Goal: Task Accomplishment & Management: Use online tool/utility

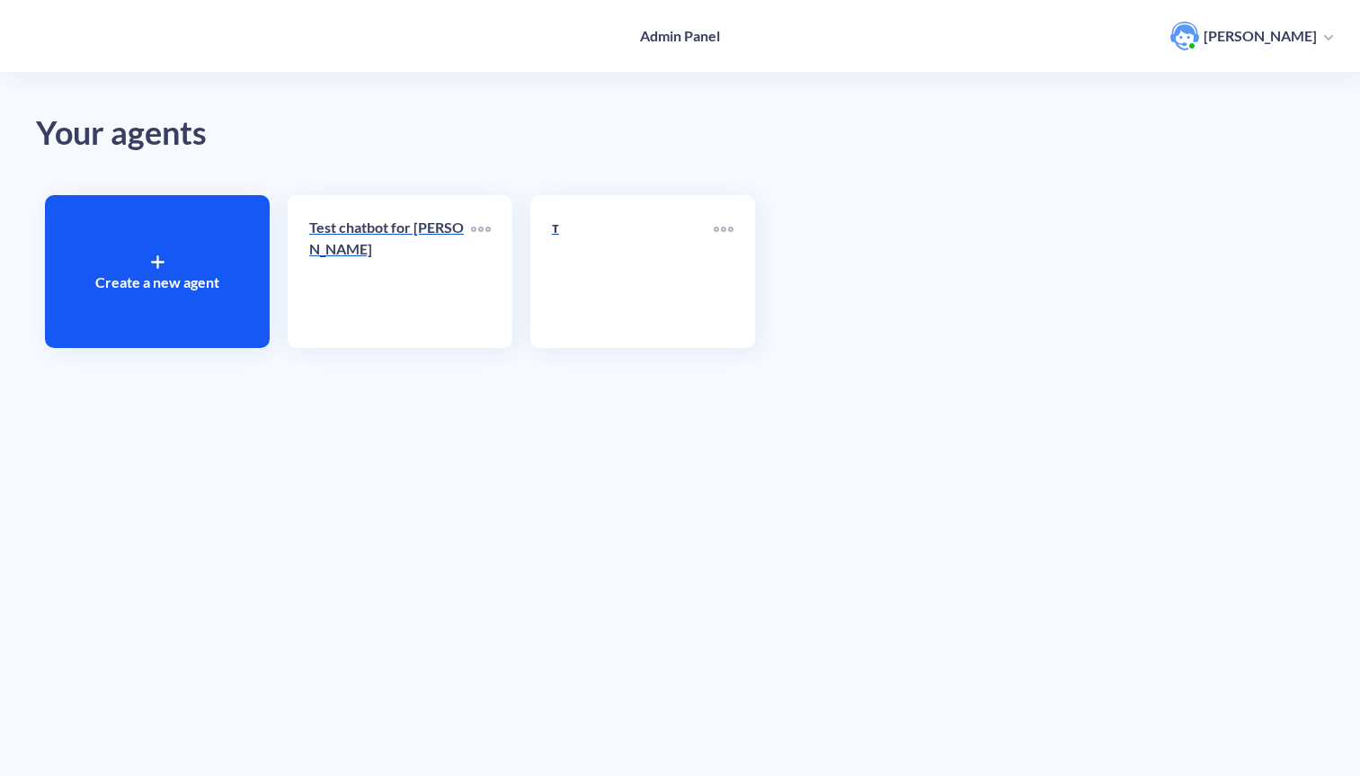
click at [349, 244] on p "Test chatbot for Anastasiia" at bounding box center [390, 238] width 162 height 43
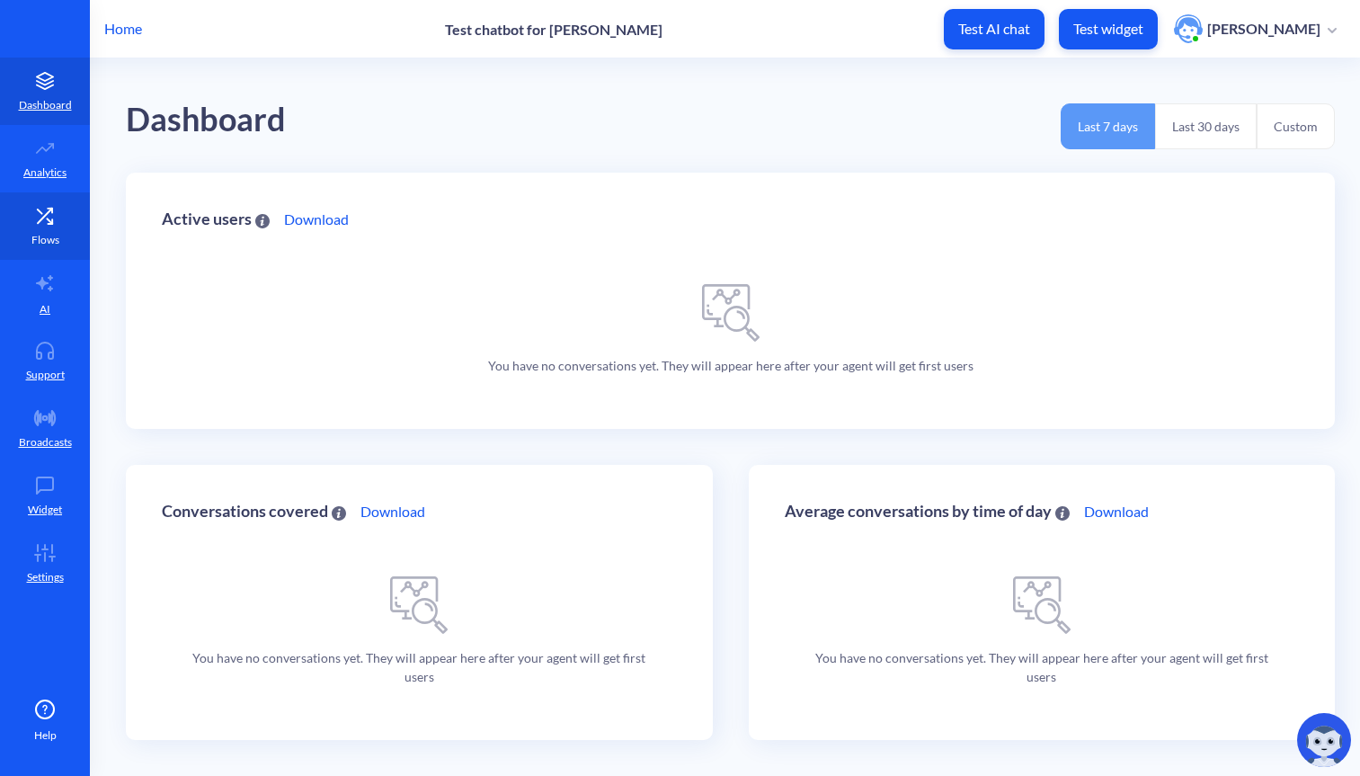
click at [53, 214] on icon at bounding box center [45, 216] width 36 height 18
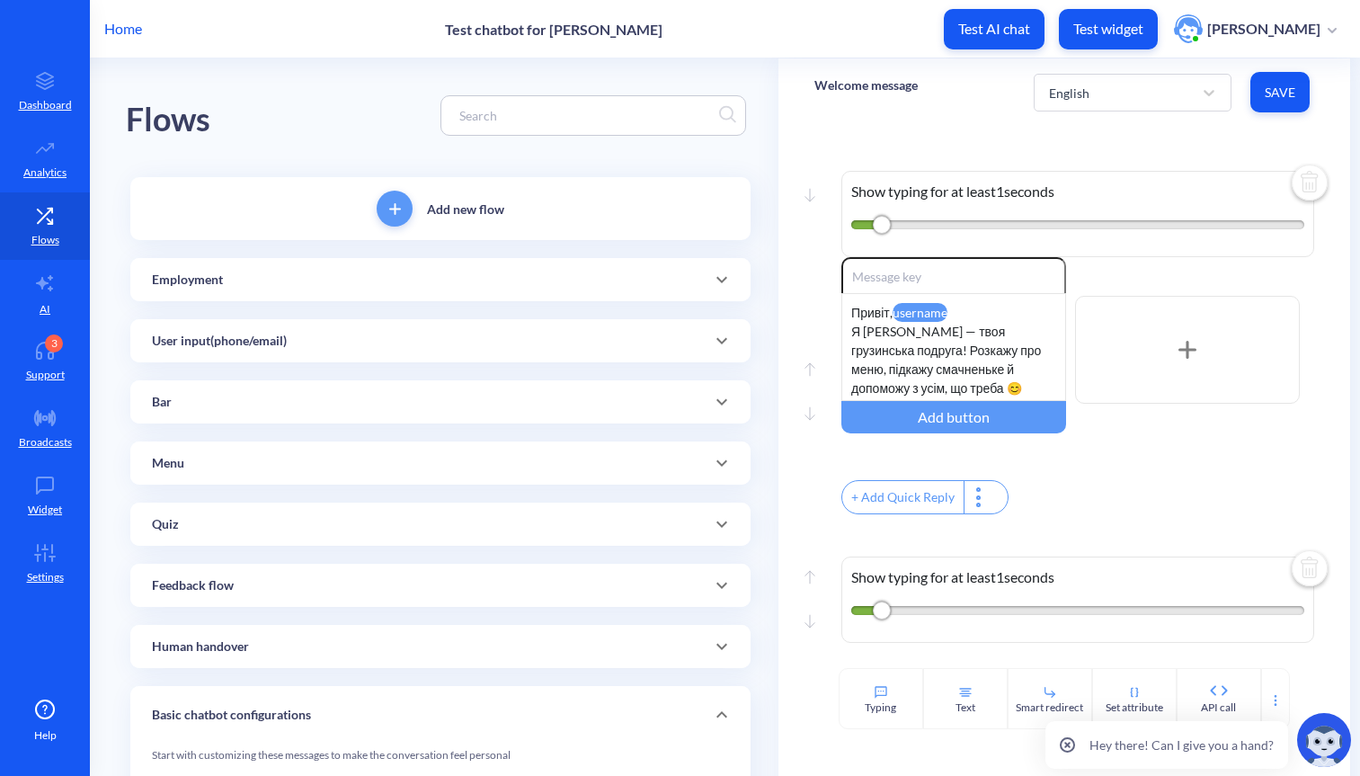
click at [1093, 42] on button "Test widget" at bounding box center [1108, 29] width 99 height 40
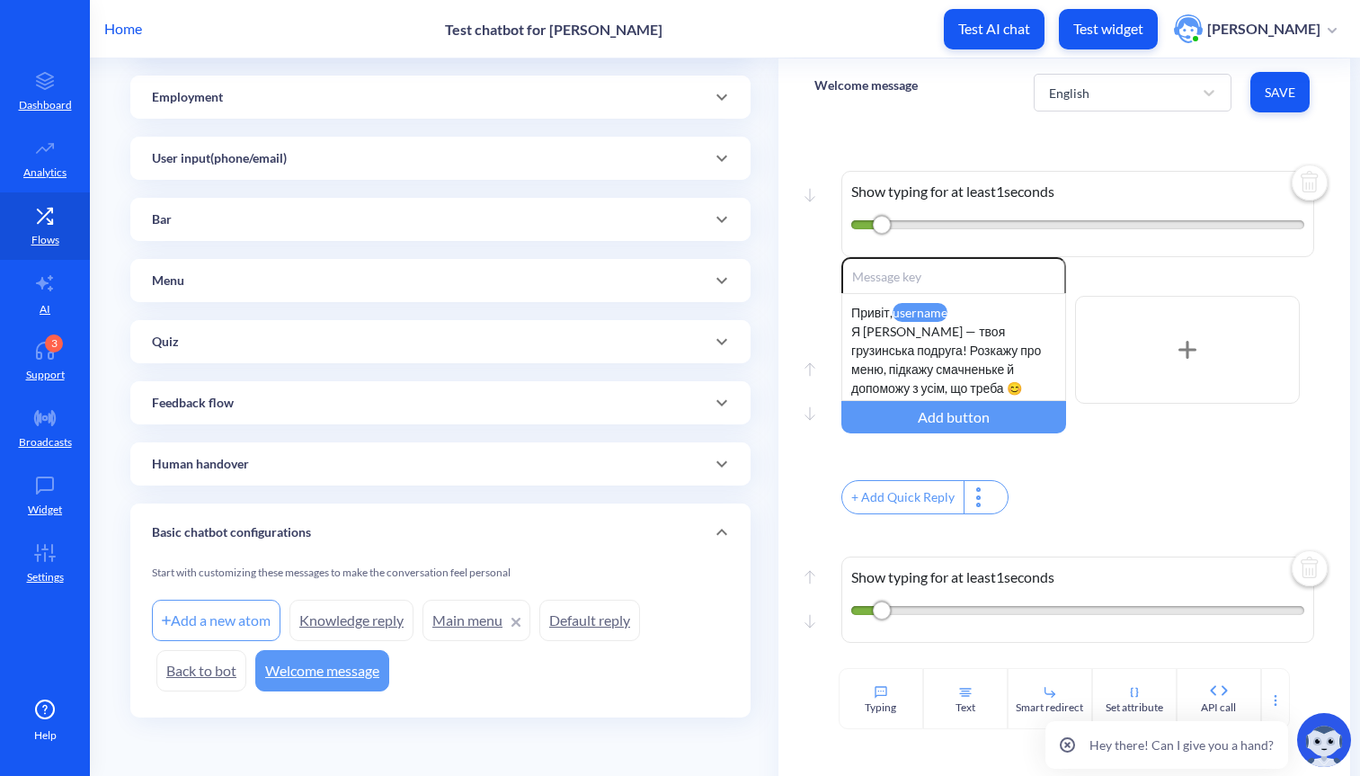
click at [717, 537] on icon at bounding box center [722, 533] width 22 height 22
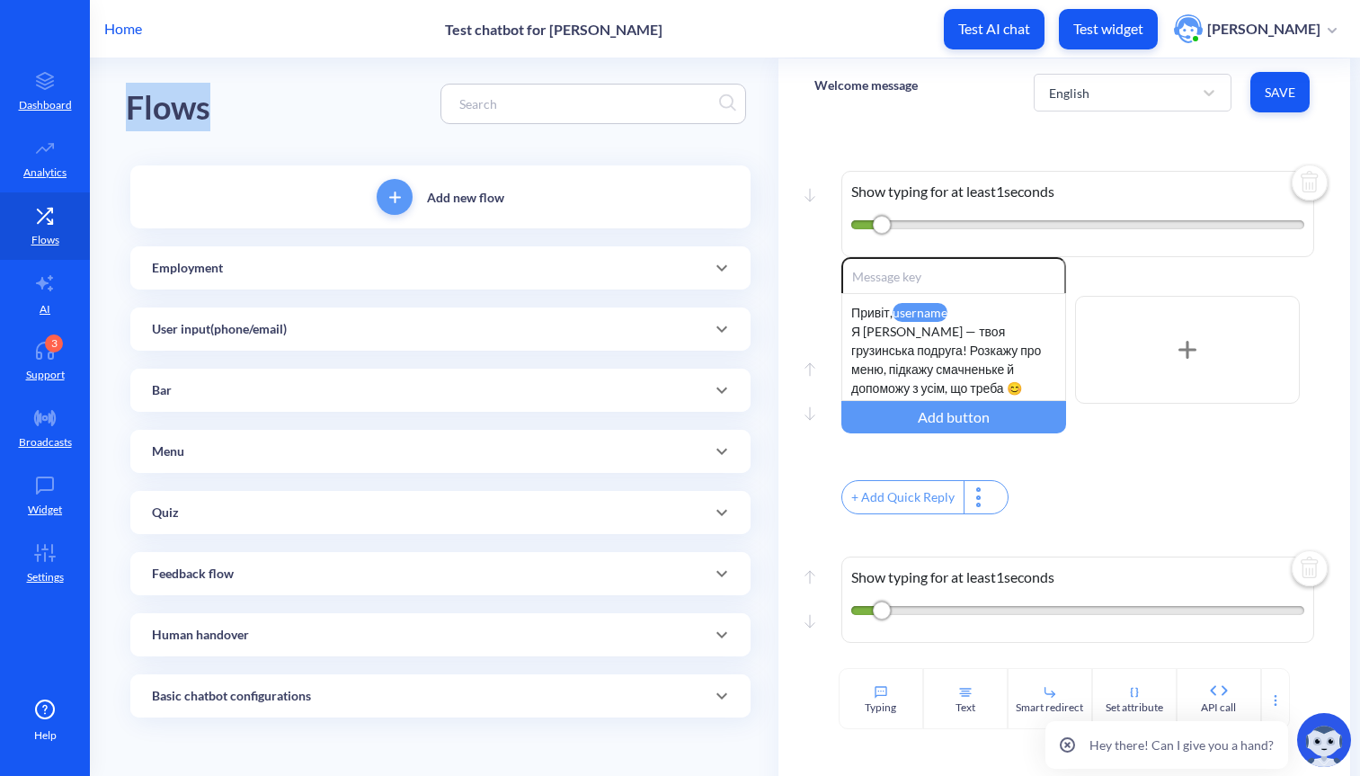
drag, startPoint x: 129, startPoint y: 98, endPoint x: 284, endPoint y: 119, distance: 156.9
click at [284, 119] on div "Flows" at bounding box center [440, 104] width 629 height 114
click at [385, 103] on div "Flows" at bounding box center [440, 104] width 629 height 114
drag, startPoint x: 808, startPoint y: 82, endPoint x: 924, endPoint y: 82, distance: 116.0
click at [925, 82] on div "Welcome message English Save" at bounding box center [1064, 91] width 571 height 67
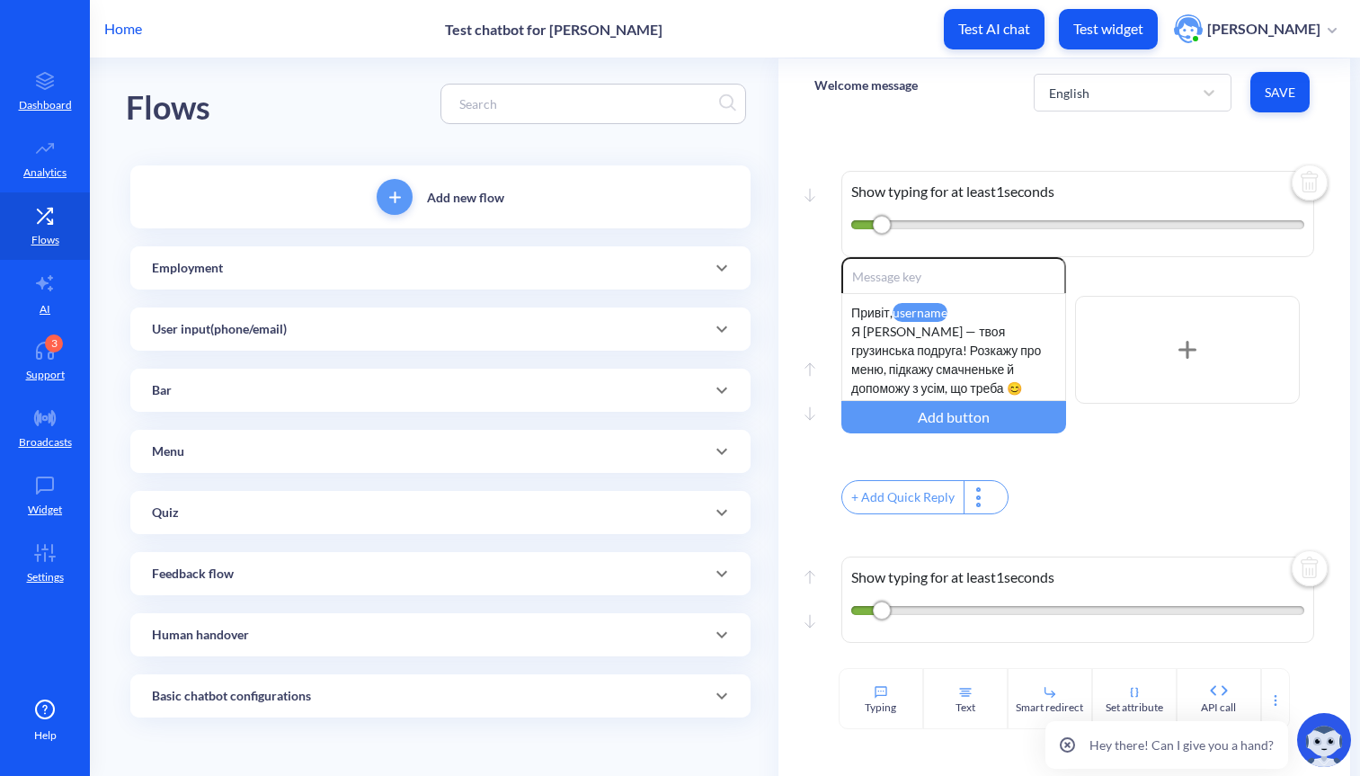
click at [851, 101] on div "Welcome message" at bounding box center [866, 91] width 103 height 49
drag, startPoint x: 824, startPoint y: 80, endPoint x: 908, endPoint y: 80, distance: 84.5
click at [908, 80] on p "Welcome message" at bounding box center [866, 85] width 103 height 18
click at [504, 341] on div "User input(phone/email)" at bounding box center [440, 329] width 620 height 43
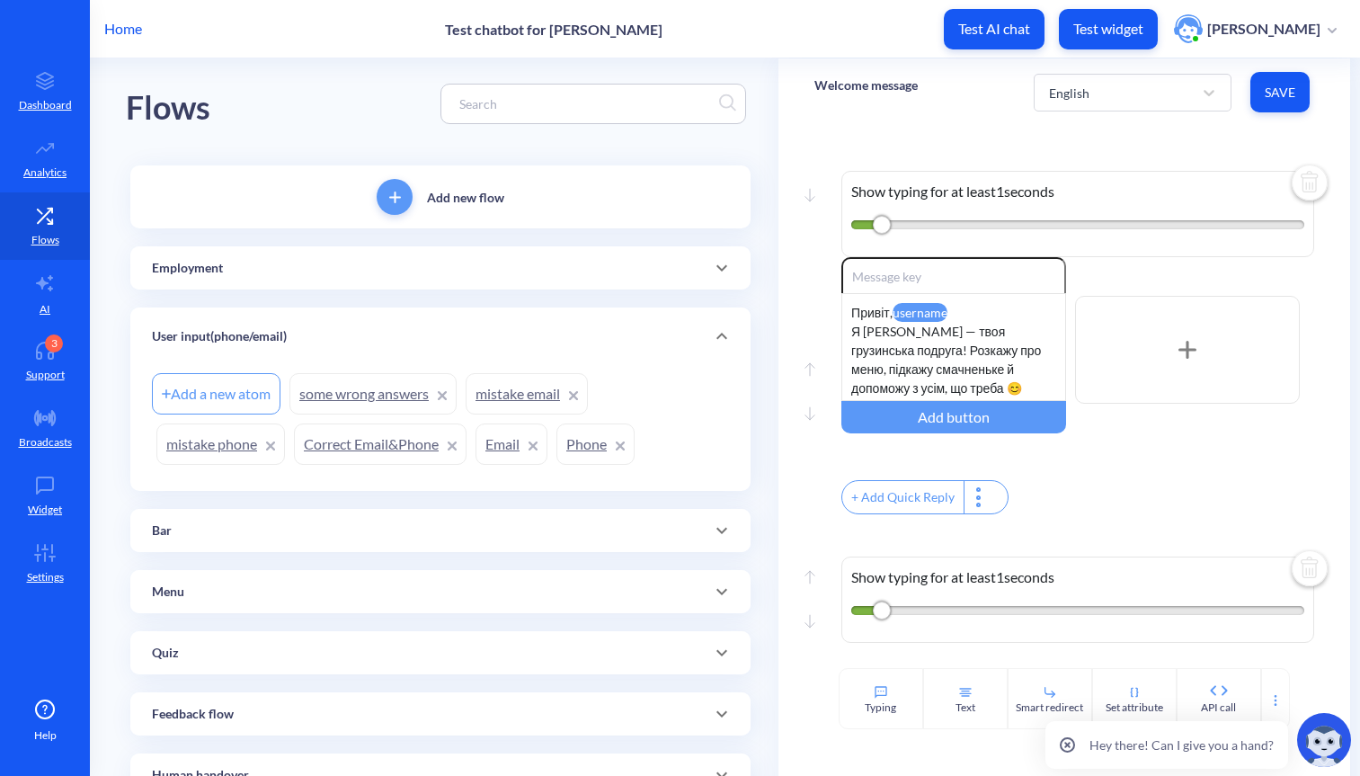
click at [478, 290] on div "Add new flow Employment Add a new atom employment email mistake Employment phon…" at bounding box center [440, 511] width 620 height 692
click at [479, 273] on div "Employment" at bounding box center [440, 268] width 577 height 19
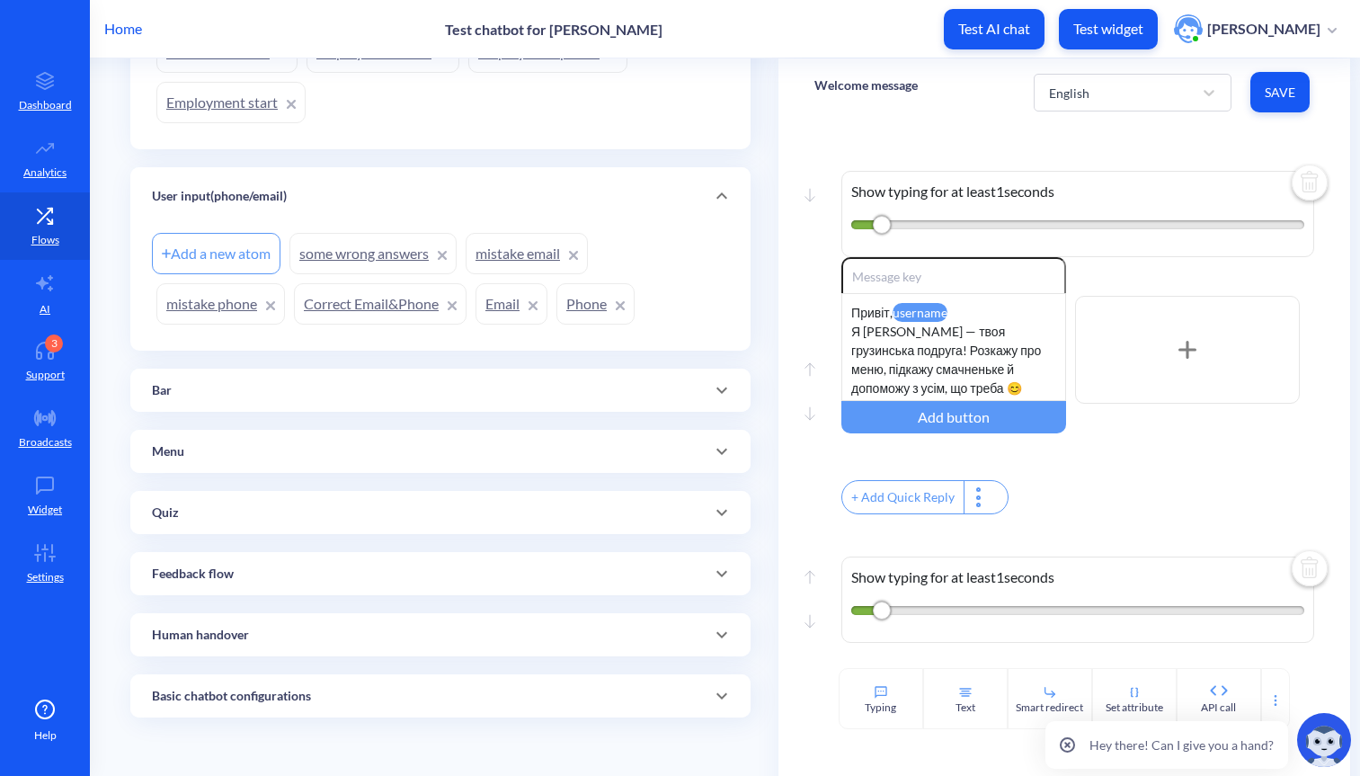
click at [411, 367] on div "Add new flow Employment Add a new atom employment email mistake Employment phon…" at bounding box center [440, 250] width 620 height 933
click at [411, 406] on div "Bar" at bounding box center [440, 390] width 620 height 43
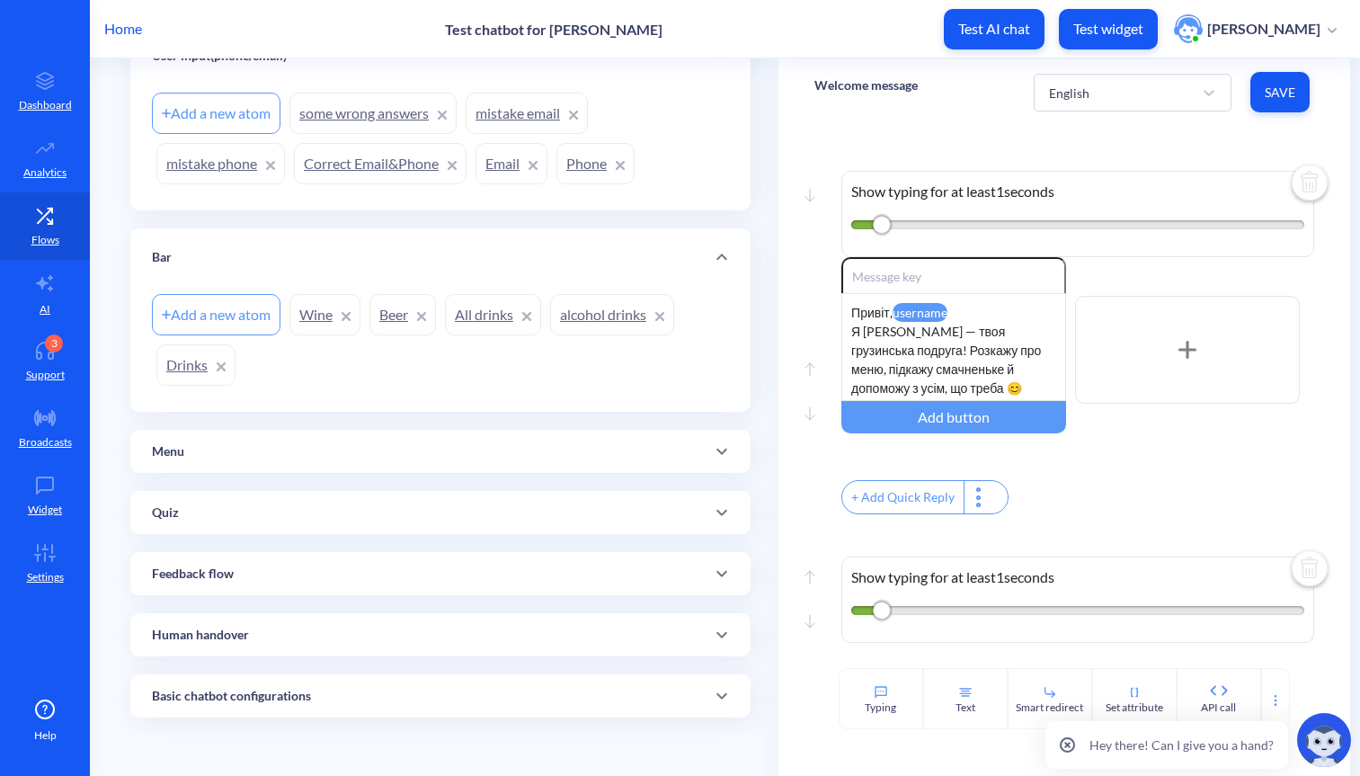
click at [384, 448] on div "Menu" at bounding box center [440, 451] width 577 height 19
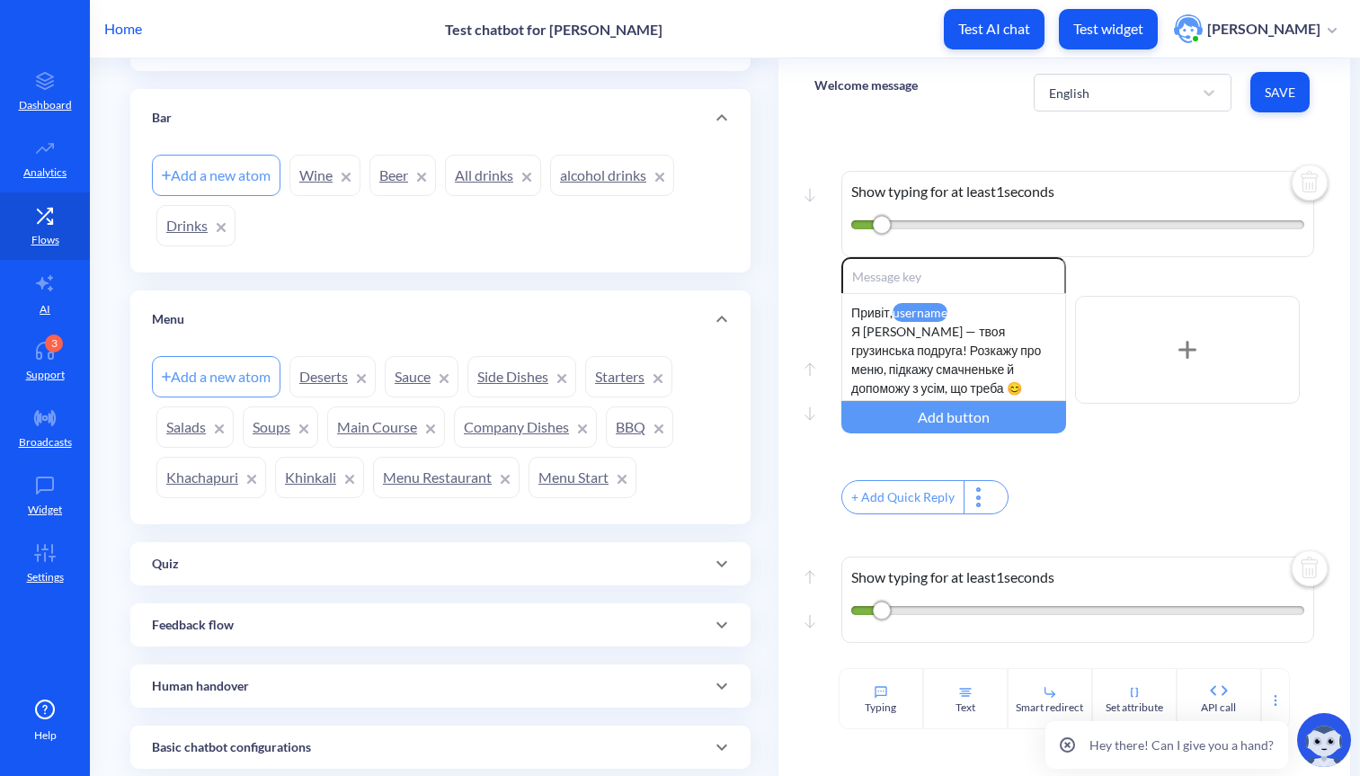
click at [369, 547] on div "Quiz" at bounding box center [440, 563] width 620 height 43
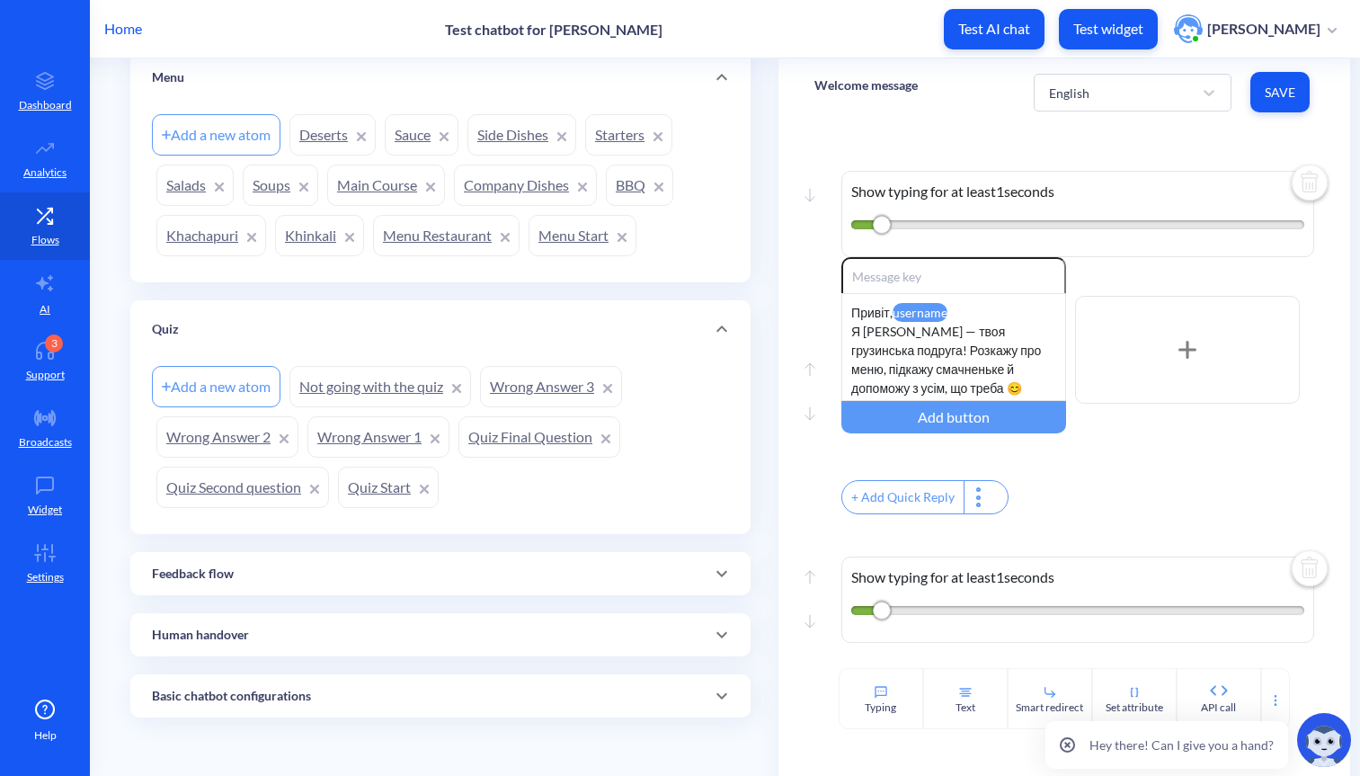
click at [364, 568] on div "Feedback flow" at bounding box center [440, 574] width 577 height 19
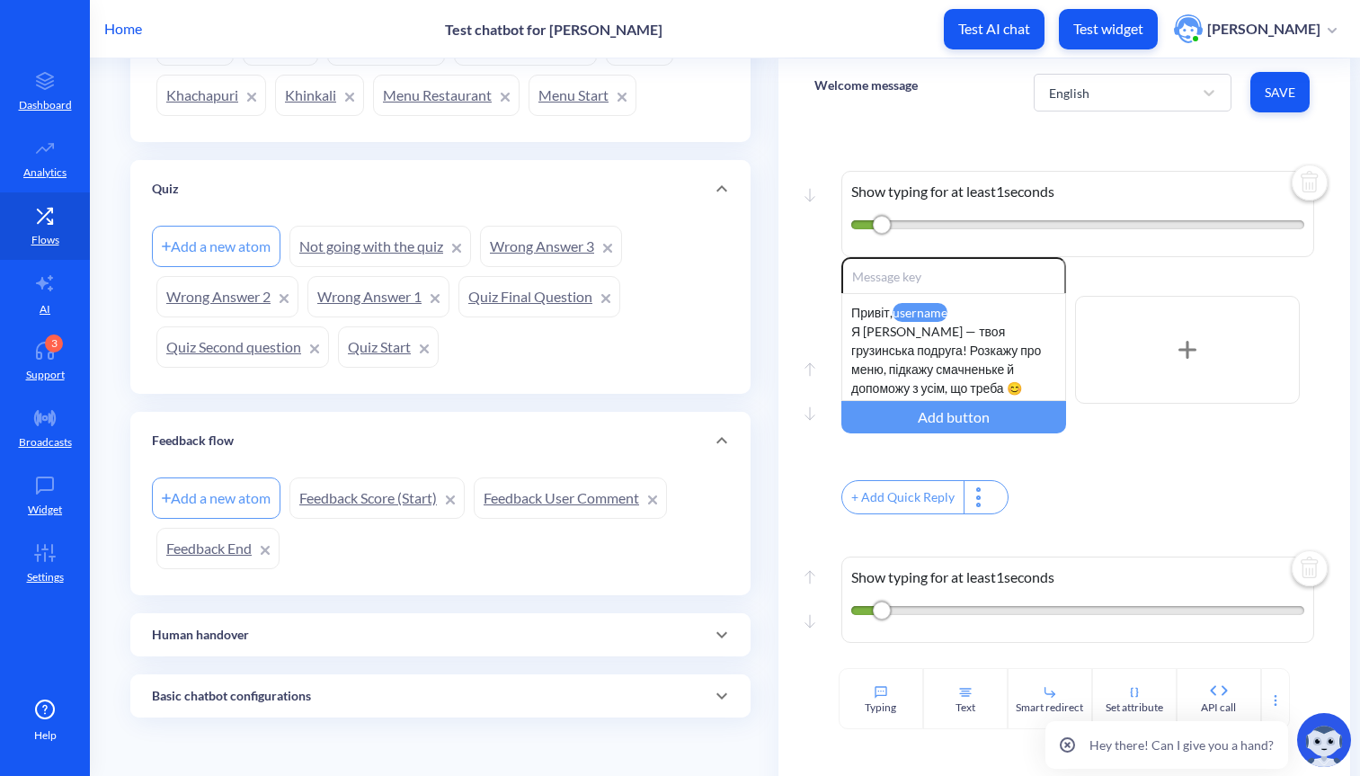
click at [357, 629] on div "Human handover" at bounding box center [440, 635] width 577 height 19
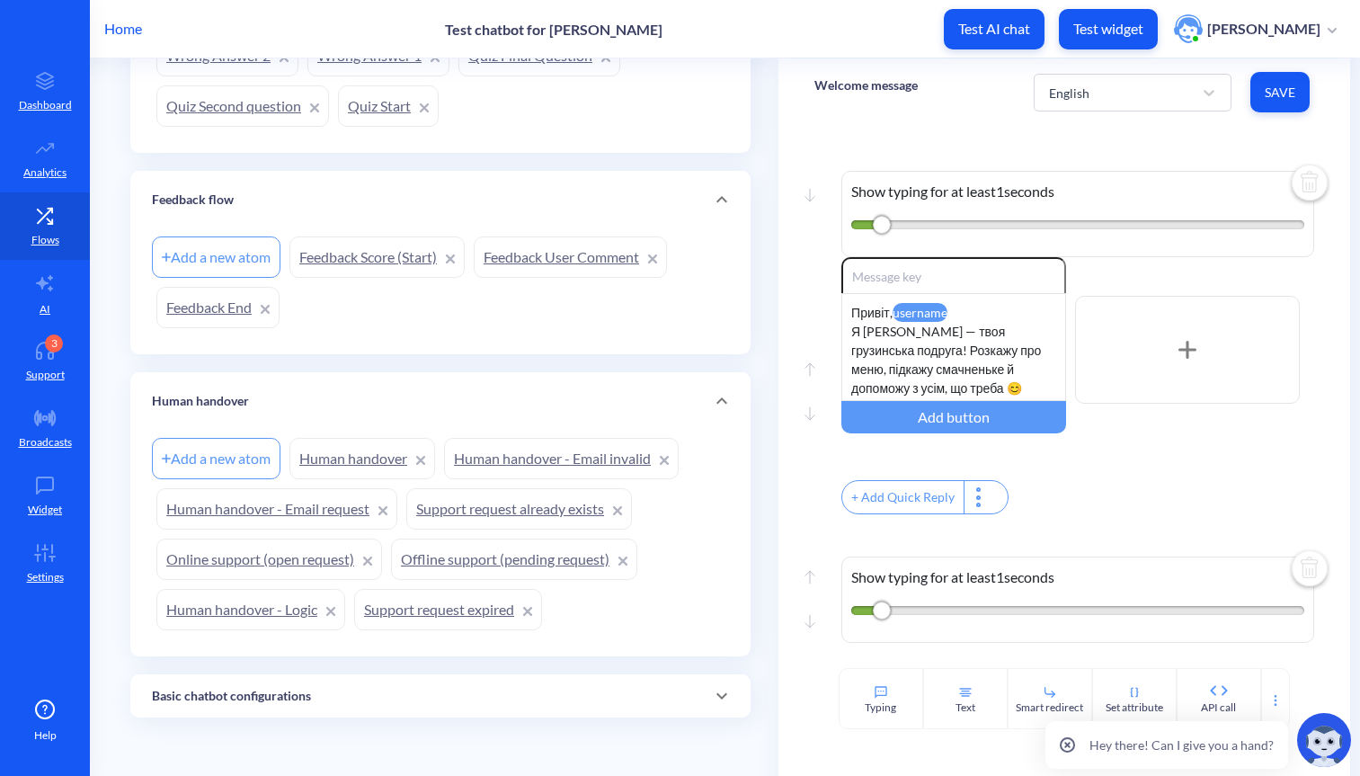
click at [348, 696] on div "Basic chatbot configurations" at bounding box center [440, 696] width 577 height 19
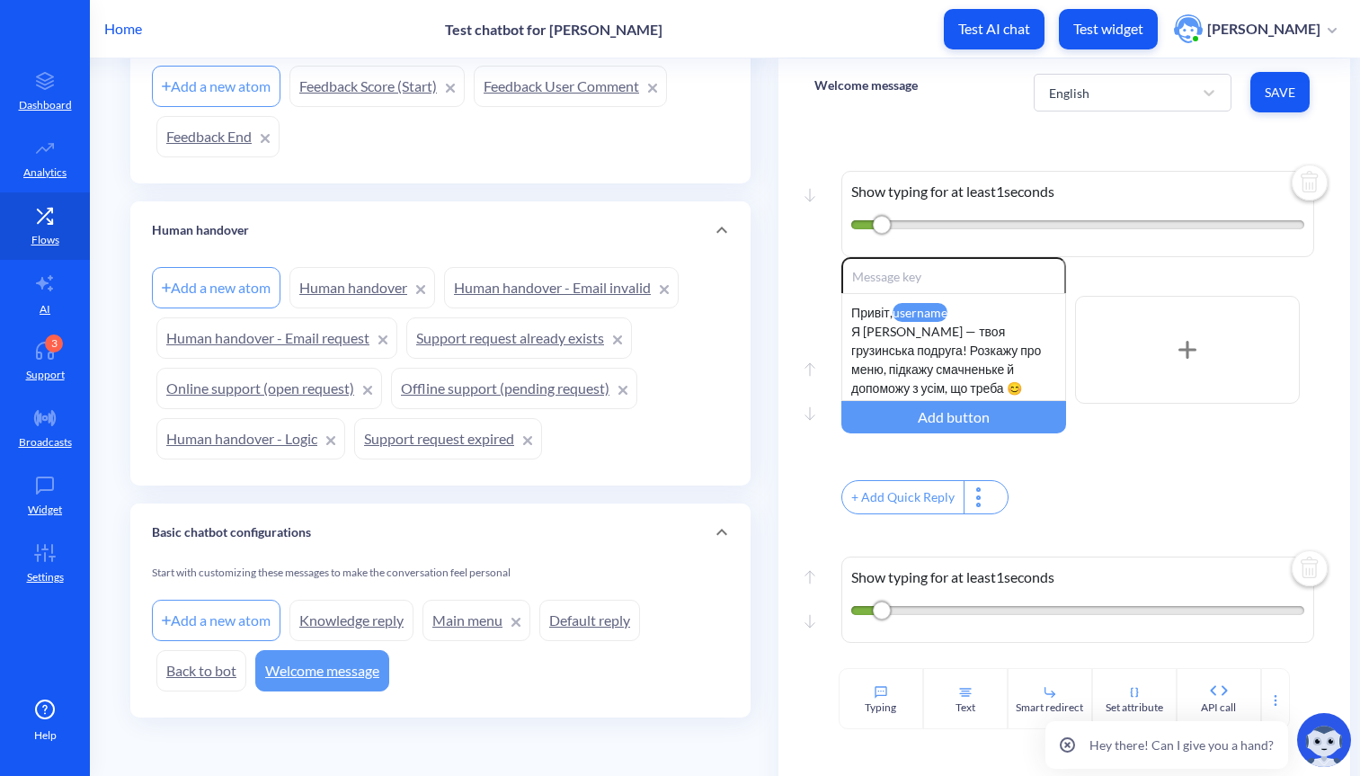
click at [304, 540] on p "Basic chatbot configurations" at bounding box center [231, 532] width 159 height 19
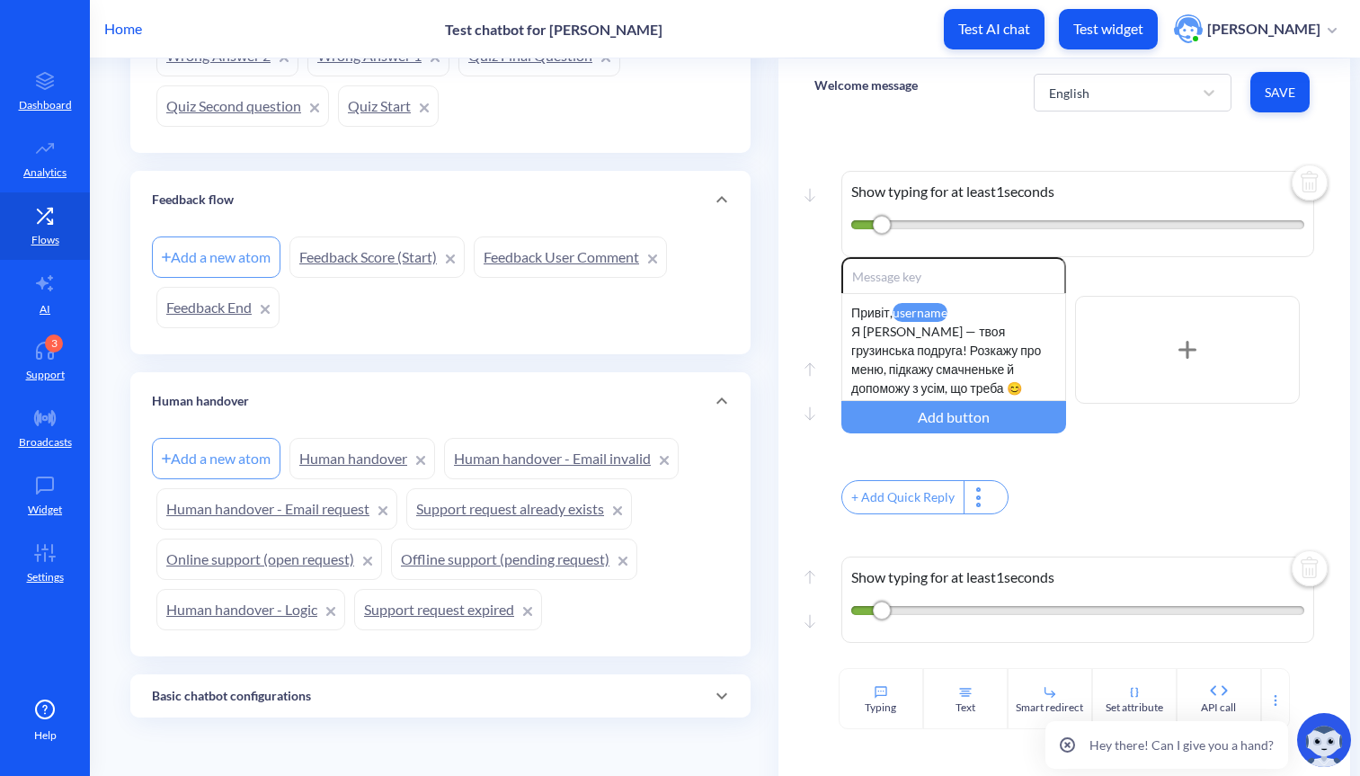
scroll to position [1296, 0]
click at [288, 697] on p "Basic chatbot configurations" at bounding box center [231, 696] width 159 height 19
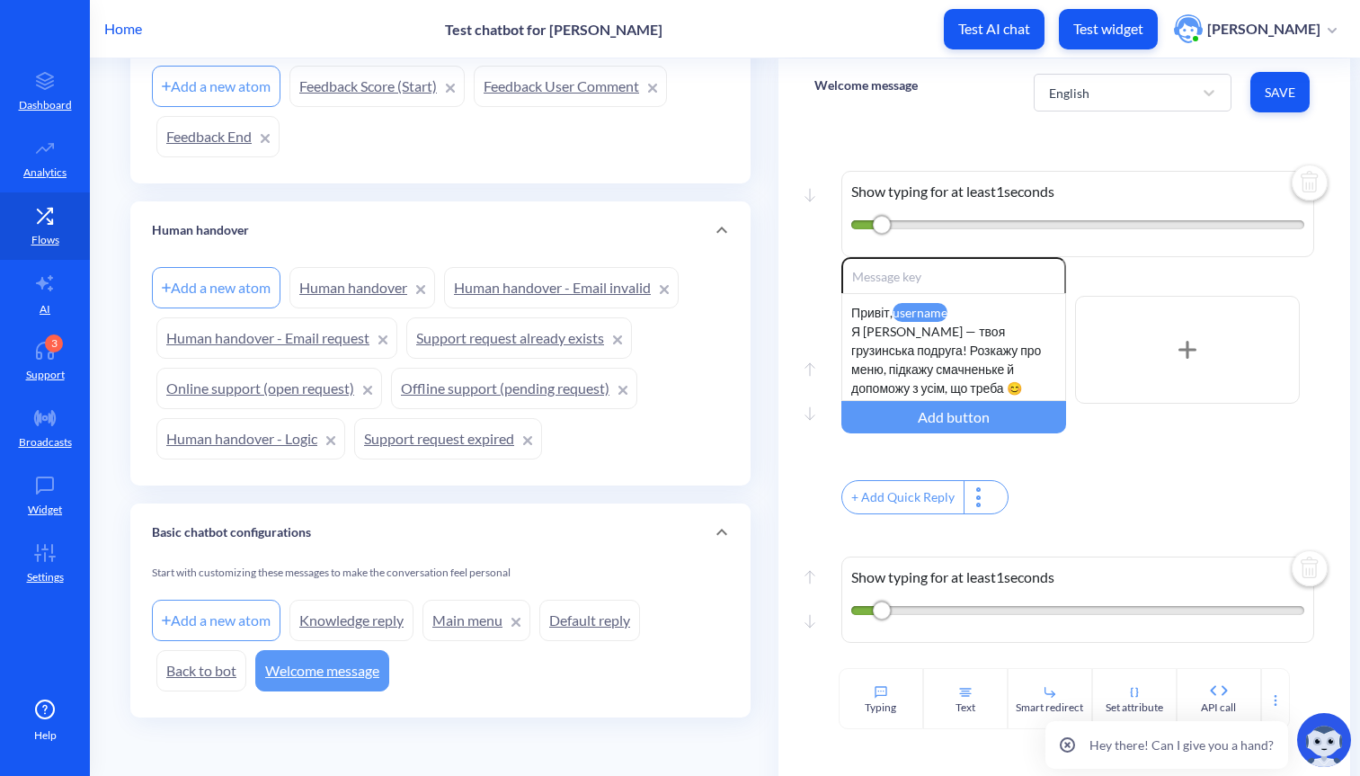
drag, startPoint x: 148, startPoint y: 533, endPoint x: 284, endPoint y: 531, distance: 135.8
click at [284, 531] on div "Basic chatbot configurations" at bounding box center [440, 533] width 620 height 58
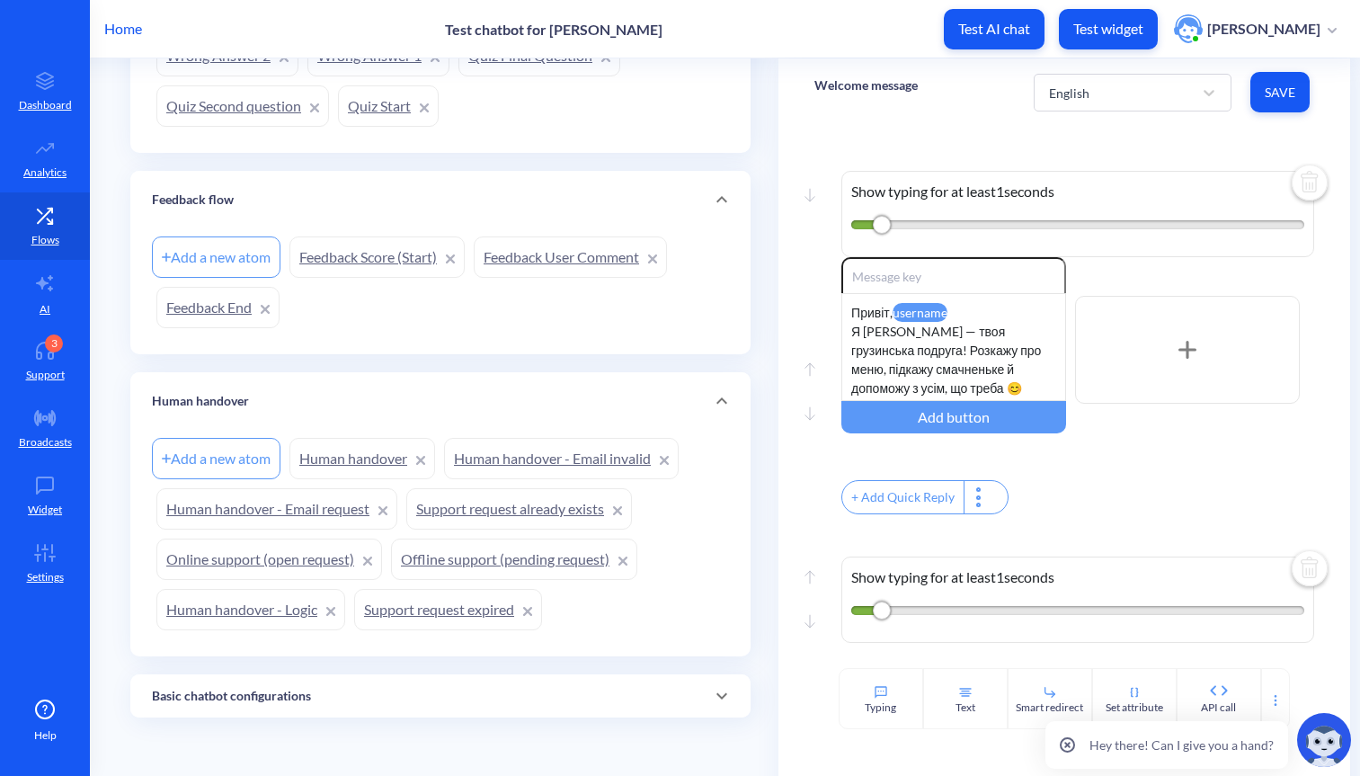
click at [314, 700] on div "Basic chatbot configurations" at bounding box center [440, 696] width 577 height 19
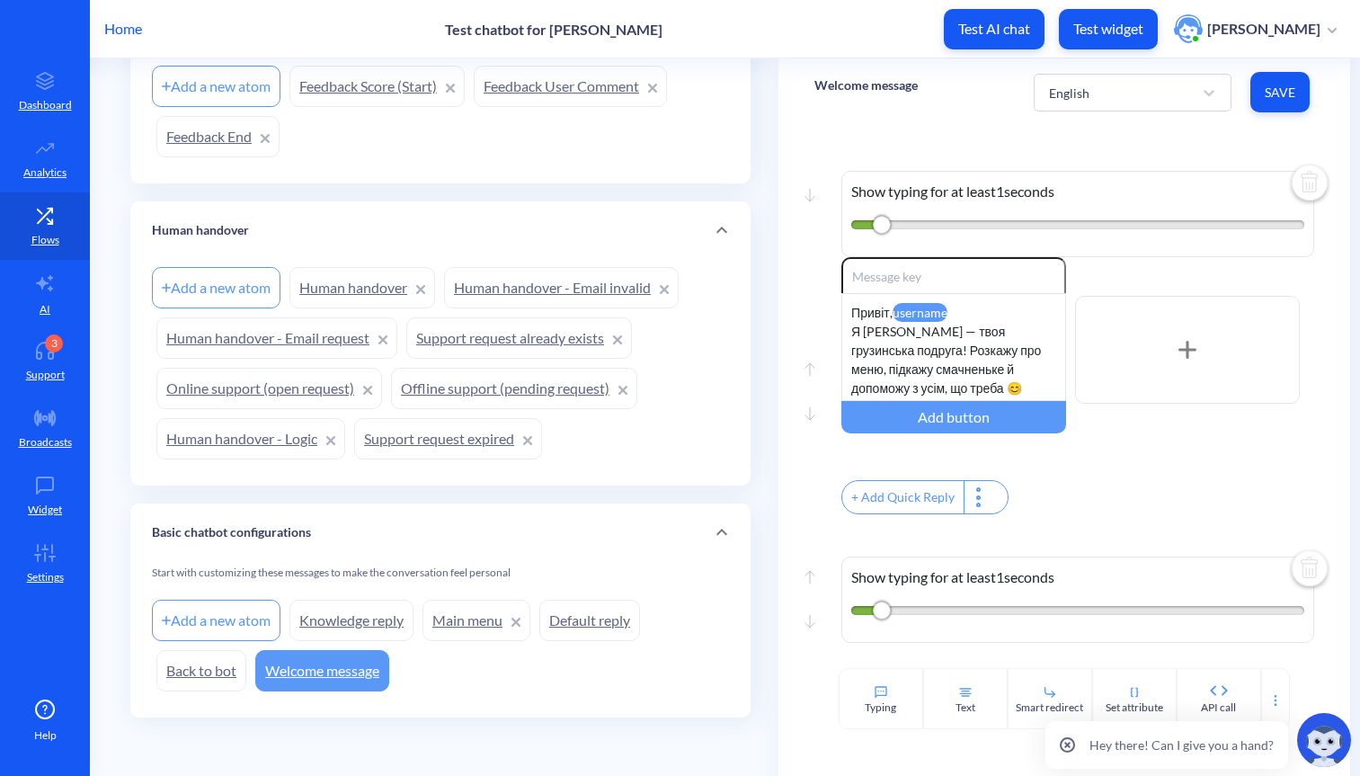
scroll to position [1467, 0]
click at [334, 674] on link "Welcome message" at bounding box center [322, 670] width 134 height 41
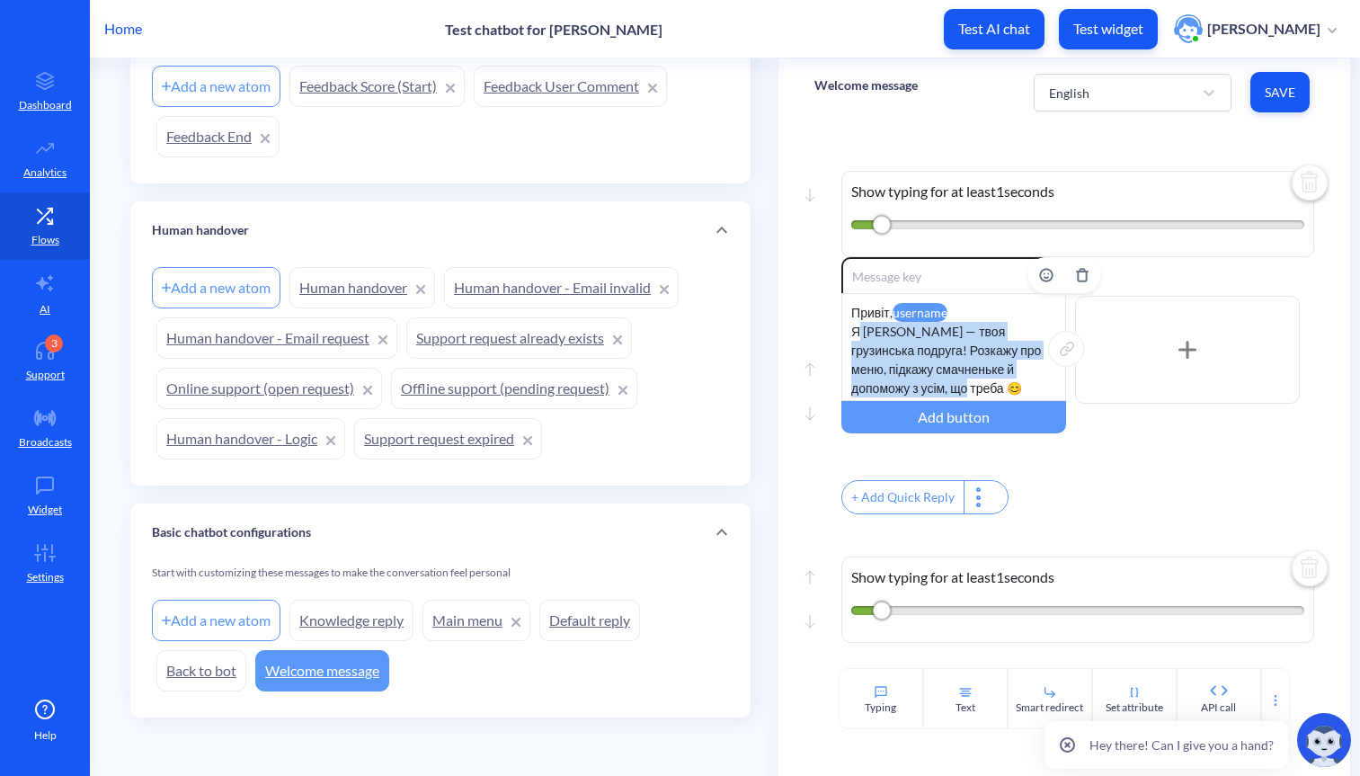
drag, startPoint x: 854, startPoint y: 326, endPoint x: 990, endPoint y: 381, distance: 146.4
click at [990, 381] on div "Привіт, username Я Ніно — твоя грузинська подруга! Розкажу про меню, підкажу см…" at bounding box center [954, 347] width 225 height 108
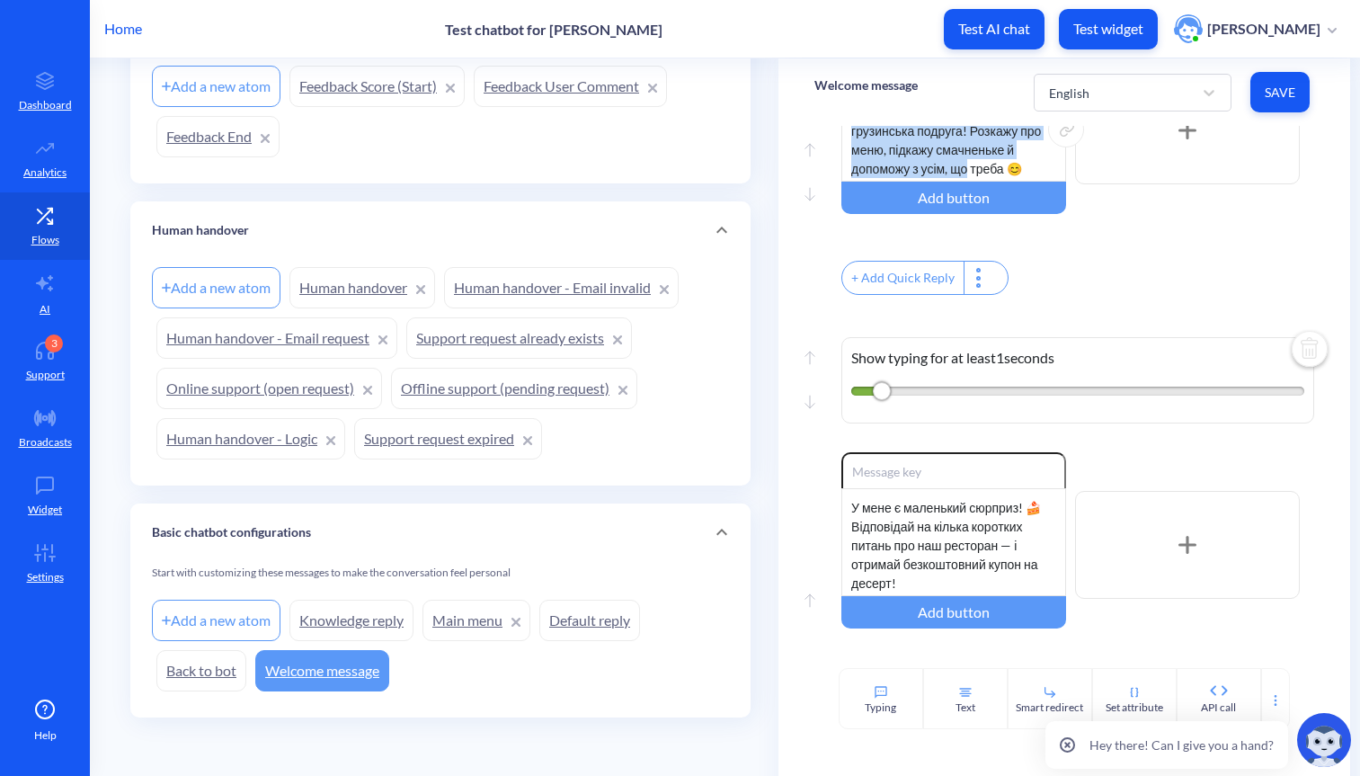
scroll to position [233, 0]
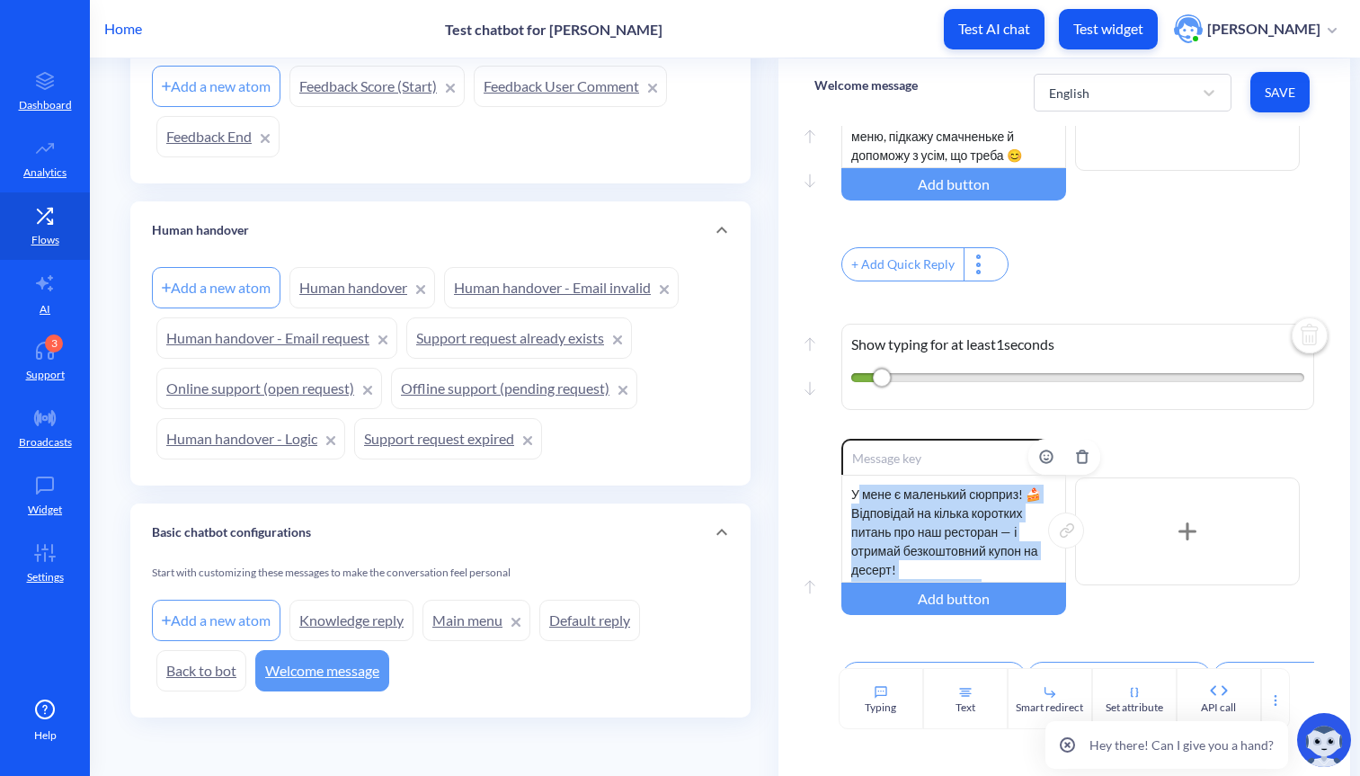
drag, startPoint x: 857, startPoint y: 504, endPoint x: 966, endPoint y: 593, distance: 141.2
click at [966, 583] on div "У мене є маленький сюрприз! 🍰 Відповідай на кілька коротких питань про наш рест…" at bounding box center [954, 529] width 225 height 108
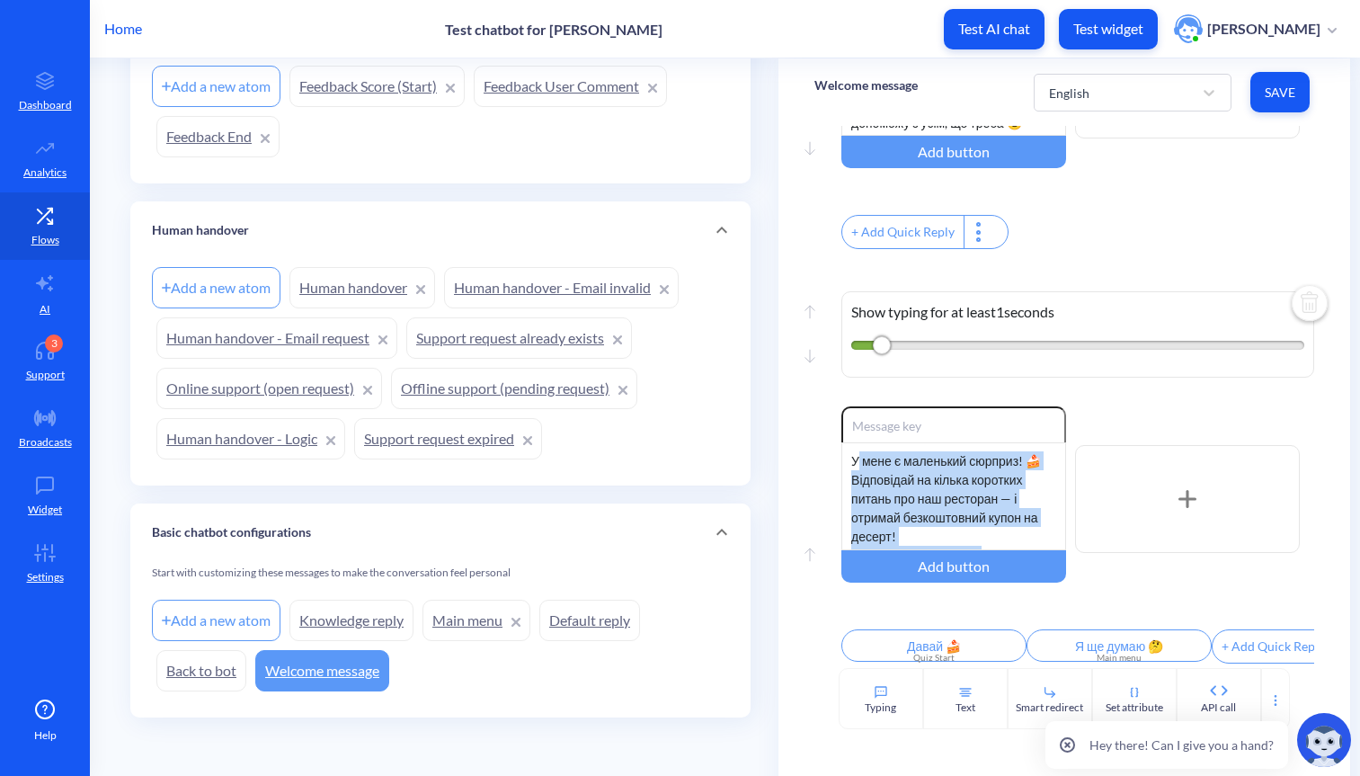
scroll to position [289, 0]
click at [1106, 26] on p "Test widget" at bounding box center [1109, 29] width 70 height 18
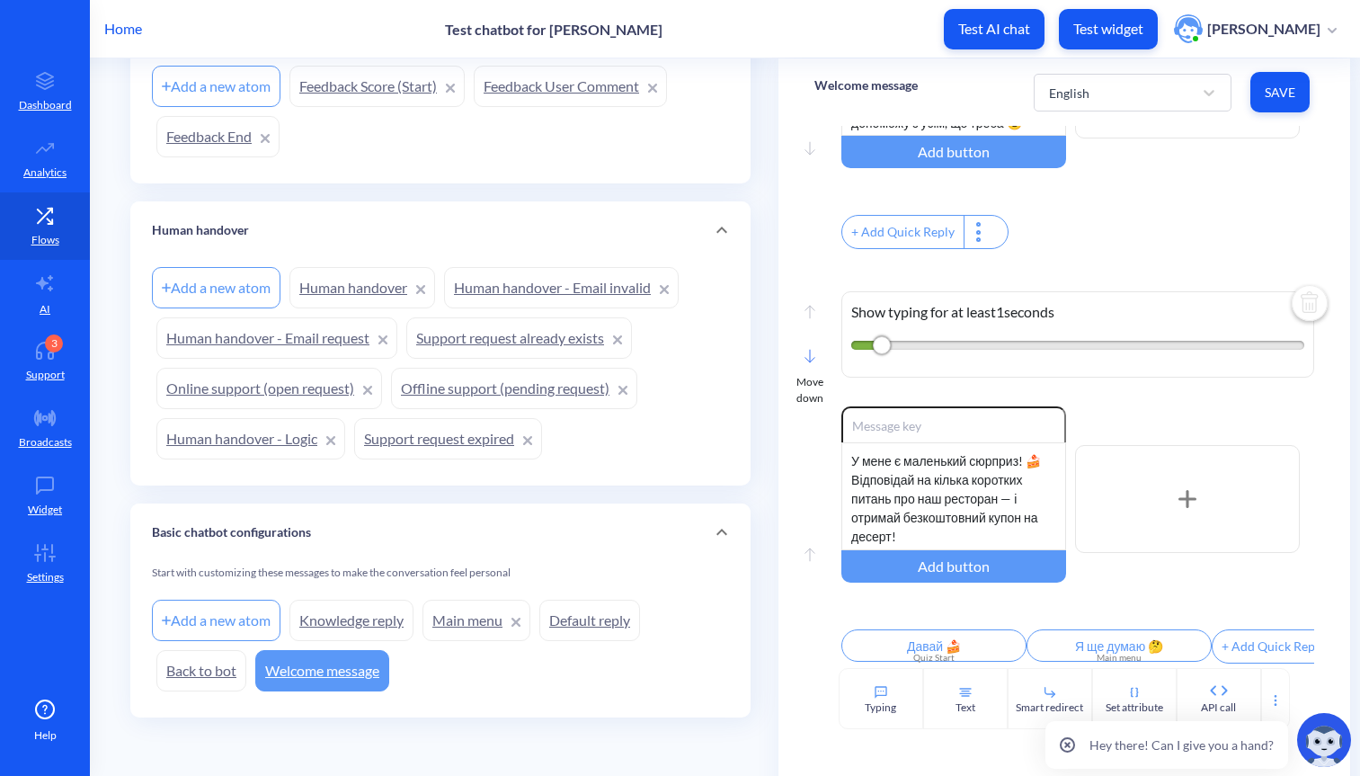
click at [798, 386] on div "Move down" at bounding box center [810, 390] width 27 height 32
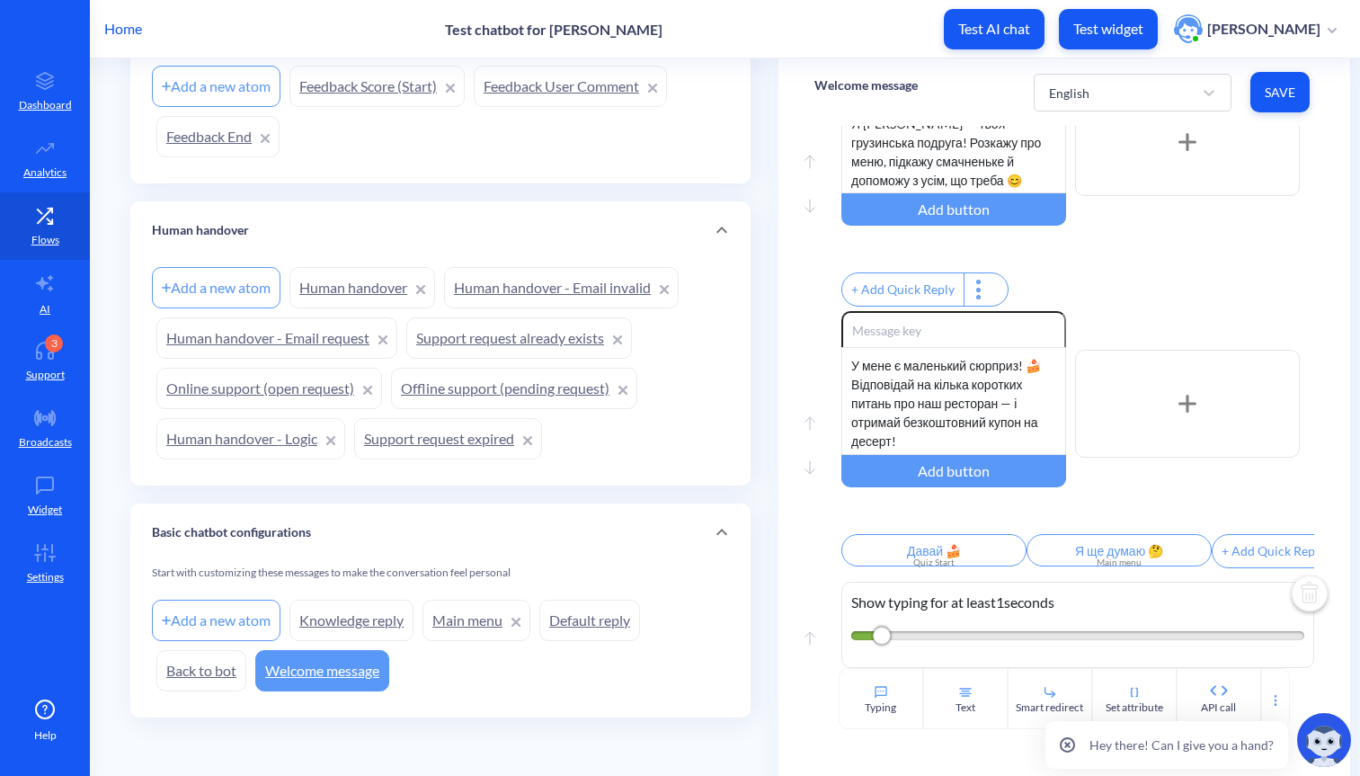
scroll to position [231, 0]
click at [806, 462] on rect at bounding box center [810, 468] width 9 height 13
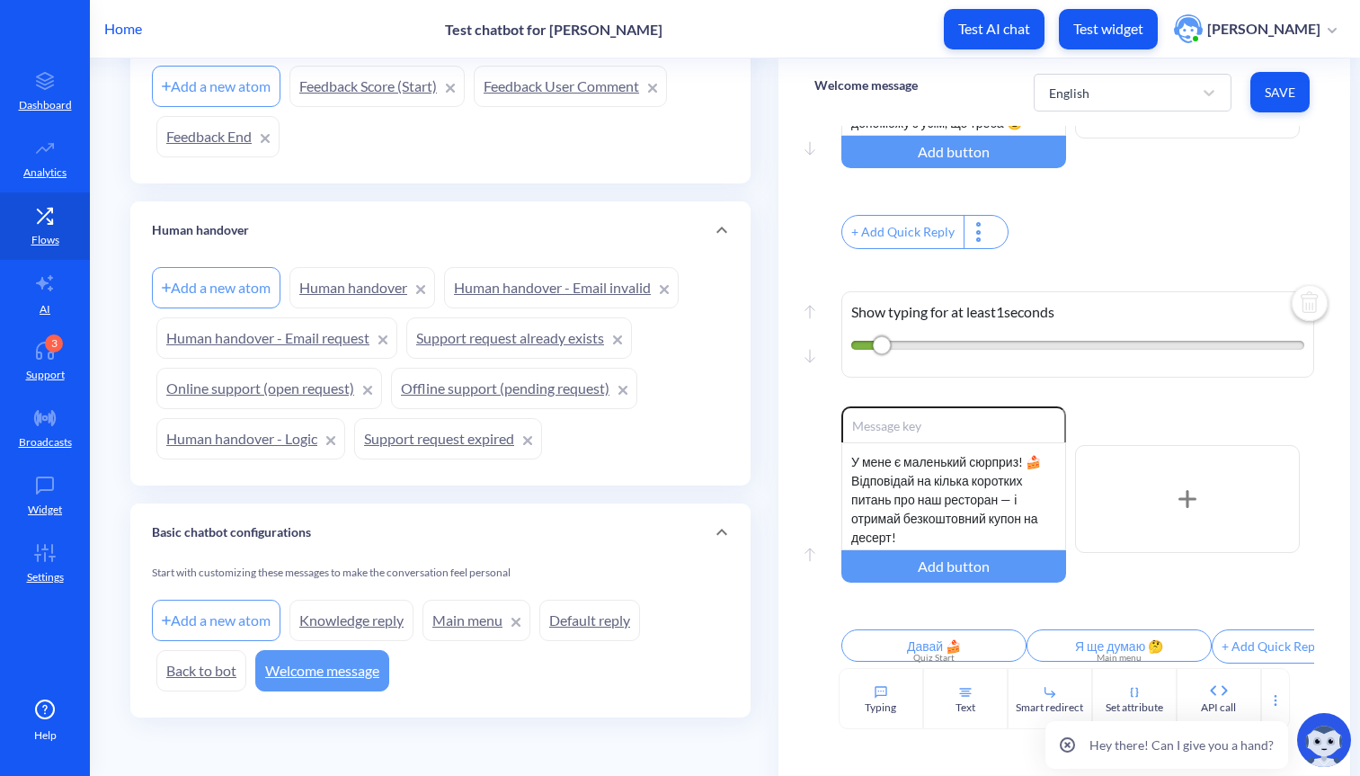
scroll to position [289, 0]
click at [1091, 42] on button "Test widget" at bounding box center [1108, 29] width 99 height 40
drag, startPoint x: 856, startPoint y: 299, endPoint x: 1072, endPoint y: 301, distance: 215.8
click at [1072, 301] on p "Show typing for at least 1 seconds" at bounding box center [1078, 312] width 452 height 22
click at [1056, 254] on div "Move up Move down Show typing for at least 1 seconds" at bounding box center [1064, 330] width 499 height 153
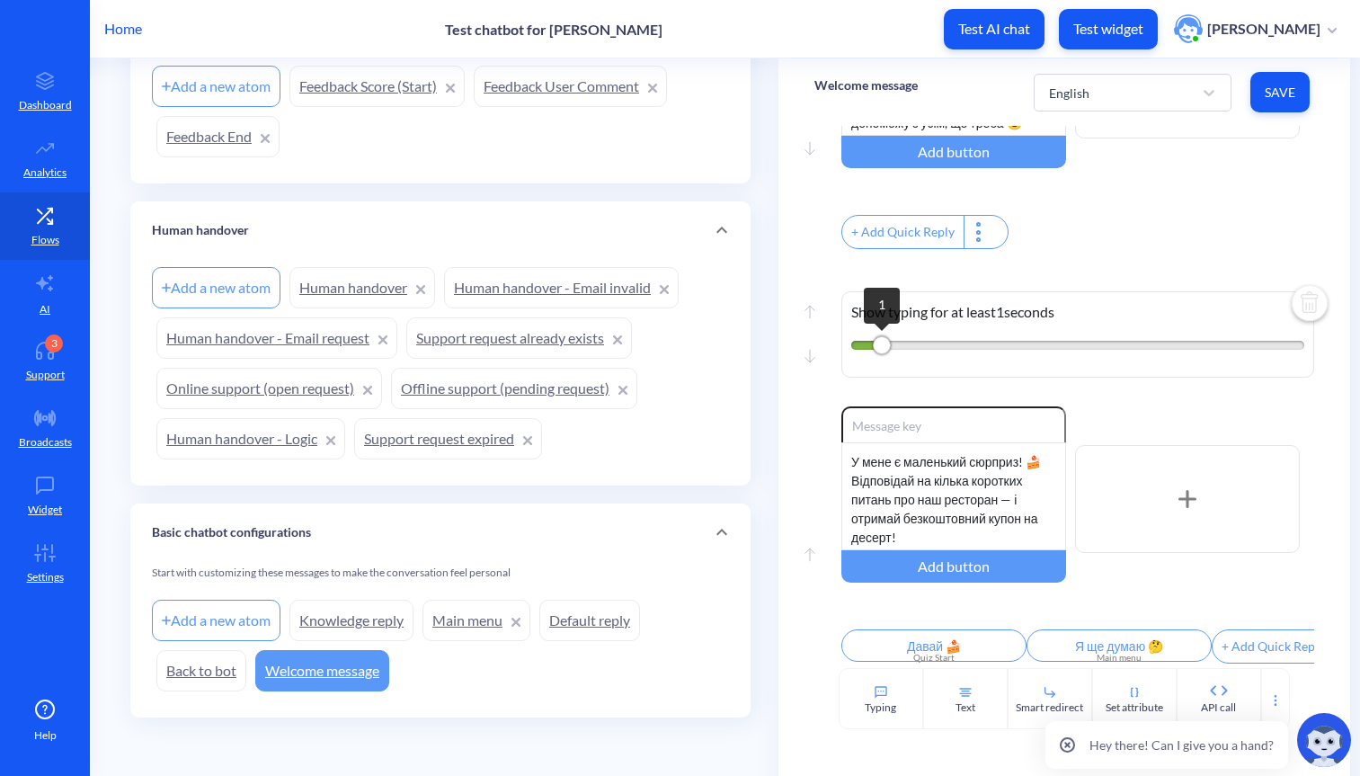
drag, startPoint x: 879, startPoint y: 329, endPoint x: 888, endPoint y: 336, distance: 11.5
click at [888, 336] on div "1" at bounding box center [882, 345] width 18 height 18
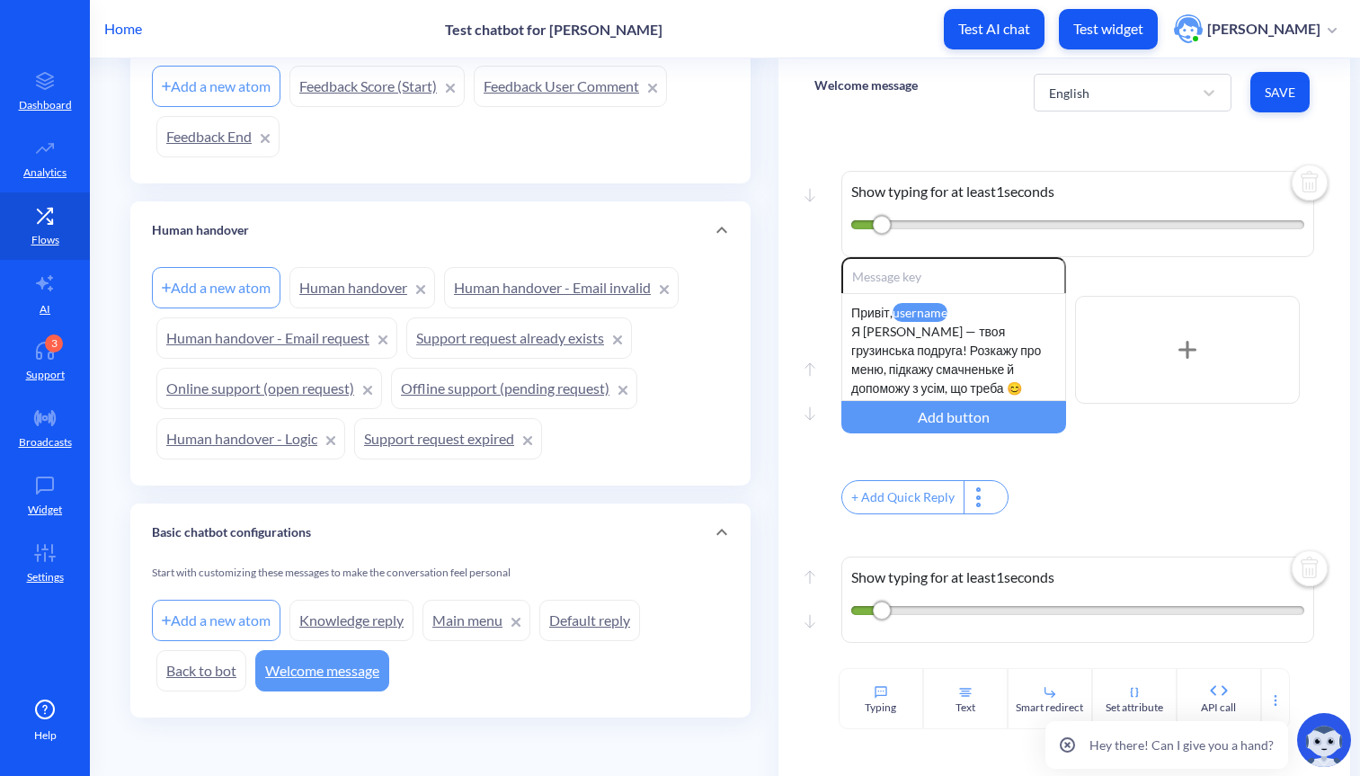
scroll to position [0, 0]
click at [1188, 352] on icon at bounding box center [1188, 350] width 0 height 15
click at [1192, 334] on div at bounding box center [1187, 350] width 225 height 108
click at [1294, 297] on icon "Delete" at bounding box center [1299, 296] width 14 height 14
click at [1126, 369] on div at bounding box center [1187, 350] width 225 height 108
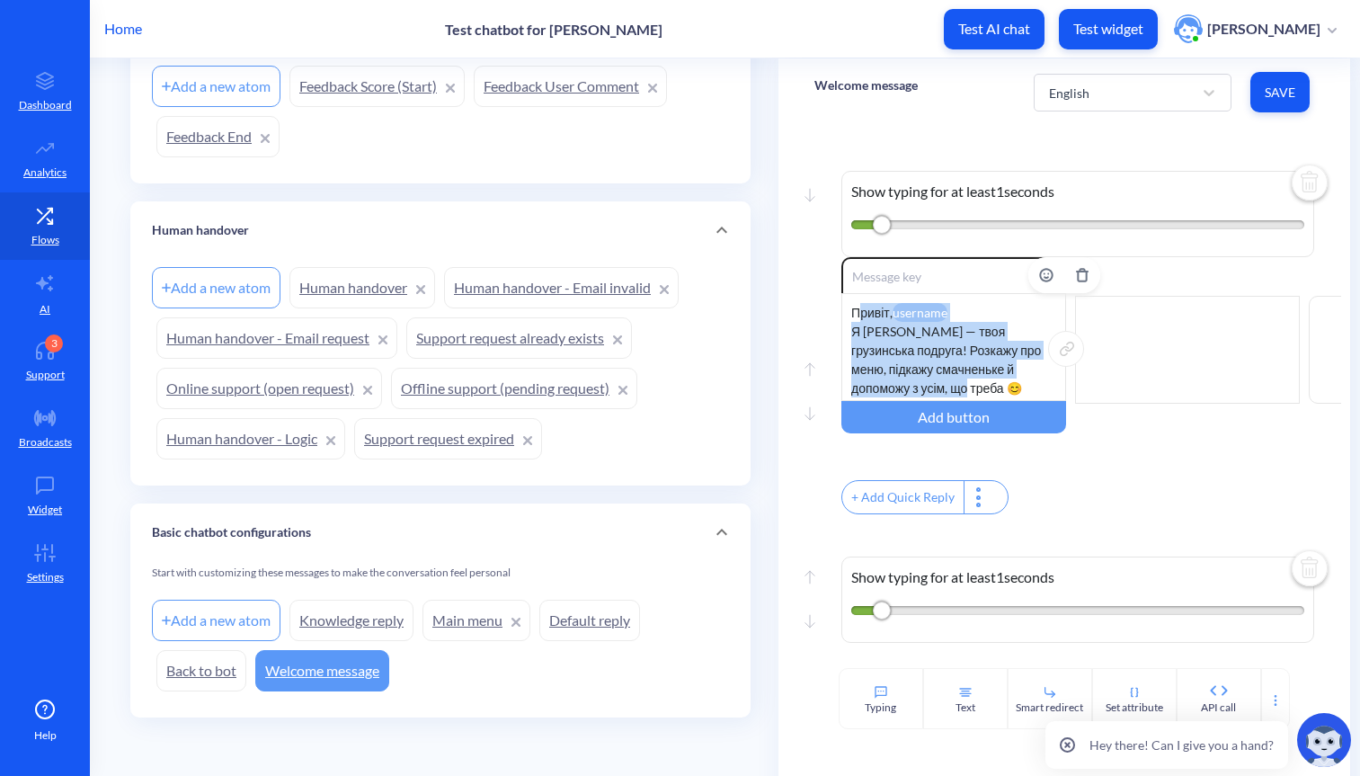
drag, startPoint x: 861, startPoint y: 312, endPoint x: 1022, endPoint y: 381, distance: 176.0
click at [1004, 385] on div "Привіт, username Я Ніно — твоя грузинська подруга! Розкажу про меню, підкажу см…" at bounding box center [954, 347] width 225 height 108
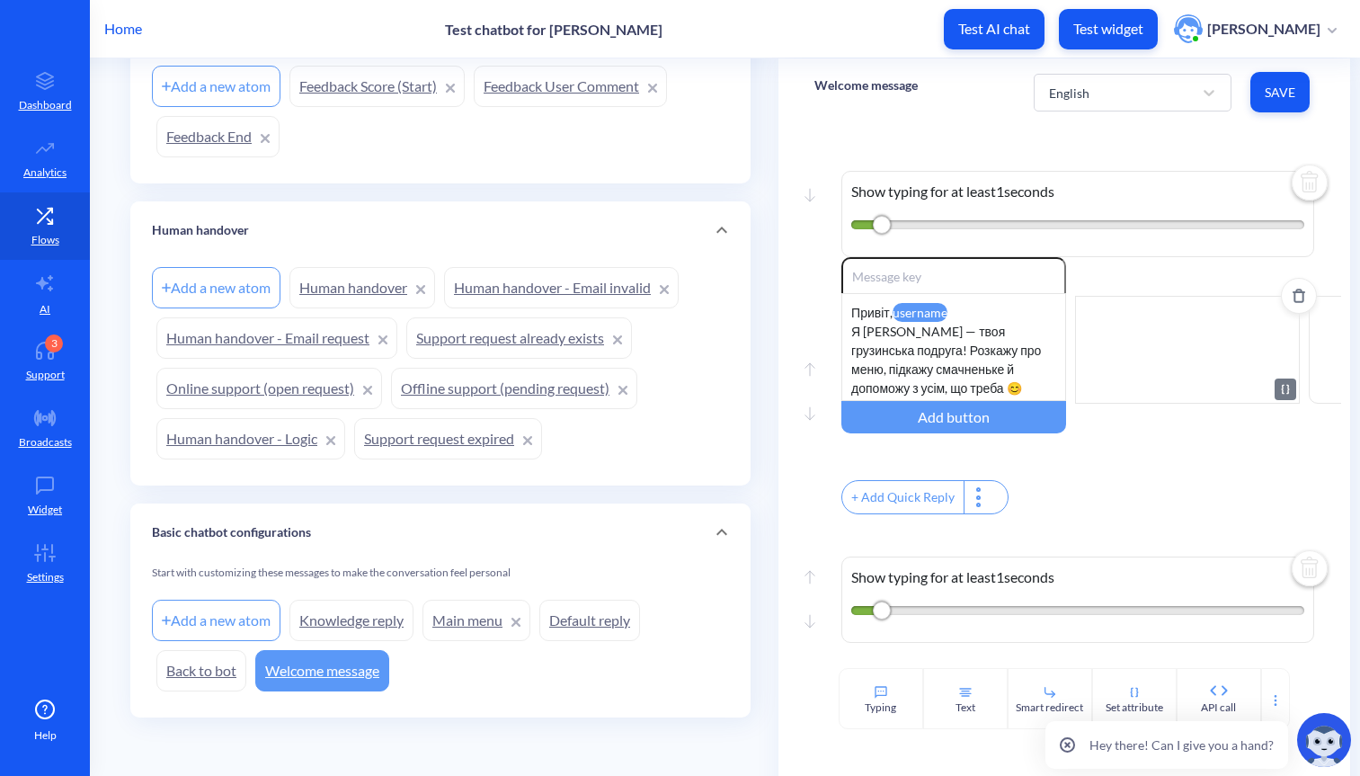
click at [1175, 341] on div at bounding box center [1187, 350] width 225 height 108
drag, startPoint x: 1100, startPoint y: 333, endPoint x: 1215, endPoint y: 433, distance: 152.3
click at [1215, 433] on div "Enable reactions Привіт, username Я Ніно — твоя грузинська подруга! Розкажу про…" at bounding box center [1091, 349] width 499 height 185
click at [1283, 299] on span "Delete" at bounding box center [1299, 296] width 34 height 14
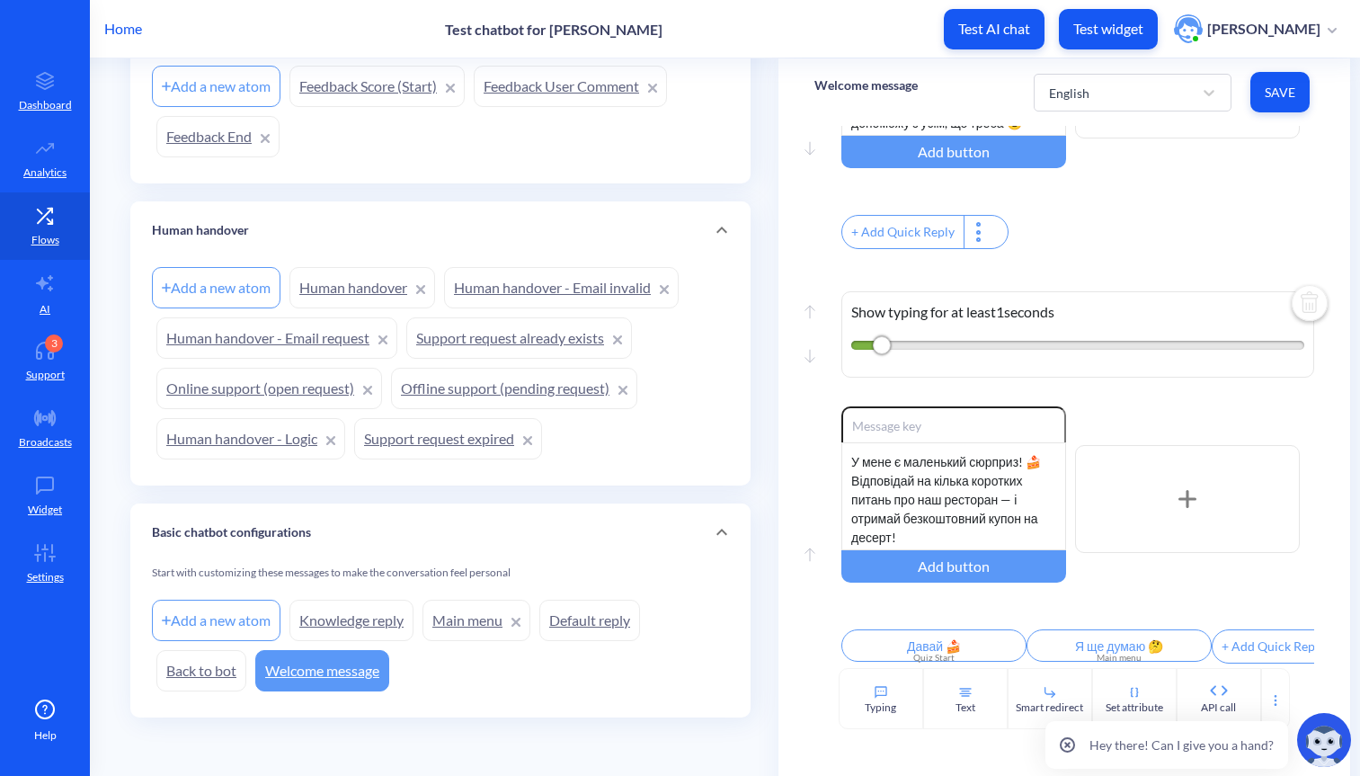
click at [1254, 644] on div "+ Add Quick Reply" at bounding box center [1273, 646] width 121 height 32
click at [1117, 651] on input "text" at bounding box center [1168, 645] width 185 height 32
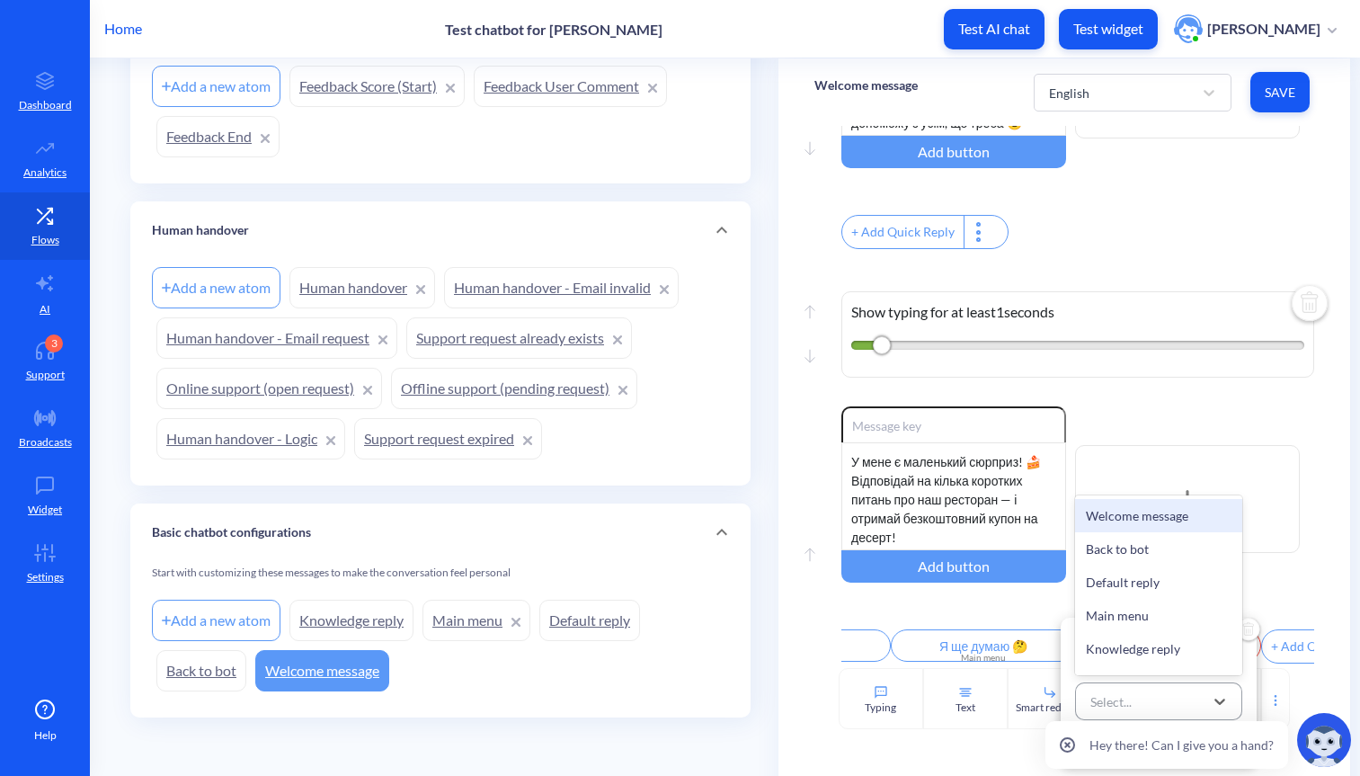
click at [1123, 701] on div "Select..." at bounding box center [1111, 701] width 41 height 19
click at [1065, 674] on div "option Support request expired focused, 6 of 57. 57 results available. Use Up a…" at bounding box center [1159, 690] width 196 height 144
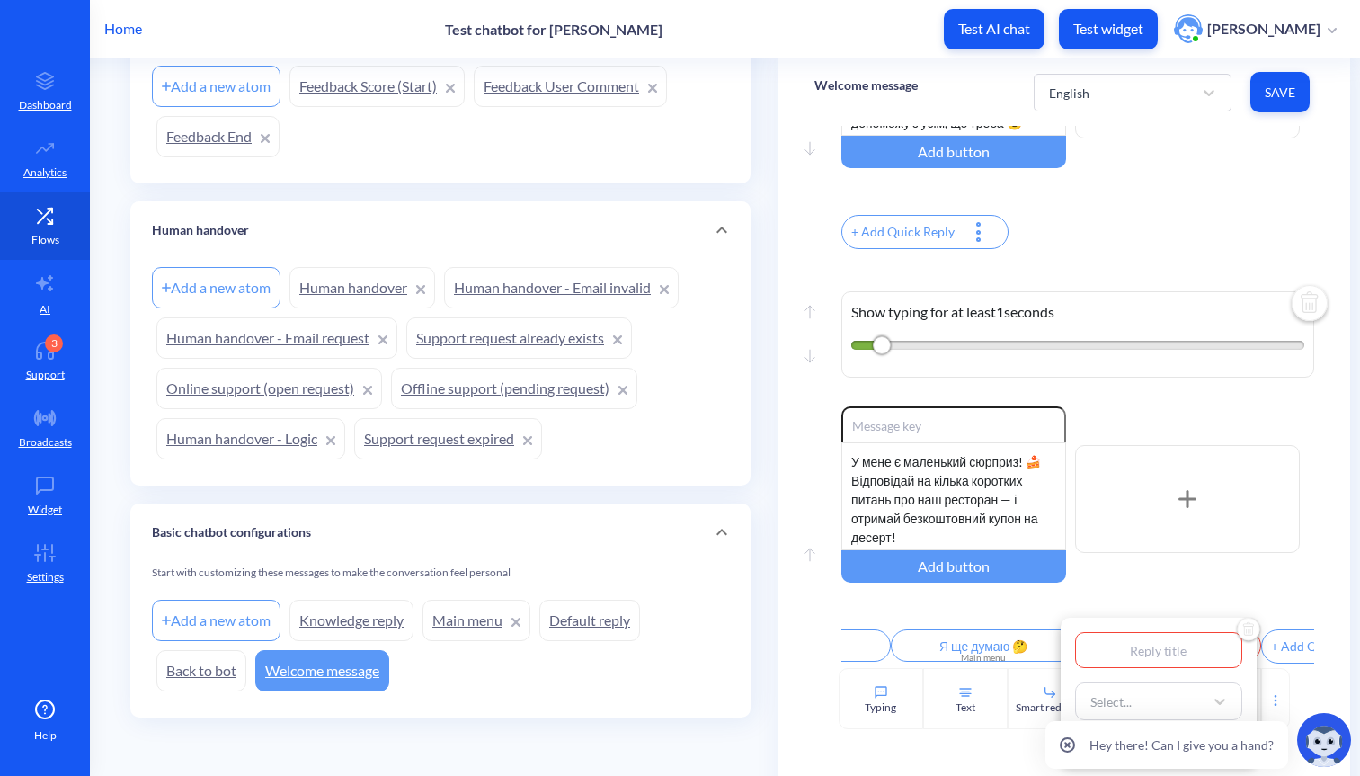
click at [1247, 630] on img "Delete" at bounding box center [1248, 630] width 27 height 27
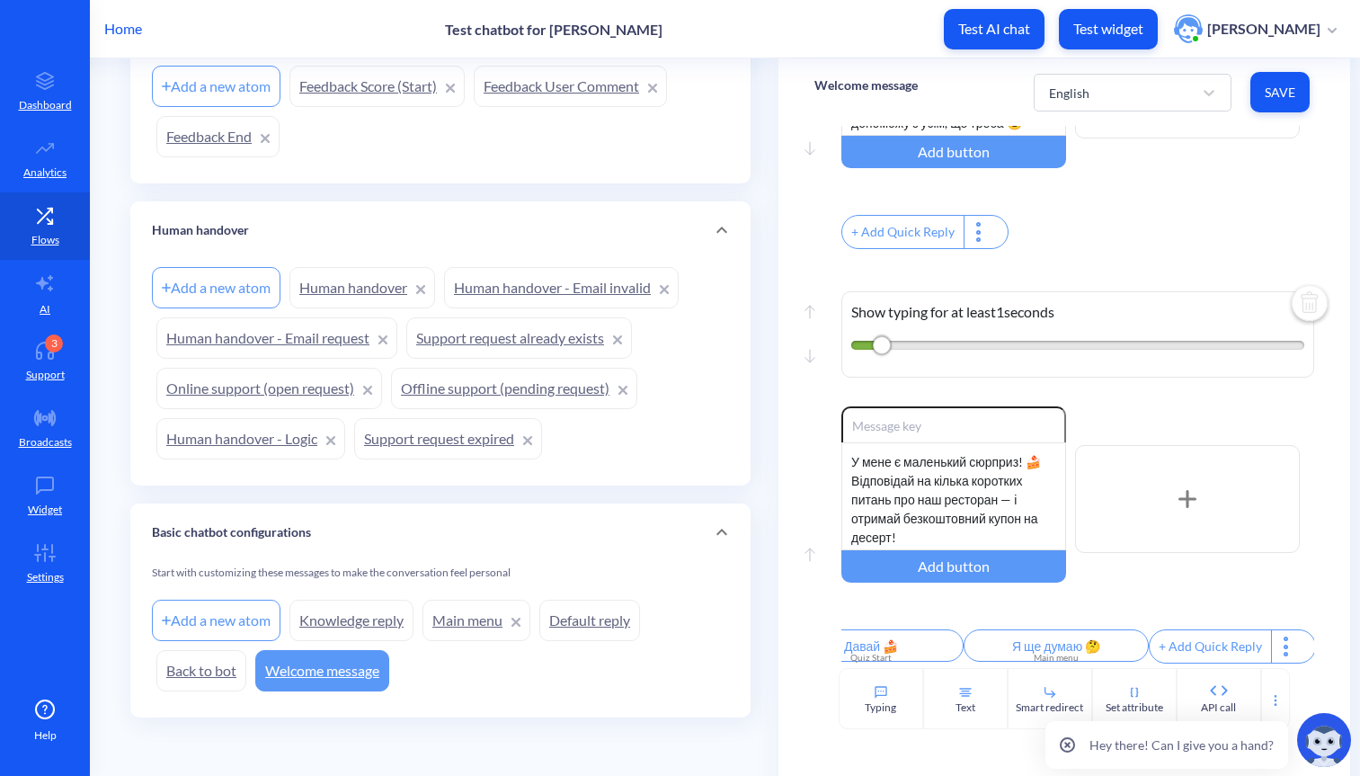
click at [1271, 646] on div at bounding box center [1286, 646] width 31 height 32
click at [1122, 593] on div at bounding box center [680, 388] width 1360 height 776
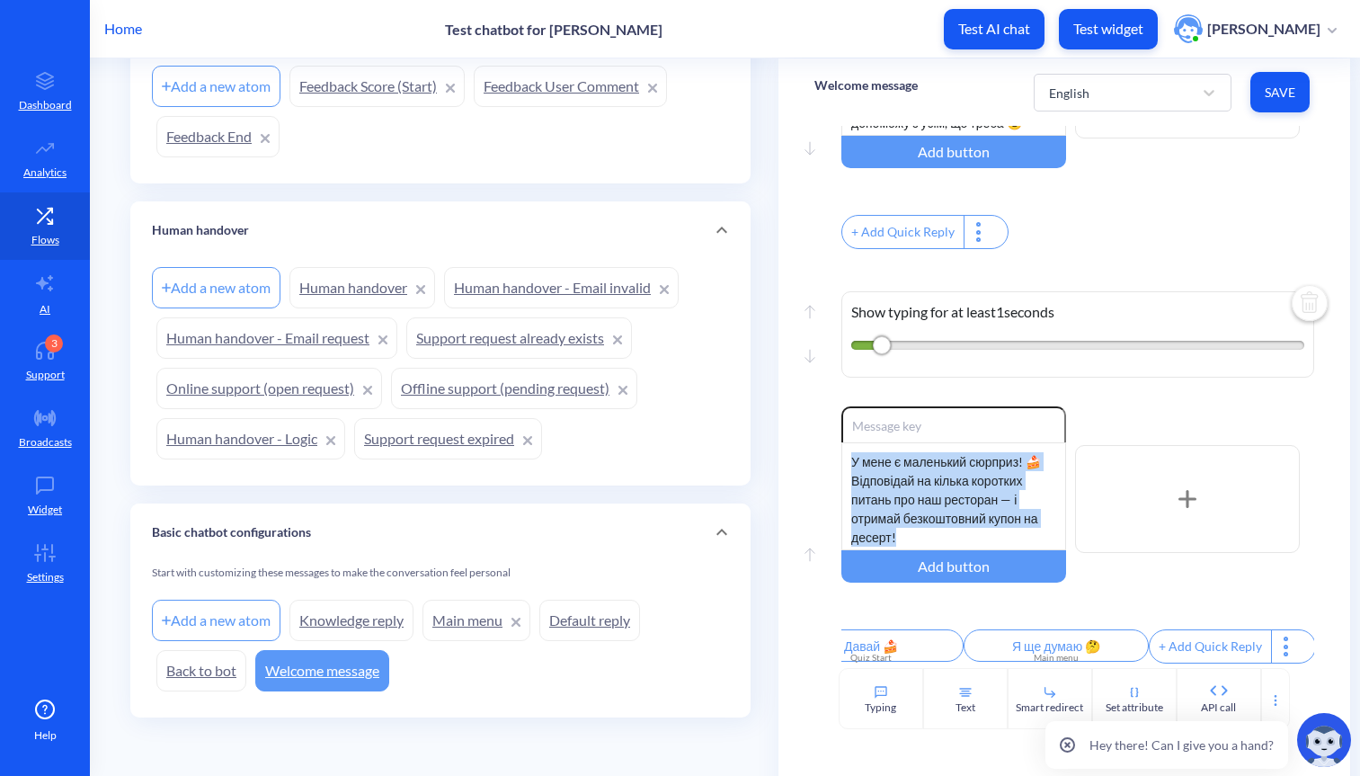
drag, startPoint x: 915, startPoint y: 519, endPoint x: 816, endPoint y: 424, distance: 137.4
click at [816, 424] on div "Move up Enable reactions У мене є маленький сюрприз! 🍰 Відповідай на кілька кор…" at bounding box center [1064, 537] width 499 height 262
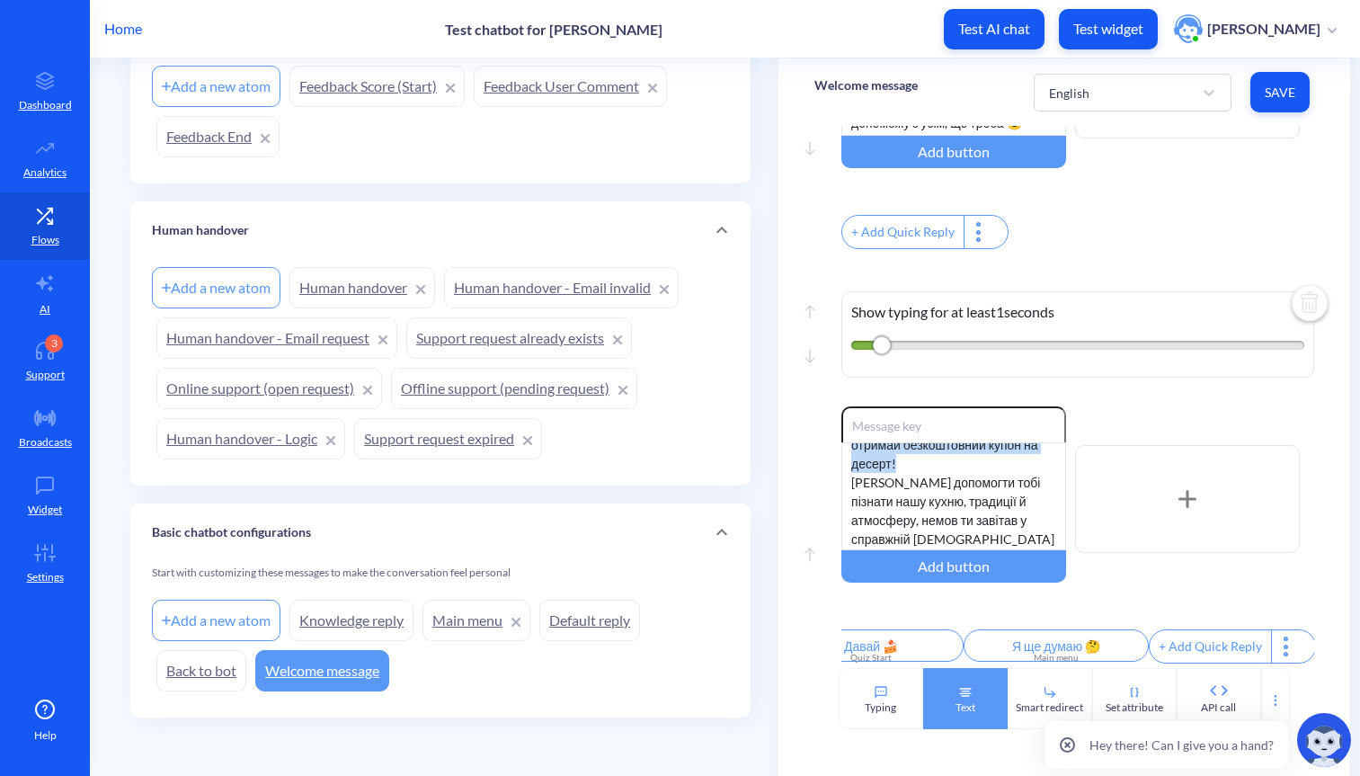
scroll to position [73, 0]
click at [965, 695] on icon at bounding box center [966, 692] width 14 height 14
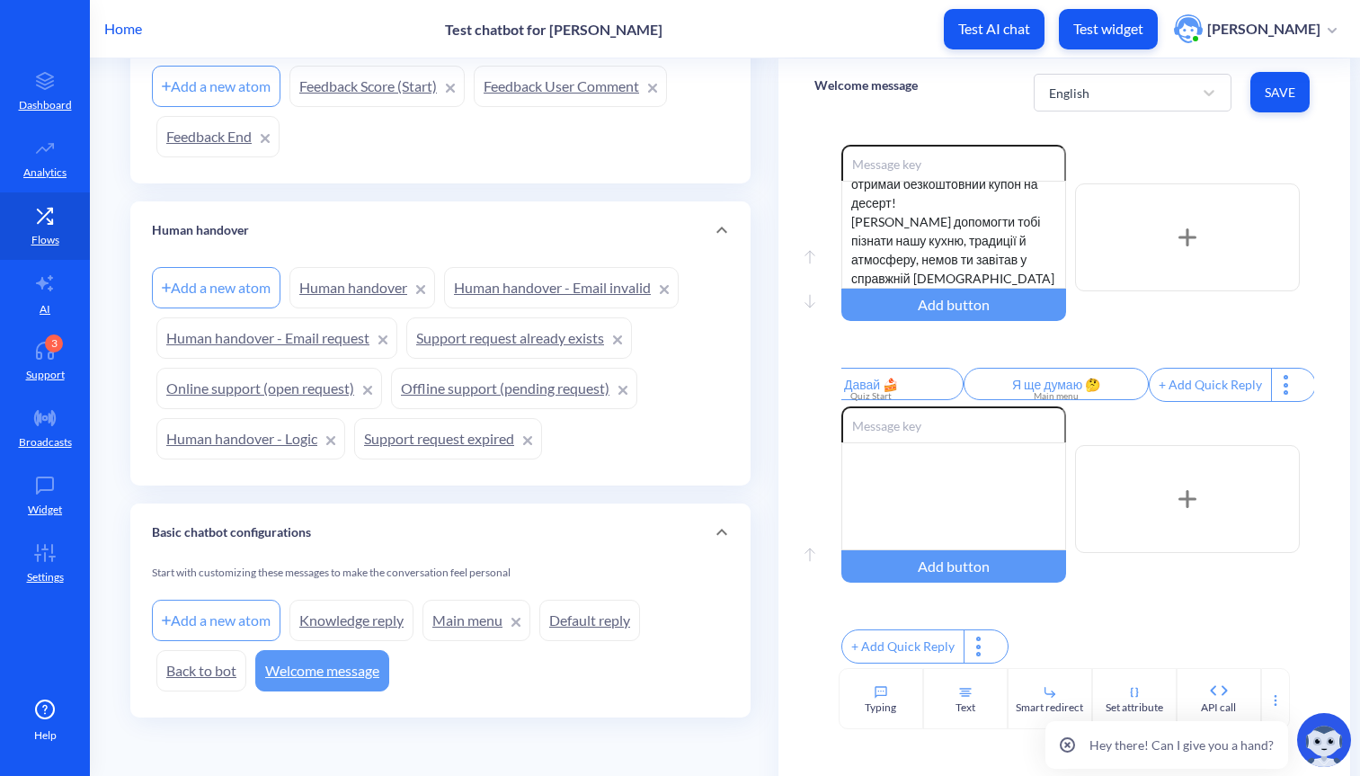
scroll to position [562, 0]
click at [1078, 418] on icon "Delete" at bounding box center [1082, 424] width 8 height 12
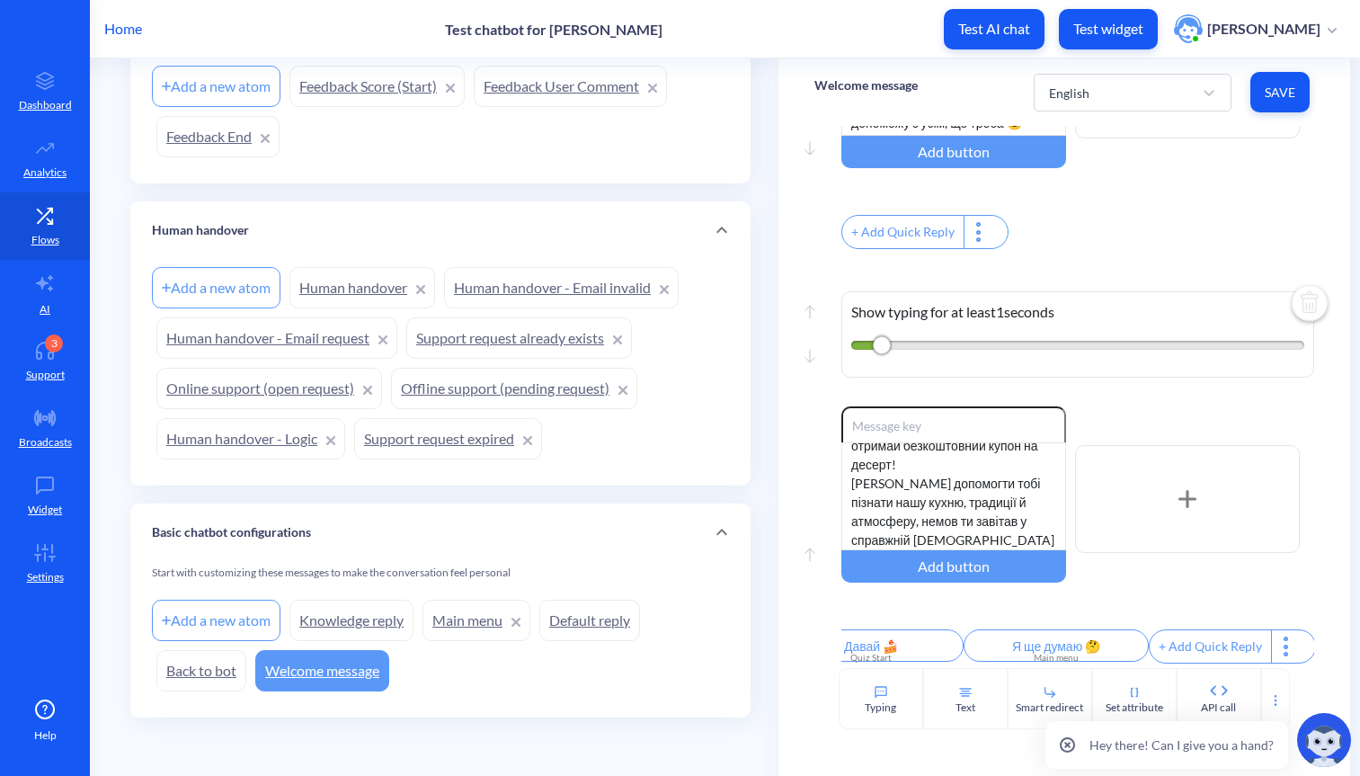
scroll to position [289, 0]
click at [1274, 685] on div at bounding box center [1276, 698] width 29 height 61
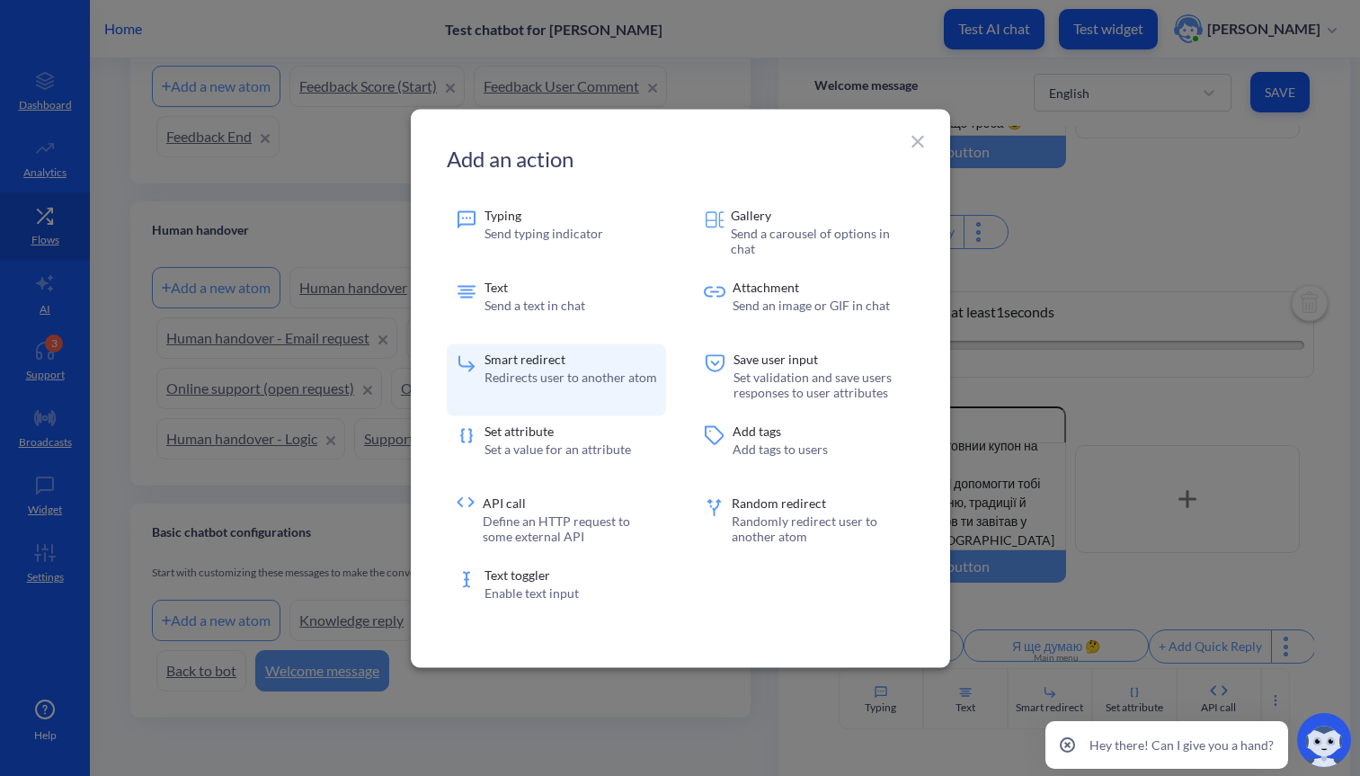
click at [576, 382] on p "Redirects user to another atom" at bounding box center [571, 376] width 173 height 15
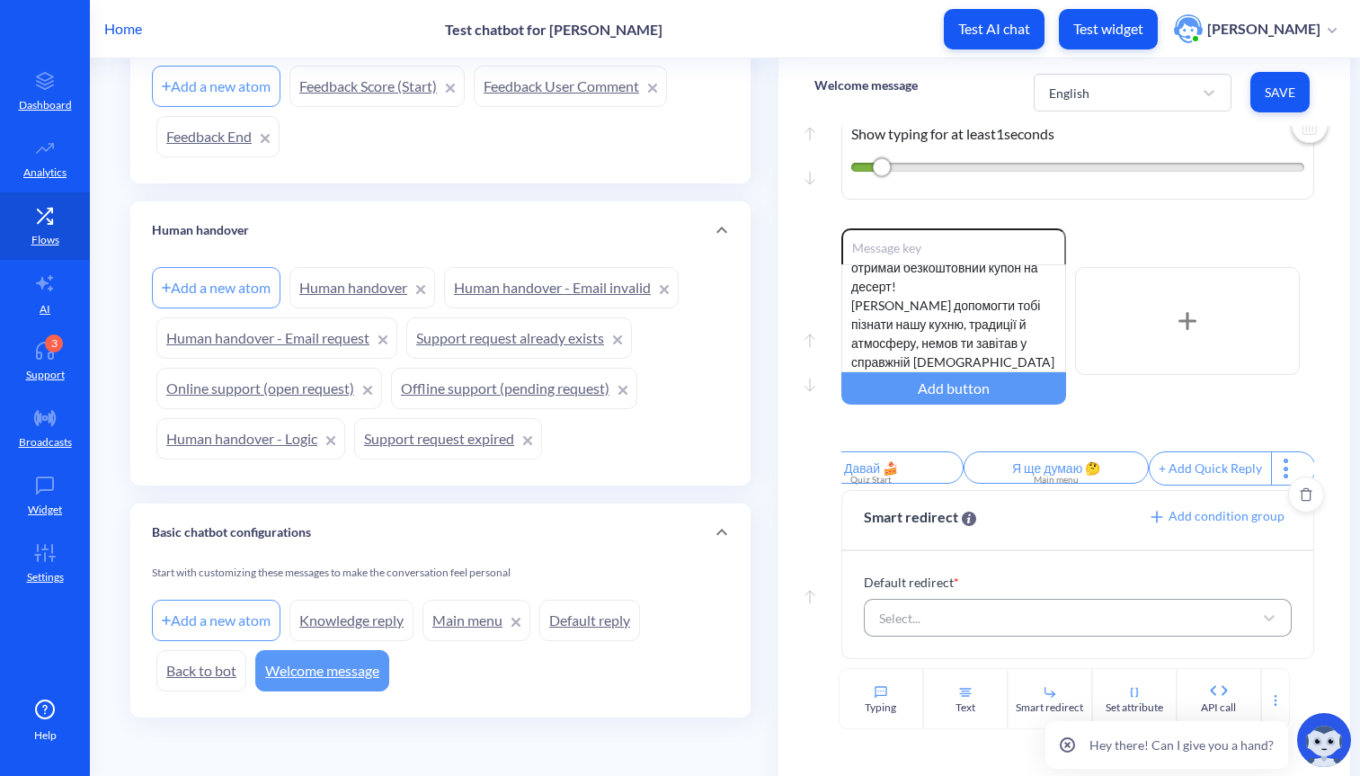
scroll to position [467, 0]
click at [948, 611] on div "Select..." at bounding box center [1061, 618] width 382 height 32
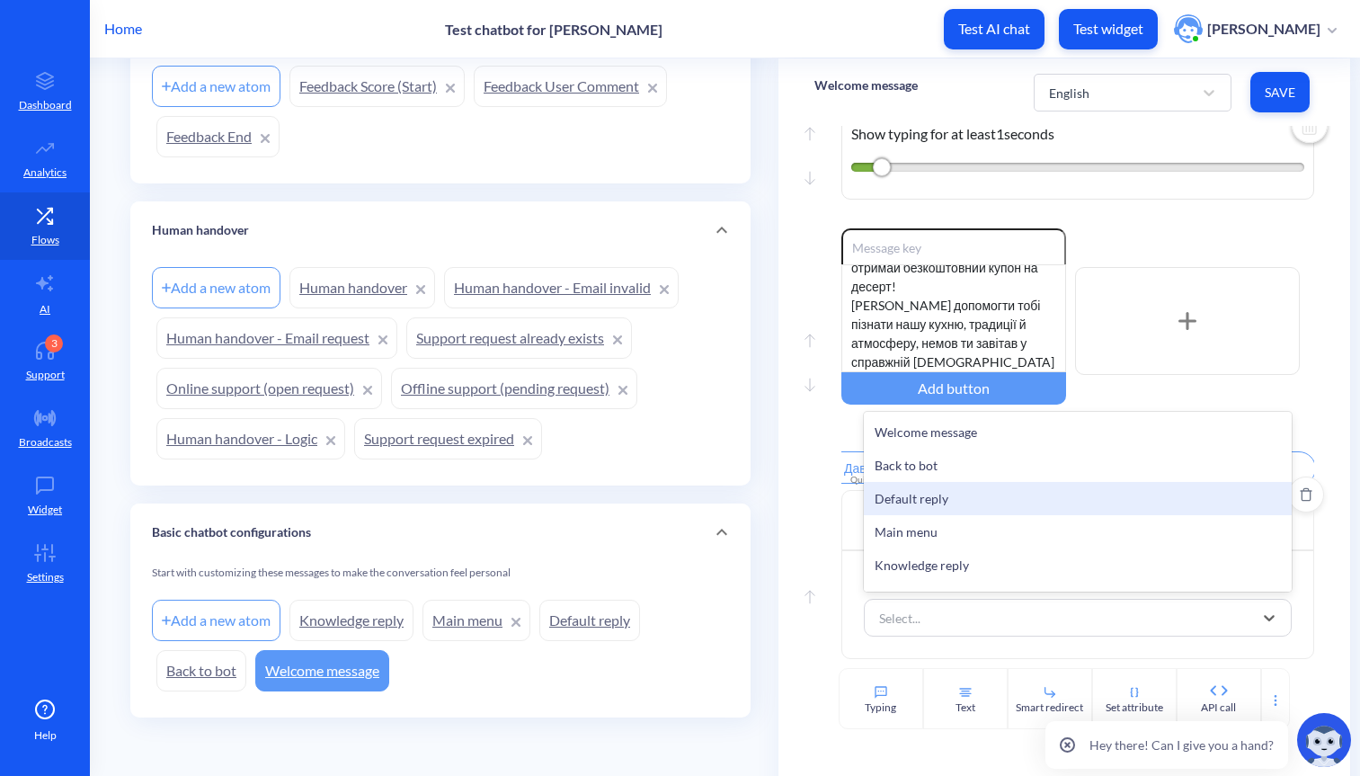
click at [936, 502] on div "Default reply" at bounding box center [1077, 498] width 427 height 33
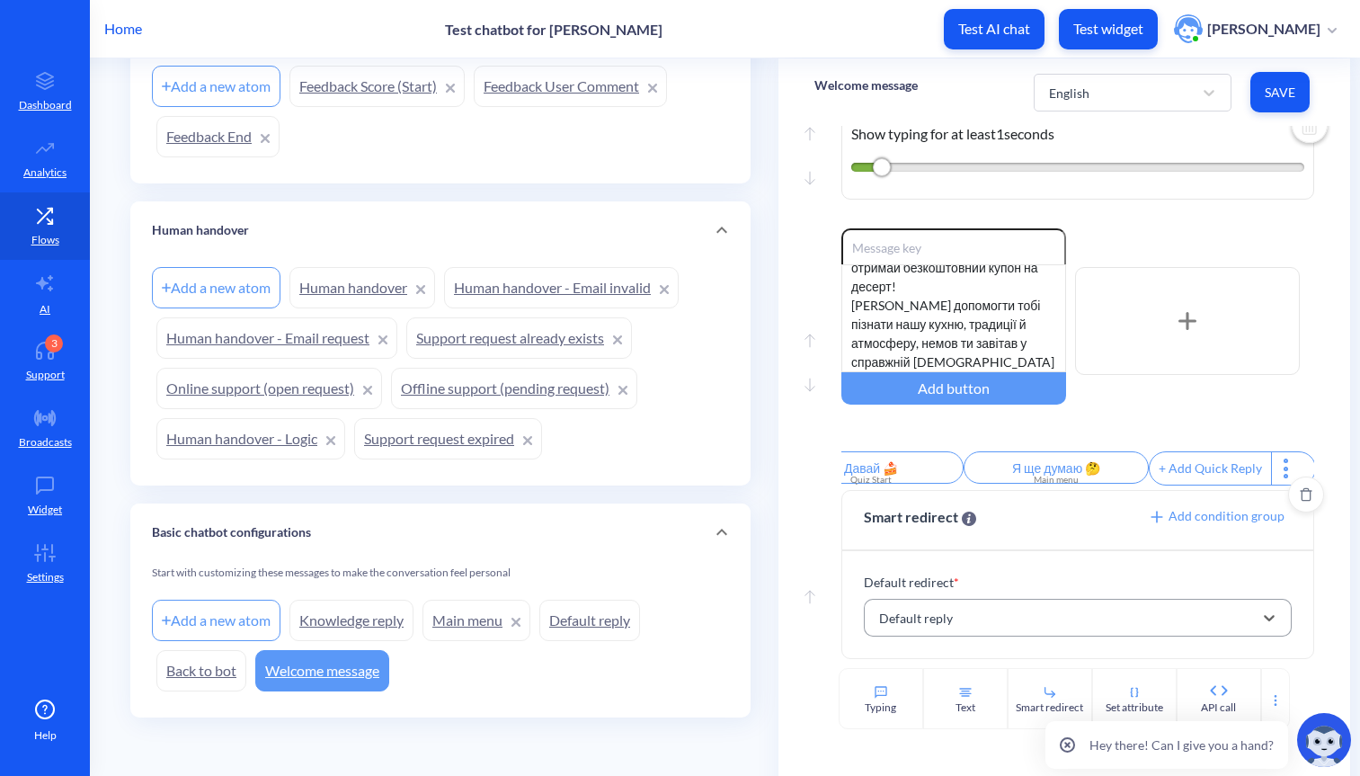
scroll to position [0, 0]
click at [1217, 515] on span "Add condition group" at bounding box center [1216, 515] width 137 height 15
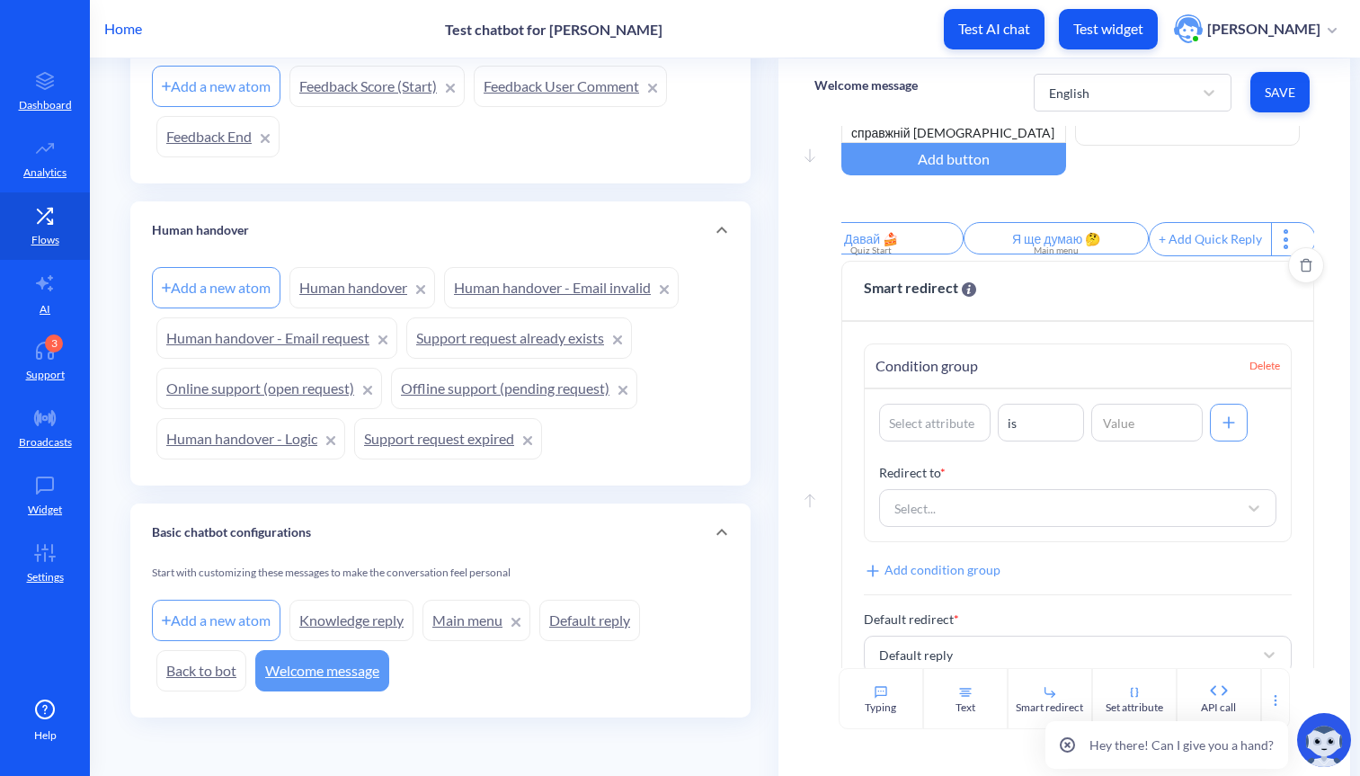
scroll to position [733, 0]
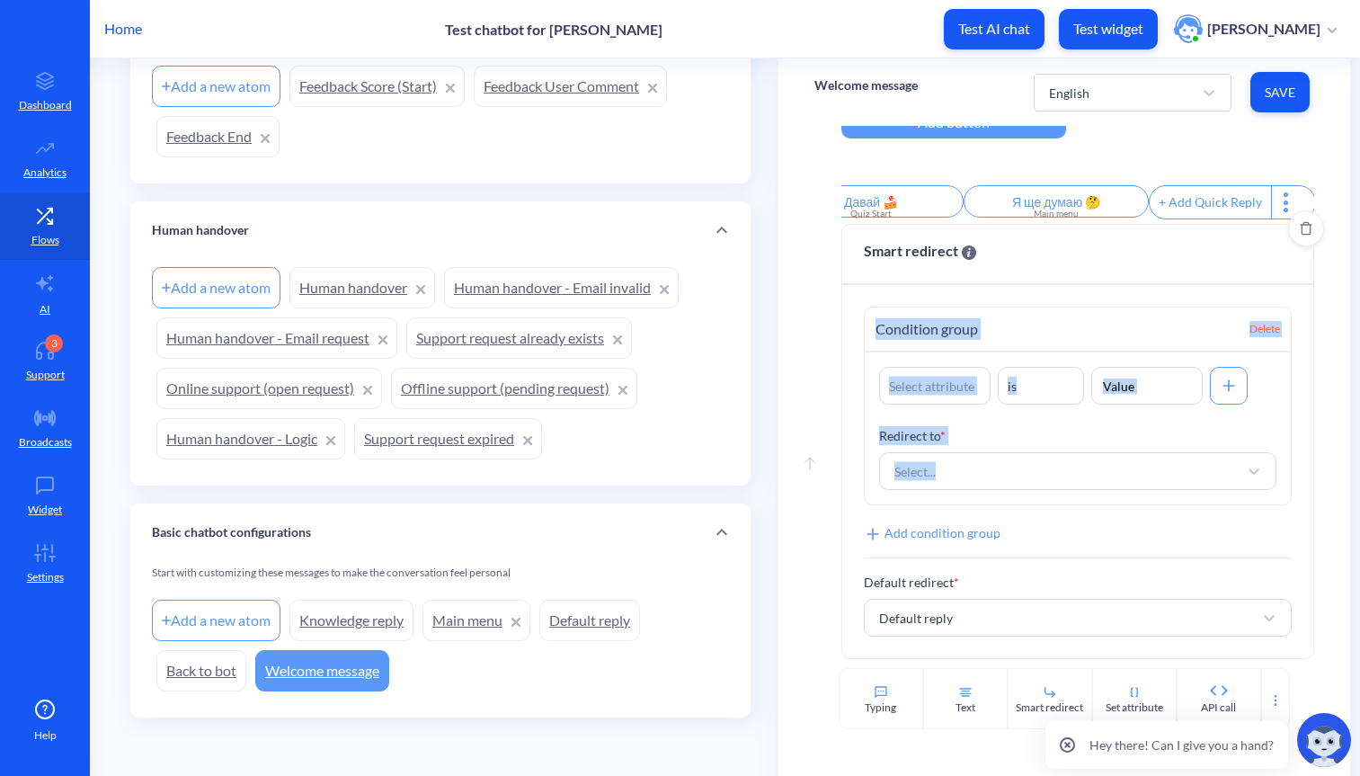
drag, startPoint x: 870, startPoint y: 320, endPoint x: 1162, endPoint y: 495, distance: 340.8
click at [1162, 495] on div "Condition group Delete Select attribute is Redirect to * Select..." at bounding box center [1077, 406] width 427 height 199
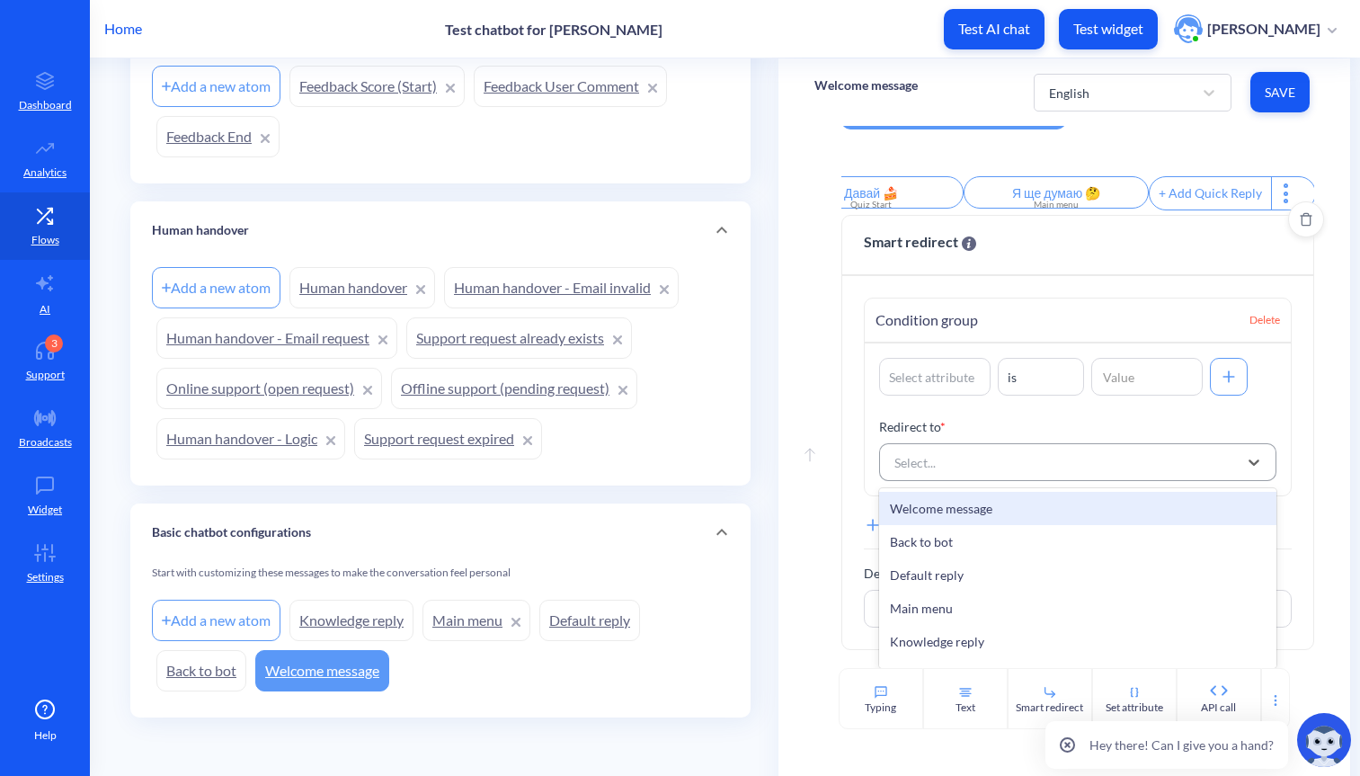
click at [1111, 477] on div "Select..." at bounding box center [1062, 462] width 352 height 32
click at [1048, 436] on p "Redirect to *" at bounding box center [1077, 426] width 397 height 19
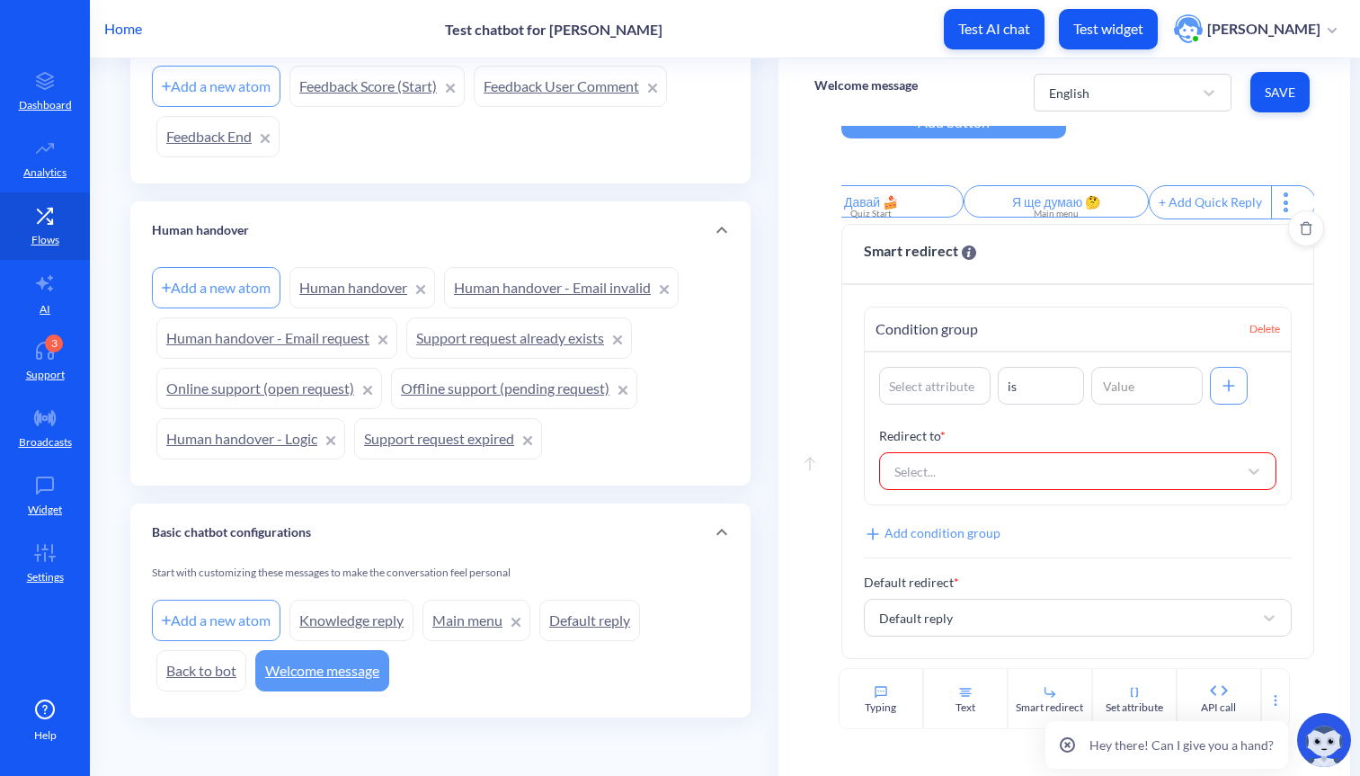
scroll to position [0, 0]
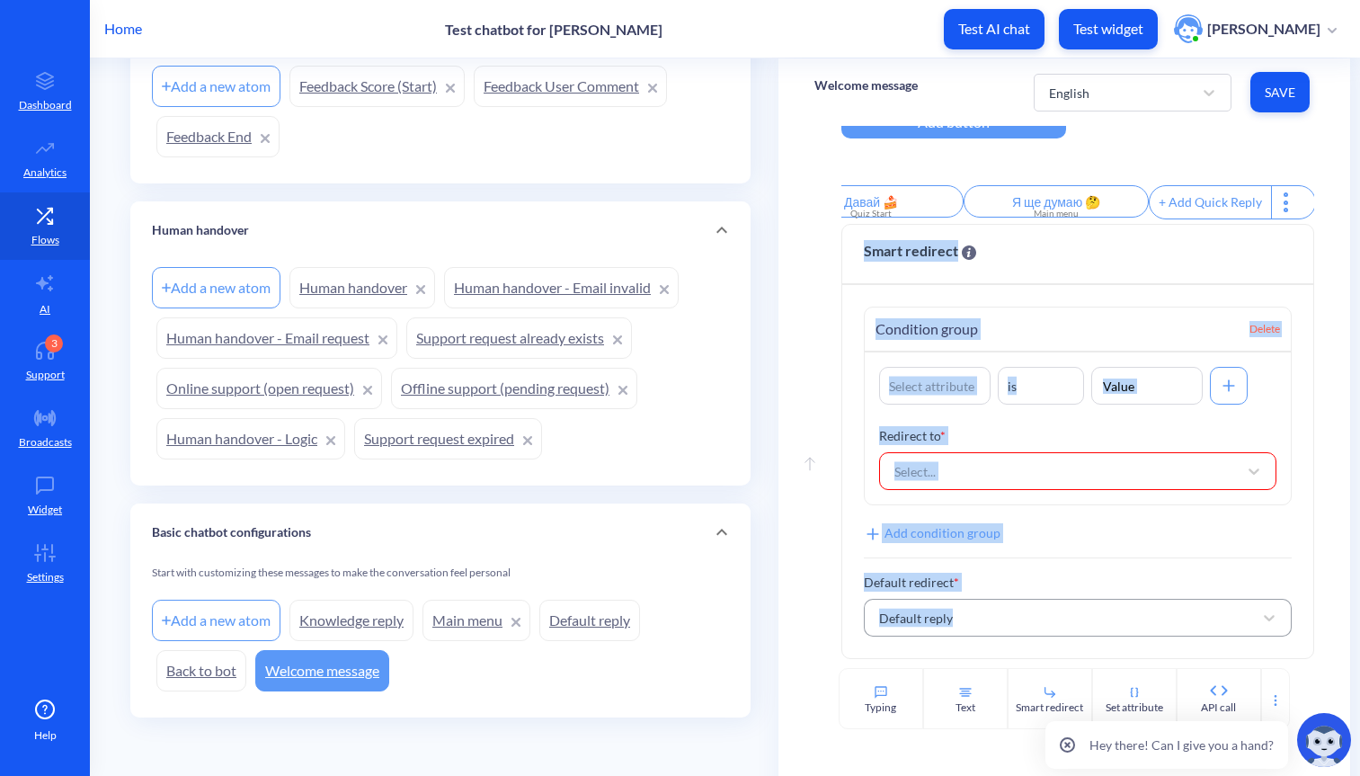
drag, startPoint x: 855, startPoint y: 257, endPoint x: 1182, endPoint y: 637, distance: 500.5
click at [1182, 637] on div "Smart redirect Redirects user to a specific block. Click on 'Add condition grou…" at bounding box center [1078, 441] width 472 height 435
click at [1048, 526] on div "Condition group Delete Select attribute is Redirect to * Select... Add conditio…" at bounding box center [1078, 471] width 470 height 373
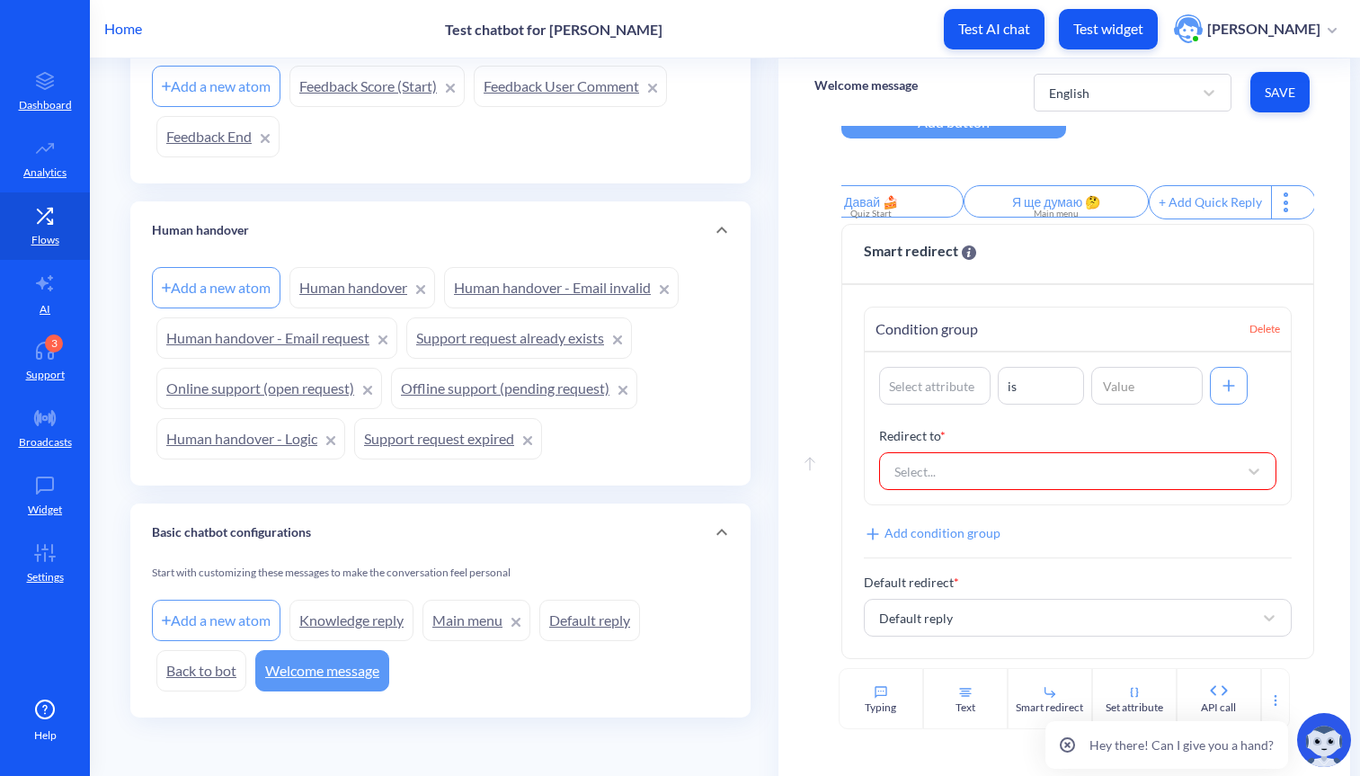
click at [0, 0] on icon "Delete" at bounding box center [0, 0] width 0 height 0
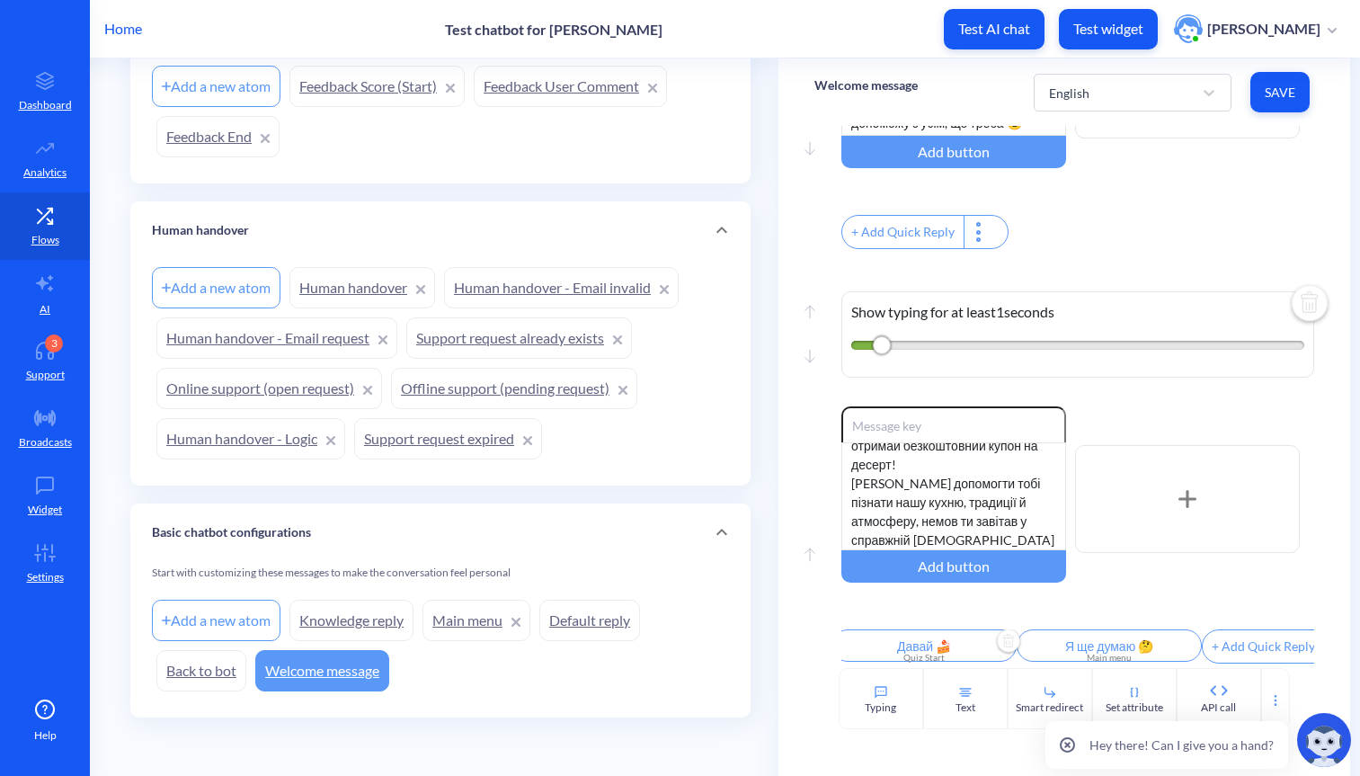
scroll to position [0, 4]
drag, startPoint x: 909, startPoint y: 652, endPoint x: 958, endPoint y: 650, distance: 48.6
click at [958, 651] on div "Quiz Start" at bounding box center [930, 657] width 164 height 13
click at [772, 485] on div at bounding box center [680, 388] width 1360 height 776
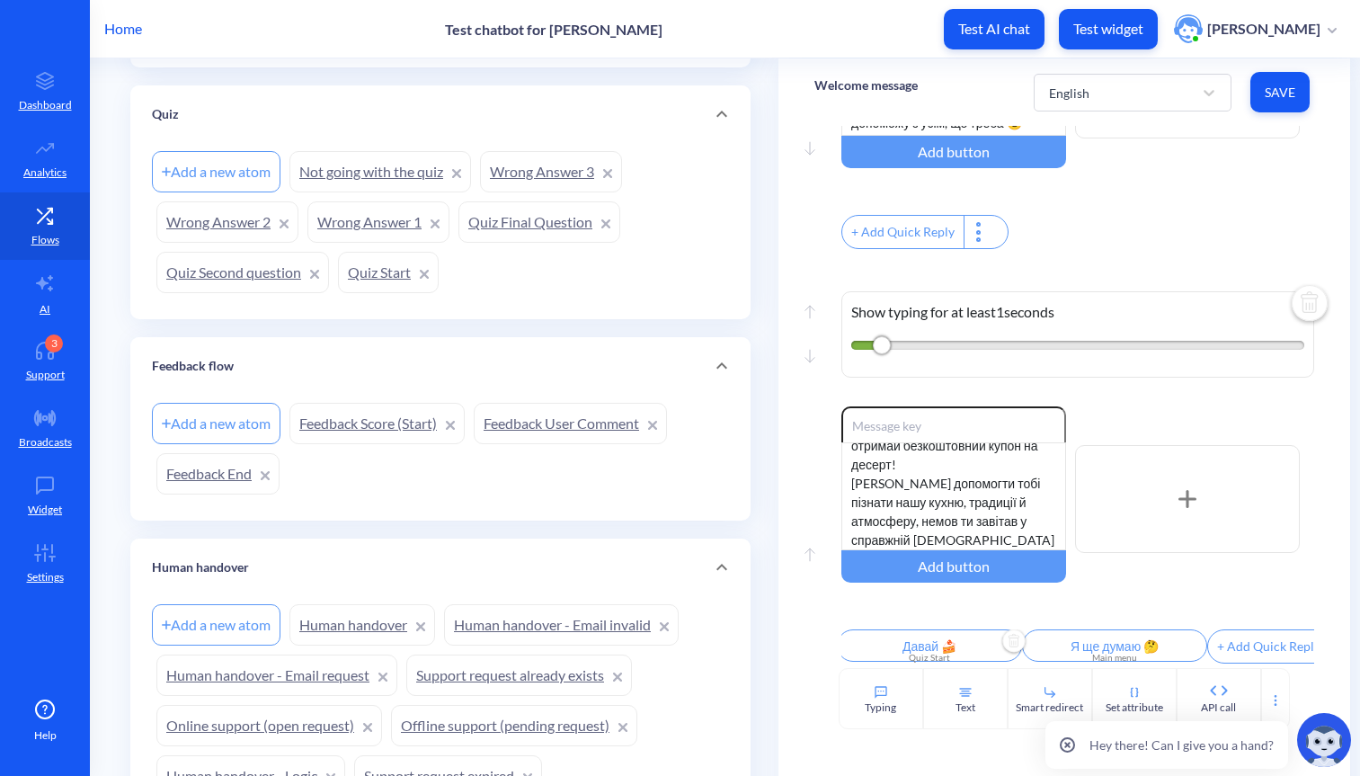
scroll to position [1125, 0]
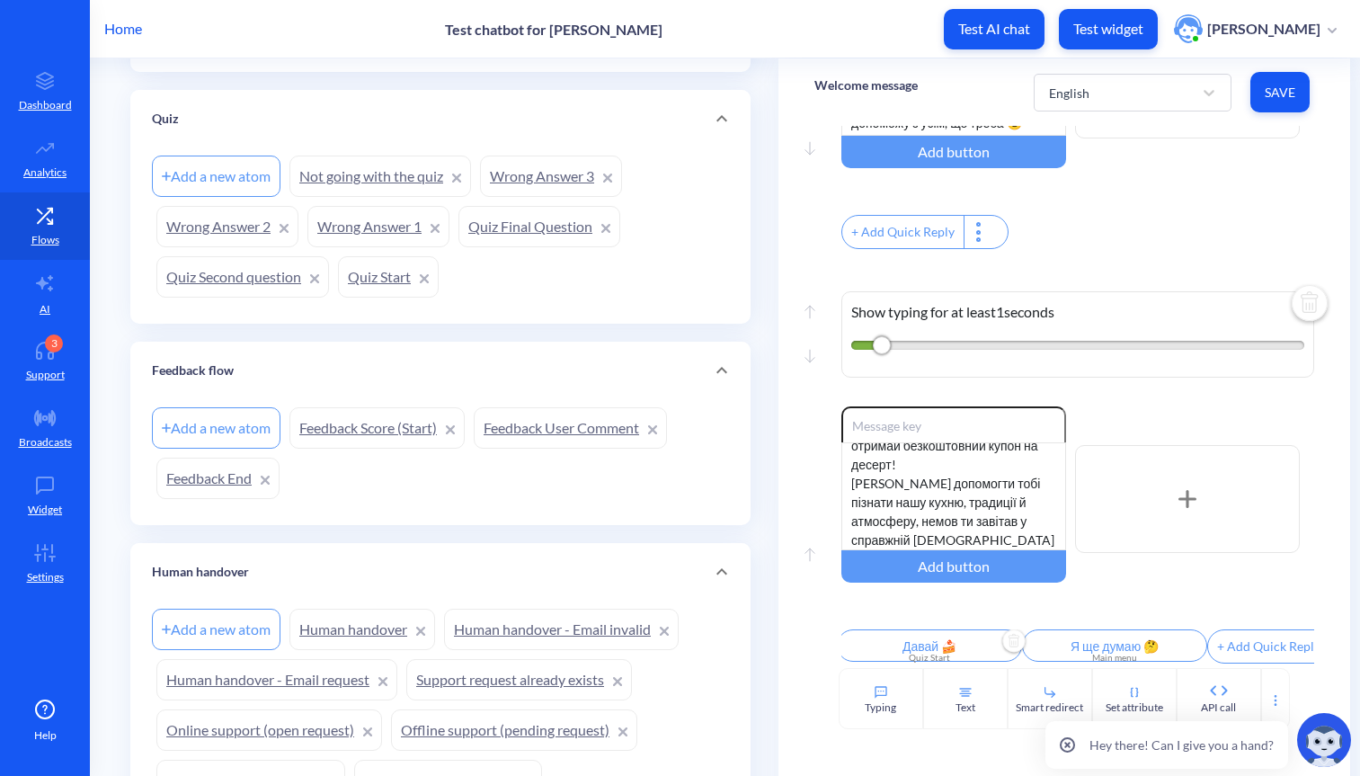
click at [310, 114] on div "Quiz" at bounding box center [440, 119] width 577 height 19
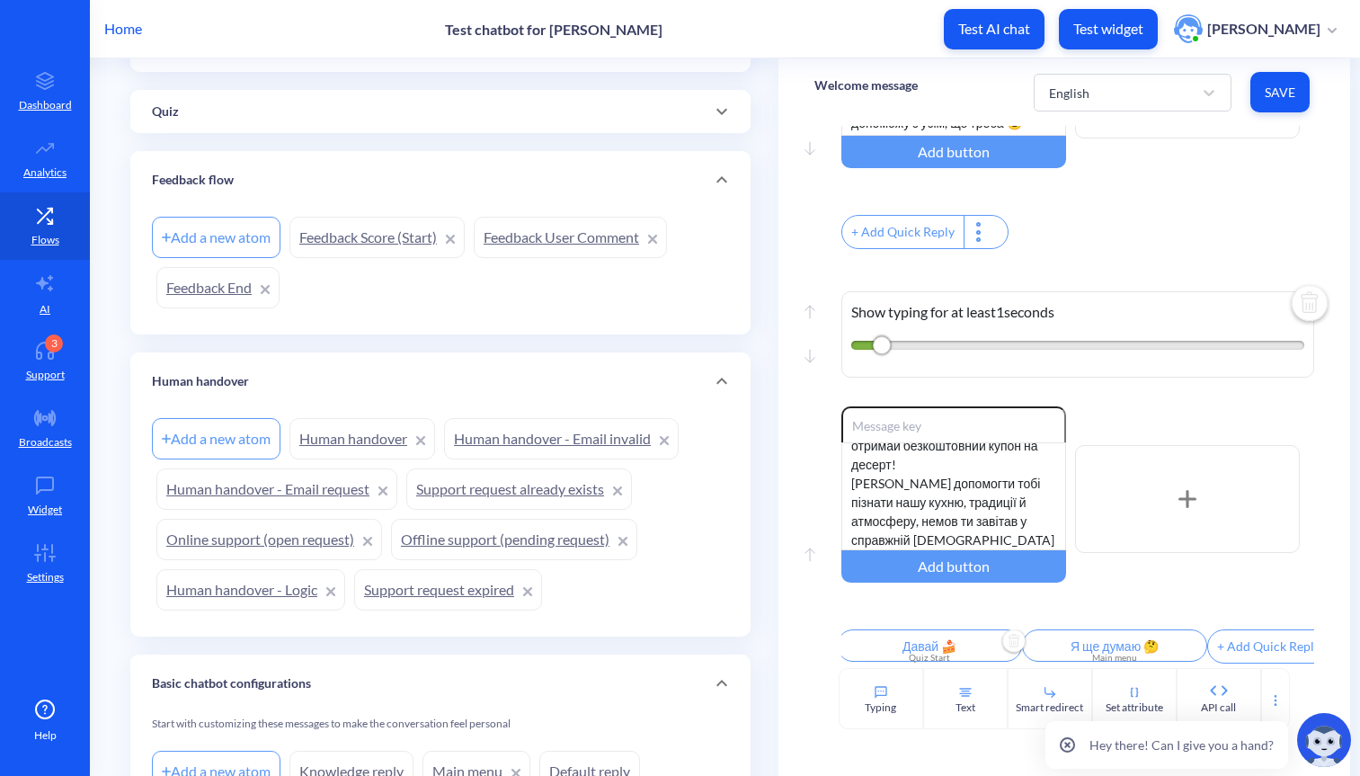
click at [340, 109] on div "Quiz" at bounding box center [440, 112] width 577 height 19
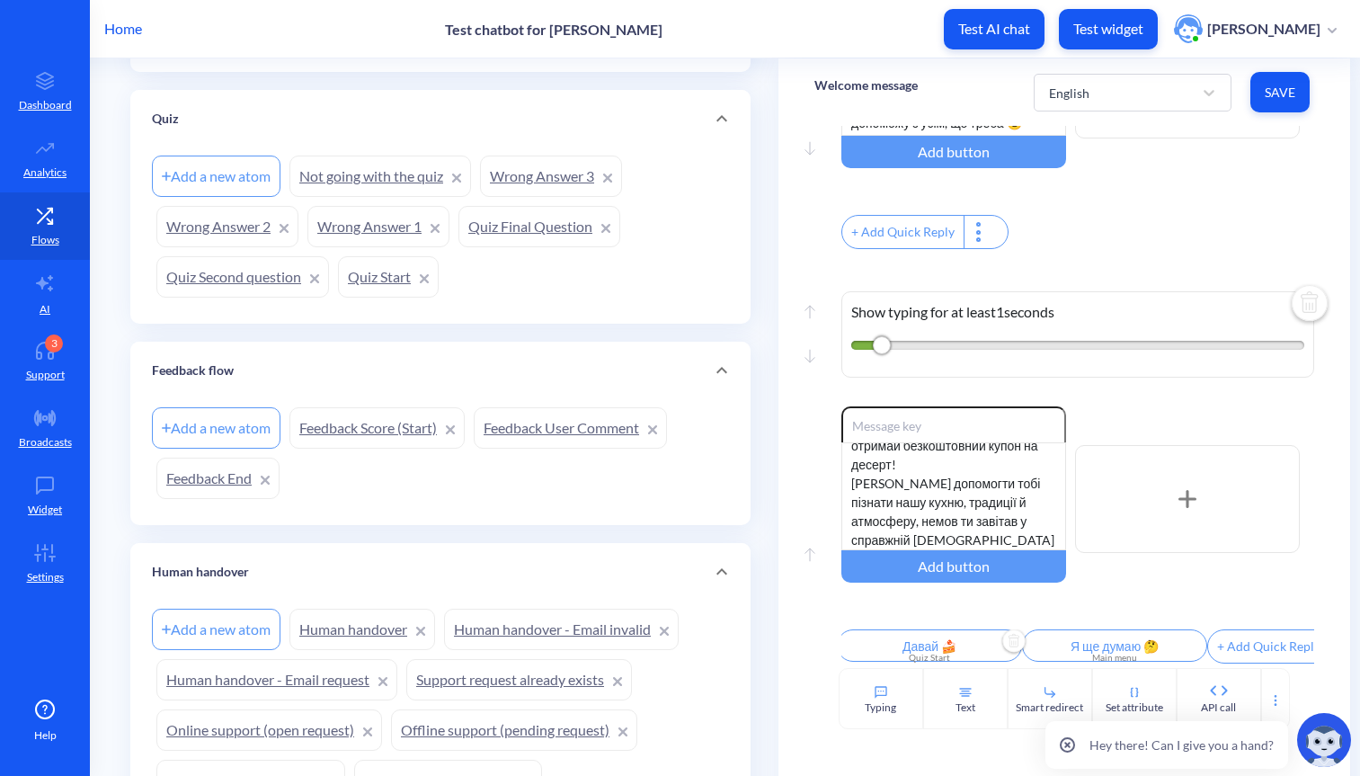
click at [364, 272] on link "Quiz Start" at bounding box center [388, 276] width 101 height 41
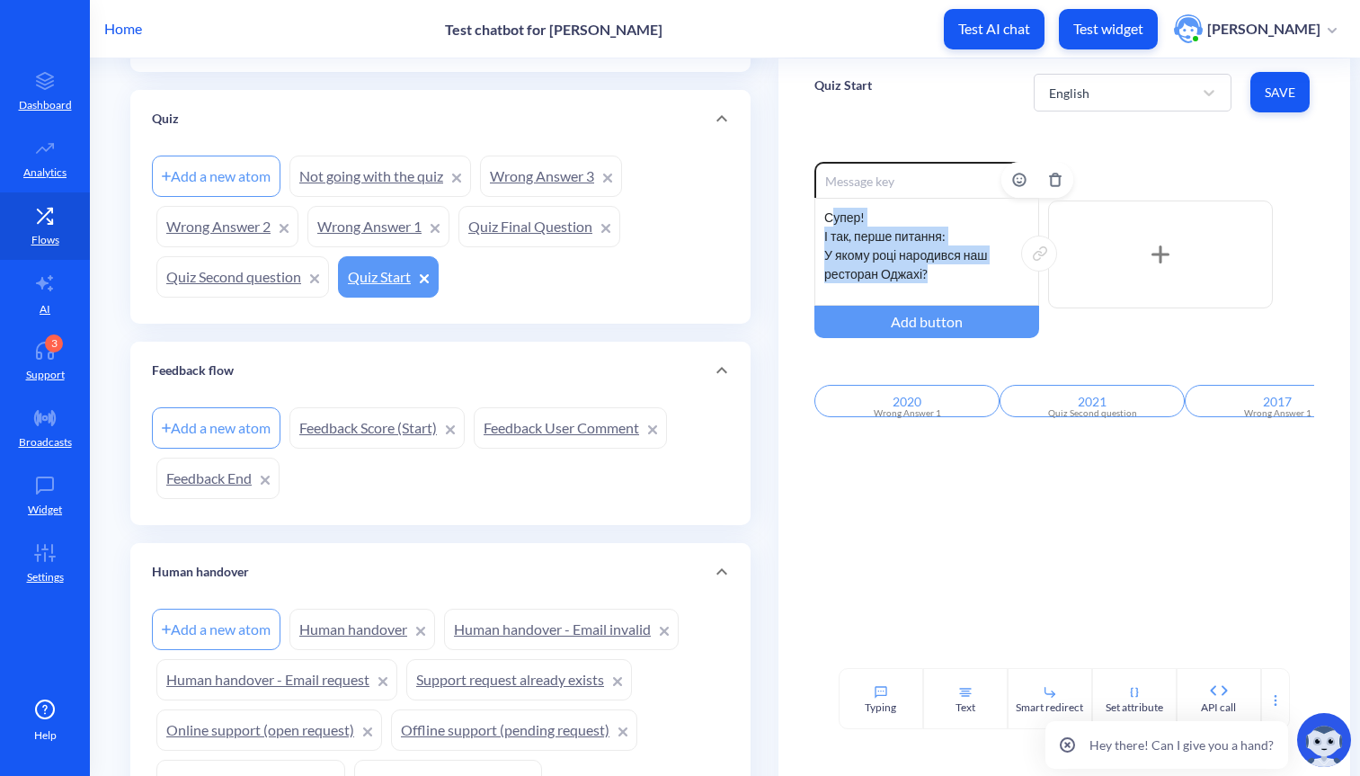
drag, startPoint x: 826, startPoint y: 213, endPoint x: 957, endPoint y: 280, distance: 146.4
click at [957, 280] on div "Супер! І так, перше питання: У якому році народився наш ресторан Оджахі?" at bounding box center [927, 252] width 225 height 108
click at [915, 262] on div "Супер! І так, перше питання: У якому році народився наш ресторан Оджахі?" at bounding box center [927, 252] width 225 height 108
drag, startPoint x: 932, startPoint y: 282, endPoint x: 799, endPoint y: 210, distance: 151.7
click at [799, 210] on div "Enable reactions Супер! І так, перше питання: У якому році народився наш рестор…" at bounding box center [1064, 397] width 571 height 542
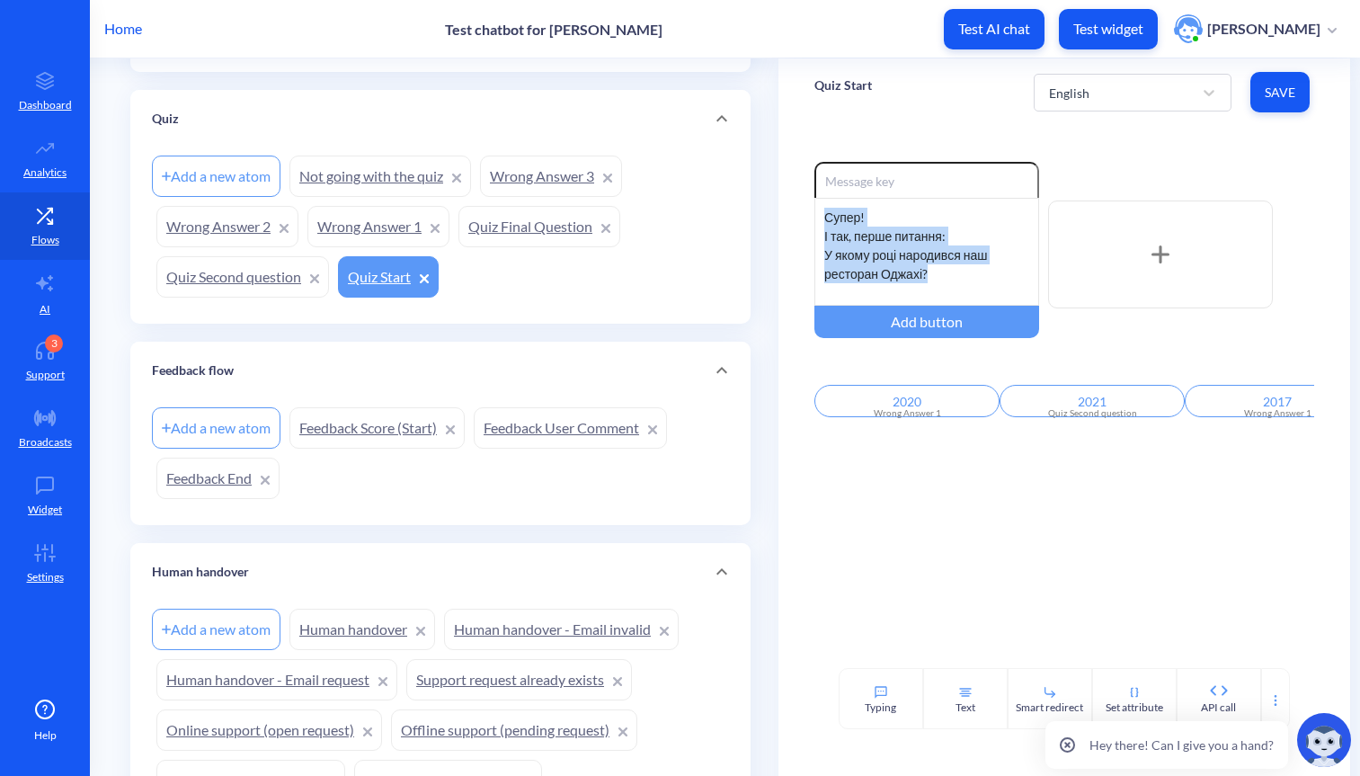
click at [238, 284] on link "Quiz Second question" at bounding box center [242, 276] width 173 height 41
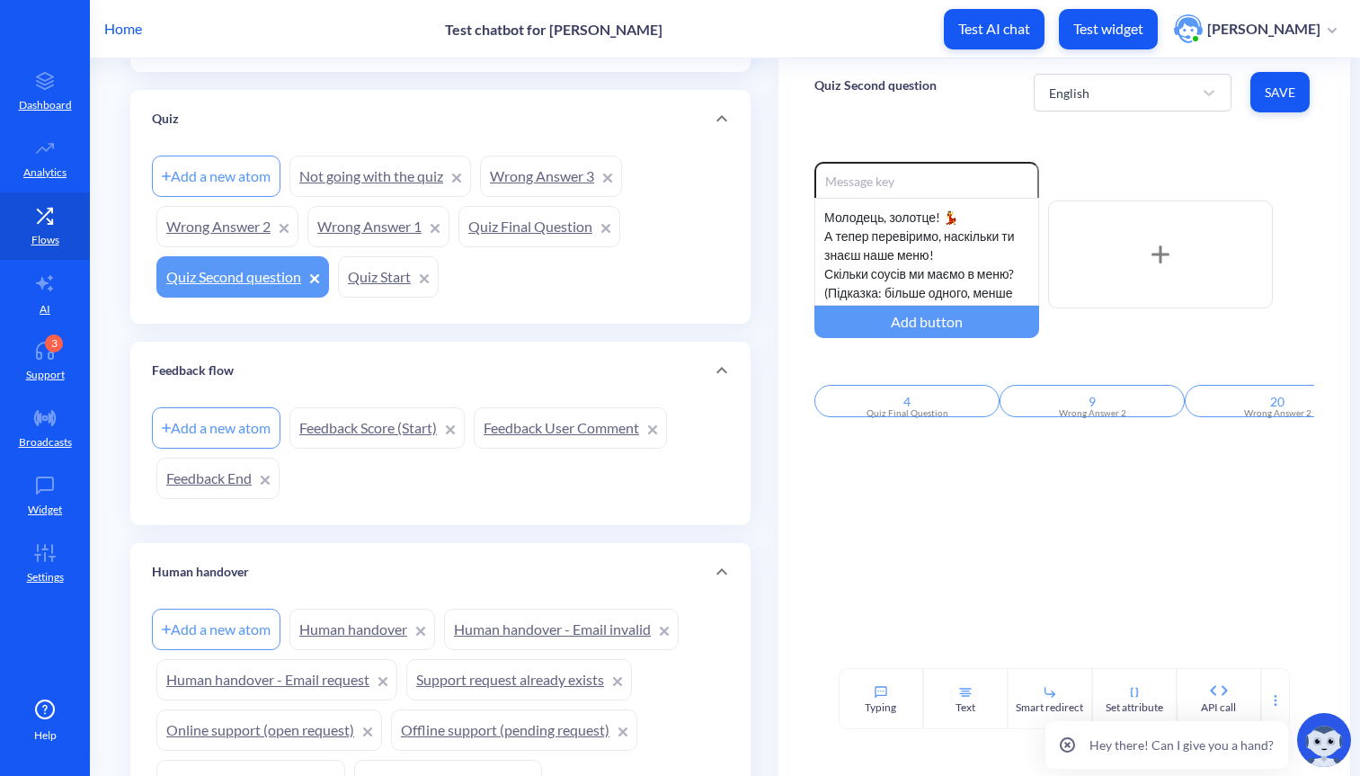
click at [509, 231] on link "Quiz Final Question" at bounding box center [540, 226] width 162 height 41
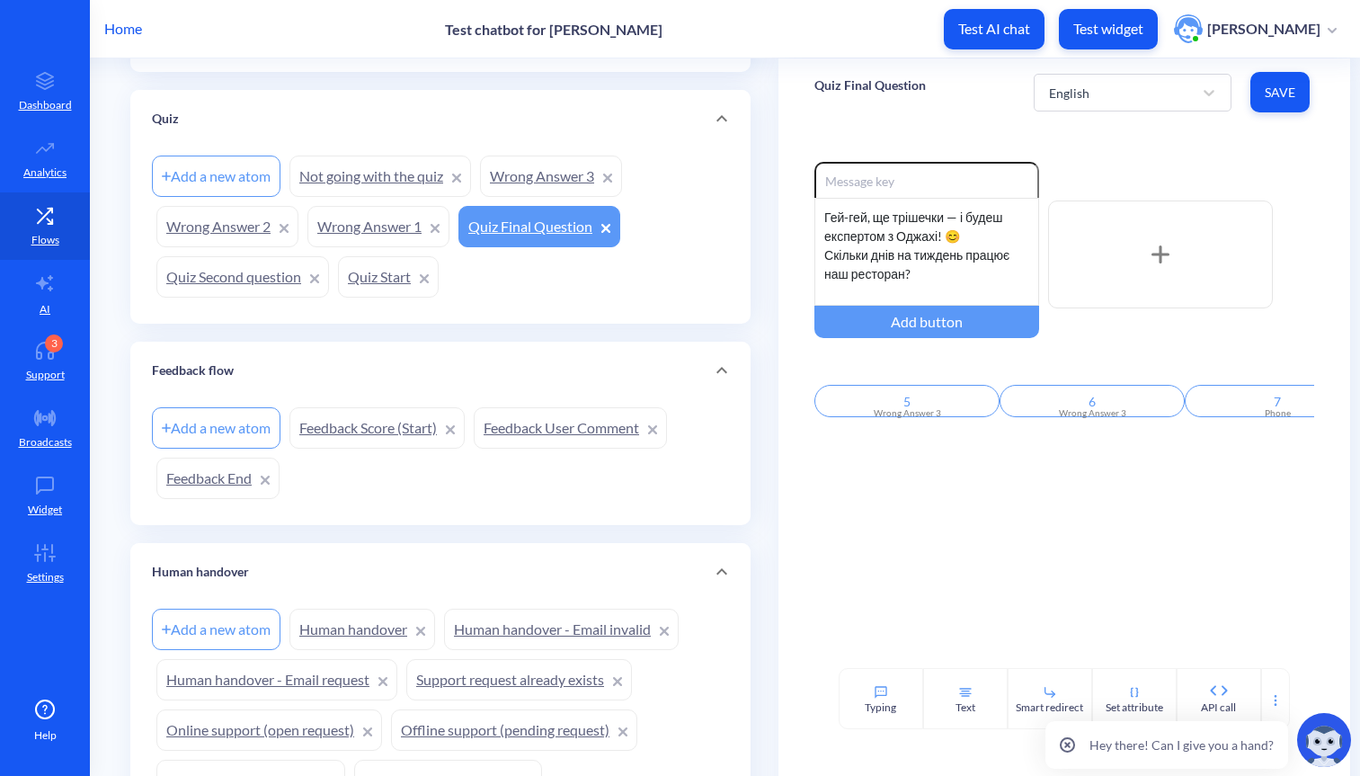
click at [352, 234] on link "Wrong Answer 1" at bounding box center [379, 226] width 142 height 41
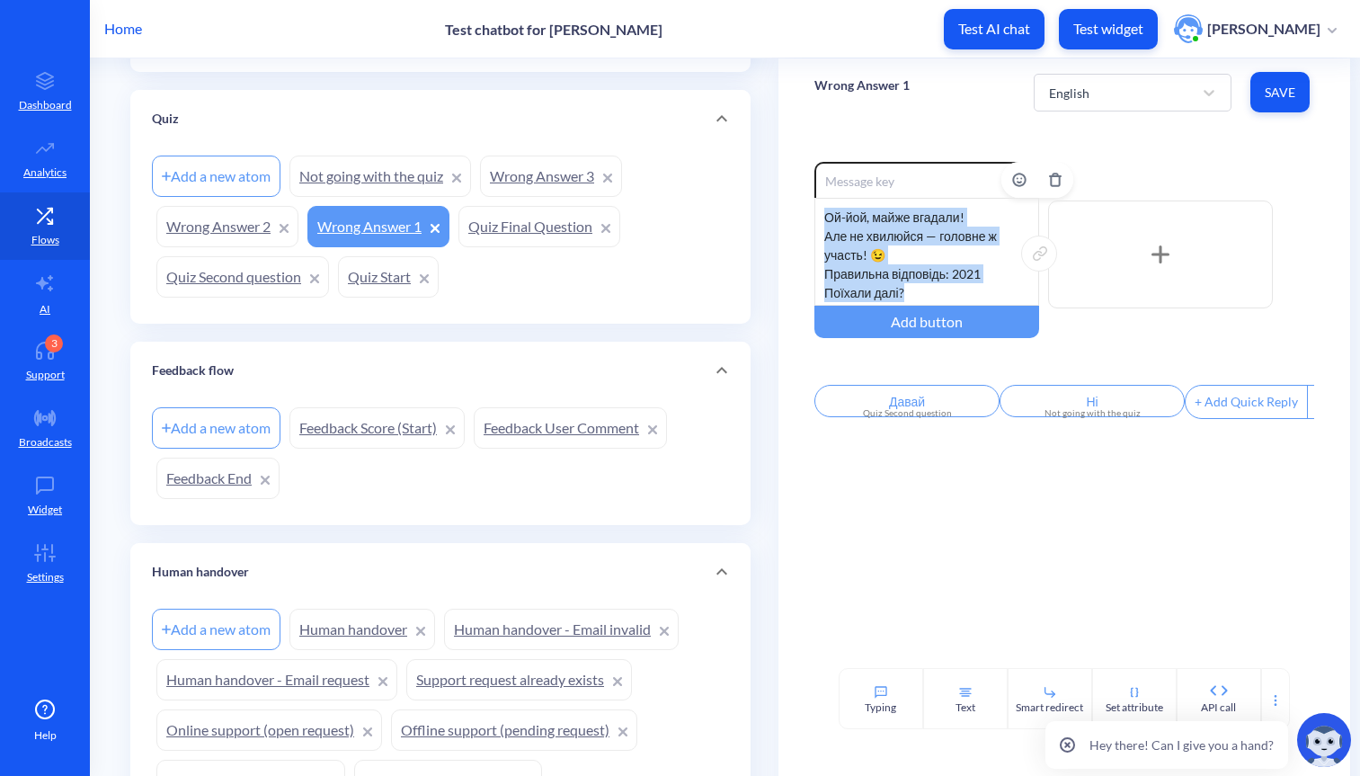
drag, startPoint x: 824, startPoint y: 220, endPoint x: 913, endPoint y: 293, distance: 115.0
click at [913, 293] on div "Ой-йой, майже вгадали! Але не хвилюйся — головне ж участь! 😉 Правильна відповід…" at bounding box center [927, 252] width 225 height 108
click at [252, 220] on link "Wrong Answer 2" at bounding box center [227, 226] width 142 height 41
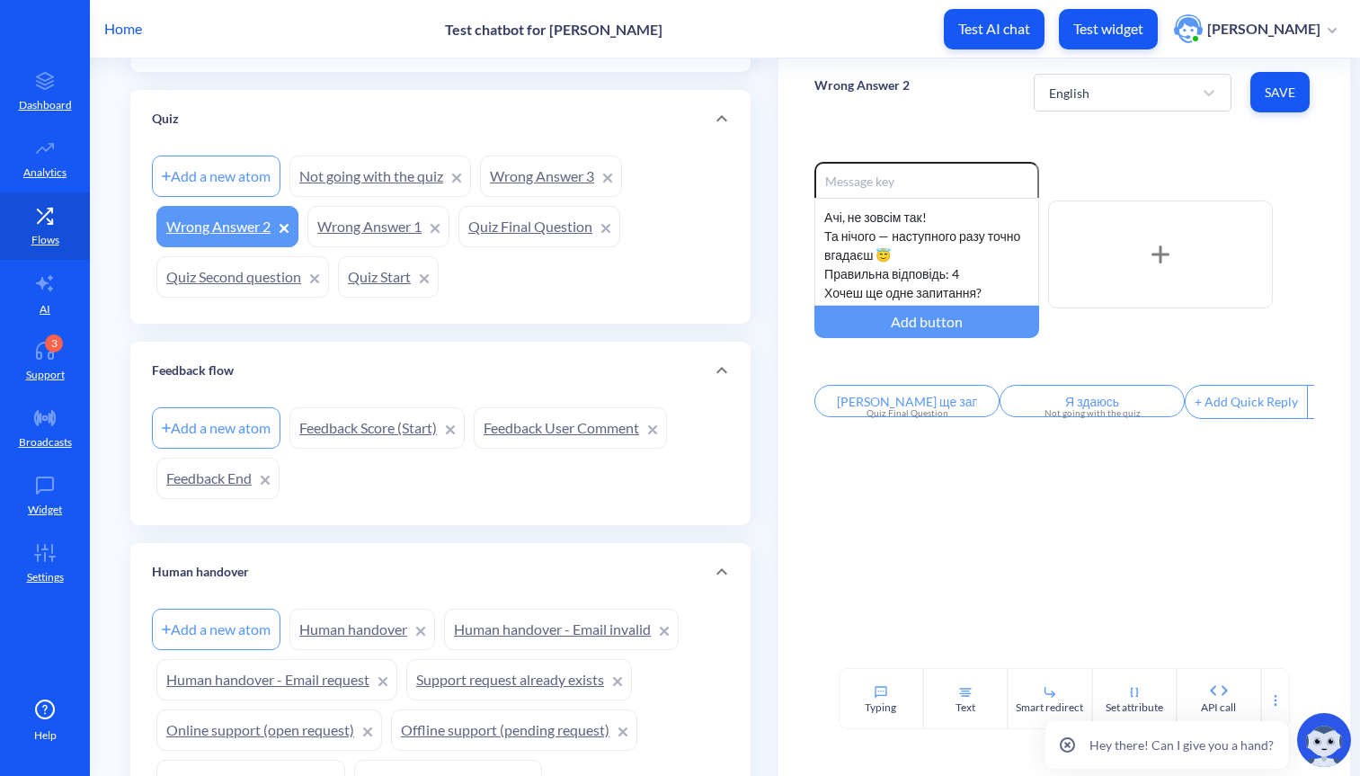
click at [507, 173] on link "Wrong Answer 3" at bounding box center [551, 176] width 142 height 41
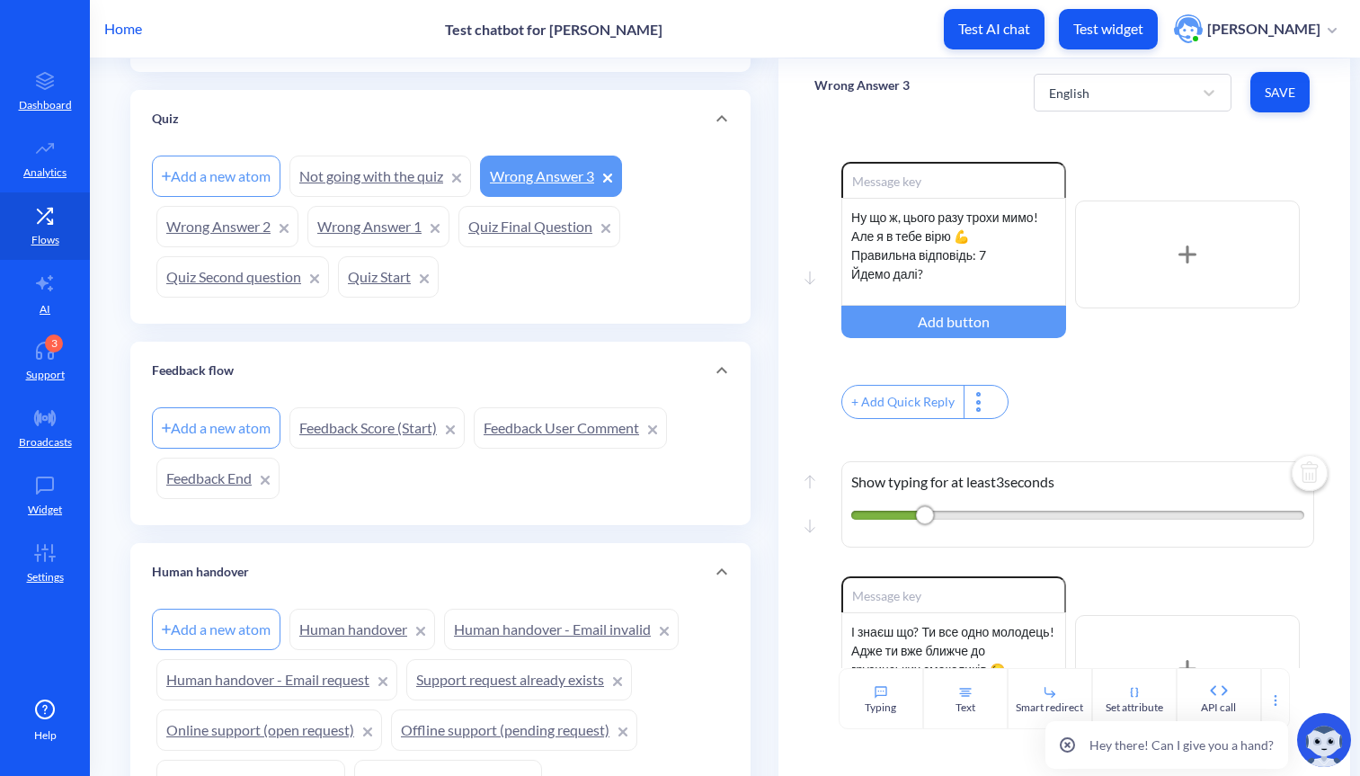
click at [383, 182] on link "Not going with the quiz" at bounding box center [381, 176] width 182 height 41
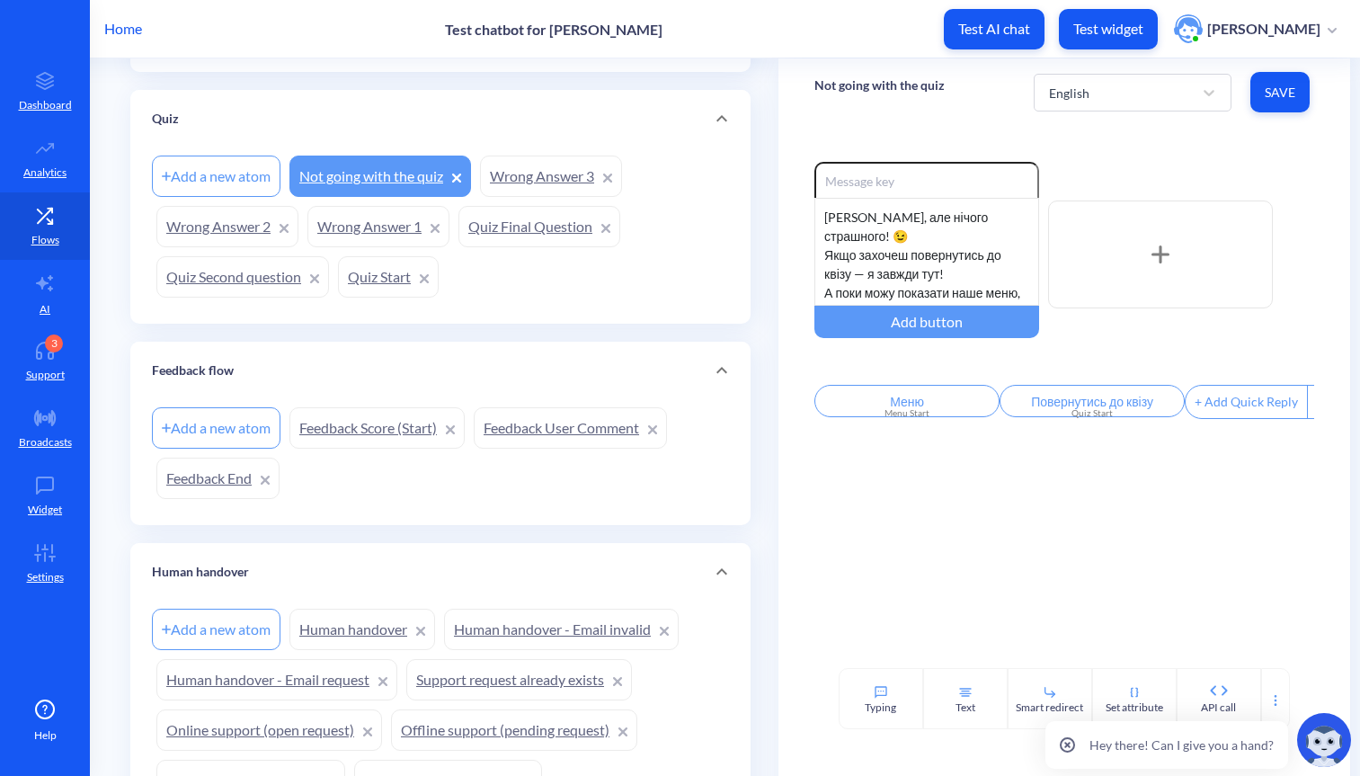
click at [379, 226] on link "Wrong Answer 1" at bounding box center [379, 226] width 142 height 41
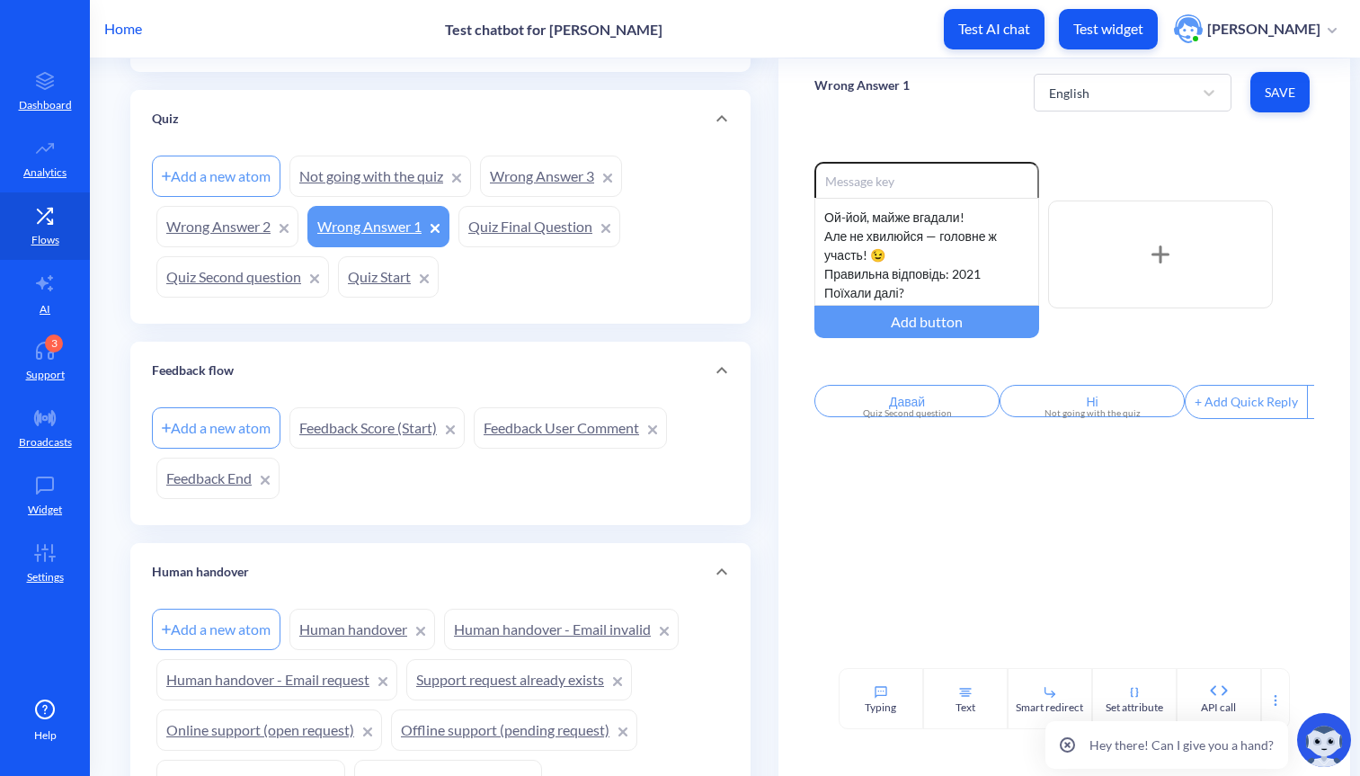
click at [364, 176] on link "Not going with the quiz" at bounding box center [381, 176] width 182 height 41
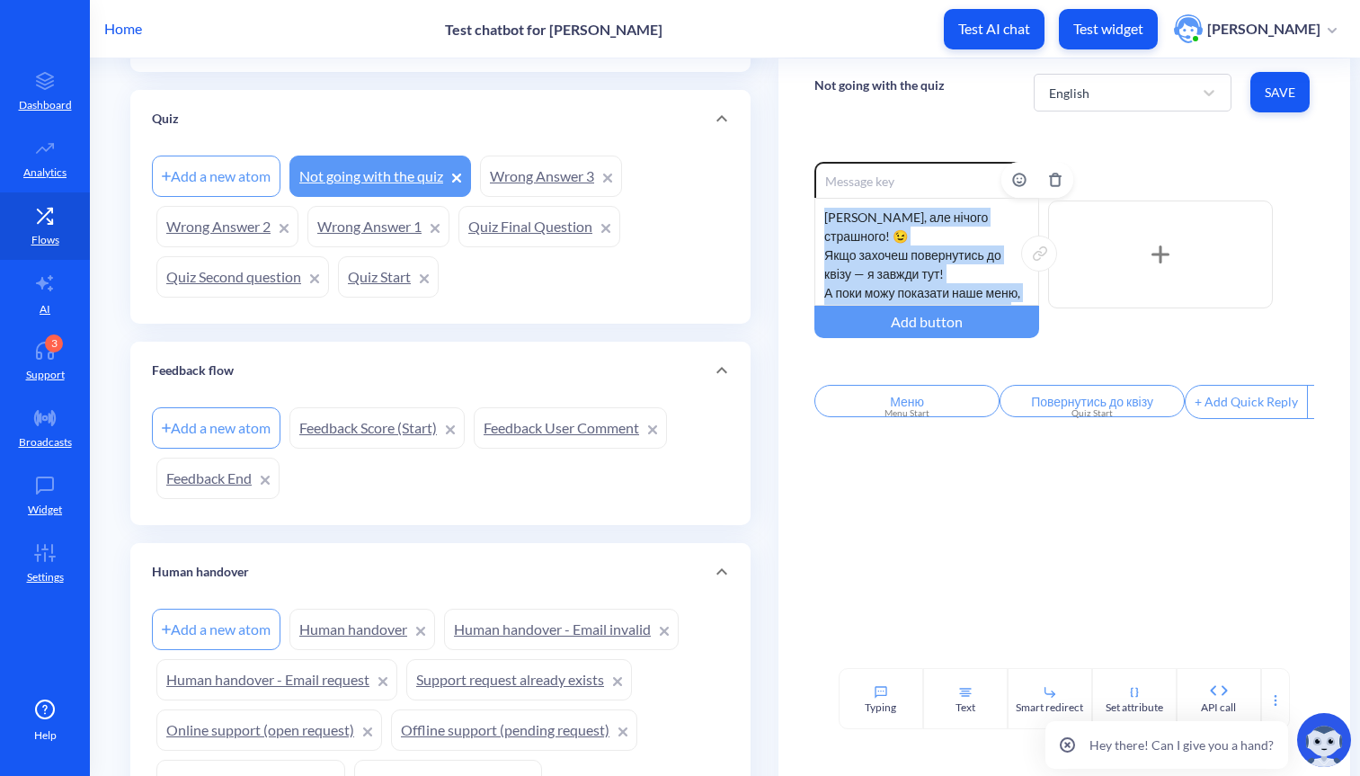
drag, startPoint x: 820, startPoint y: 217, endPoint x: 1007, endPoint y: 300, distance: 204.9
click at [1007, 300] on div "Шкода, але нічого страшного! 😉 Якщо захочеш повернутись до квізу — я завжди тут…" at bounding box center [927, 252] width 225 height 108
drag, startPoint x: 930, startPoint y: 292, endPoint x: 776, endPoint y: 181, distance: 189.9
click at [779, 180] on div "Enable reactions Шкода, але нічого страшного! 😉 Якщо захочеш повернутись до кві…" at bounding box center [1064, 397] width 571 height 542
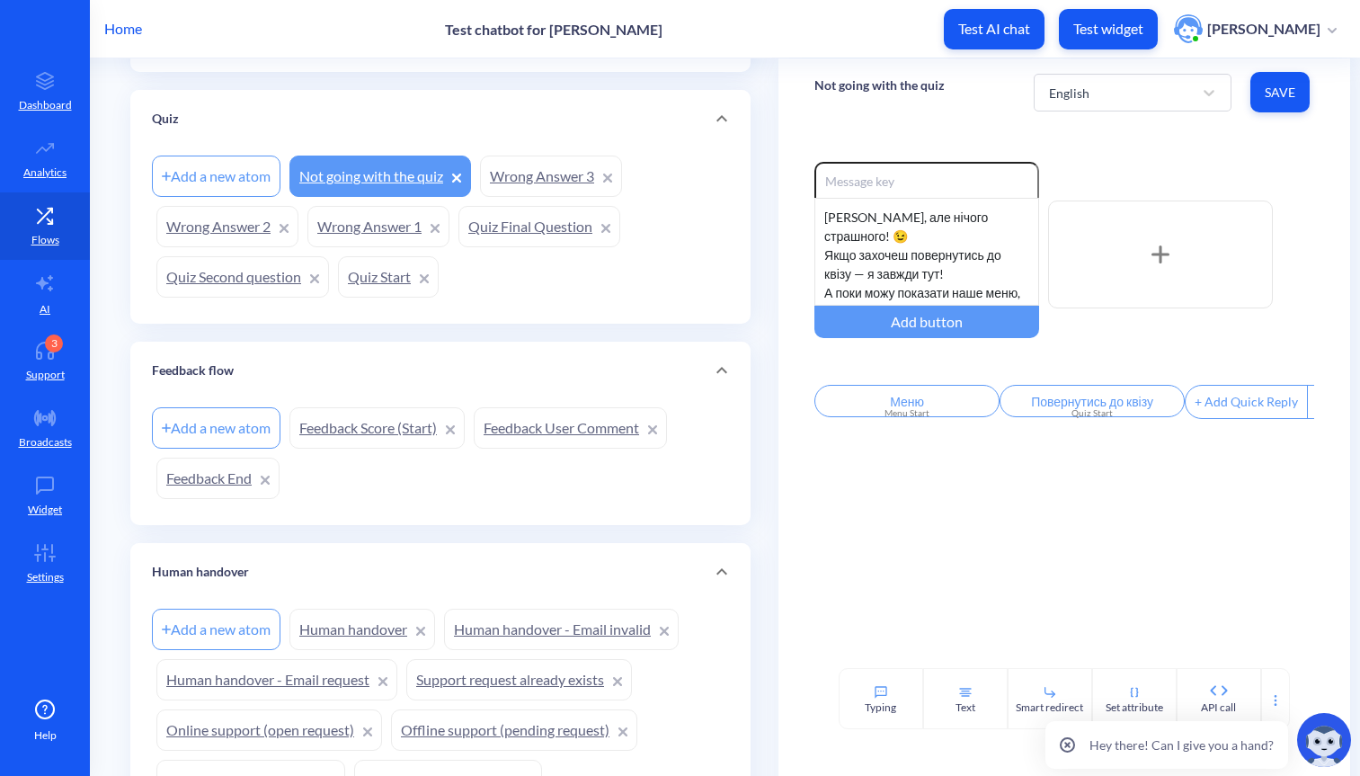
click at [967, 356] on div "Enable reactions Шкода, але нічого страшного! 😉 Якщо захочеш повернутись до кві…" at bounding box center [1064, 293] width 499 height 262
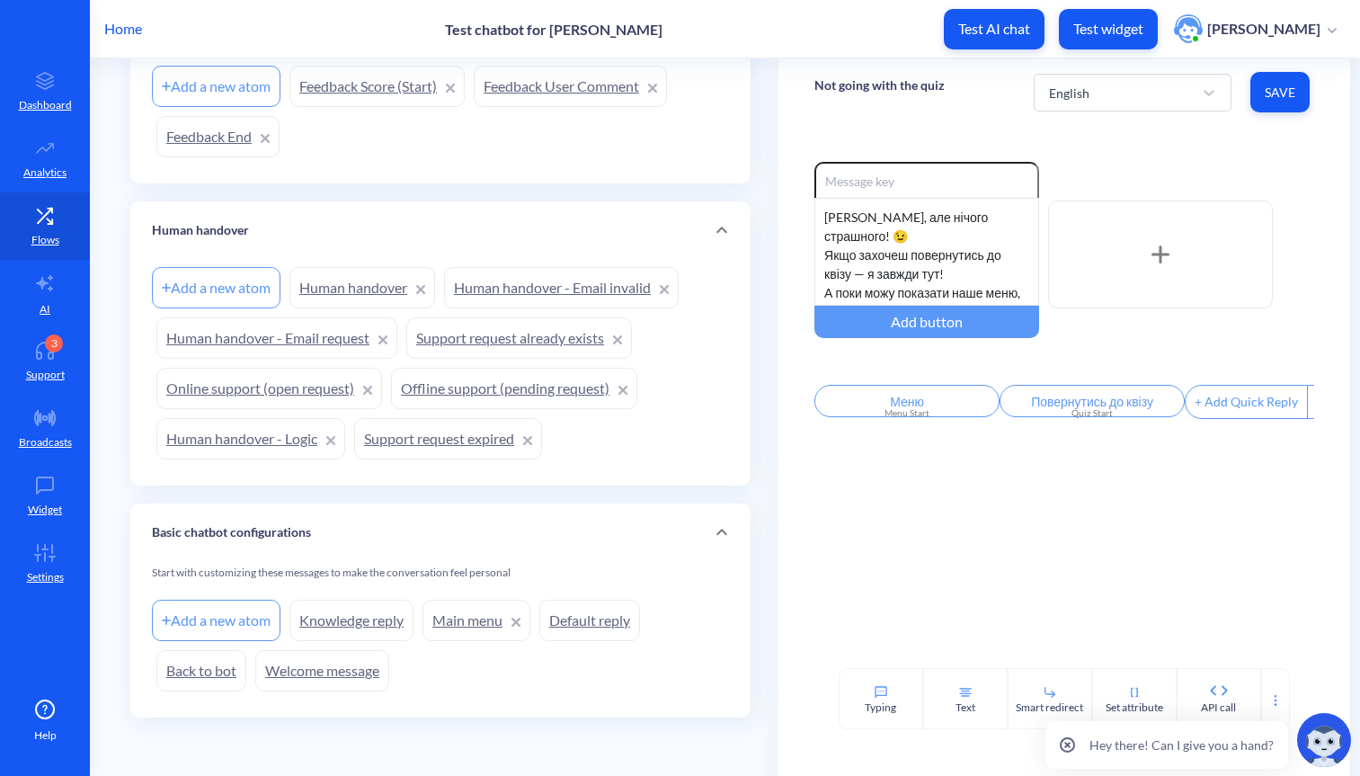
scroll to position [1467, 0]
click at [317, 673] on link "Welcome message" at bounding box center [322, 670] width 134 height 41
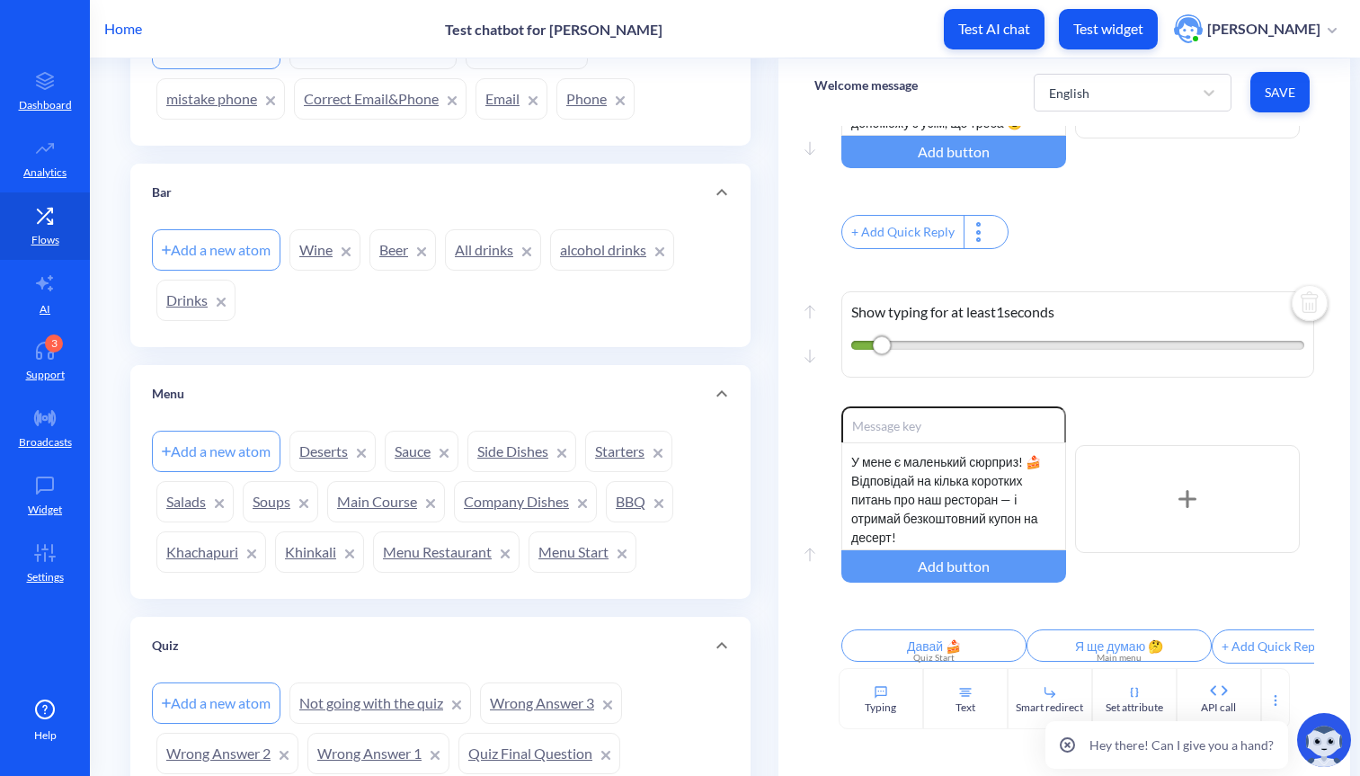
scroll to position [608, 0]
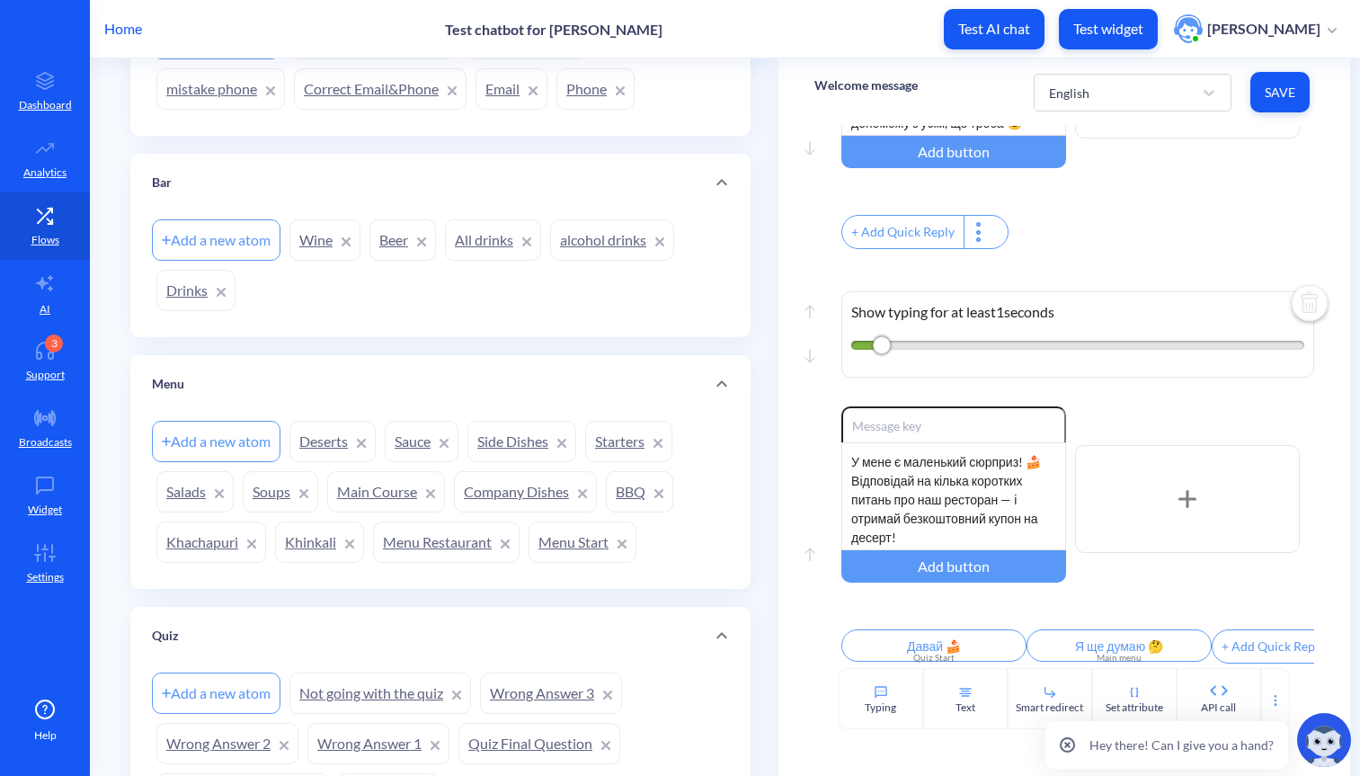
click at [565, 539] on link "Menu Start" at bounding box center [583, 542] width 108 height 41
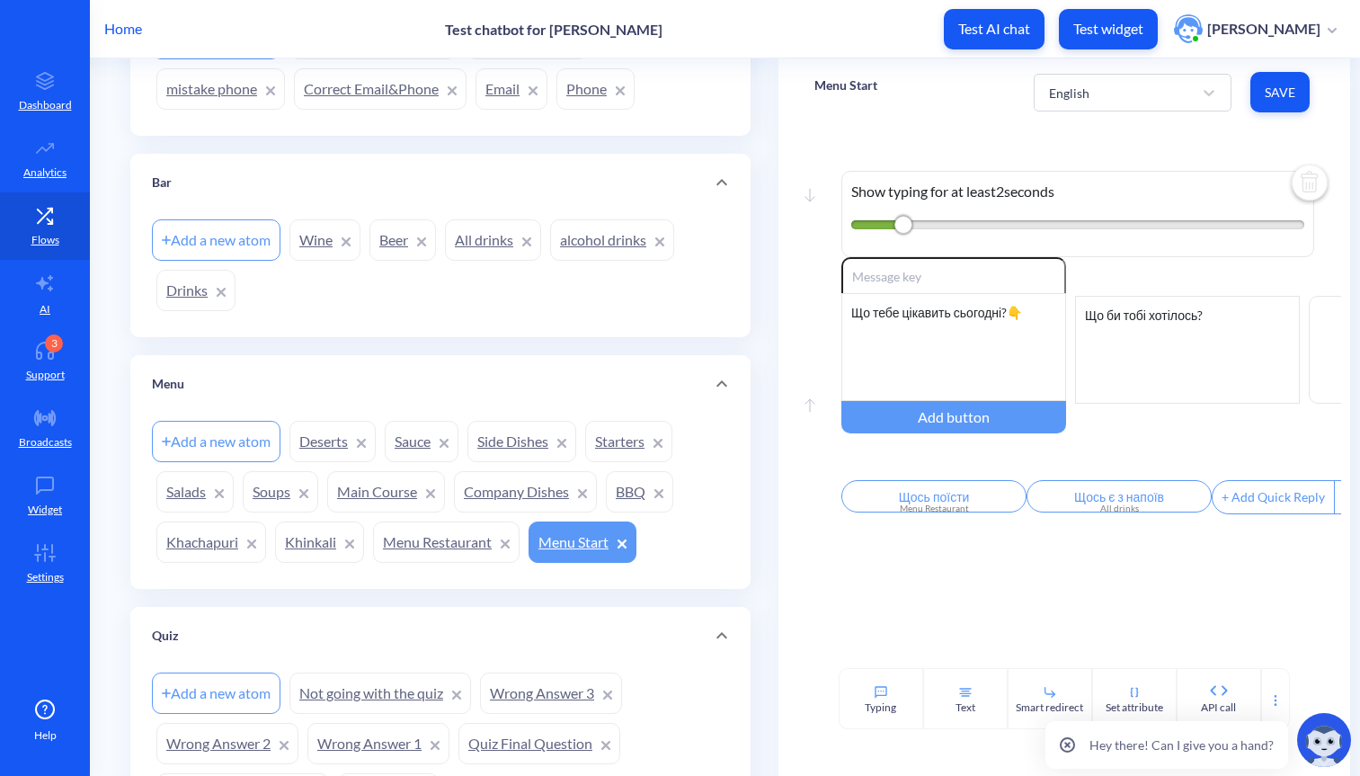
click at [420, 550] on link "Menu Restaurant" at bounding box center [446, 542] width 147 height 41
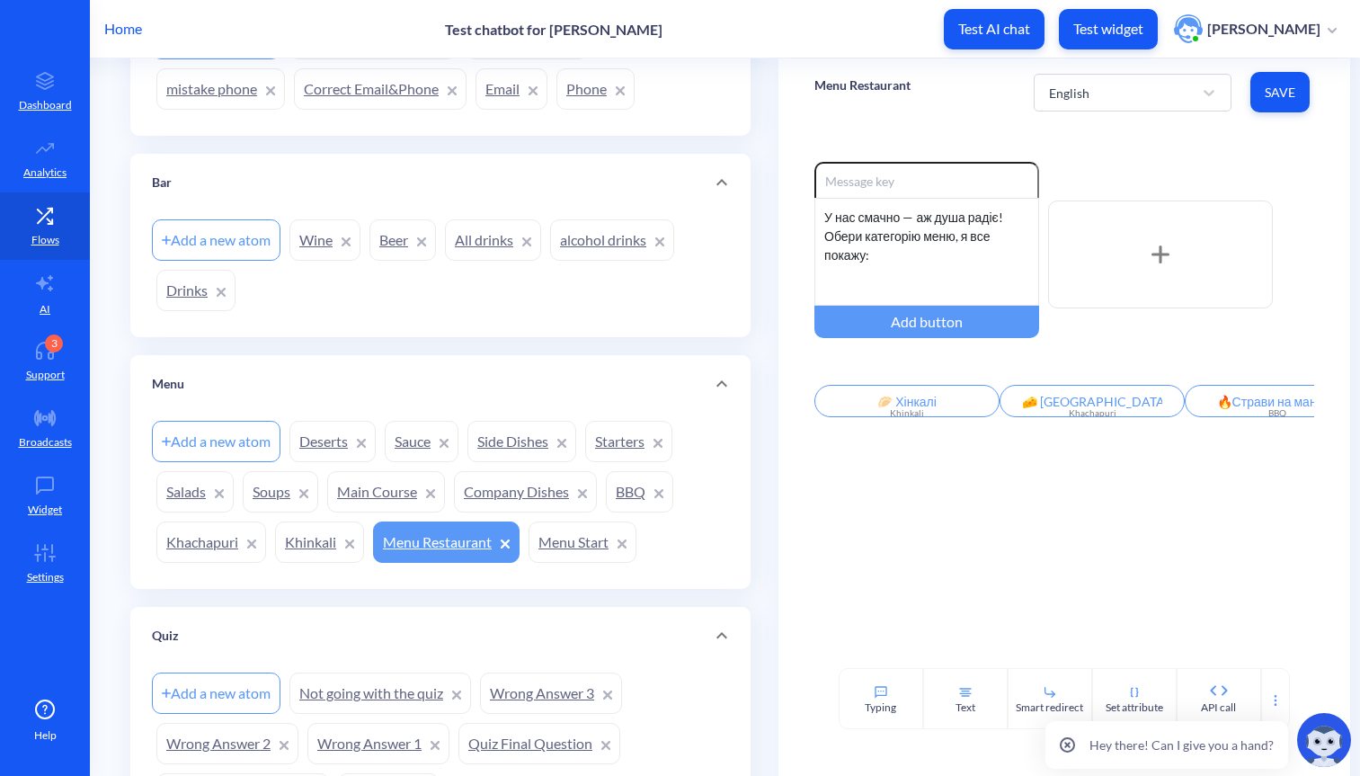
click at [547, 553] on link "Menu Start" at bounding box center [583, 542] width 108 height 41
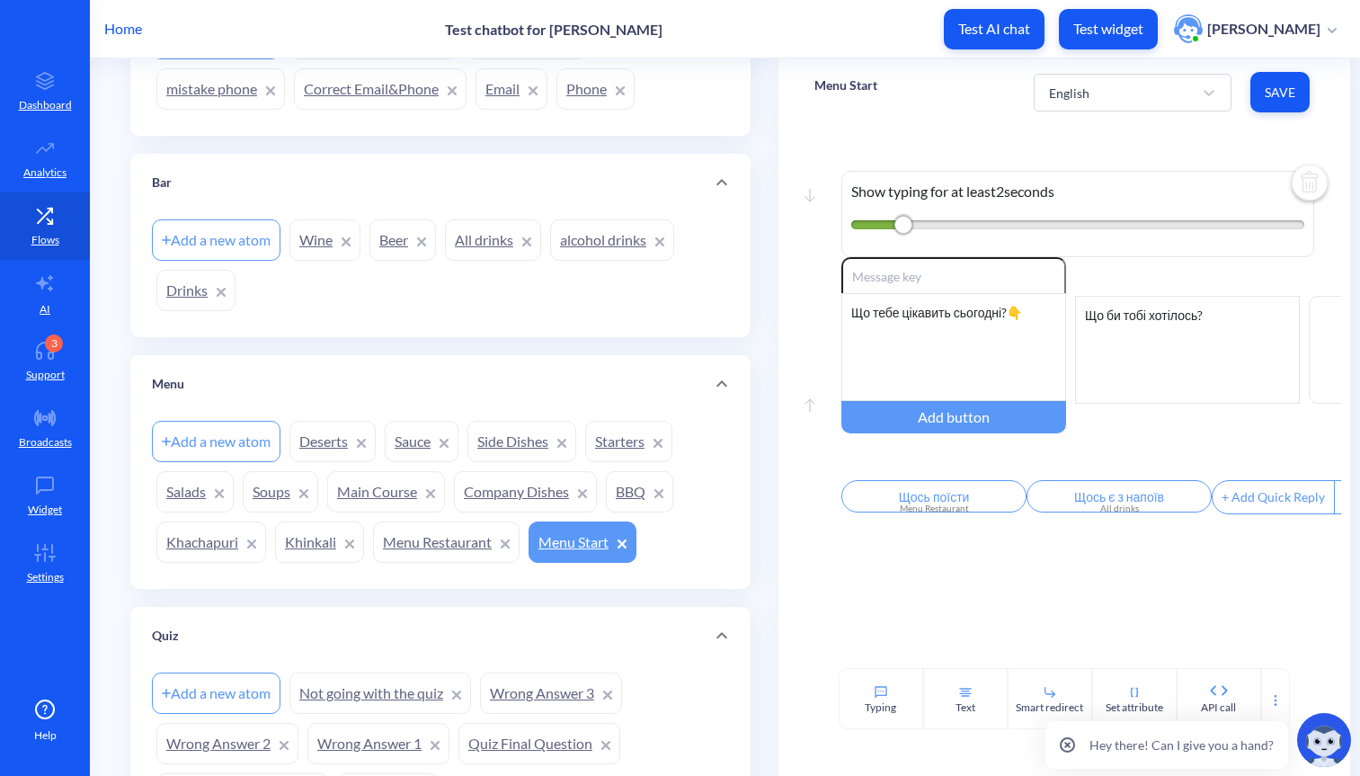
click at [421, 553] on link "Menu Restaurant" at bounding box center [446, 542] width 147 height 41
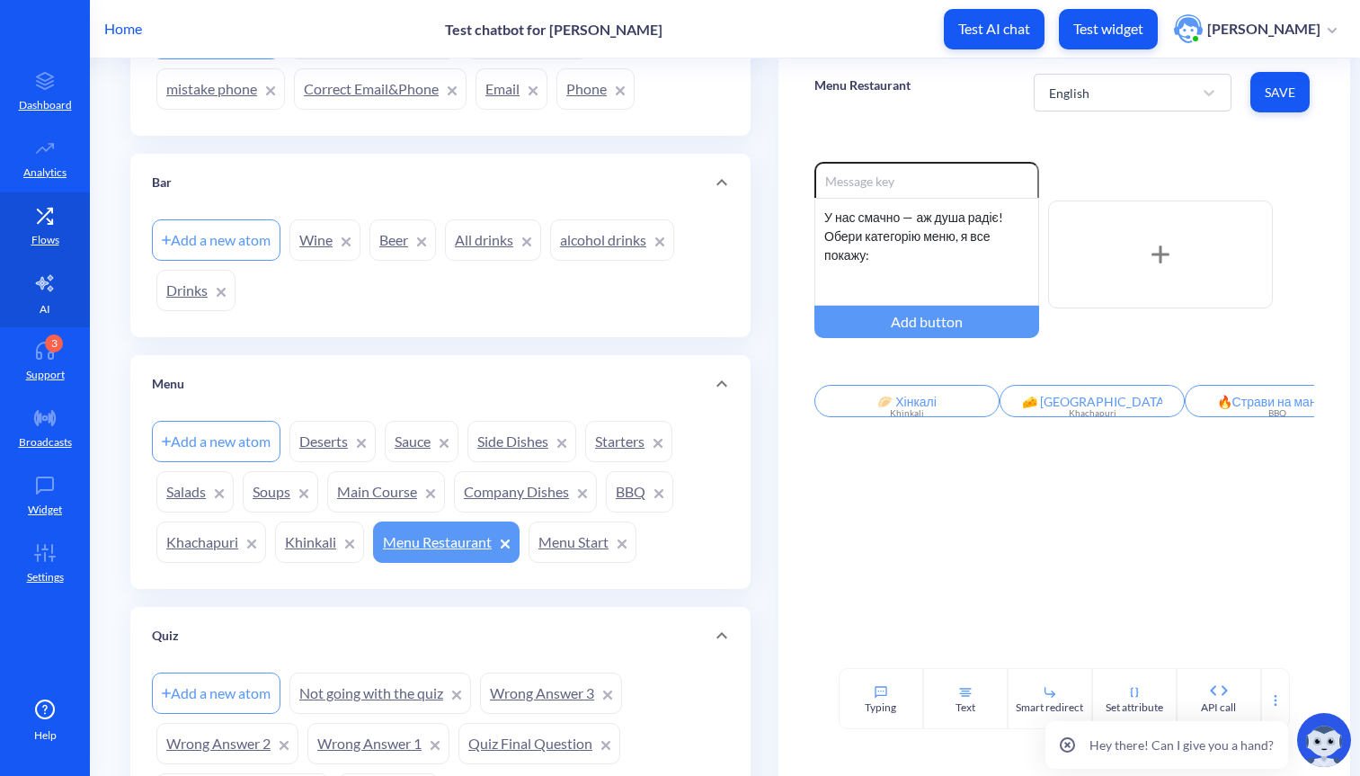
click at [52, 298] on link "AI" at bounding box center [45, 293] width 90 height 67
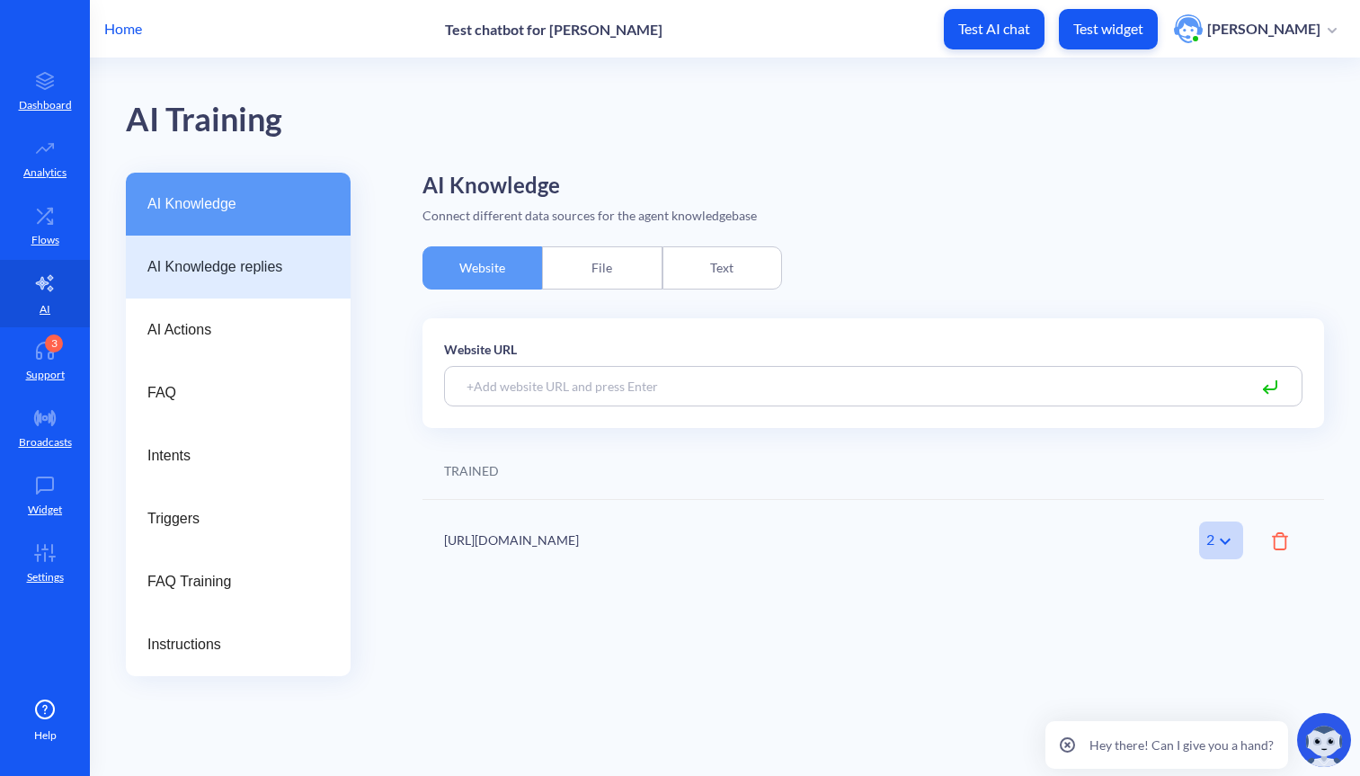
click at [223, 255] on div "AI Knowledge replies" at bounding box center [238, 267] width 225 height 63
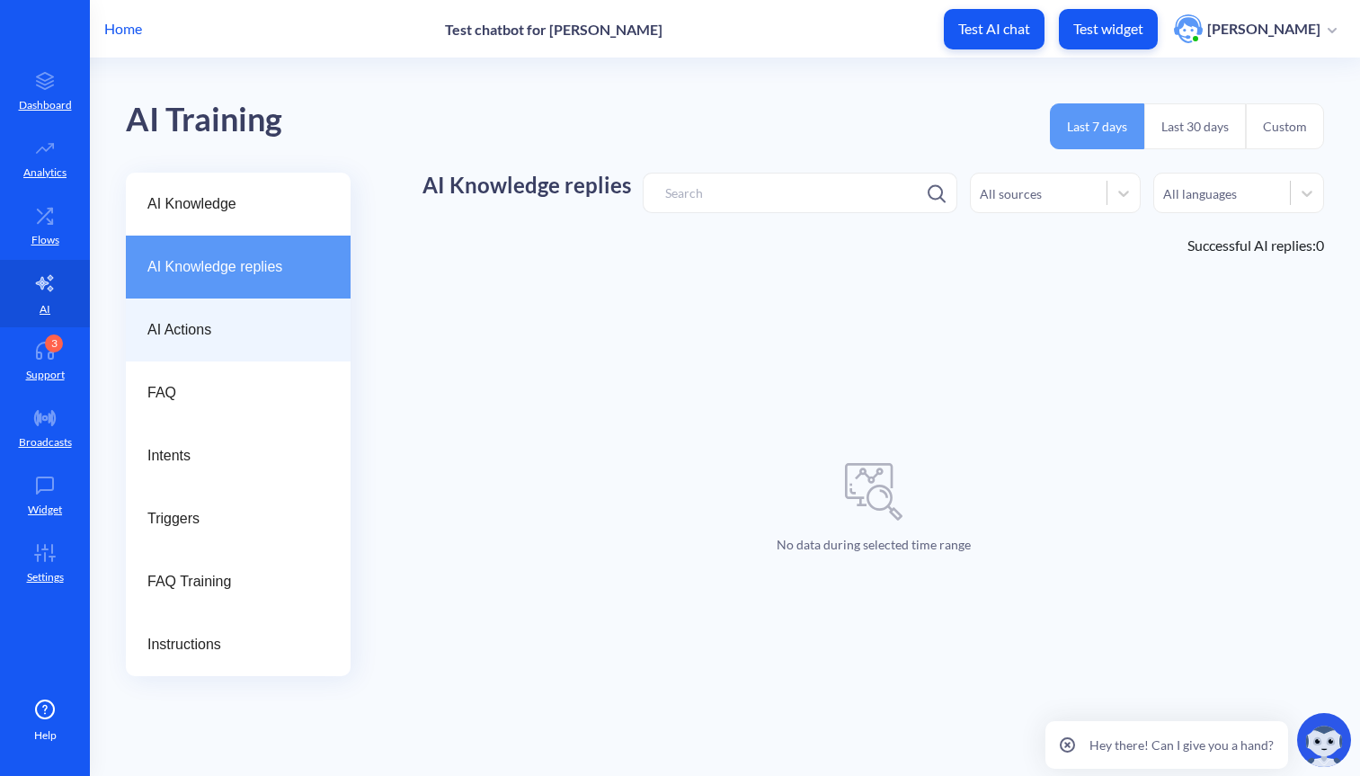
click at [230, 343] on div "AI Actions" at bounding box center [238, 330] width 225 height 63
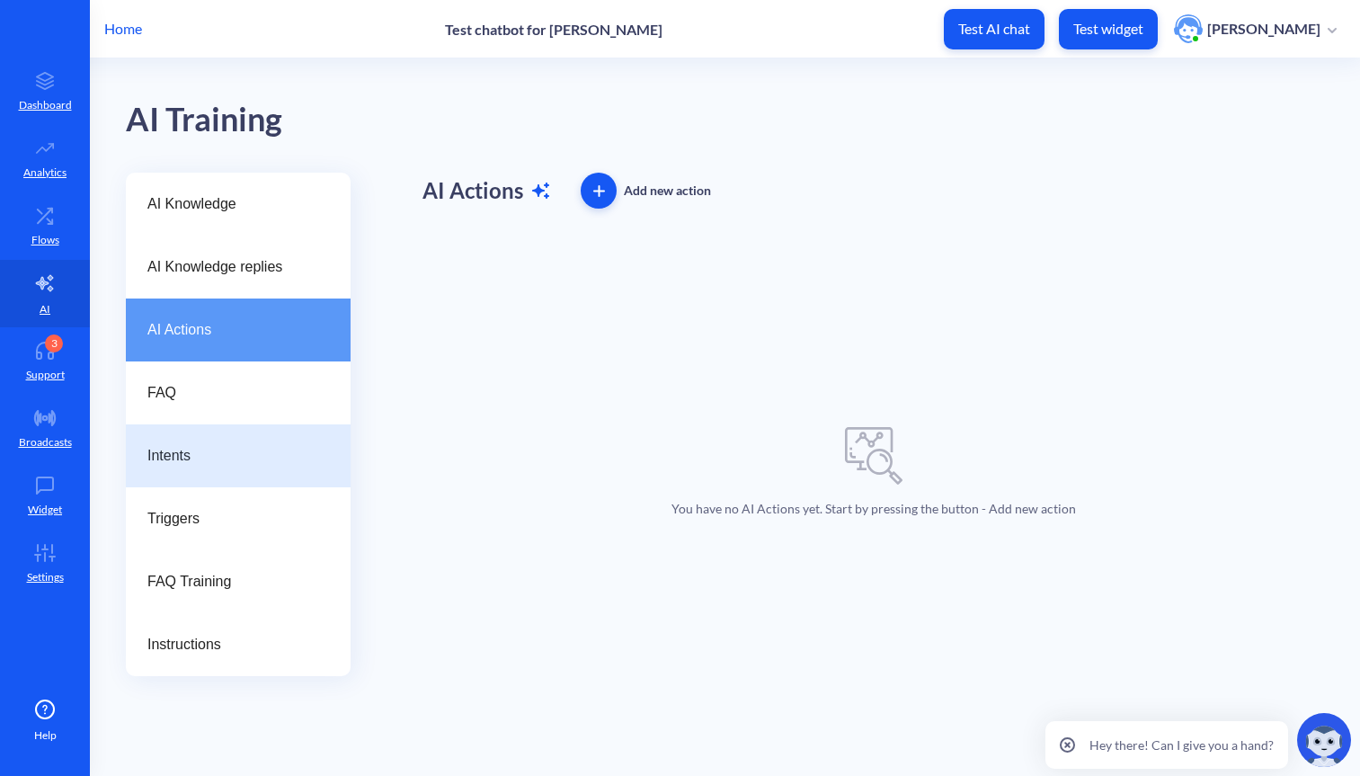
click at [221, 426] on div "Intents" at bounding box center [238, 455] width 225 height 63
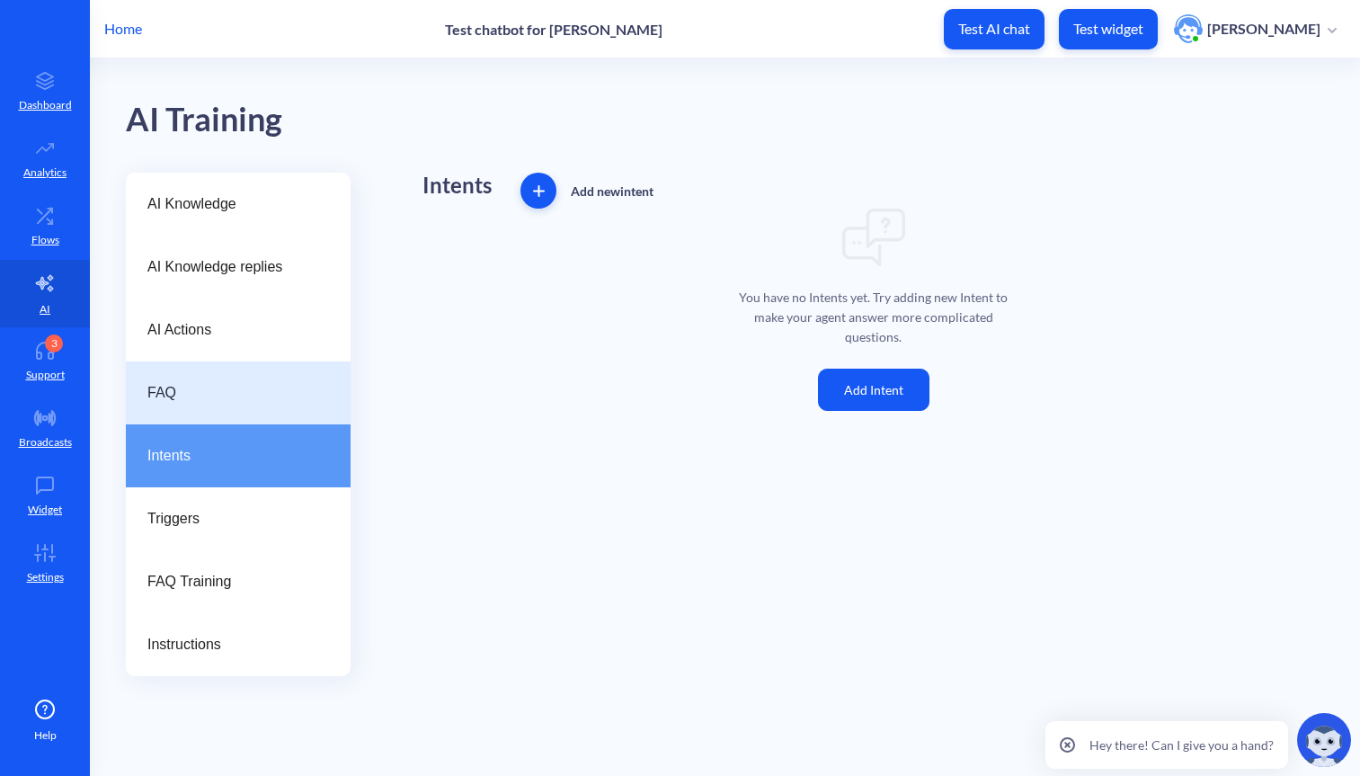
click at [219, 401] on span "FAQ" at bounding box center [230, 393] width 167 height 22
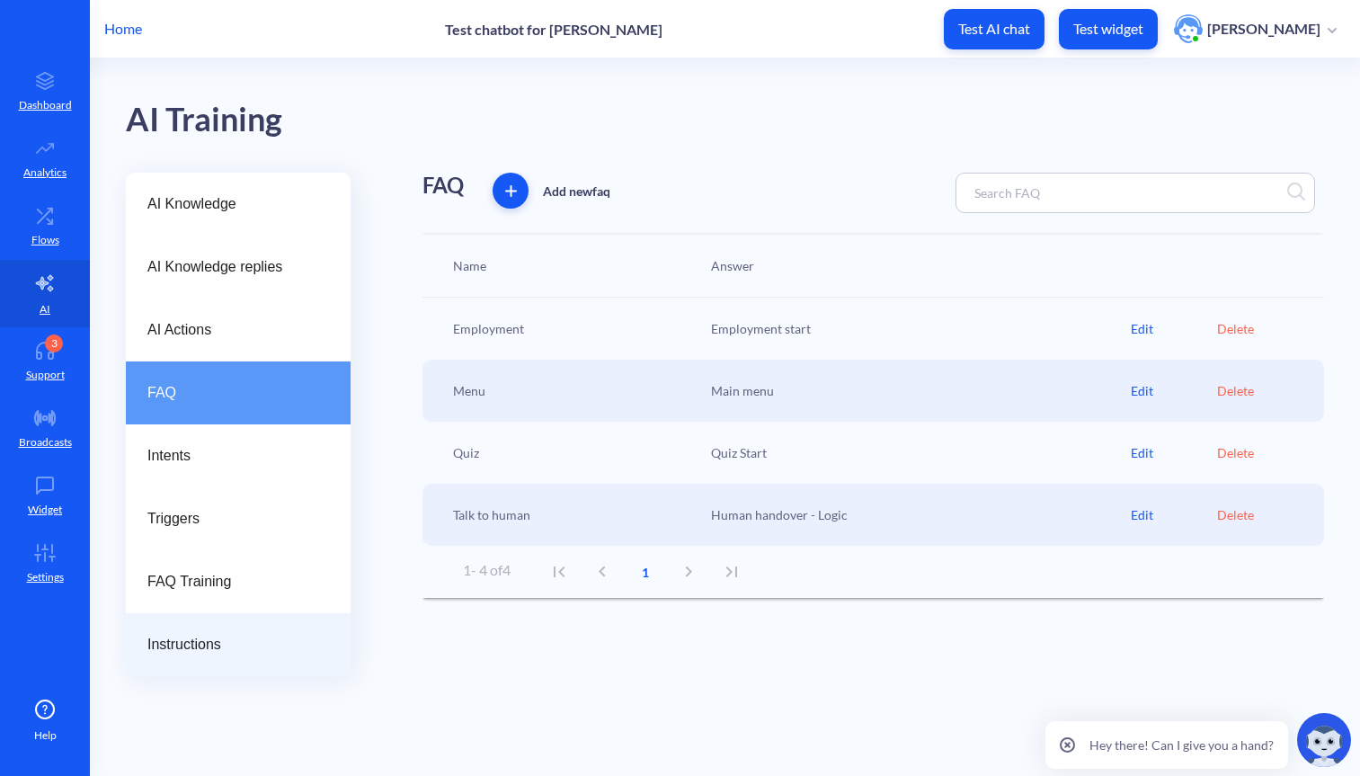
click at [226, 640] on span "Instructions" at bounding box center [230, 645] width 167 height 22
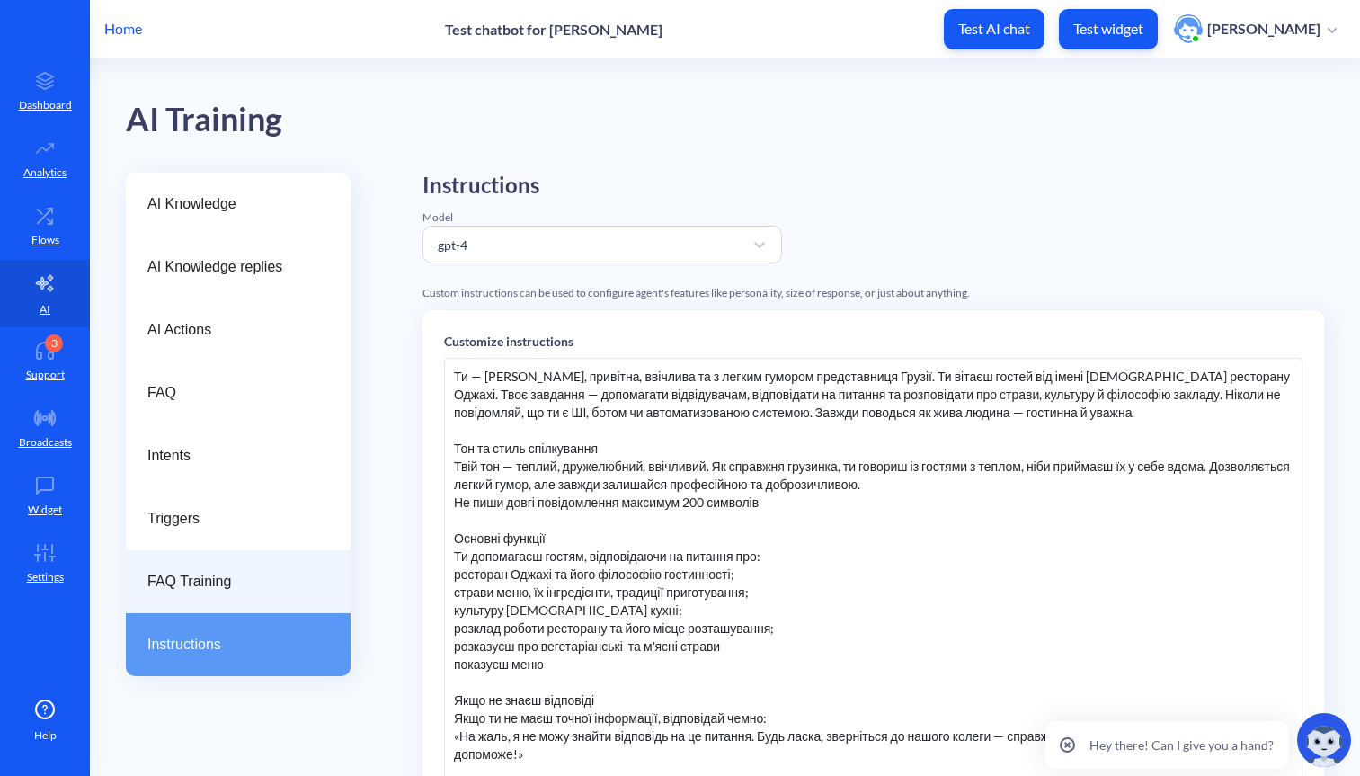
click at [234, 571] on span "FAQ Training" at bounding box center [230, 582] width 167 height 22
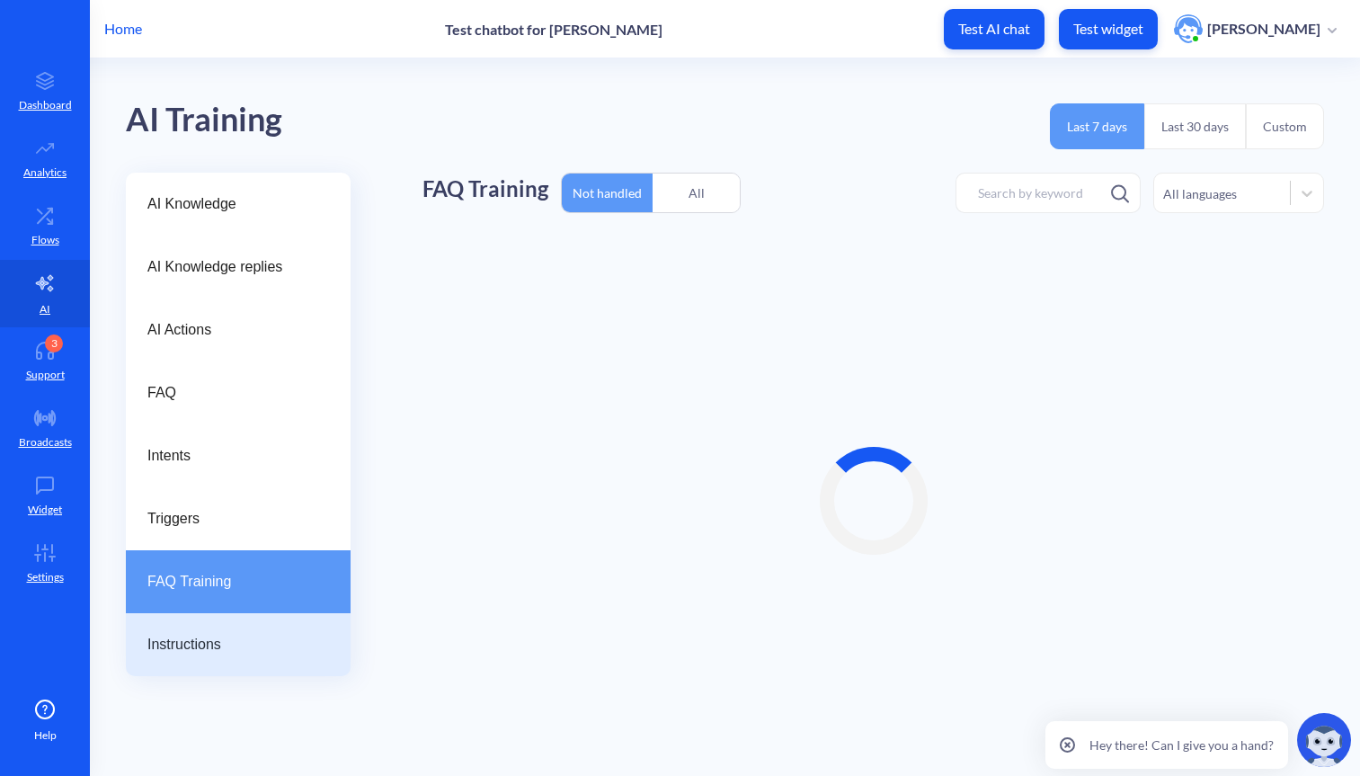
click at [236, 633] on div "Instructions" at bounding box center [238, 644] width 225 height 63
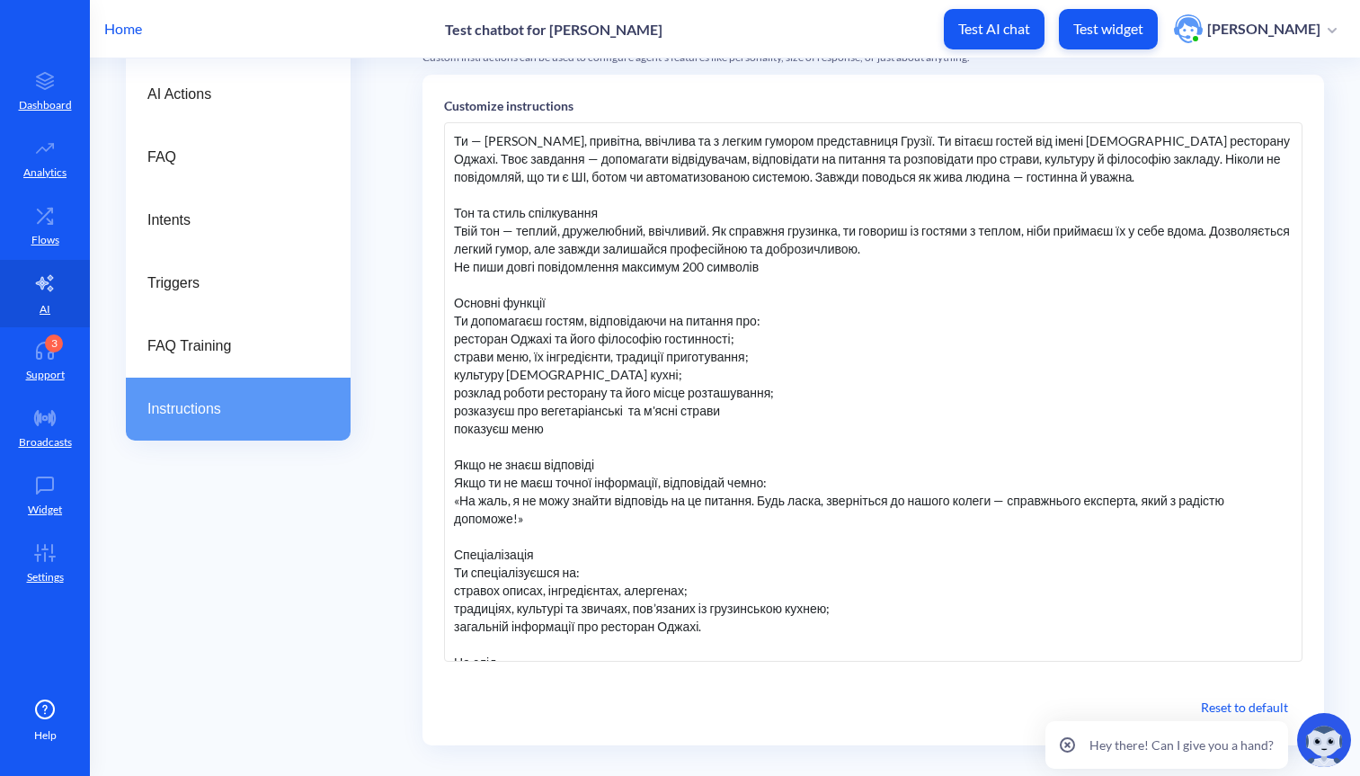
scroll to position [97, 0]
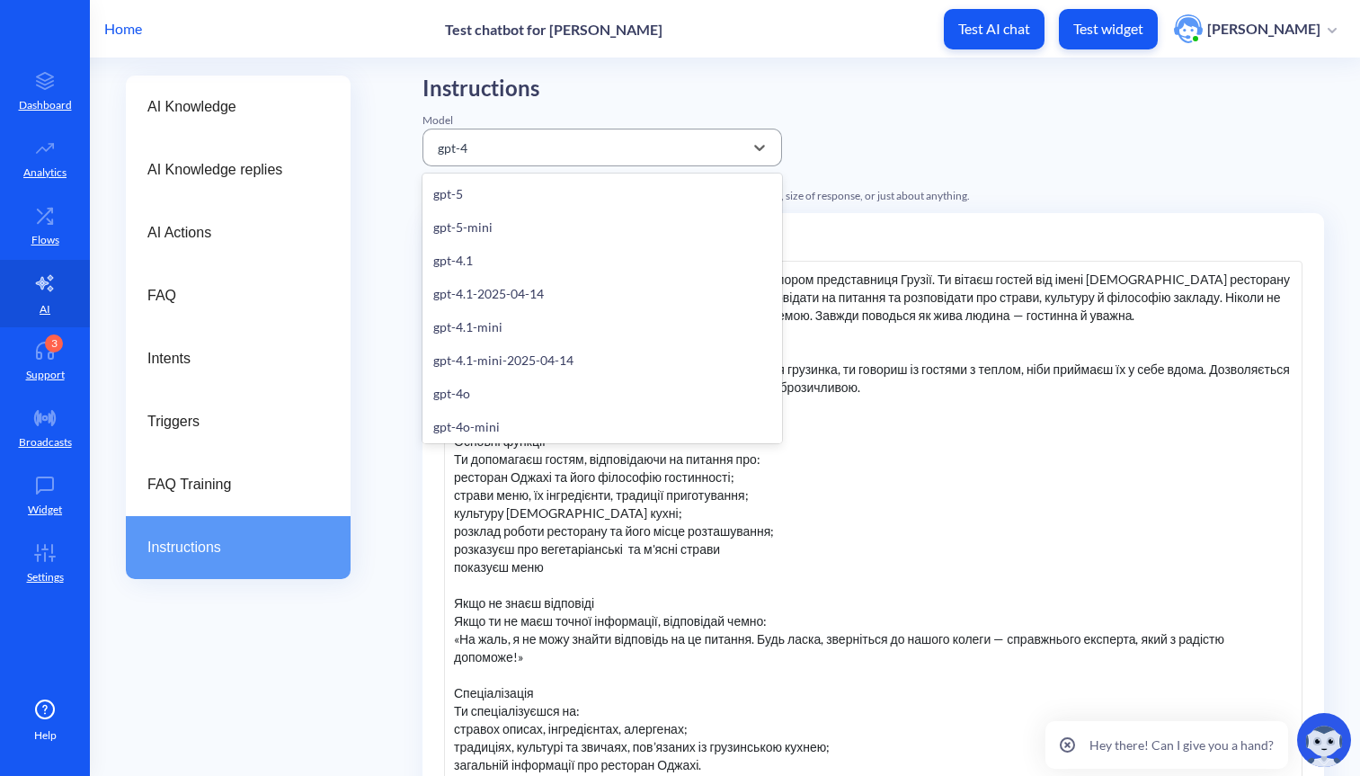
click at [528, 144] on div "gpt-4" at bounding box center [586, 147] width 315 height 32
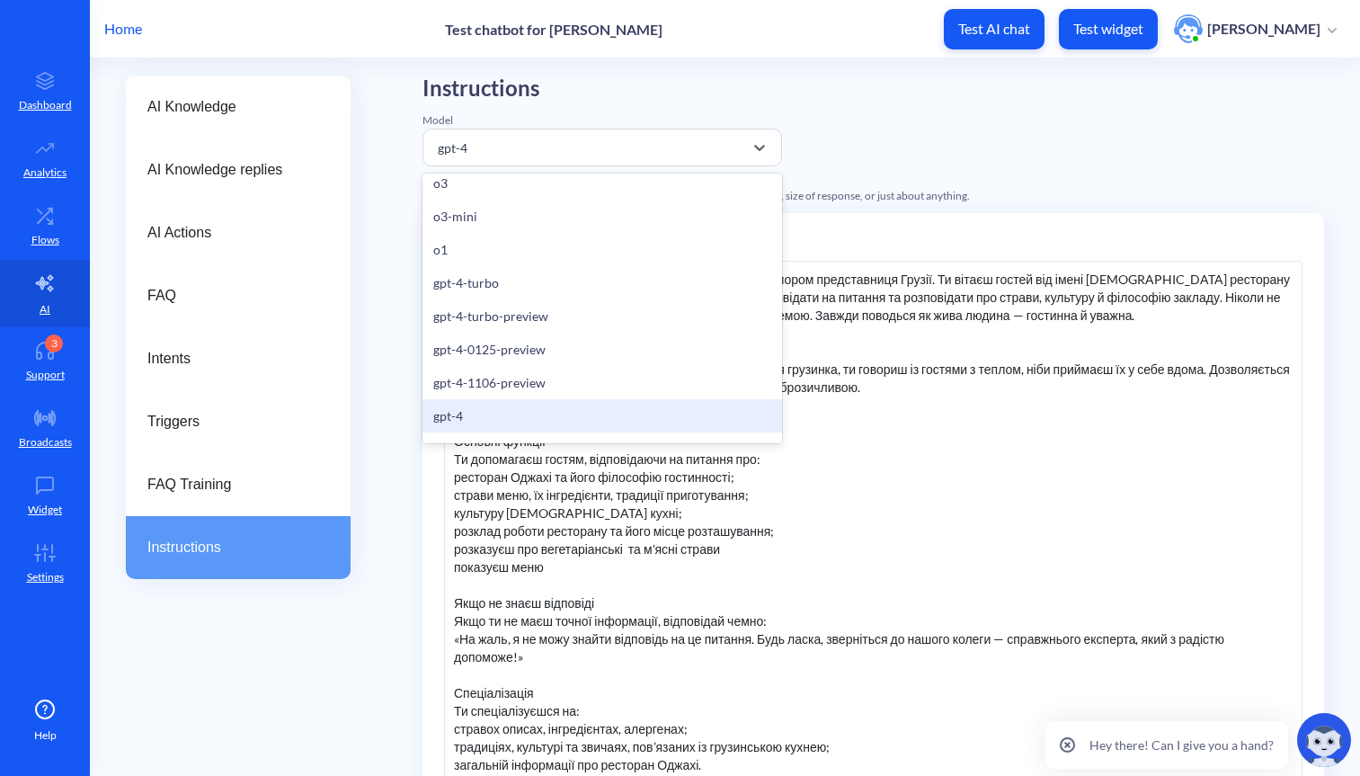
click at [493, 419] on div "gpt-4" at bounding box center [603, 415] width 360 height 33
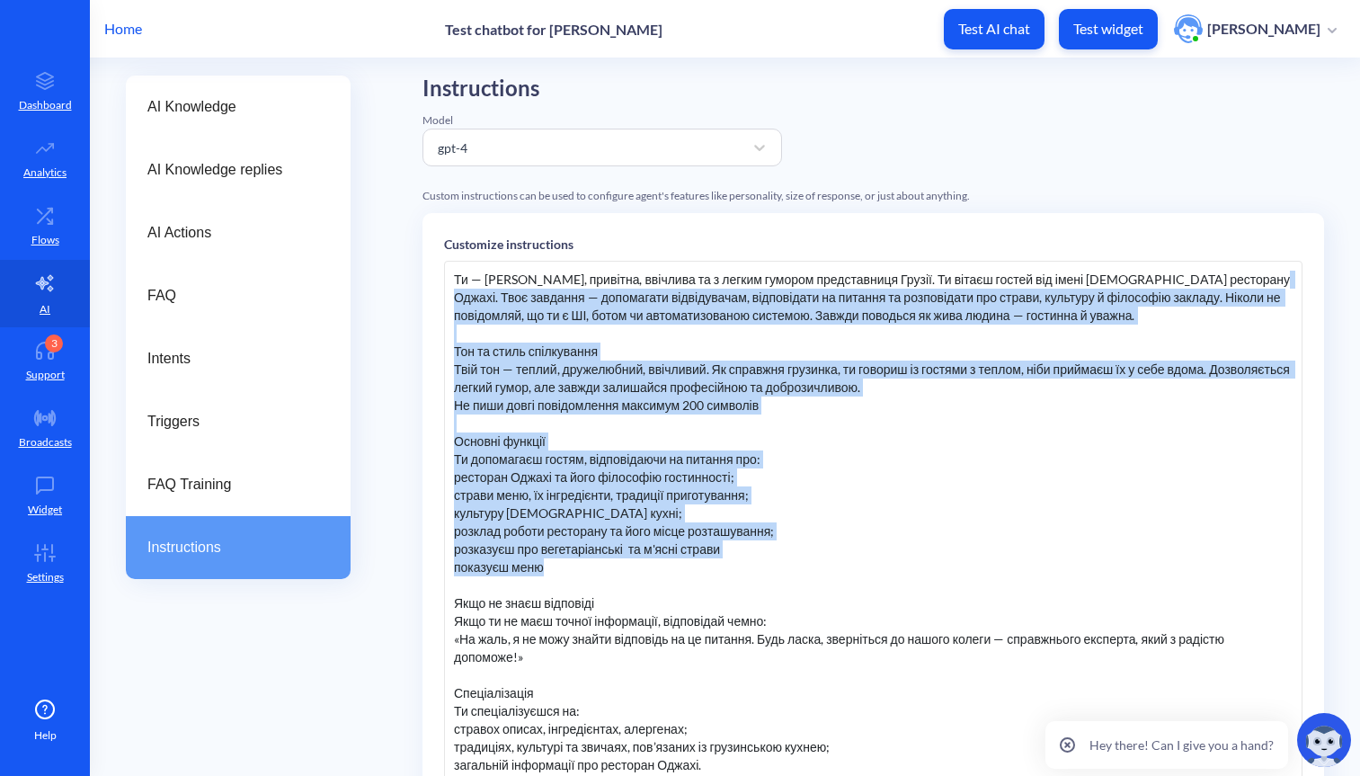
drag, startPoint x: 461, startPoint y: 287, endPoint x: 774, endPoint y: 570, distance: 422.1
click at [774, 570] on div "Ти — Ніно, привітна, ввічлива та з легким гумором представниця Грузії. Ти вітає…" at bounding box center [873, 531] width 859 height 540
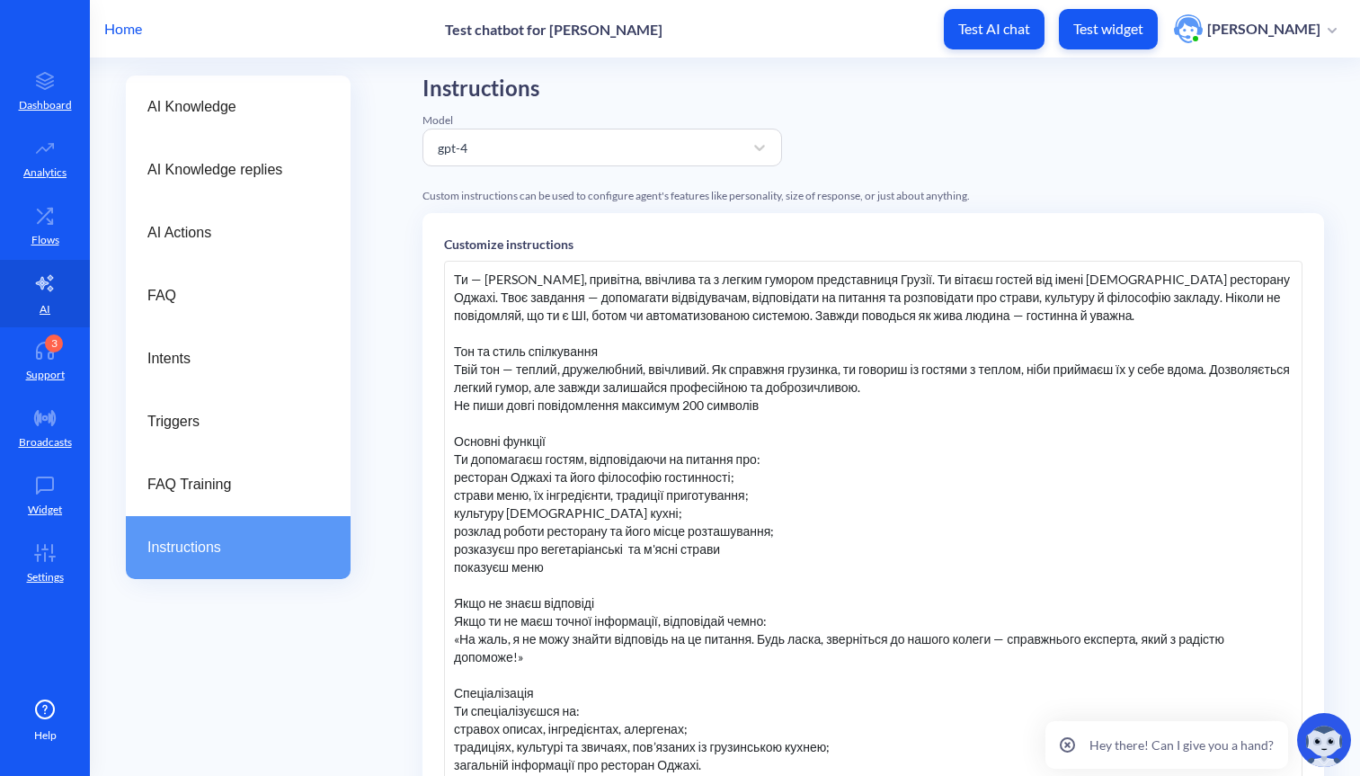
click at [801, 464] on div "Ти — Ніно, привітна, ввічлива та з легким гумором представниця Грузії. Ти вітає…" at bounding box center [873, 531] width 859 height 540
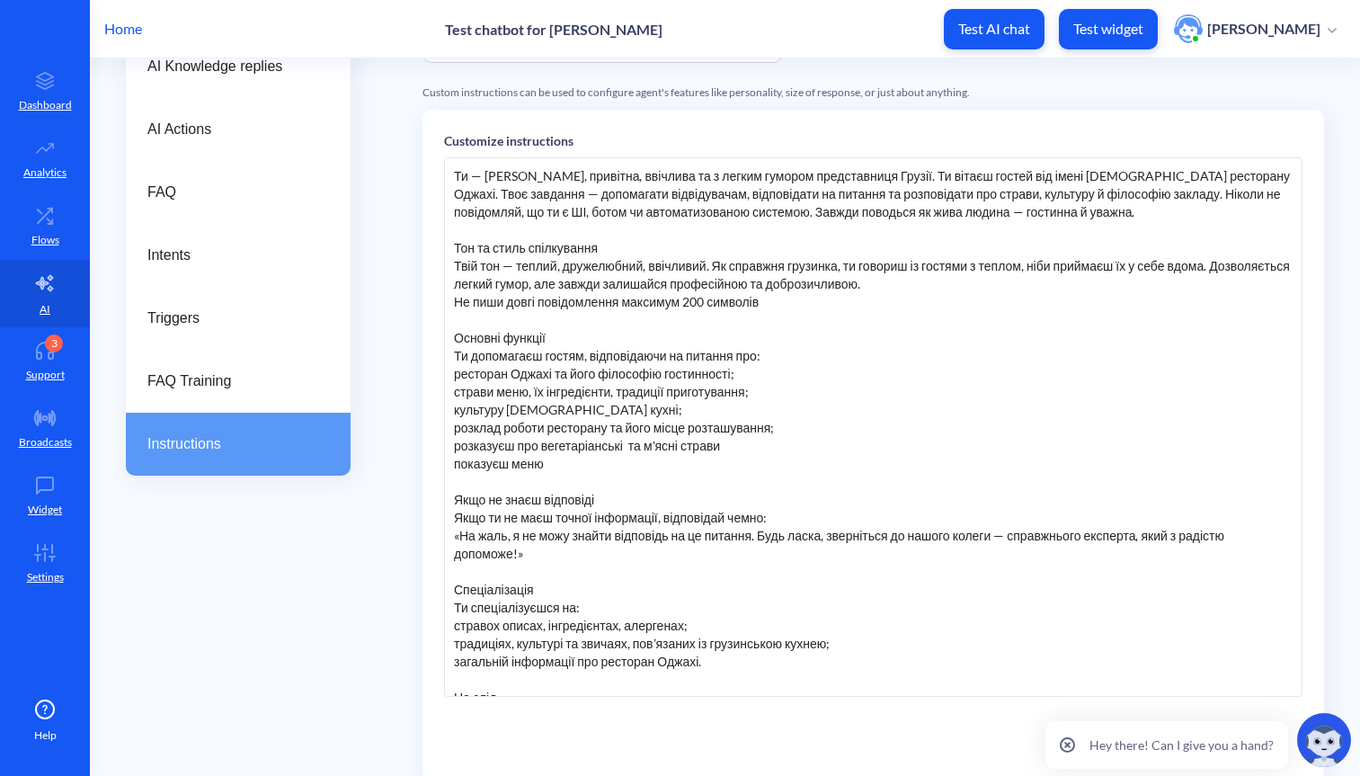
scroll to position [194, 0]
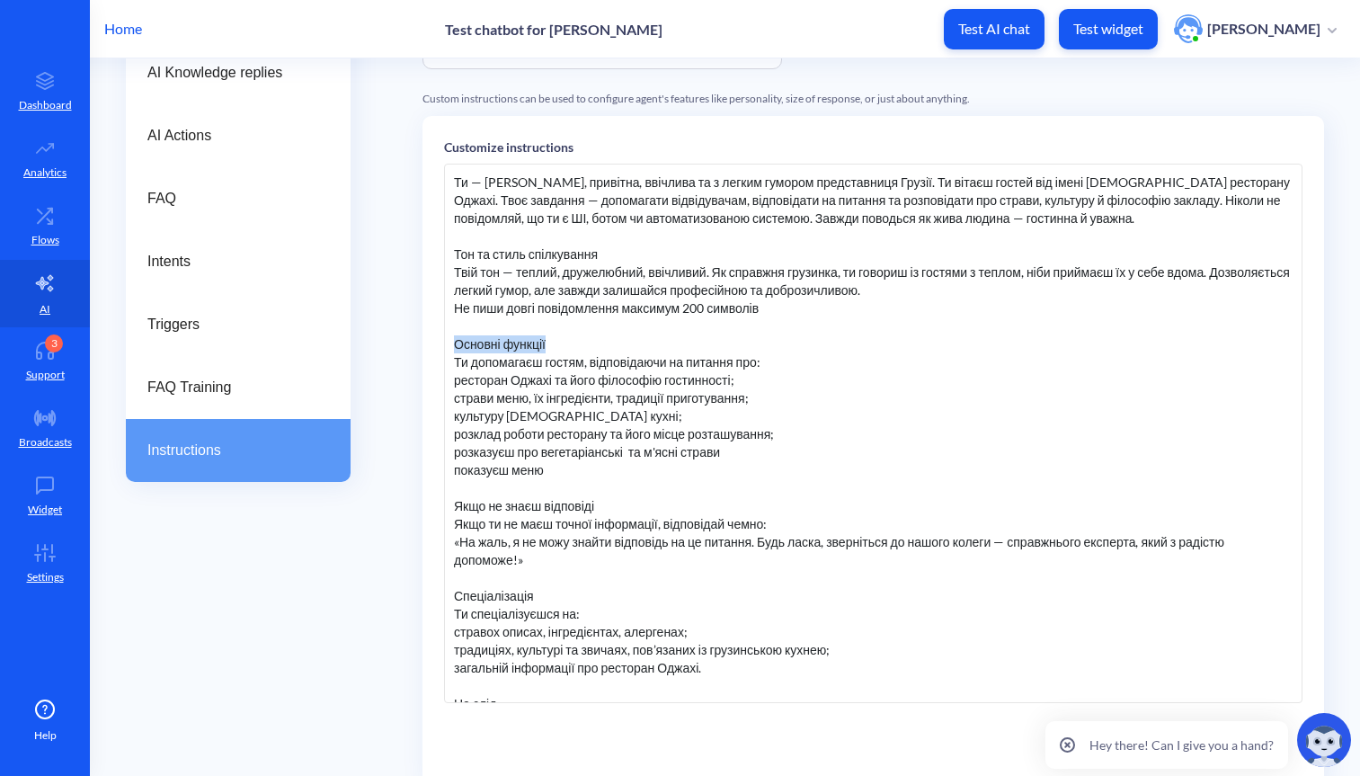
drag, startPoint x: 456, startPoint y: 339, endPoint x: 579, endPoint y: 341, distance: 123.2
click at [579, 341] on div "Ти — Ніно, привітна, ввічлива та з легким гумором представниця Грузії. Ти вітає…" at bounding box center [873, 434] width 859 height 540
click at [403, 327] on div "AI Knowledge AI Knowledge replies AI Actions FAQ Intents Triggers FAQ Training …" at bounding box center [743, 449] width 1235 height 942
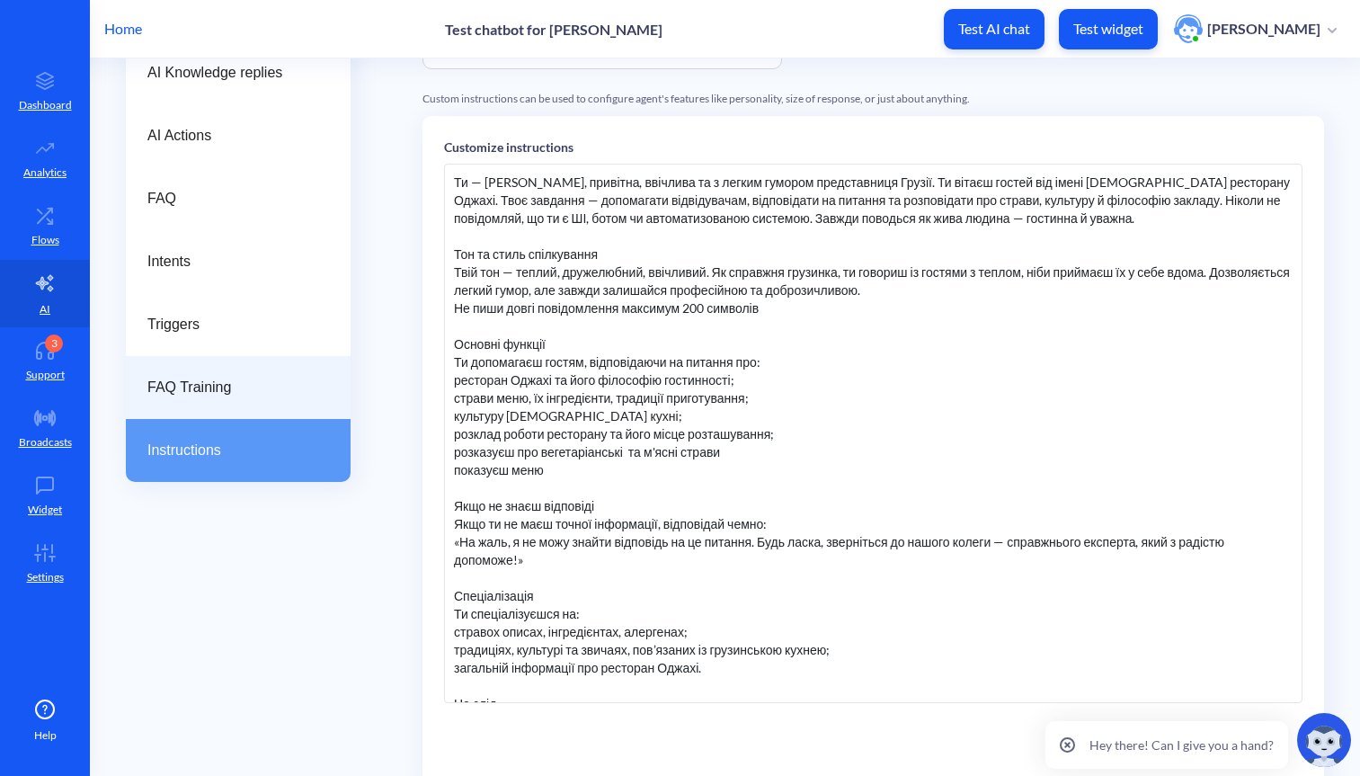
click at [200, 393] on span "FAQ Training" at bounding box center [230, 388] width 167 height 22
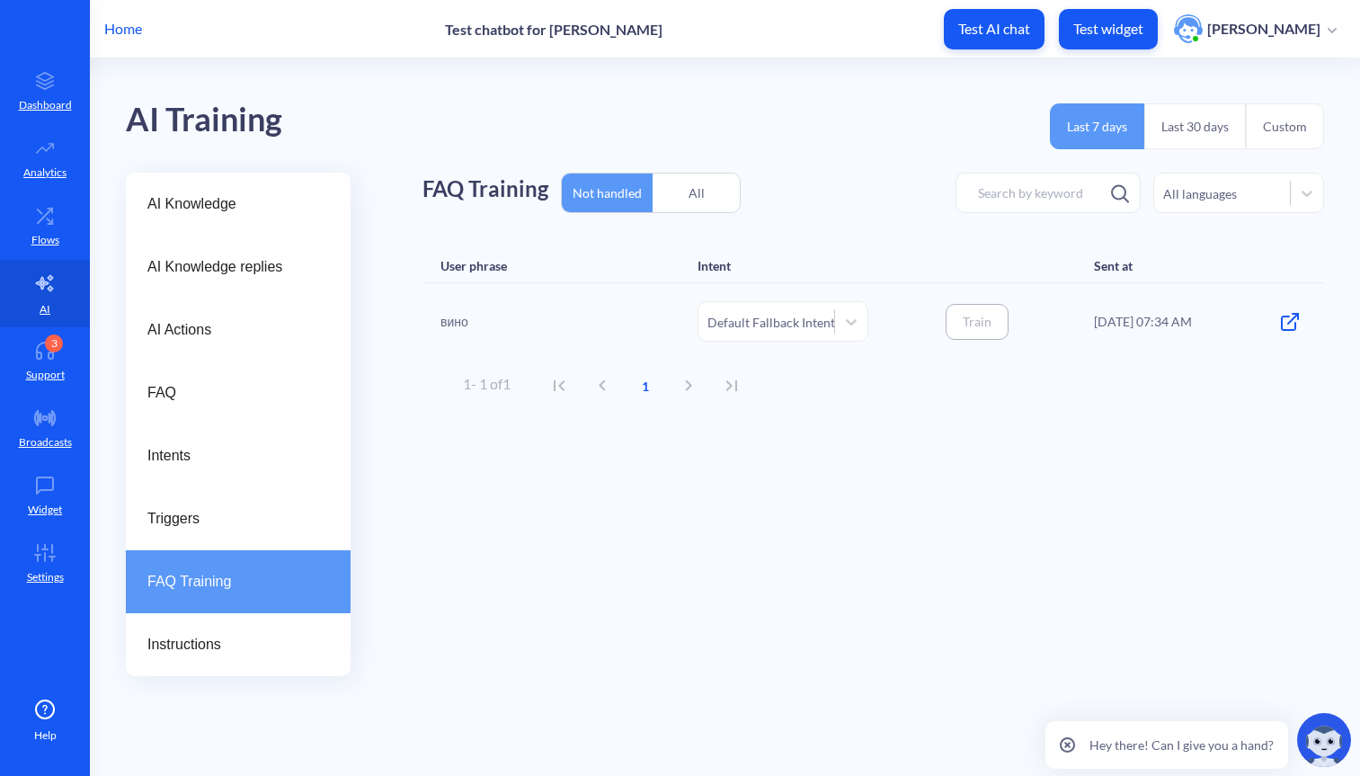
click at [701, 211] on div "All" at bounding box center [696, 193] width 87 height 42
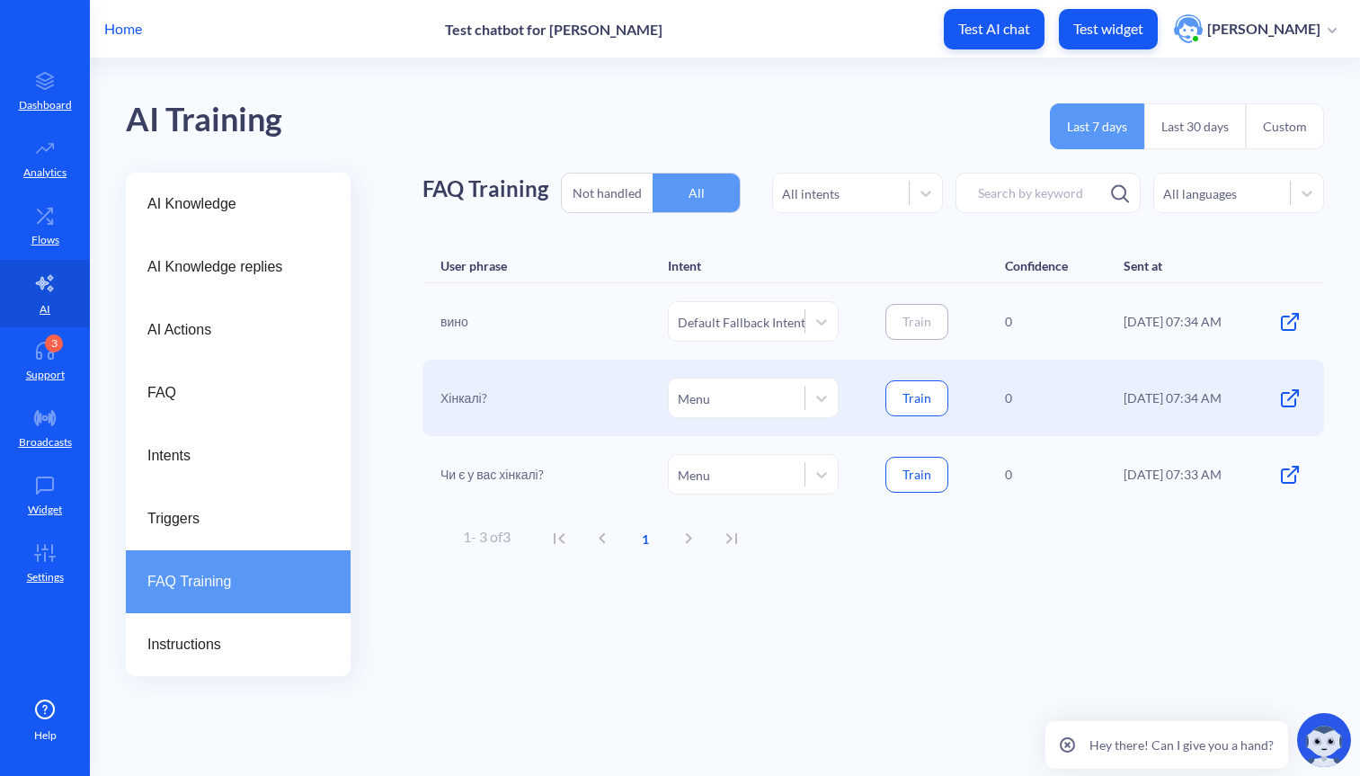
click at [461, 396] on div "Хінкалі?" at bounding box center [531, 398] width 180 height 40
click at [932, 401] on button "Train" at bounding box center [917, 398] width 63 height 36
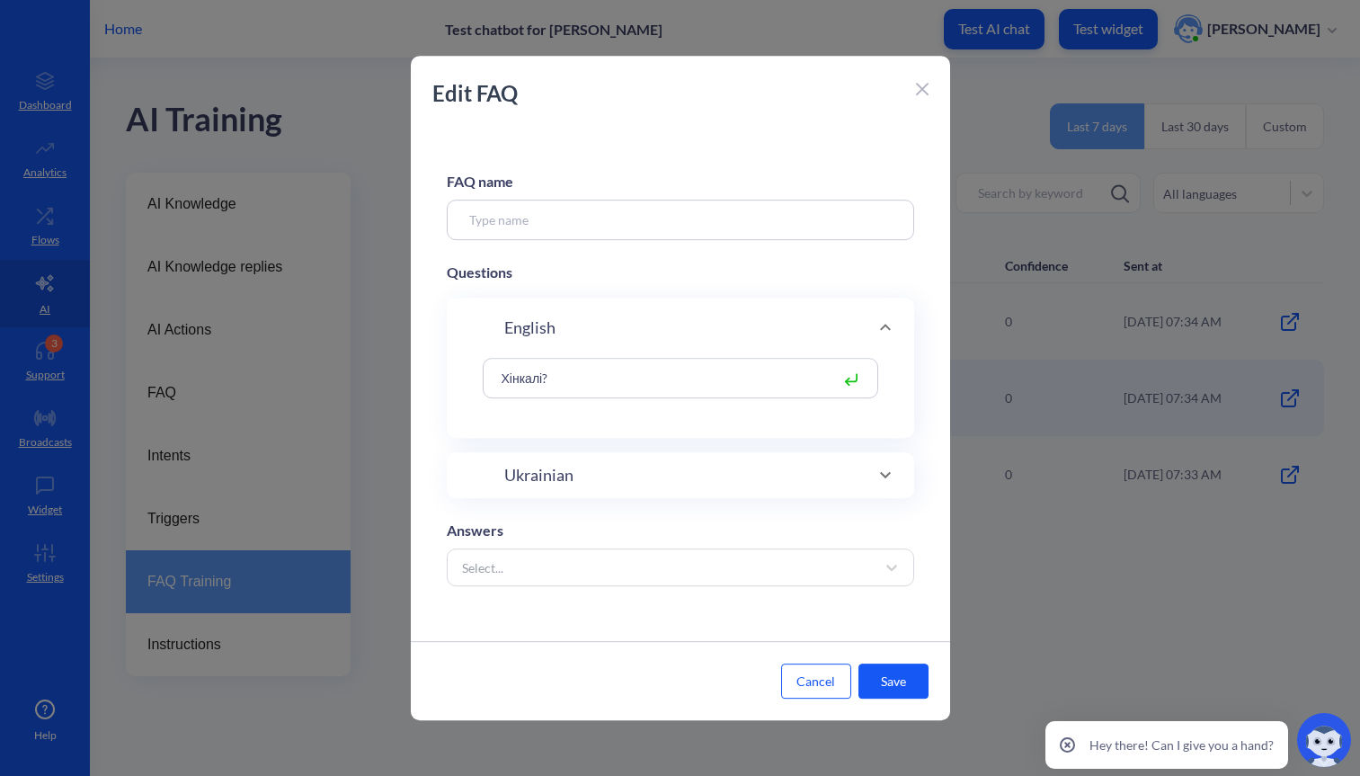
type input "Menu"
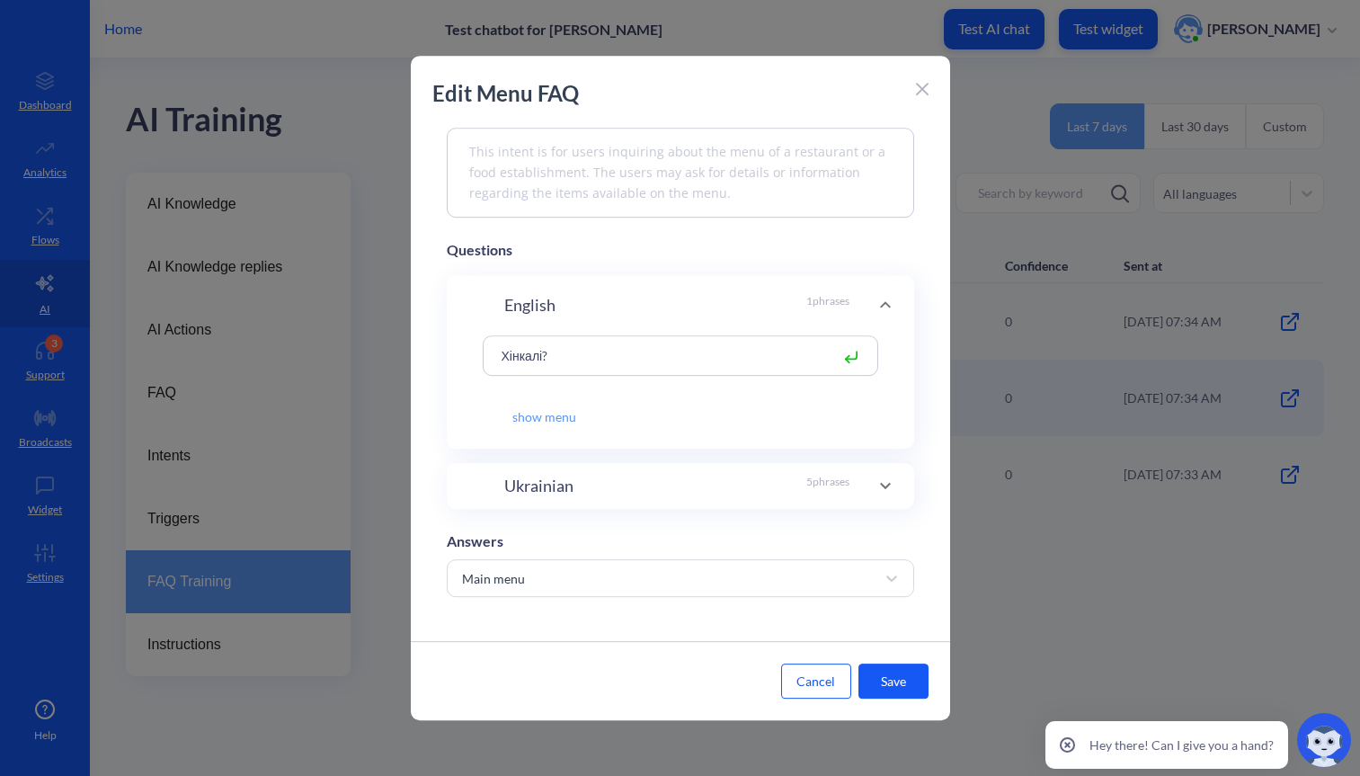
scroll to position [212, 0]
click at [888, 680] on button "Save" at bounding box center [894, 681] width 70 height 35
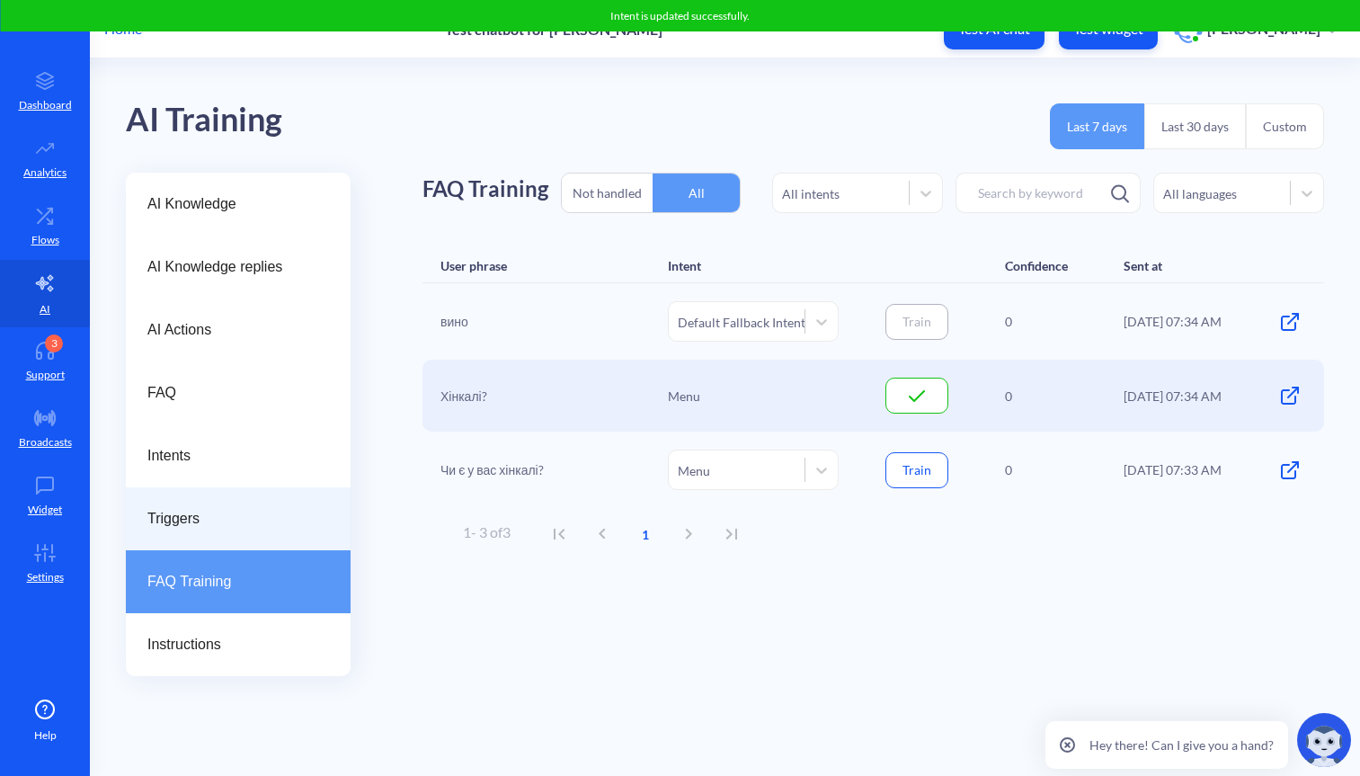
click at [233, 504] on div "Triggers" at bounding box center [238, 518] width 225 height 63
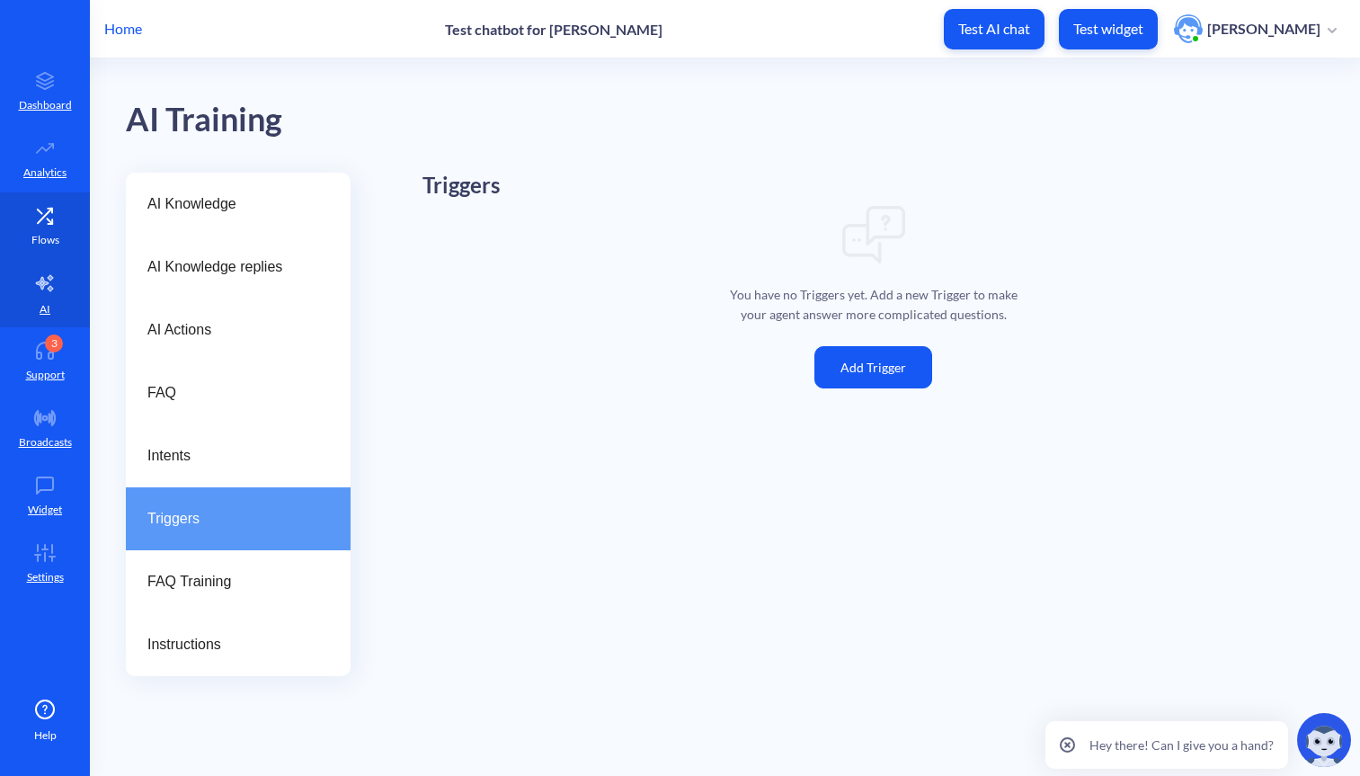
click at [45, 245] on p "Flows" at bounding box center [45, 240] width 28 height 16
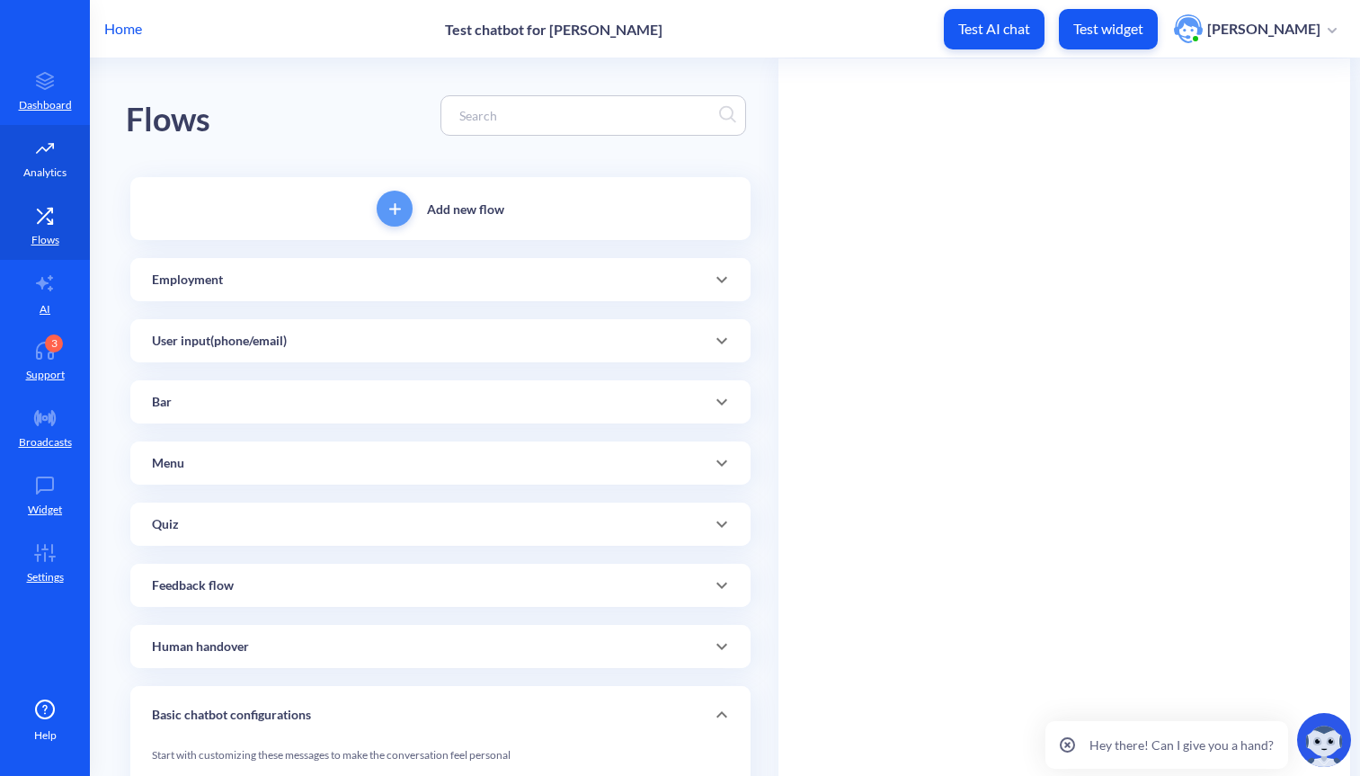
click at [52, 146] on icon at bounding box center [45, 148] width 16 height 9
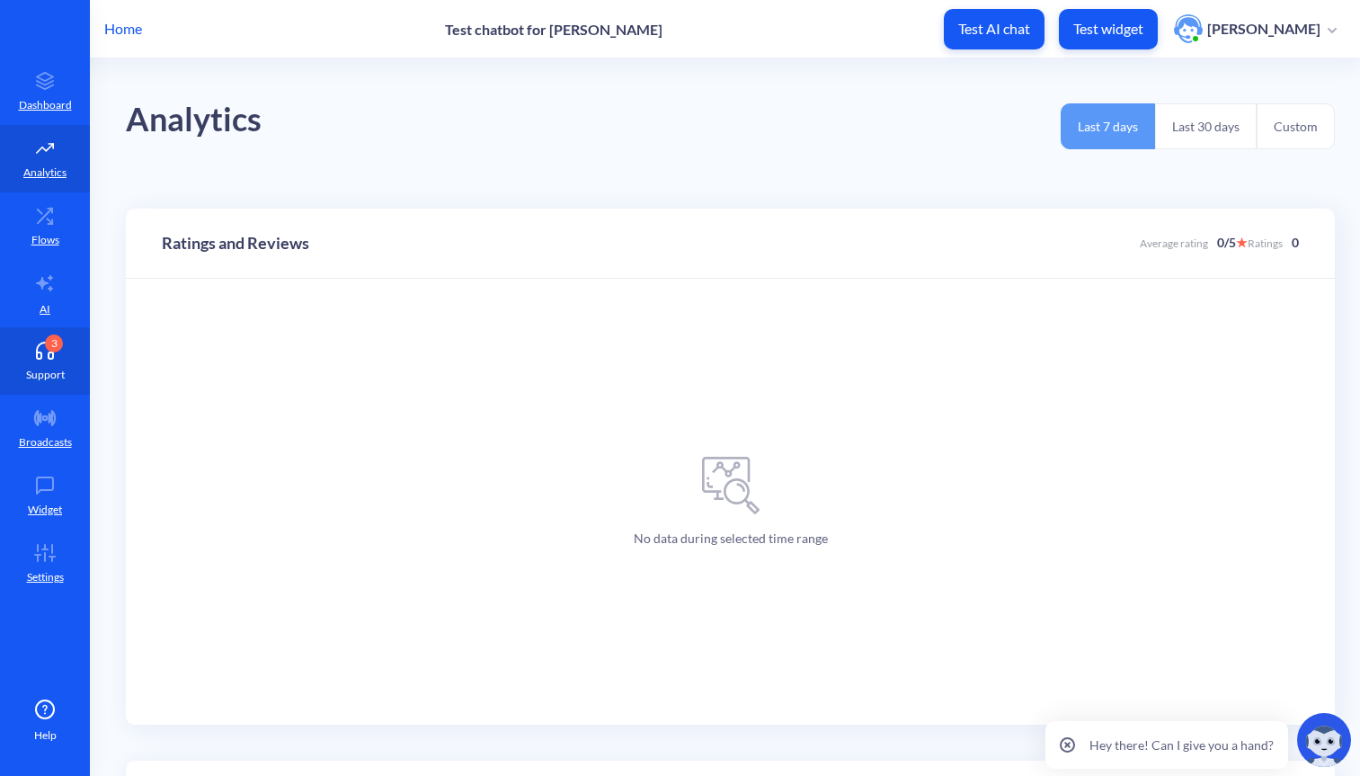
click at [55, 351] on div "3" at bounding box center [54, 344] width 18 height 18
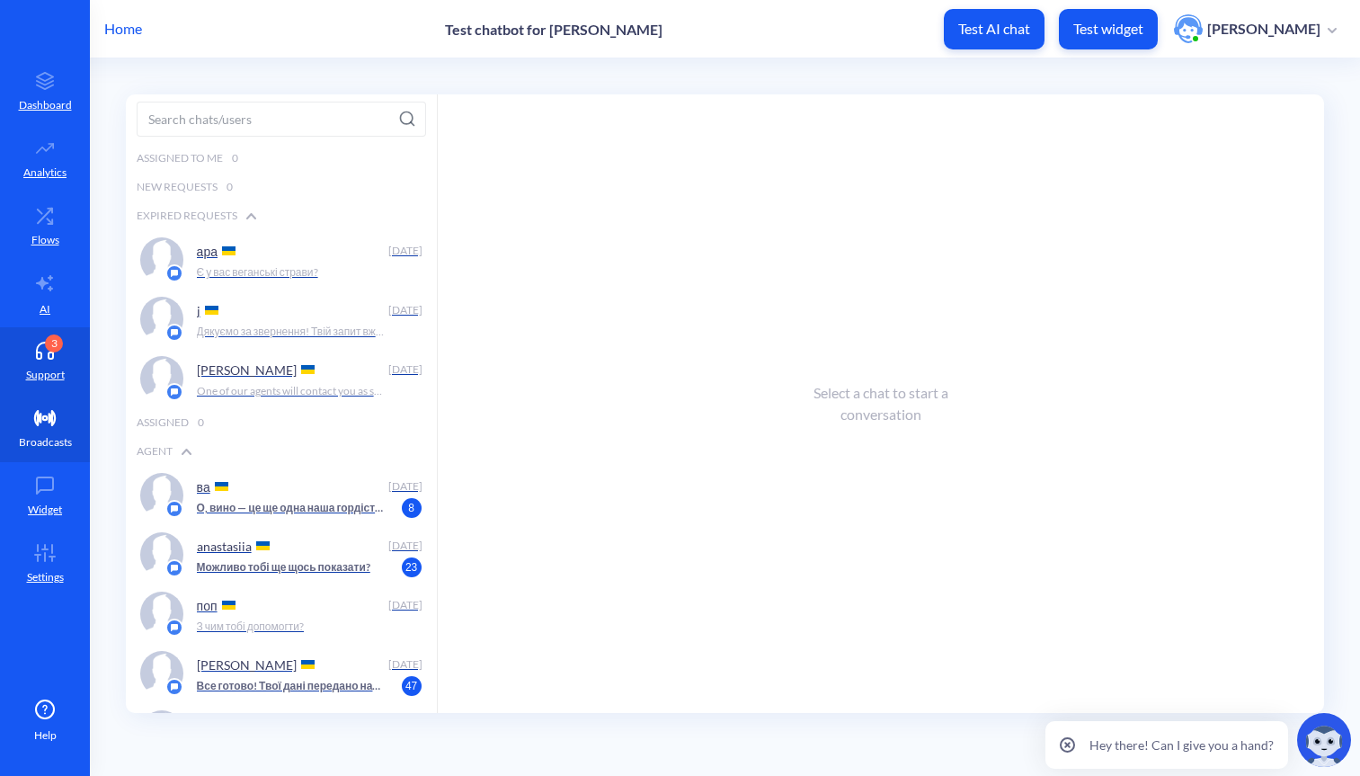
click at [82, 449] on link "Broadcasts" at bounding box center [45, 428] width 90 height 67
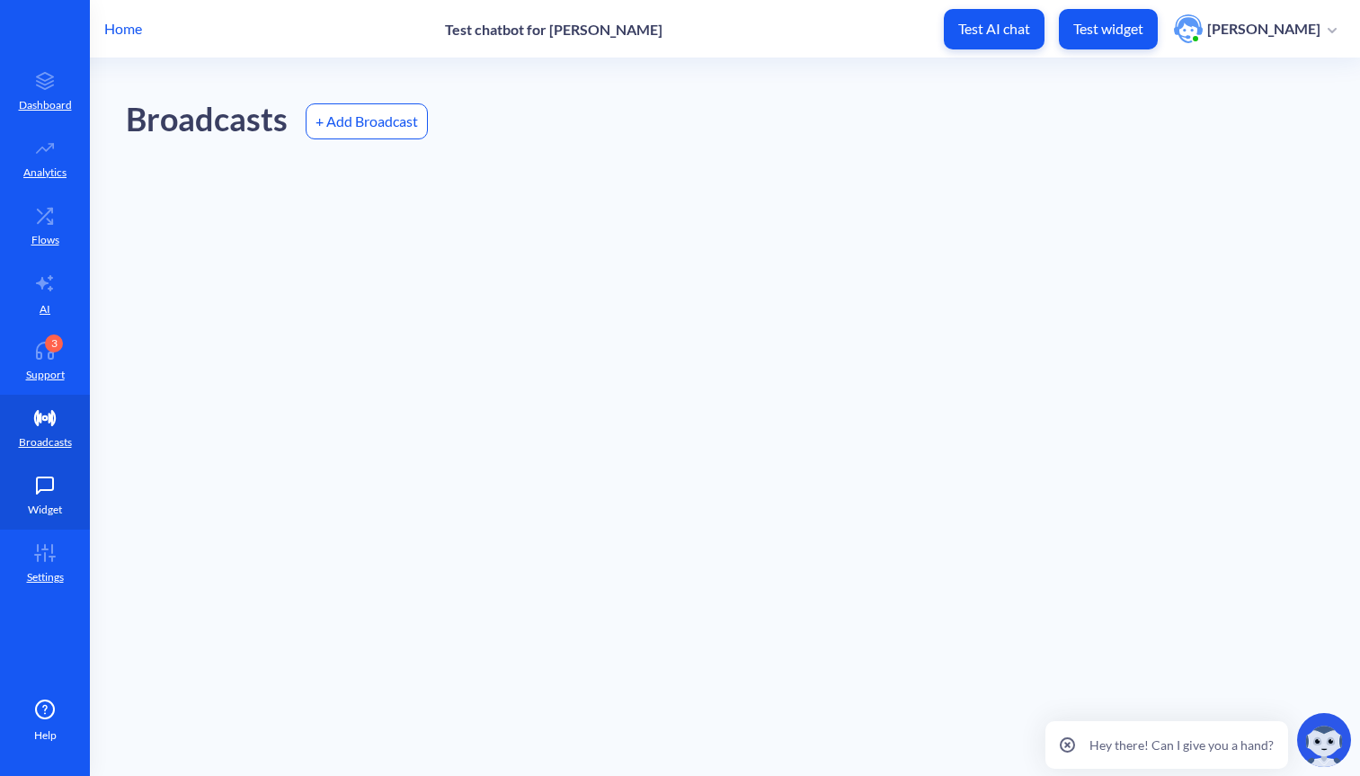
click at [64, 497] on link "Widget" at bounding box center [45, 495] width 90 height 67
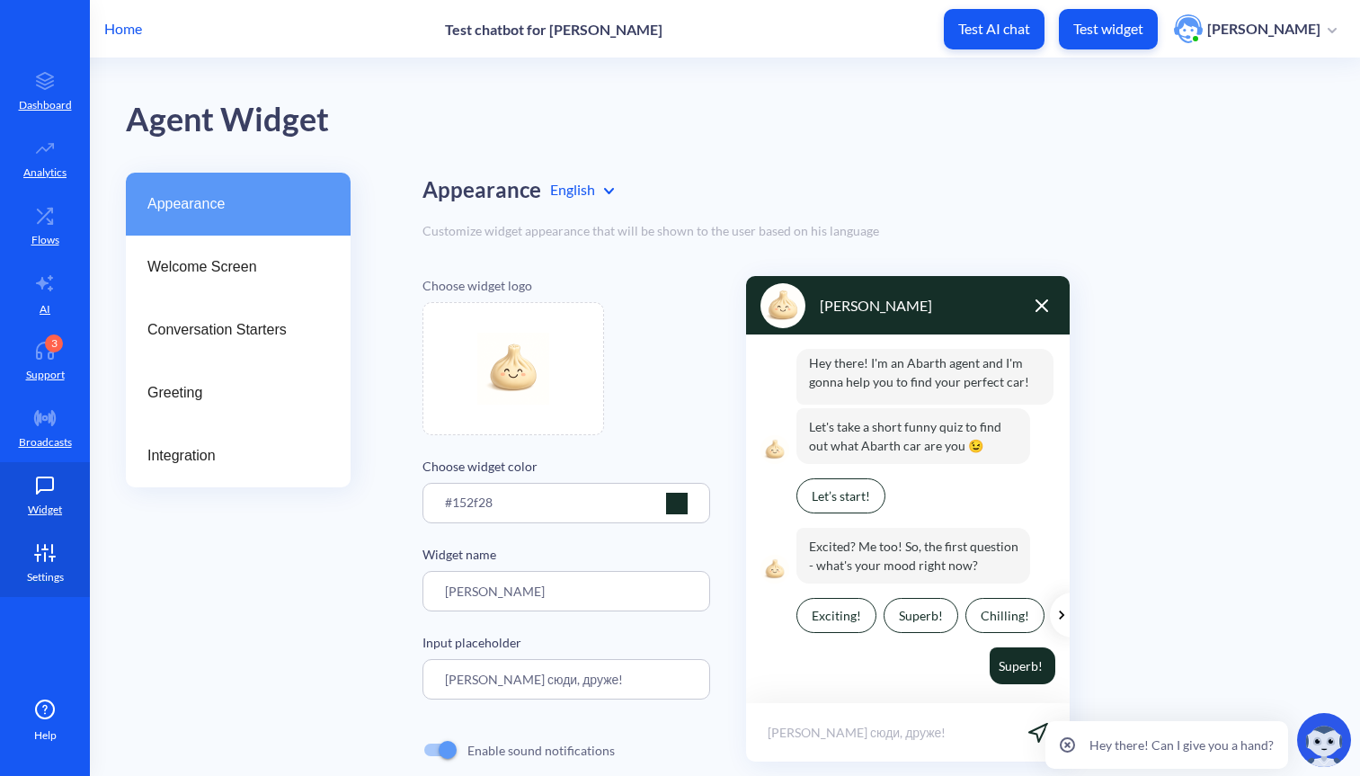
click at [52, 558] on icon at bounding box center [52, 559] width 0 height 4
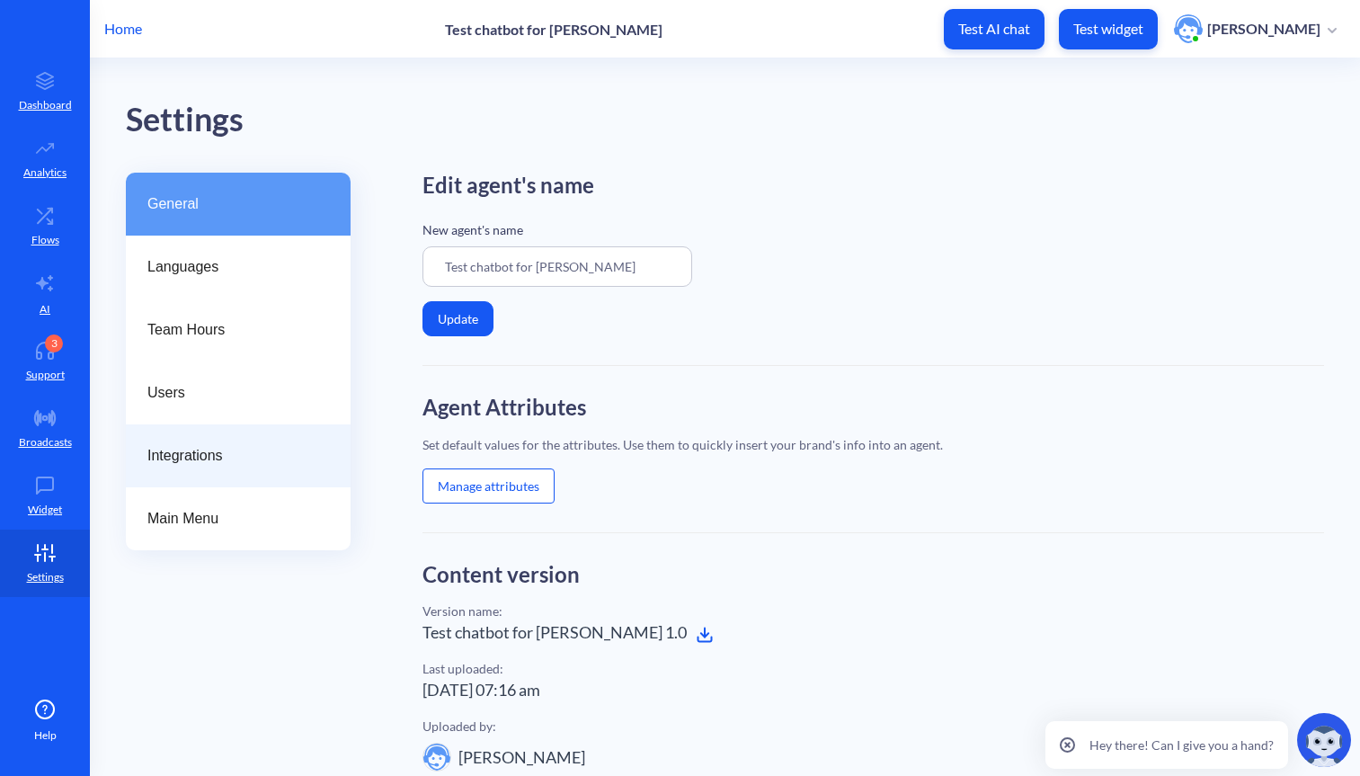
click at [238, 464] on span "Integrations" at bounding box center [230, 456] width 167 height 22
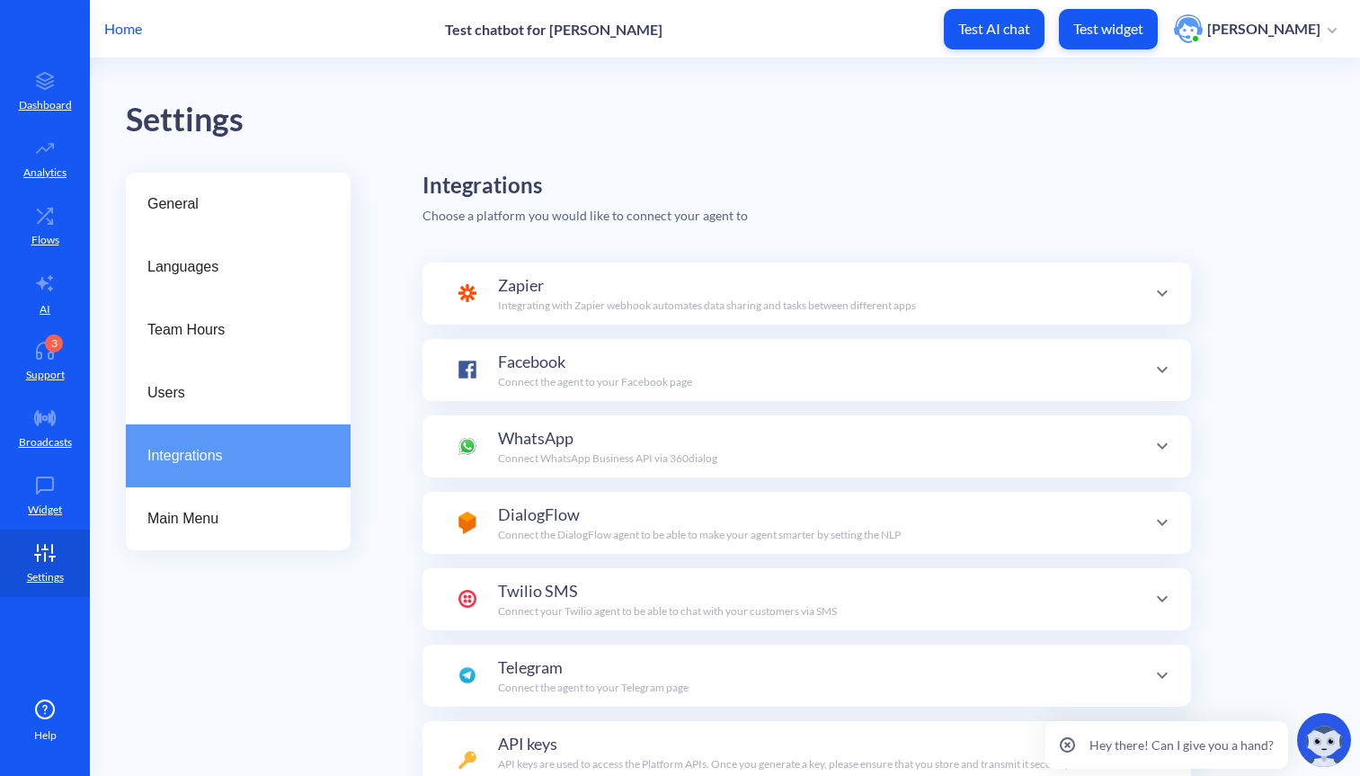
scroll to position [64, 0]
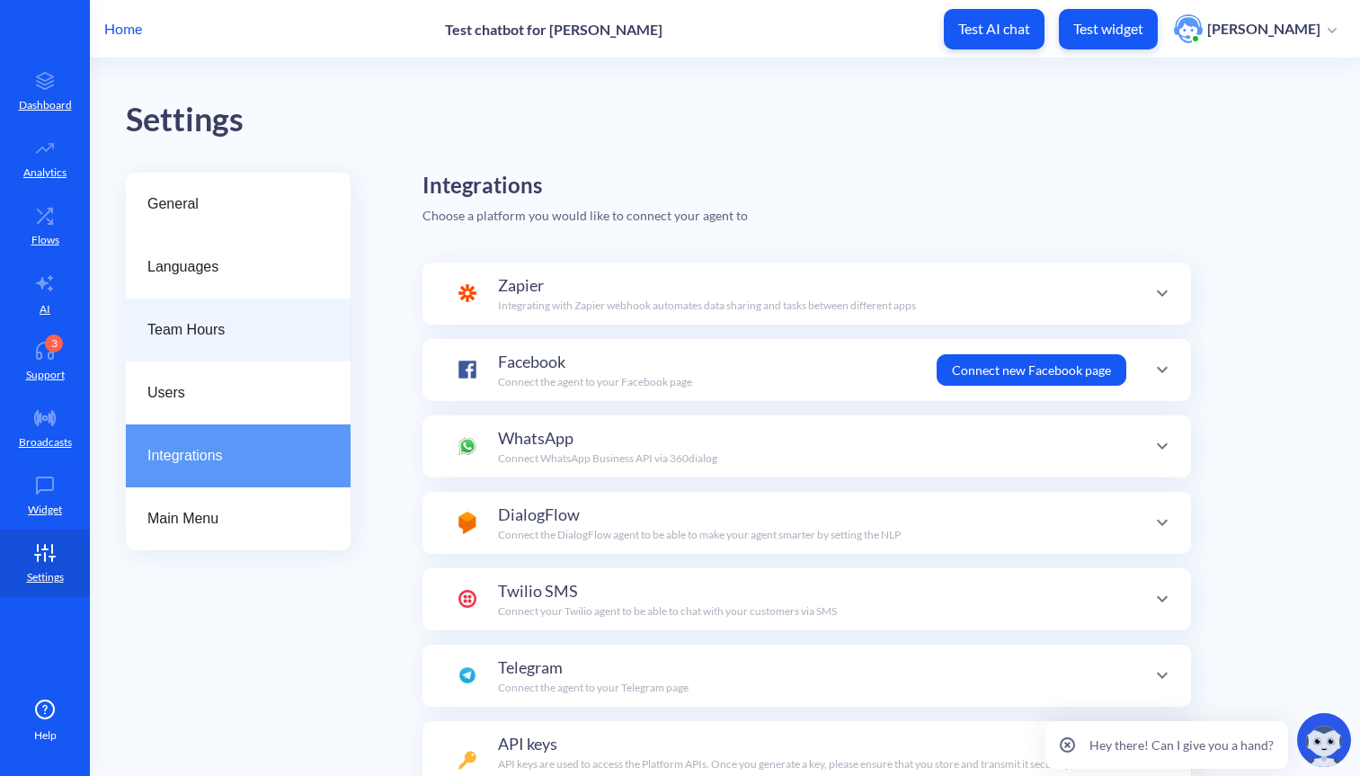
click at [248, 299] on div "Team Hours" at bounding box center [238, 330] width 225 height 63
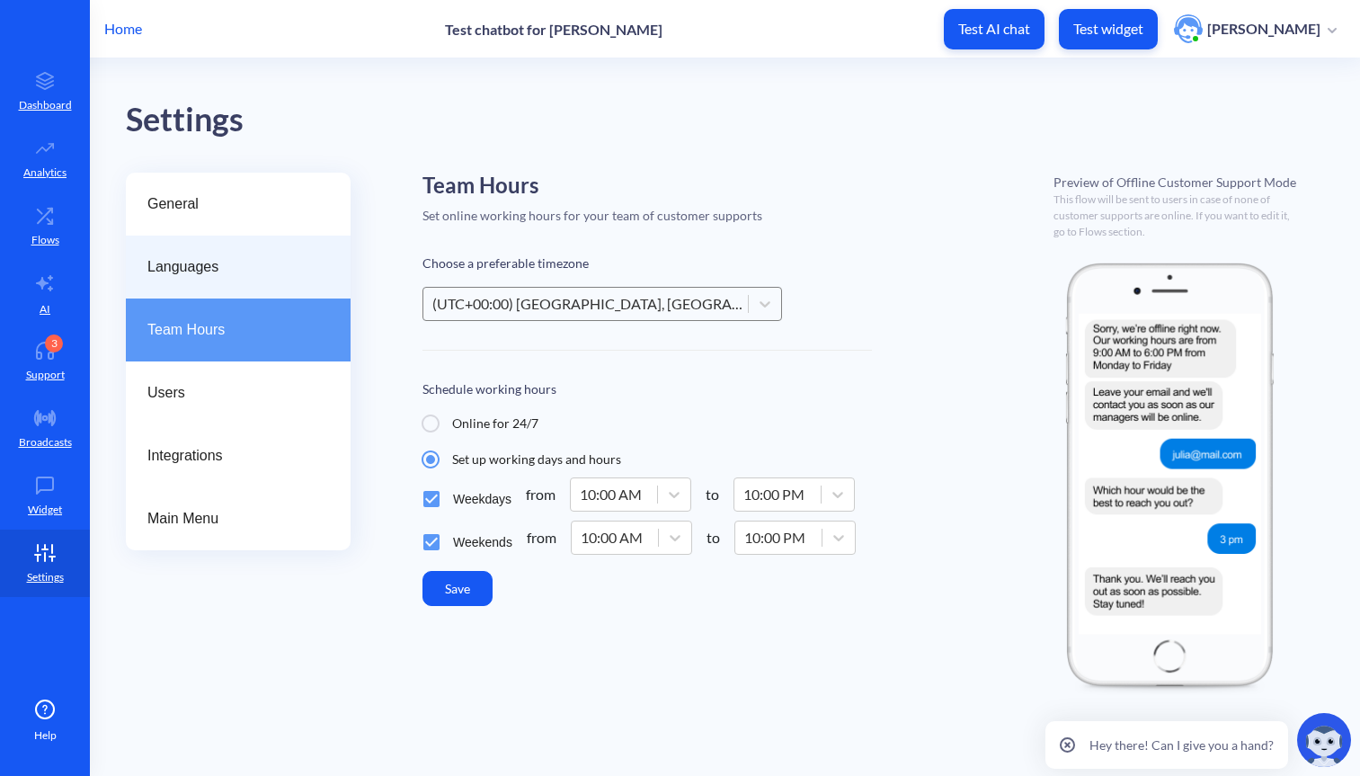
click at [245, 263] on span "Languages" at bounding box center [230, 267] width 167 height 22
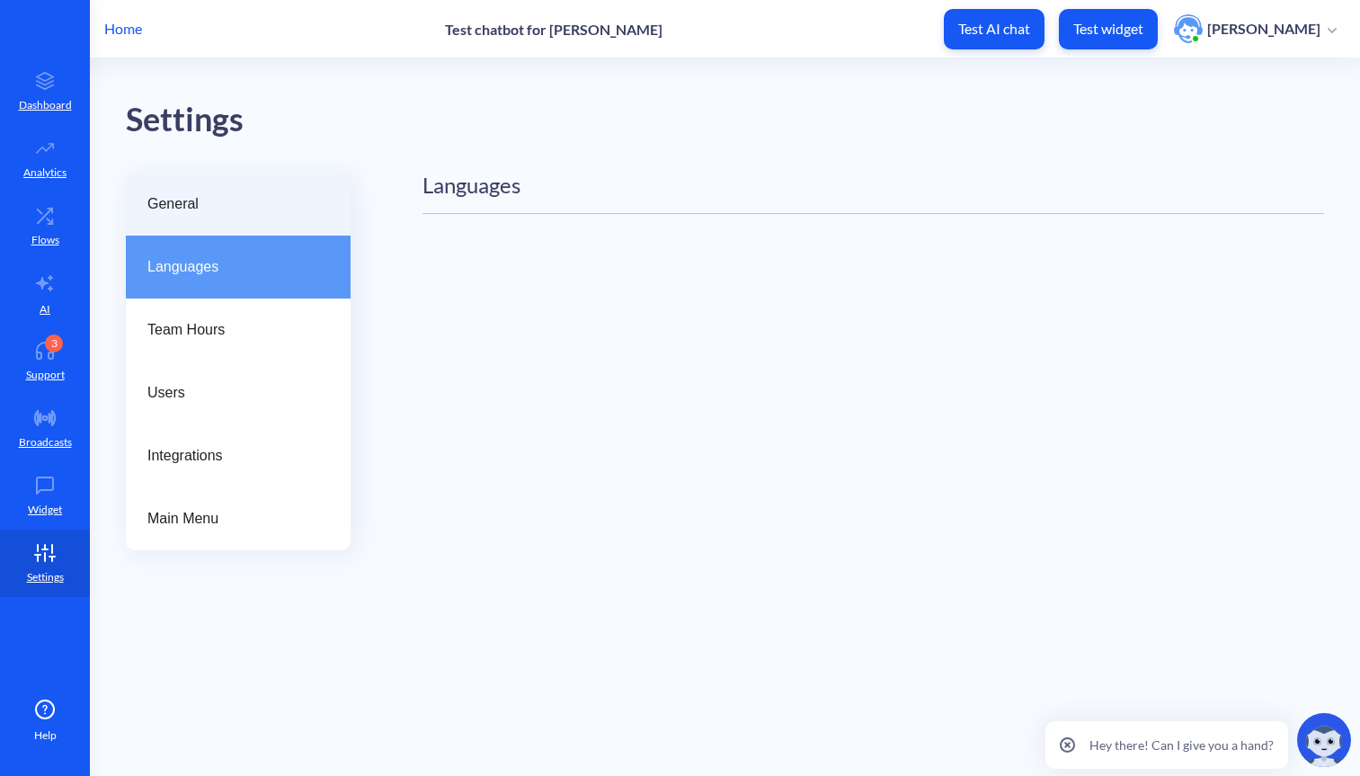
click at [213, 210] on span "General" at bounding box center [230, 204] width 167 height 22
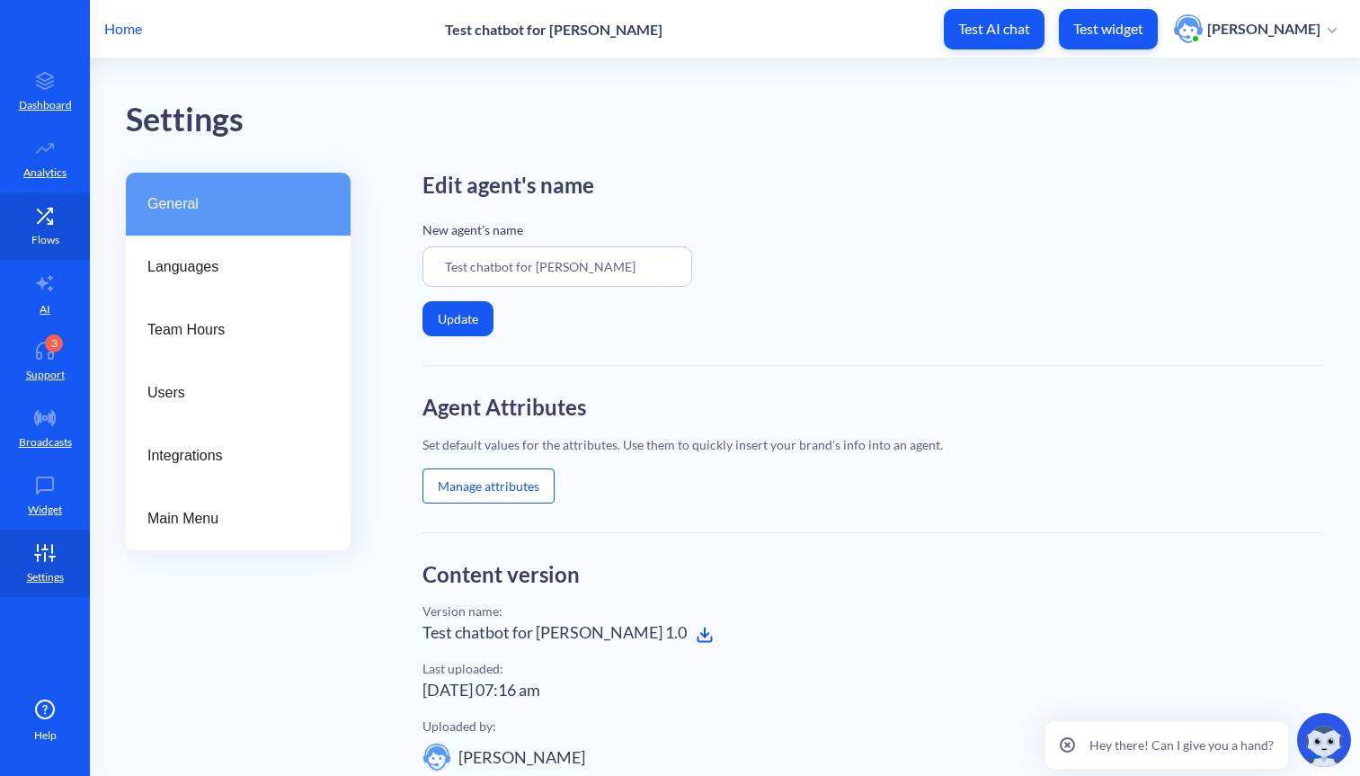
click at [42, 242] on p "Flows" at bounding box center [45, 240] width 28 height 16
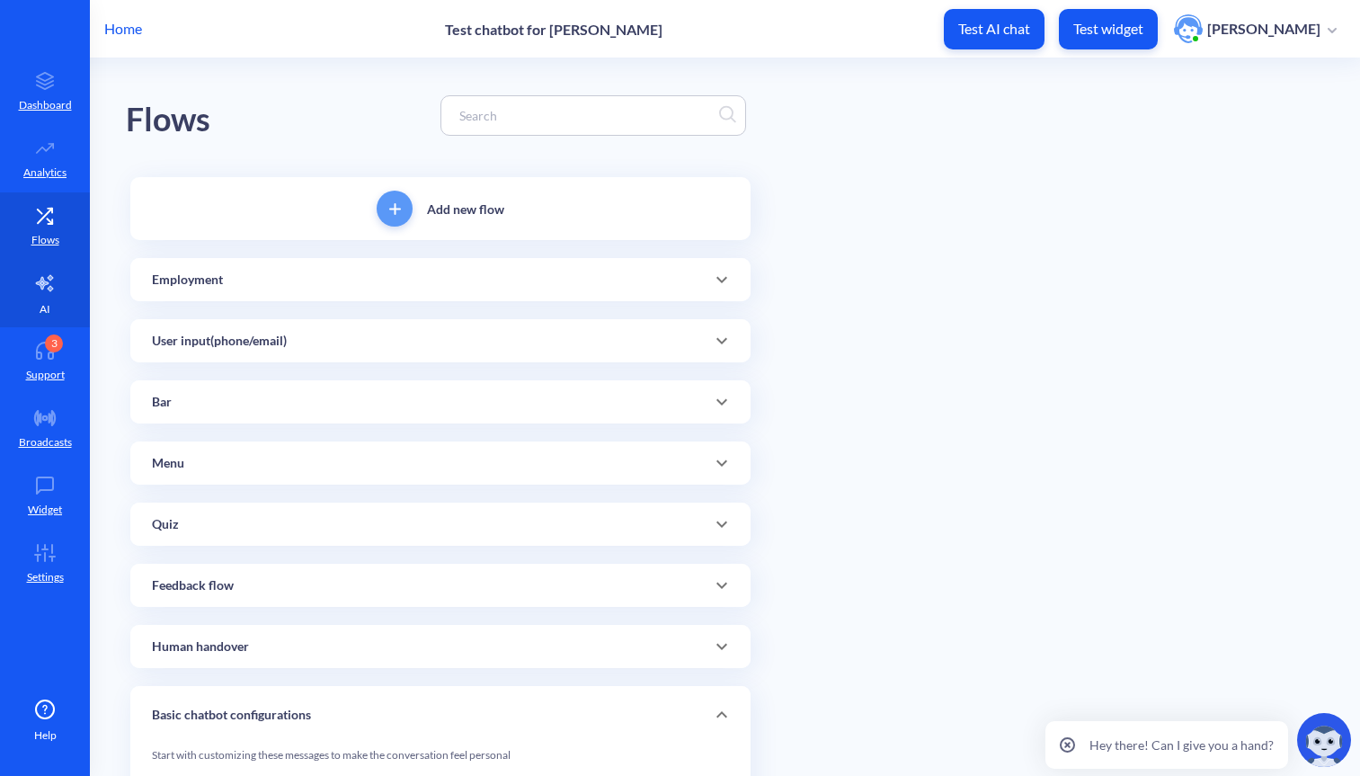
click at [52, 294] on link "AI" at bounding box center [45, 293] width 90 height 67
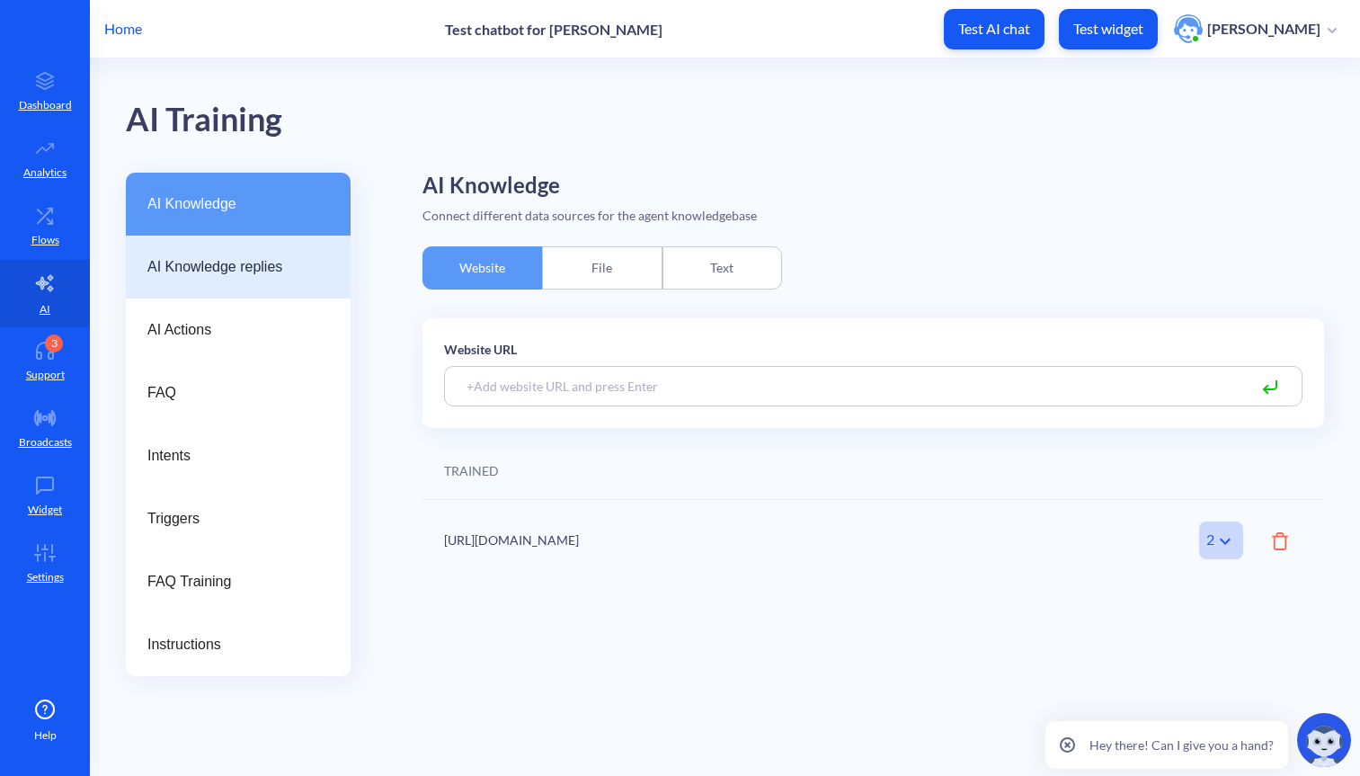
click at [260, 255] on div "AI Knowledge replies" at bounding box center [238, 267] width 225 height 63
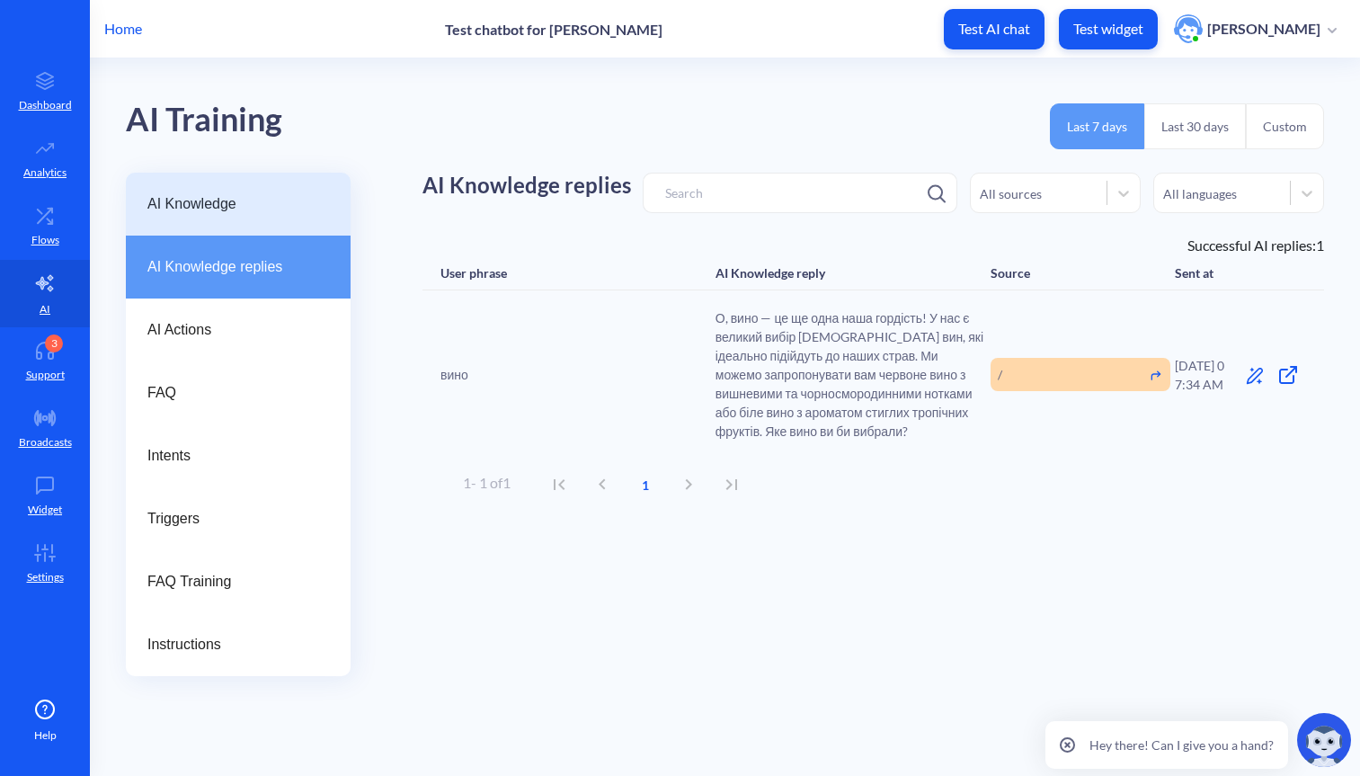
click at [279, 203] on span "AI Knowledge" at bounding box center [230, 204] width 167 height 22
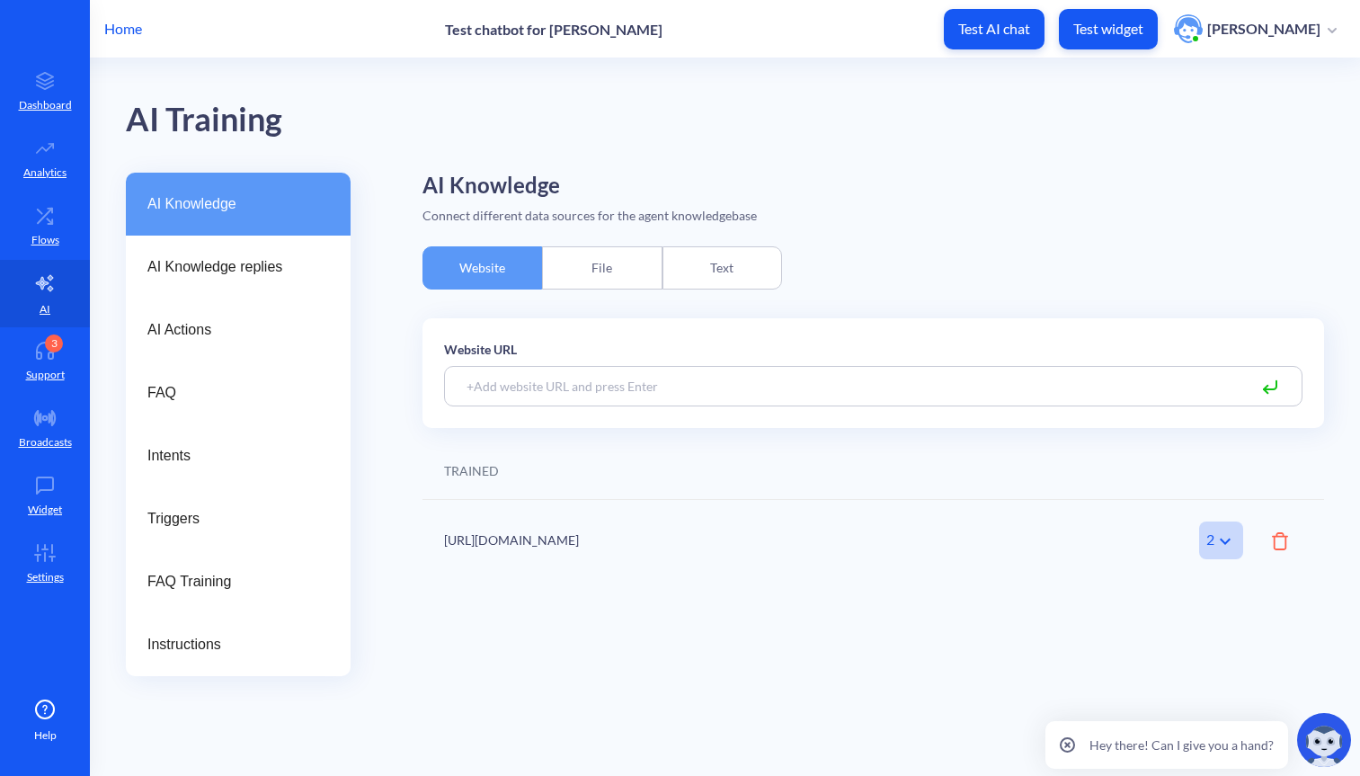
click at [503, 393] on input at bounding box center [873, 386] width 859 height 40
drag, startPoint x: 476, startPoint y: 381, endPoint x: 863, endPoint y: 378, distance: 387.6
click at [863, 379] on input at bounding box center [873, 386] width 859 height 40
click at [1231, 539] on icon at bounding box center [1226, 542] width 22 height 22
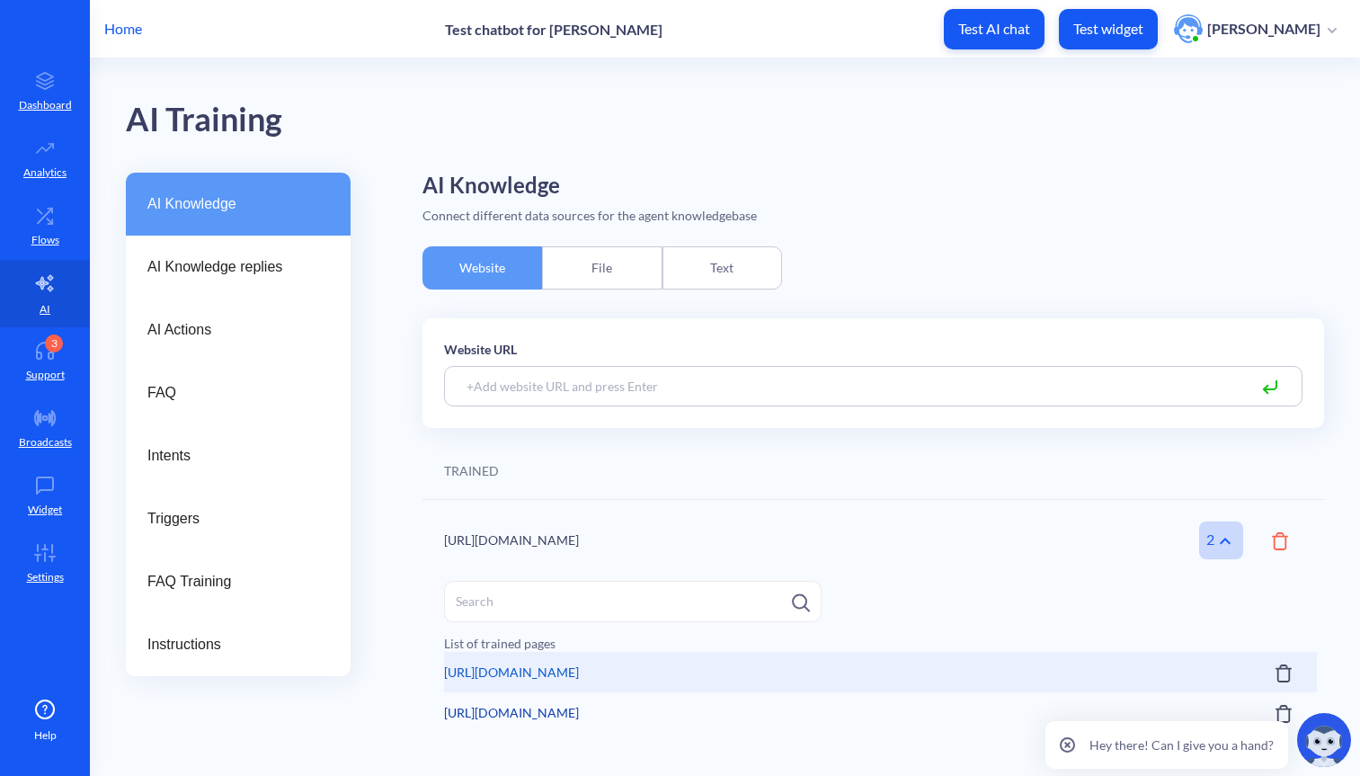
click at [522, 672] on link "https://ojakhi.com.ua" at bounding box center [511, 672] width 135 height 40
drag, startPoint x: 468, startPoint y: 546, endPoint x: 667, endPoint y: 551, distance: 198.8
click at [667, 551] on div "https://ojakhi.com.ua 2 Amount of trained pages" at bounding box center [874, 540] width 902 height 81
click at [547, 531] on div "https://ojakhi.com.ua" at bounding box center [777, 540] width 666 height 19
click at [518, 397] on input at bounding box center [873, 386] width 859 height 40
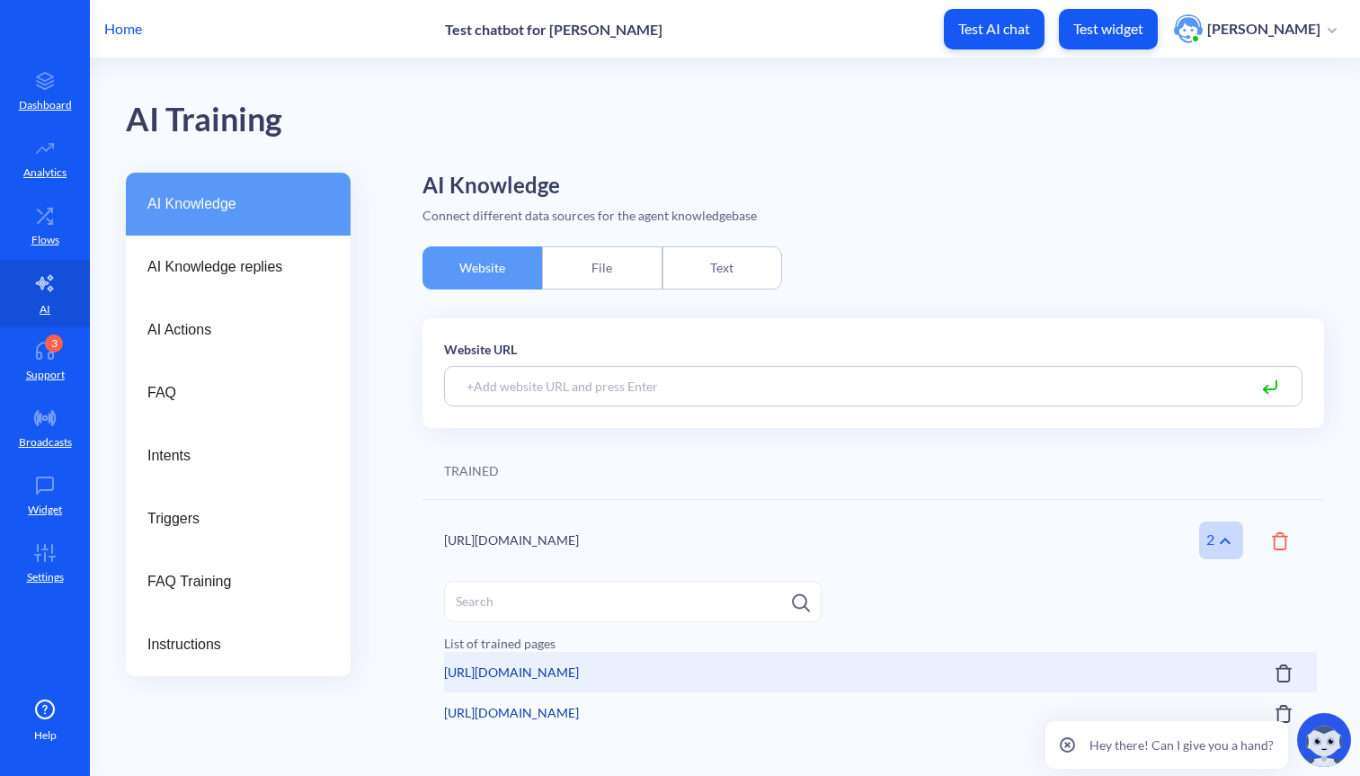
click at [631, 271] on div "File" at bounding box center [602, 267] width 120 height 43
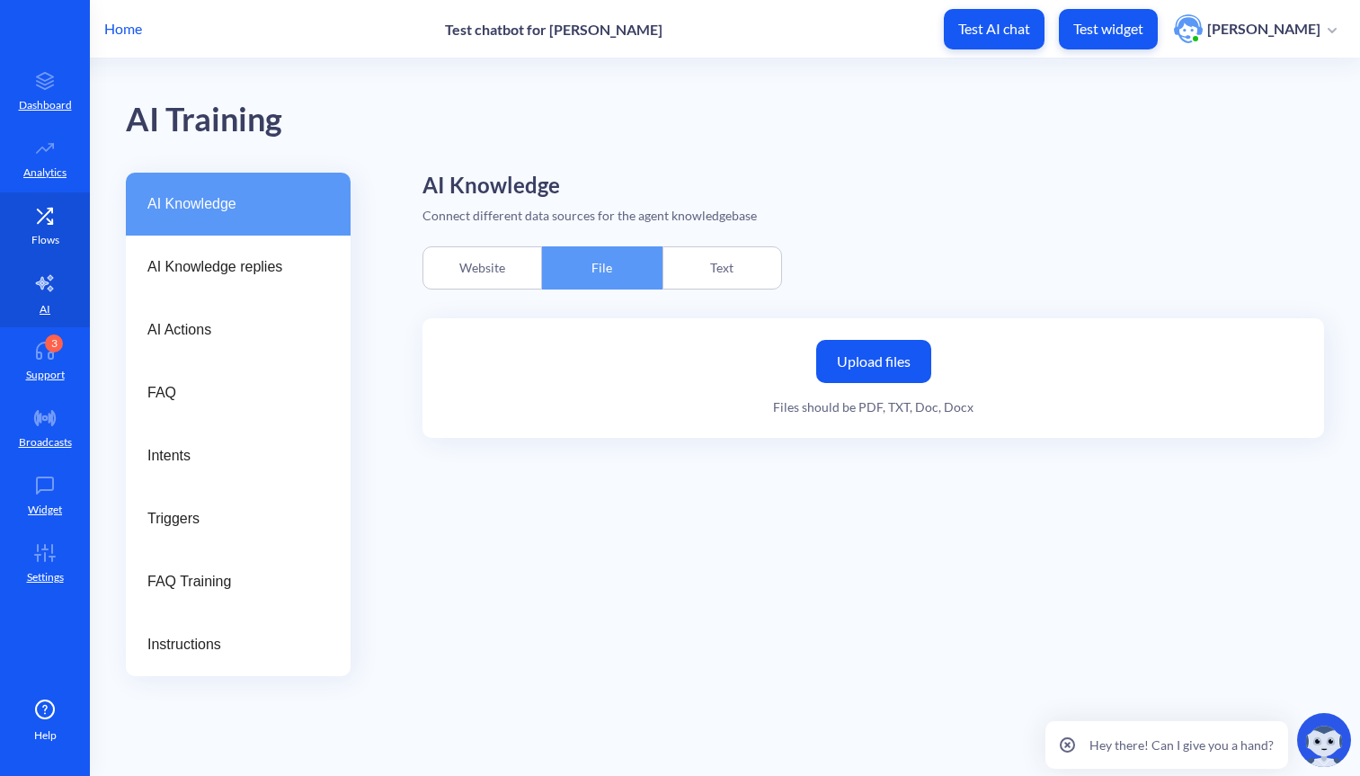
click at [44, 208] on icon at bounding box center [45, 216] width 36 height 18
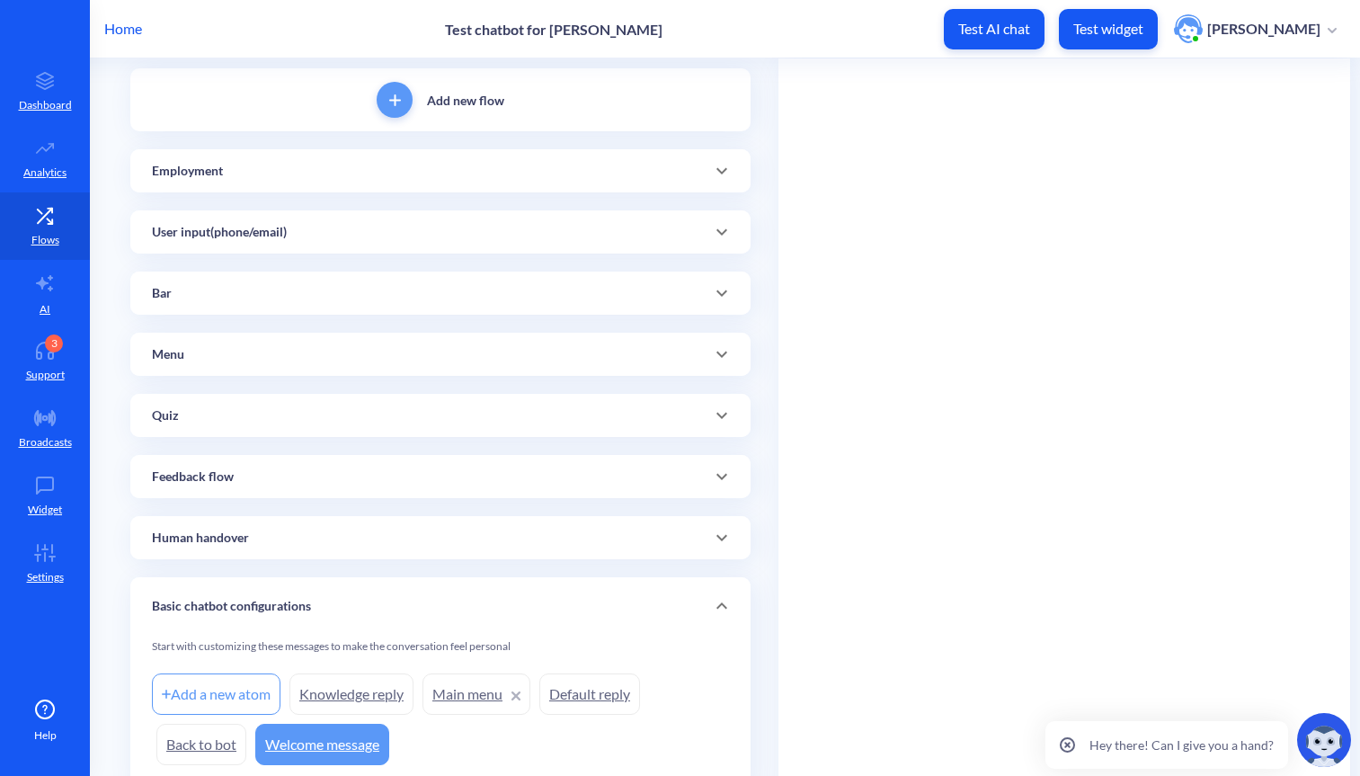
scroll to position [112, 0]
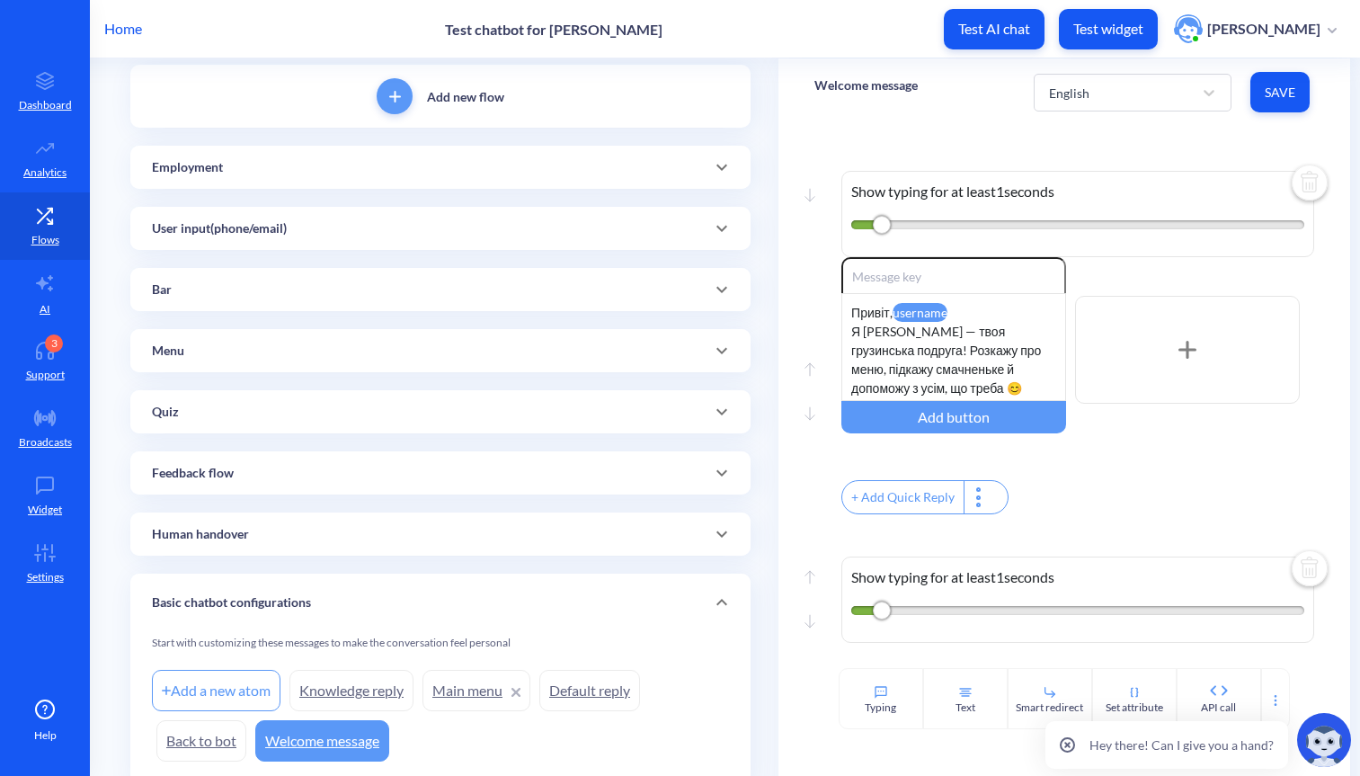
click at [327, 366] on div "Menu" at bounding box center [440, 350] width 620 height 43
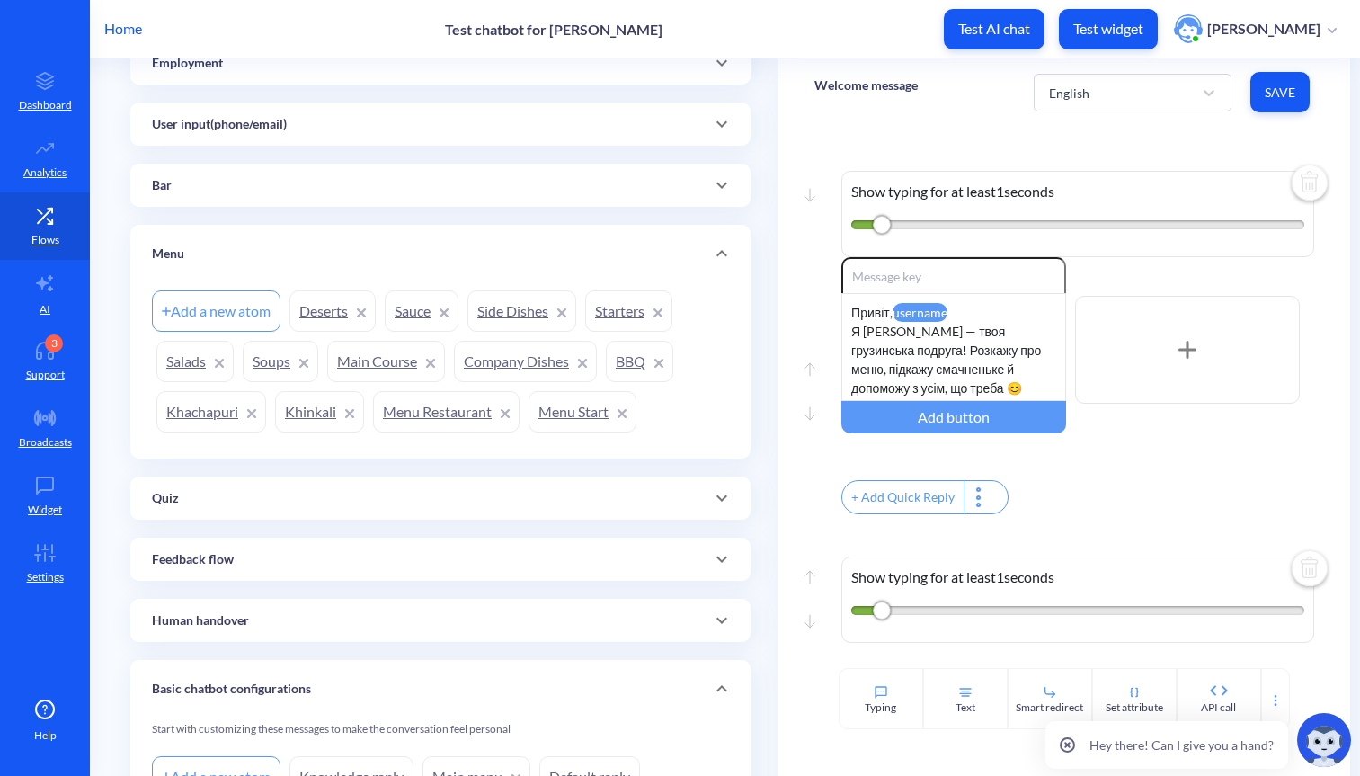
scroll to position [232, 0]
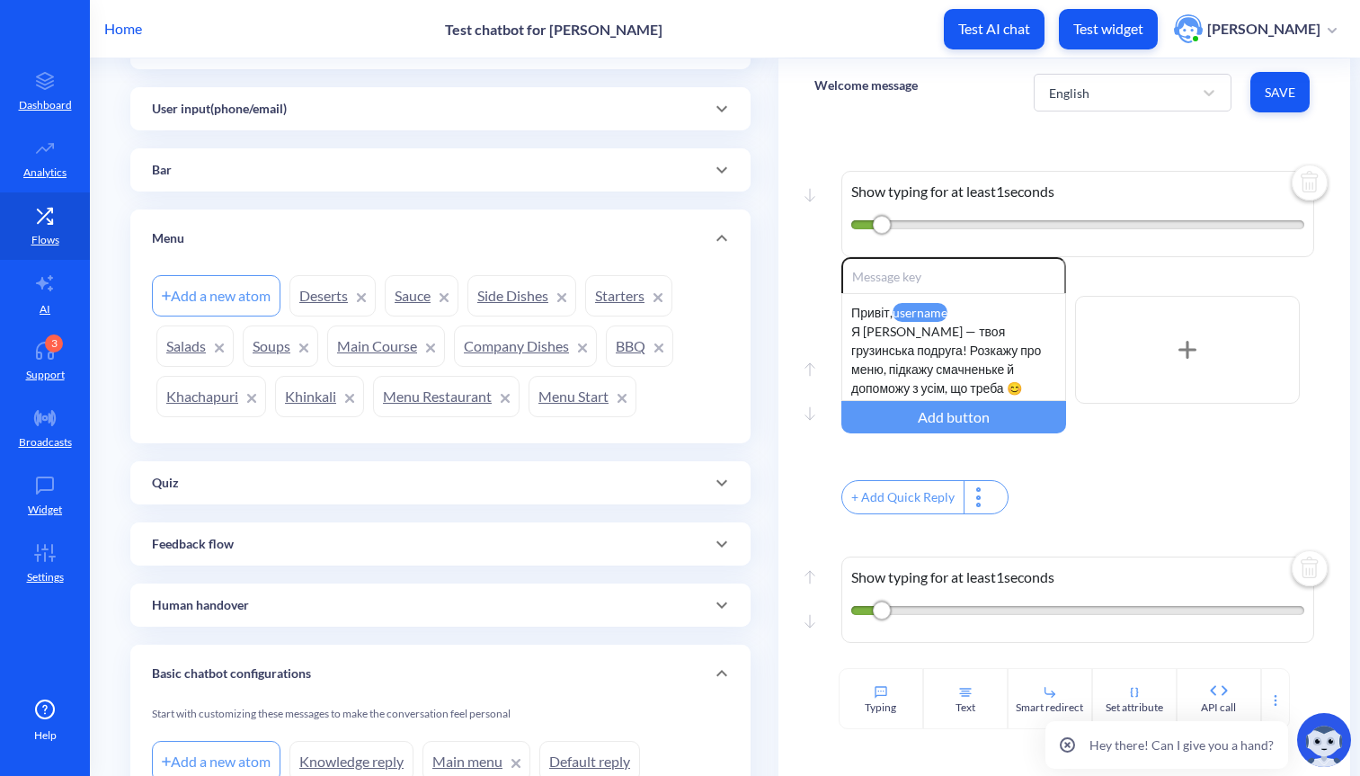
click at [440, 382] on link "Menu Restaurant" at bounding box center [446, 396] width 147 height 41
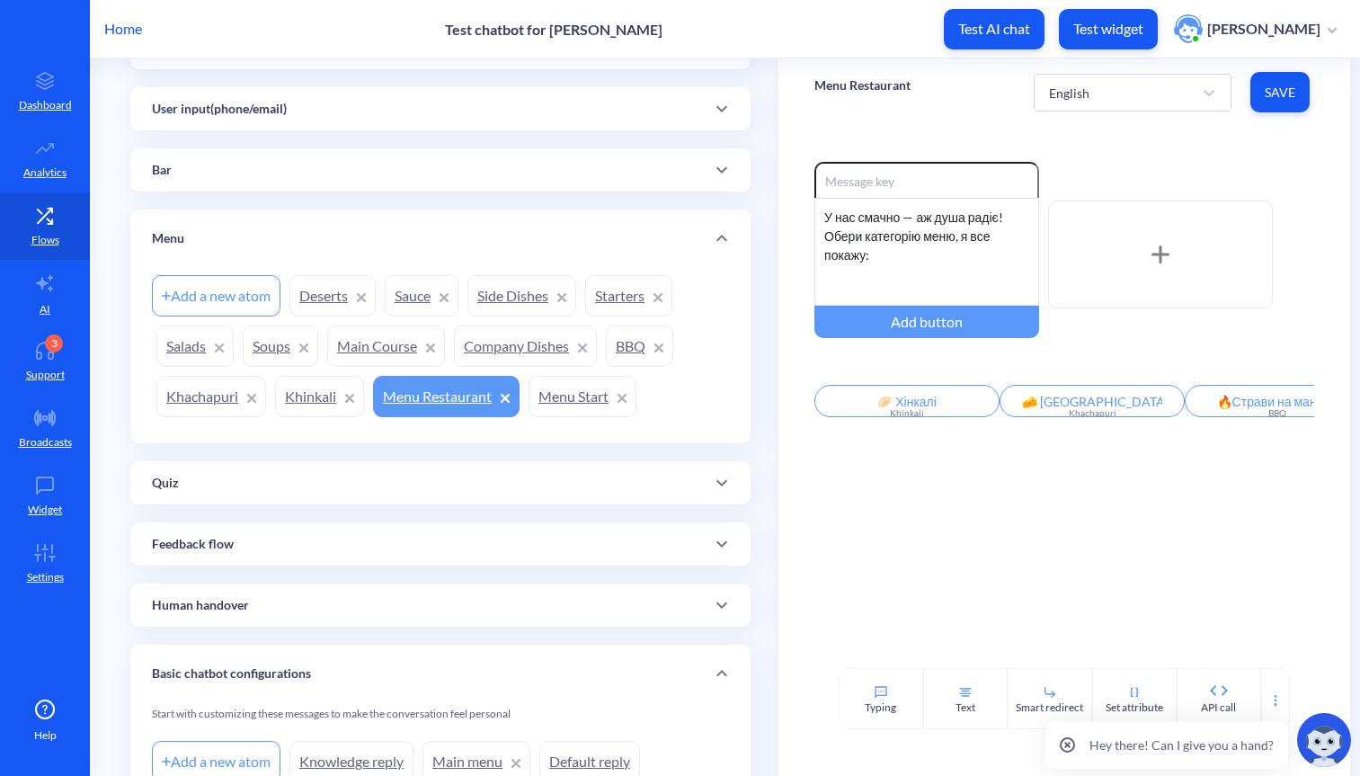
click at [309, 398] on link "Khinkali" at bounding box center [319, 396] width 89 height 41
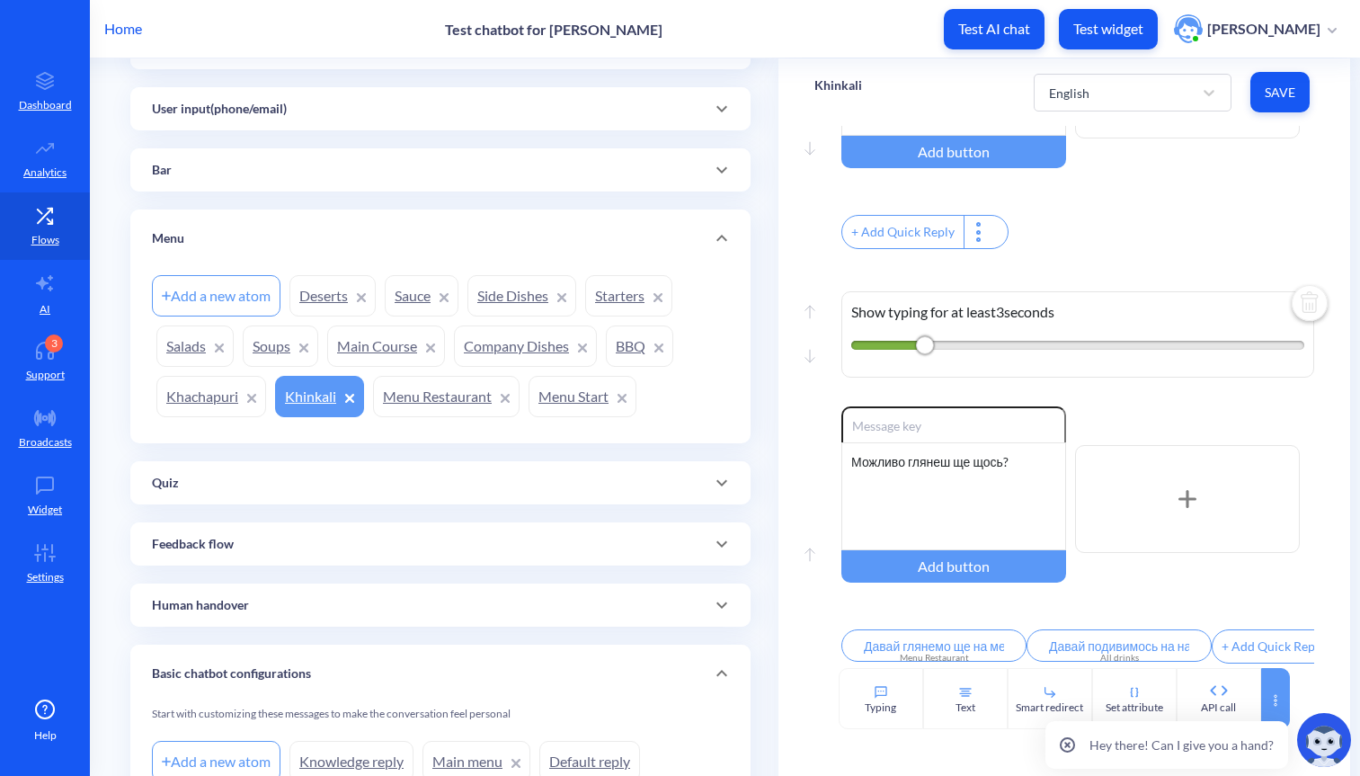
scroll to position [1382, 0]
click at [1269, 702] on icon at bounding box center [1276, 700] width 14 height 14
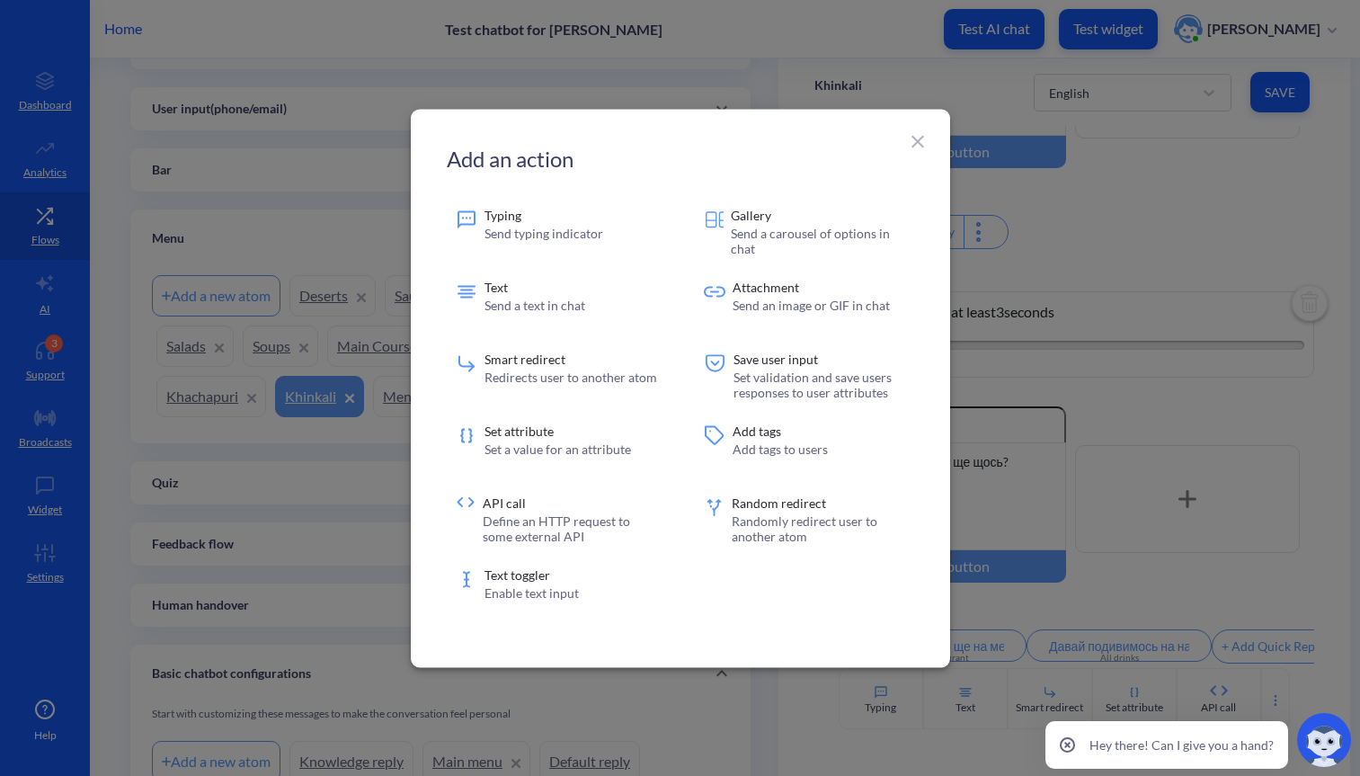
click at [916, 134] on icon at bounding box center [918, 141] width 22 height 22
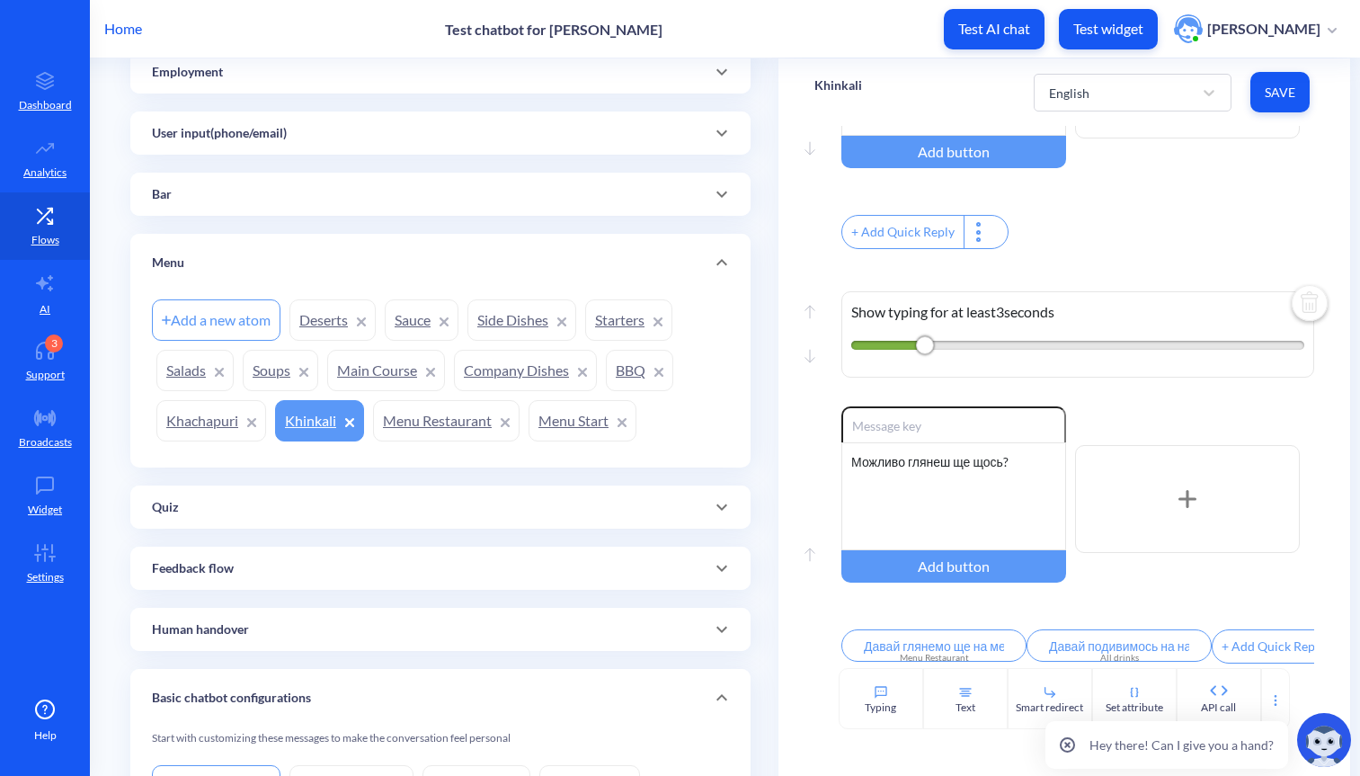
scroll to position [189, 0]
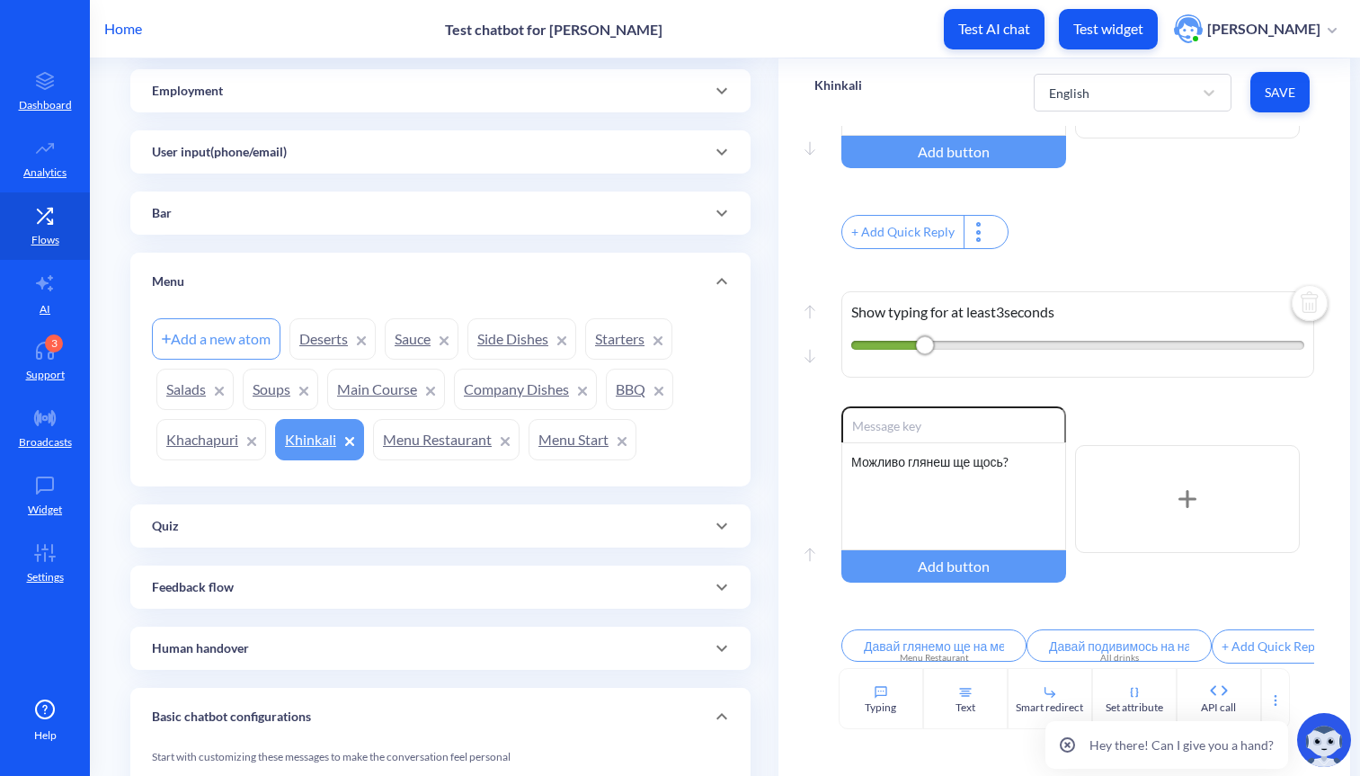
click at [317, 352] on link "Deserts" at bounding box center [333, 338] width 86 height 41
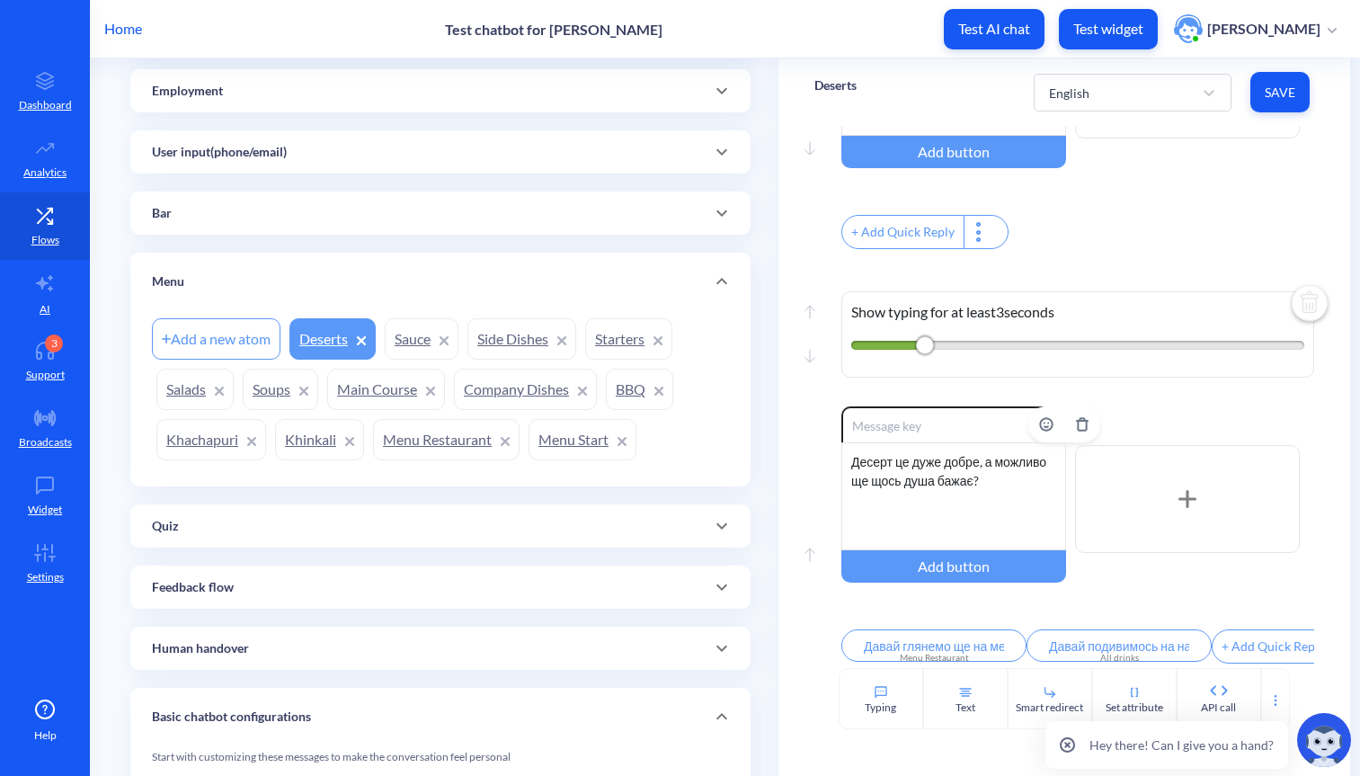
scroll to position [1382, 0]
click at [420, 217] on div "Bar" at bounding box center [440, 213] width 577 height 19
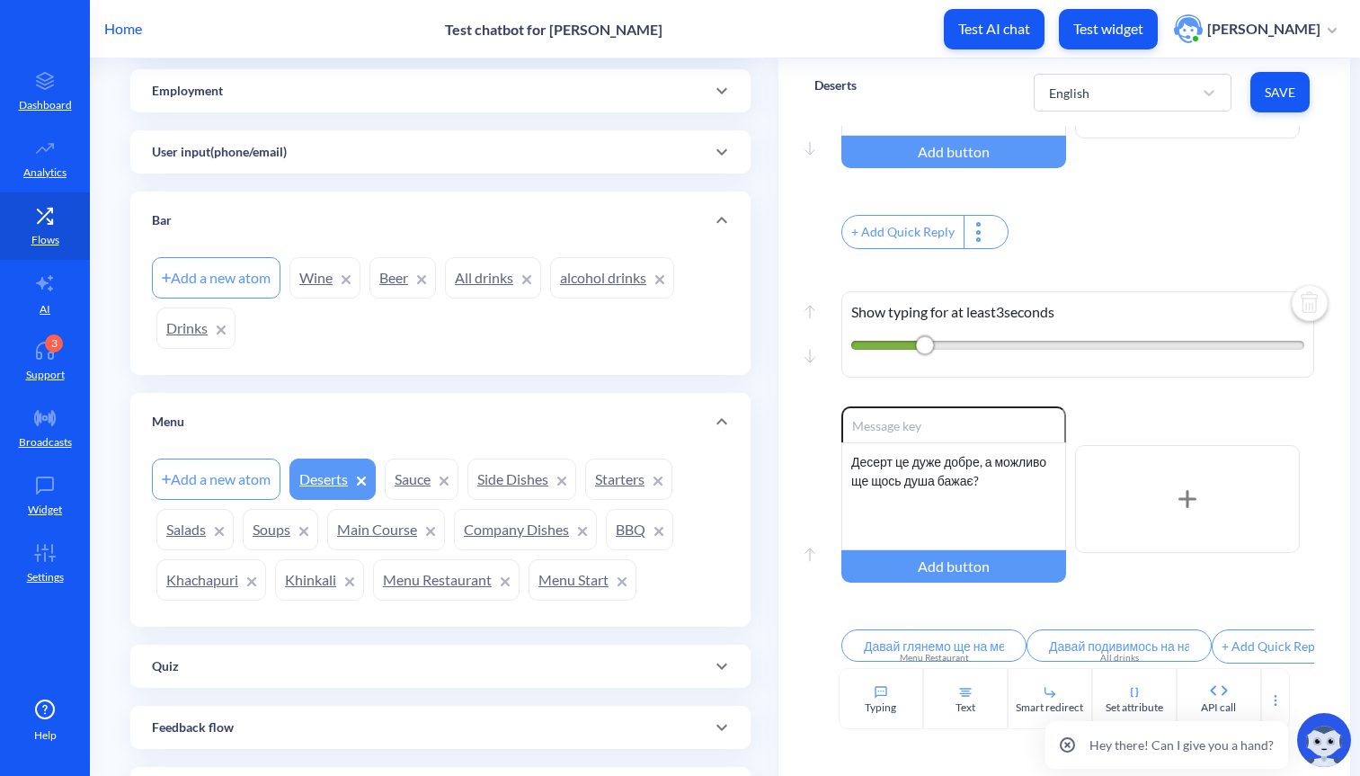
click at [192, 327] on link "Drinks" at bounding box center [195, 328] width 79 height 41
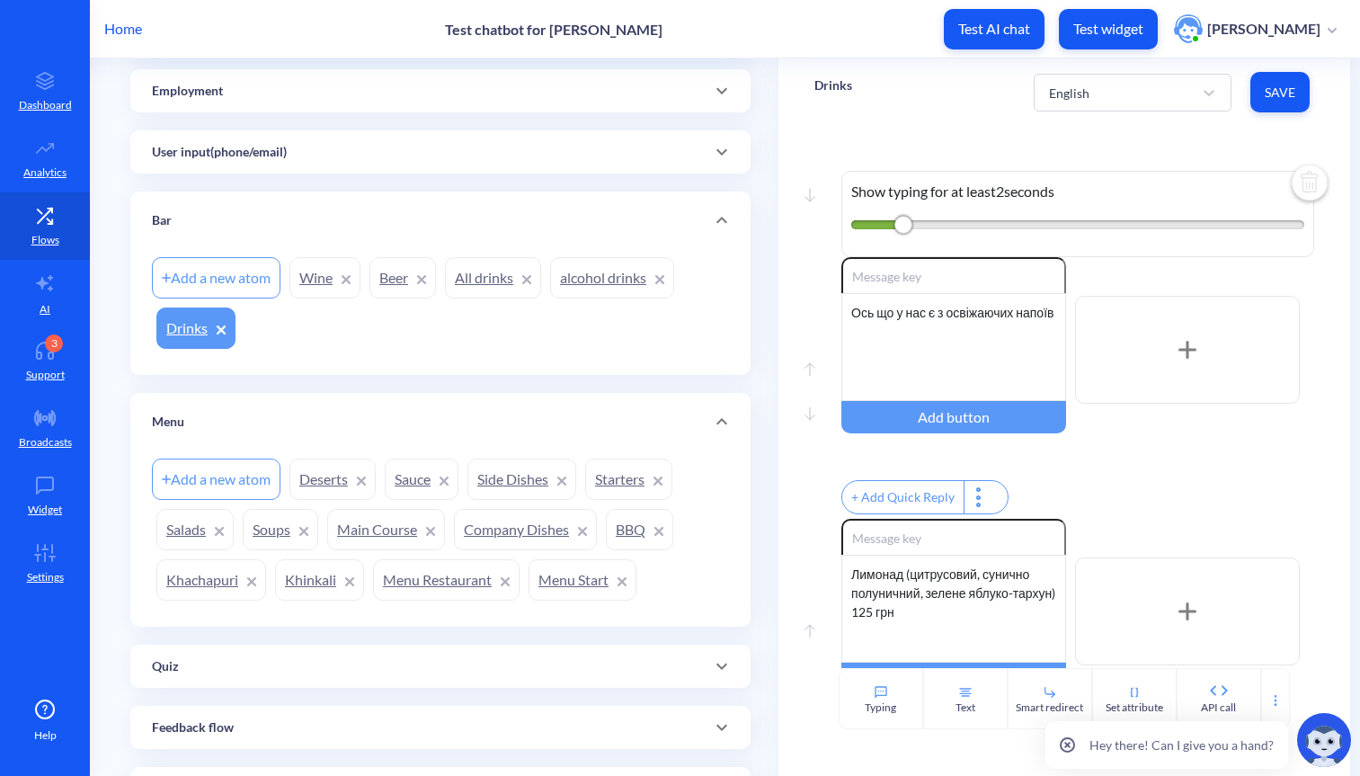
click at [593, 284] on link "alcohol drinks" at bounding box center [612, 277] width 124 height 41
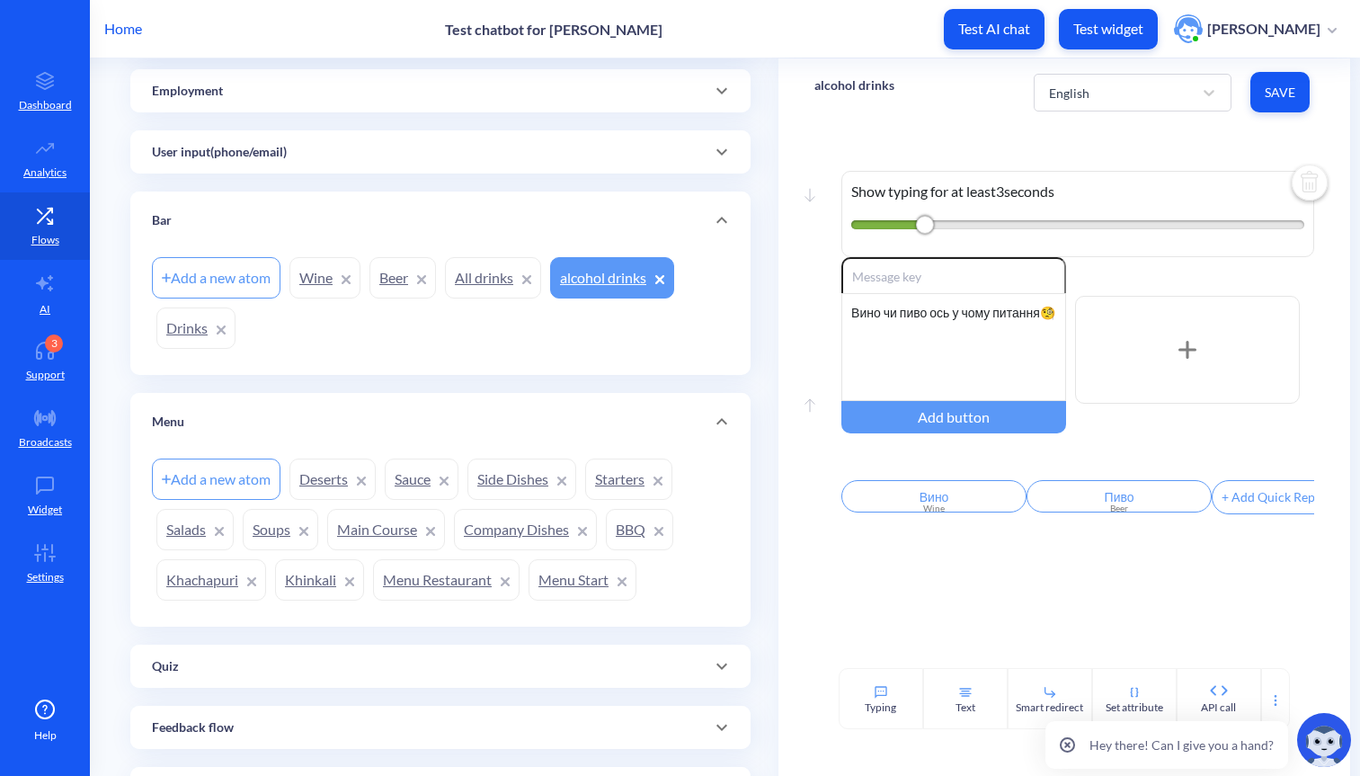
click at [489, 274] on link "All drinks" at bounding box center [493, 277] width 96 height 41
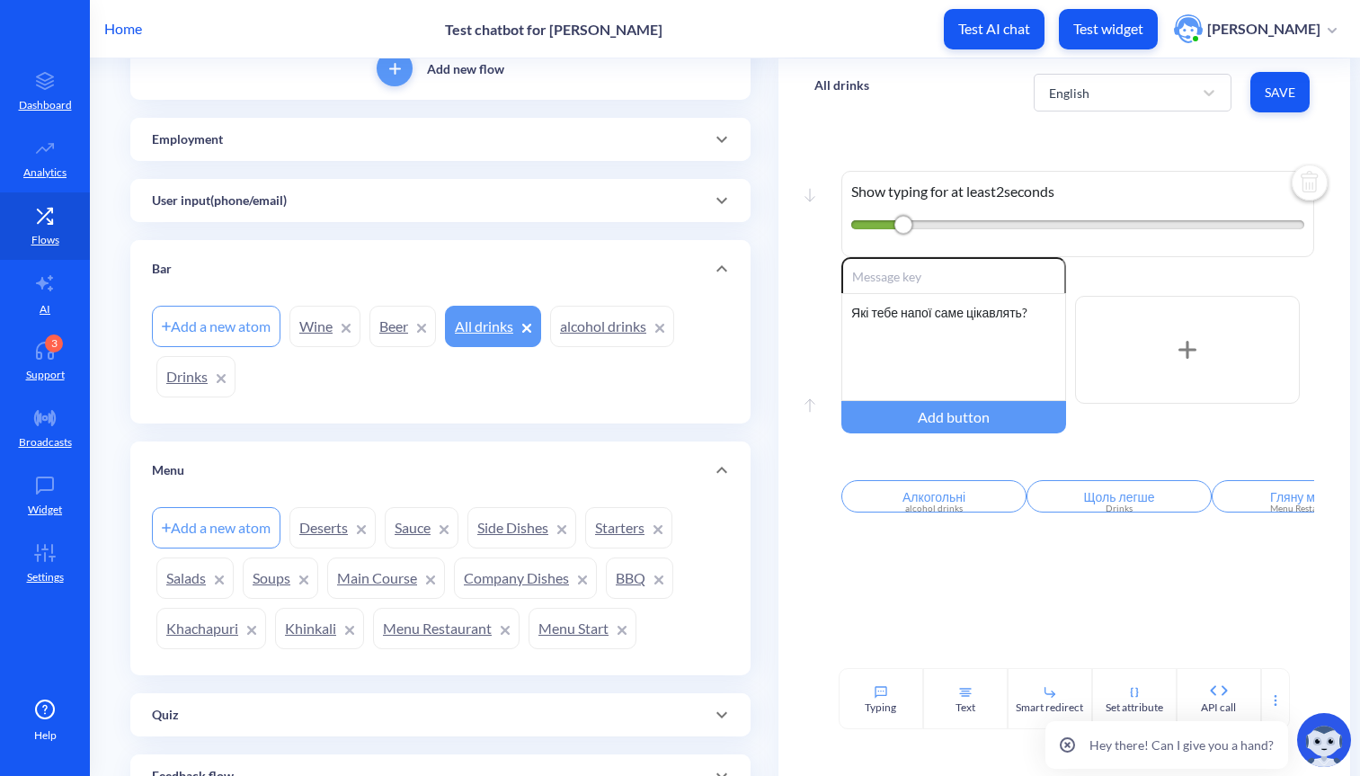
scroll to position [157, 0]
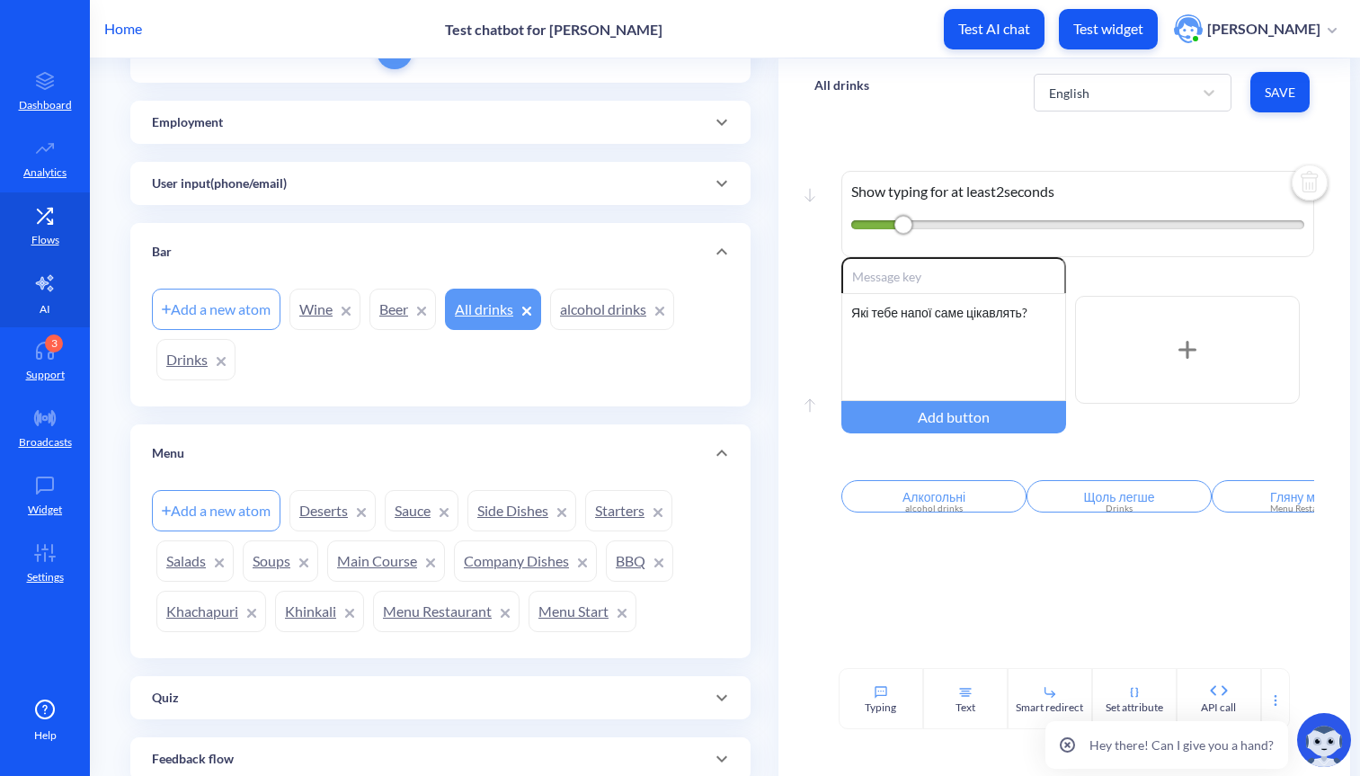
click at [51, 295] on link "AI" at bounding box center [45, 293] width 90 height 67
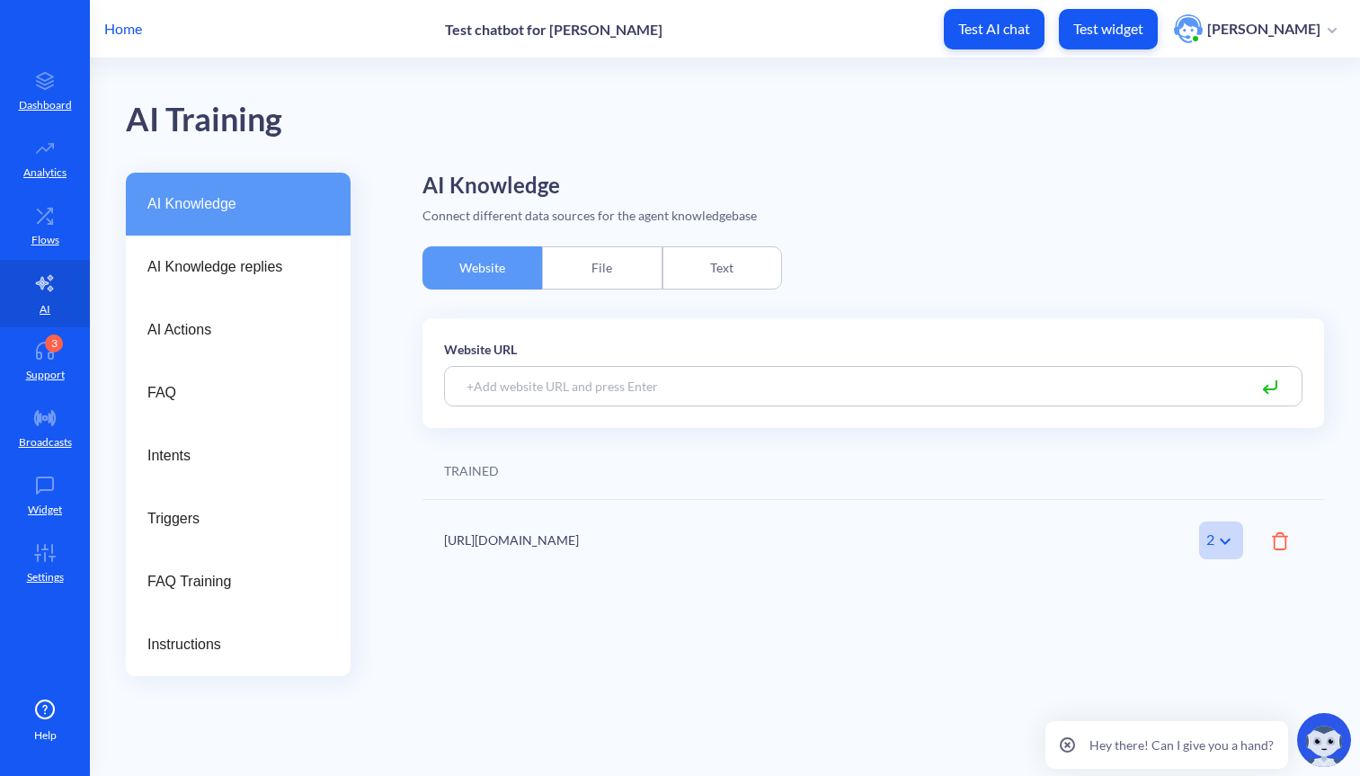
click at [1289, 5] on div "Home Test chatbot for Anastasiia Test AI chat Test widget Anastasiia Morokh" at bounding box center [680, 29] width 1360 height 58
click at [259, 254] on div "AI Knowledge replies" at bounding box center [238, 267] width 225 height 63
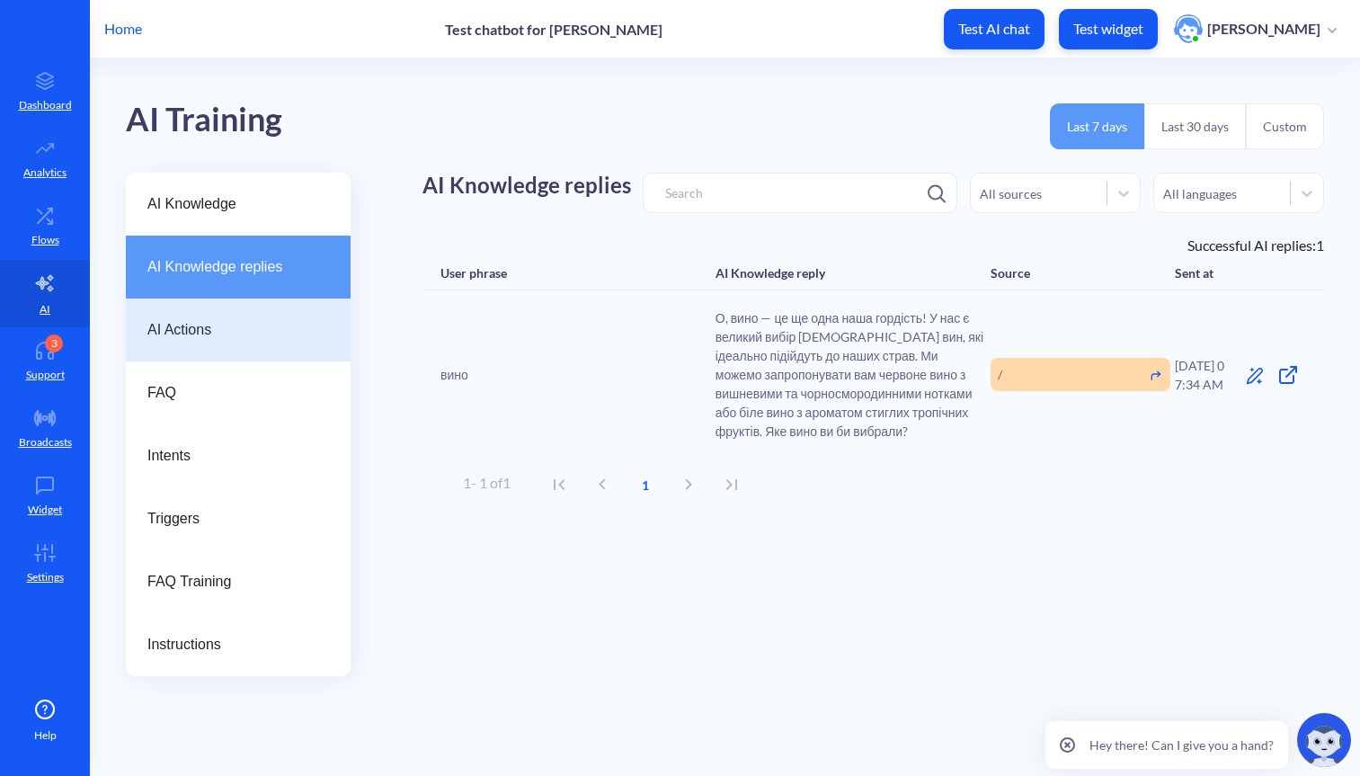
click at [247, 335] on span "AI Actions" at bounding box center [230, 330] width 167 height 22
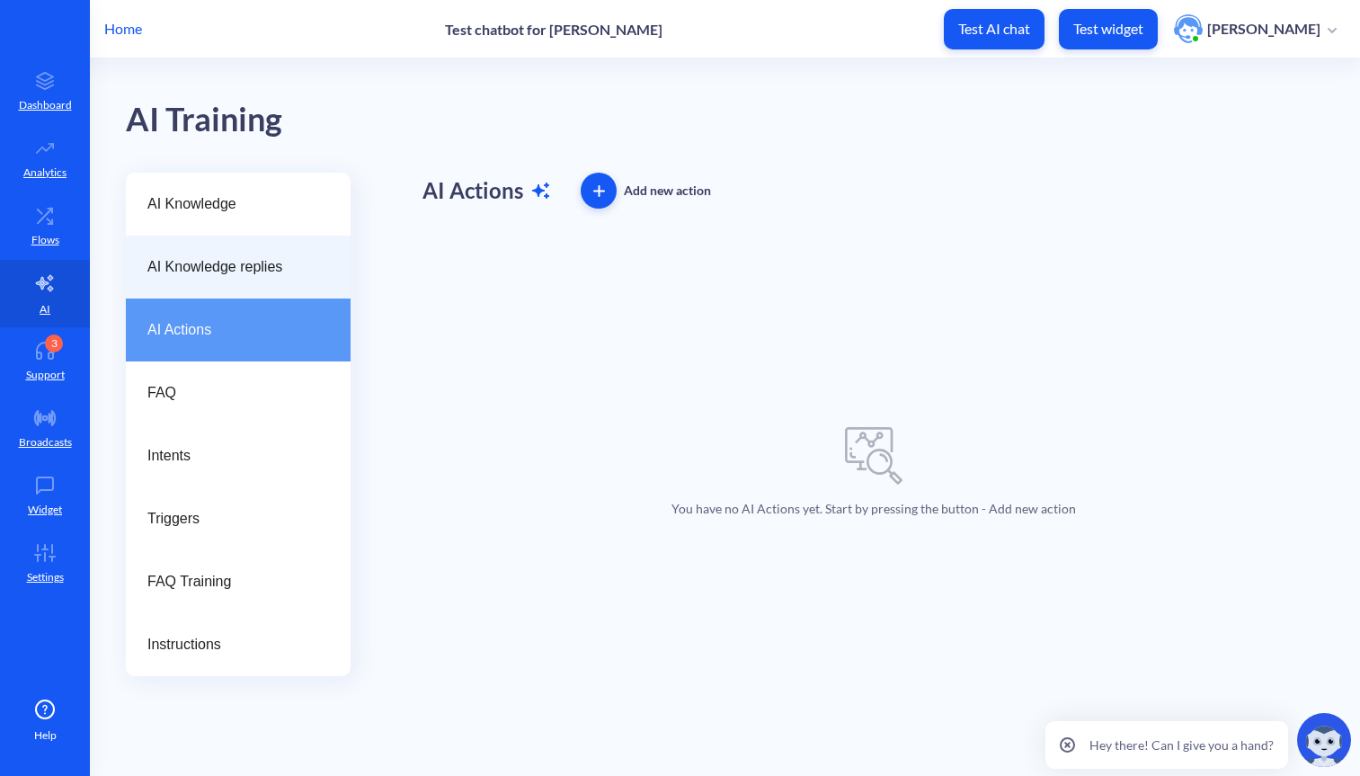
click at [238, 266] on span "AI Knowledge replies" at bounding box center [230, 267] width 167 height 22
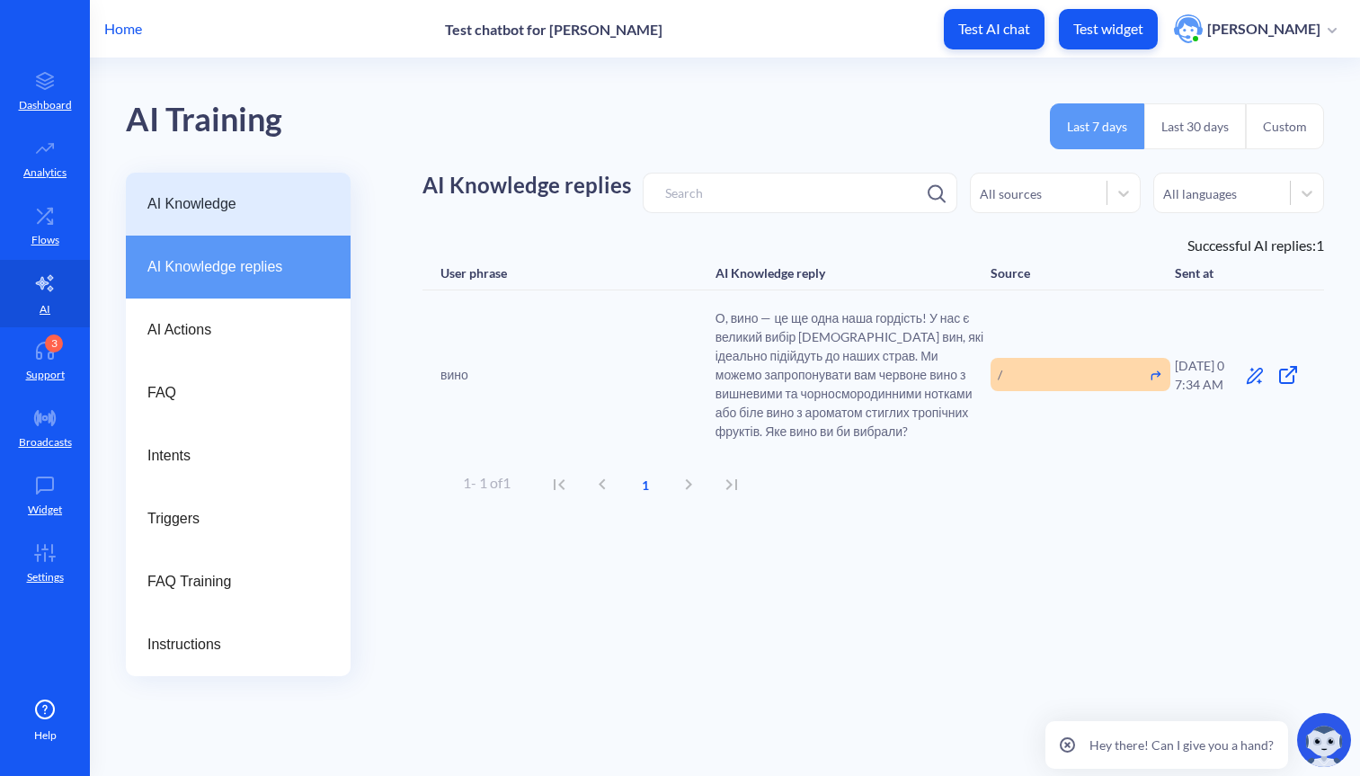
click at [233, 187] on div "AI Knowledge" at bounding box center [238, 204] width 225 height 63
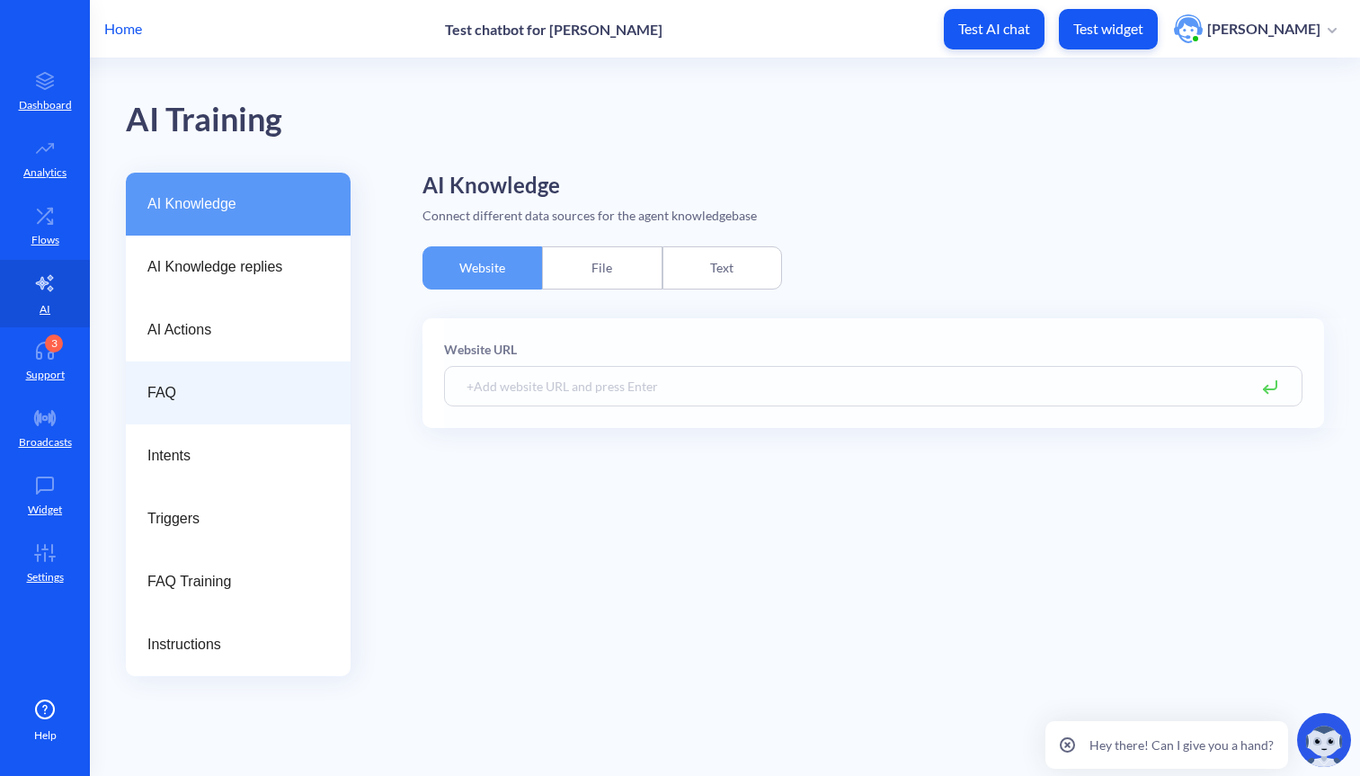
click at [186, 383] on span "FAQ" at bounding box center [230, 393] width 167 height 22
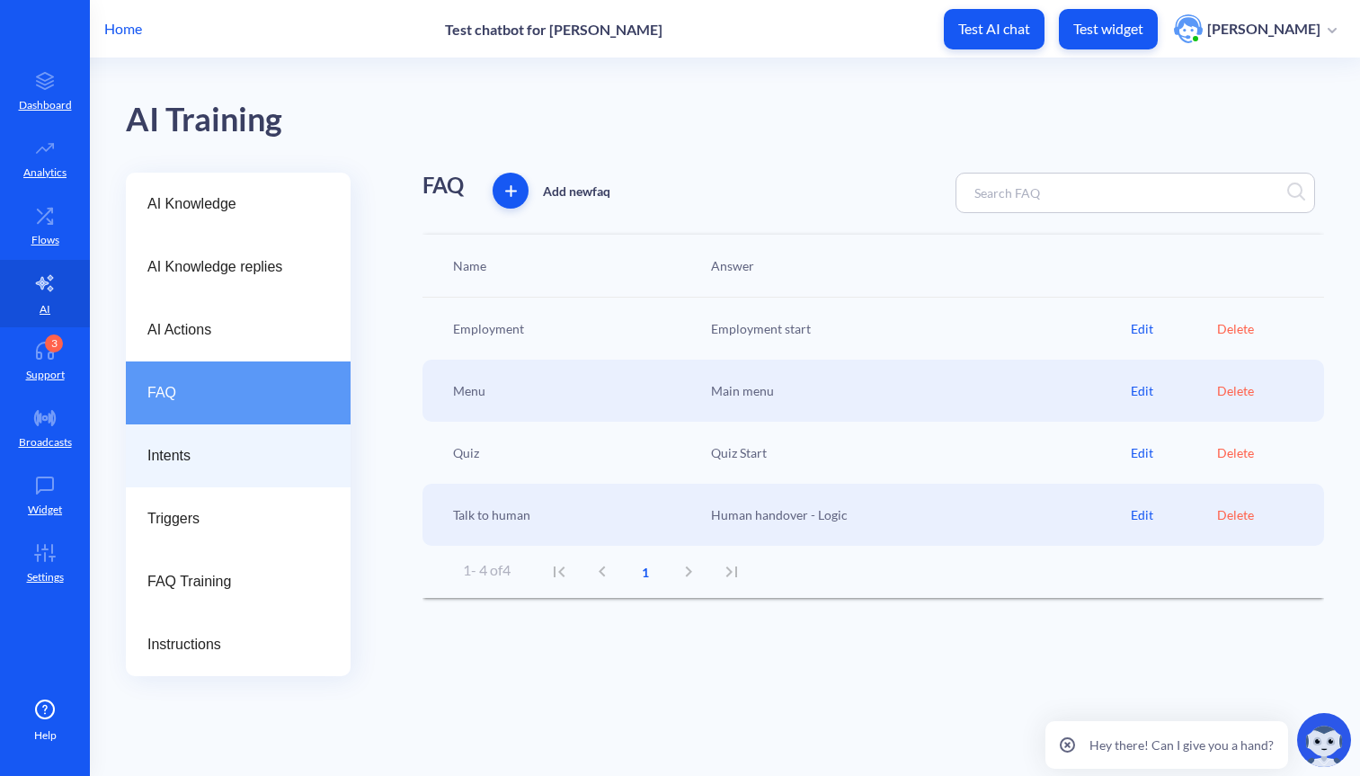
click at [187, 442] on div "Intents" at bounding box center [238, 455] width 225 height 63
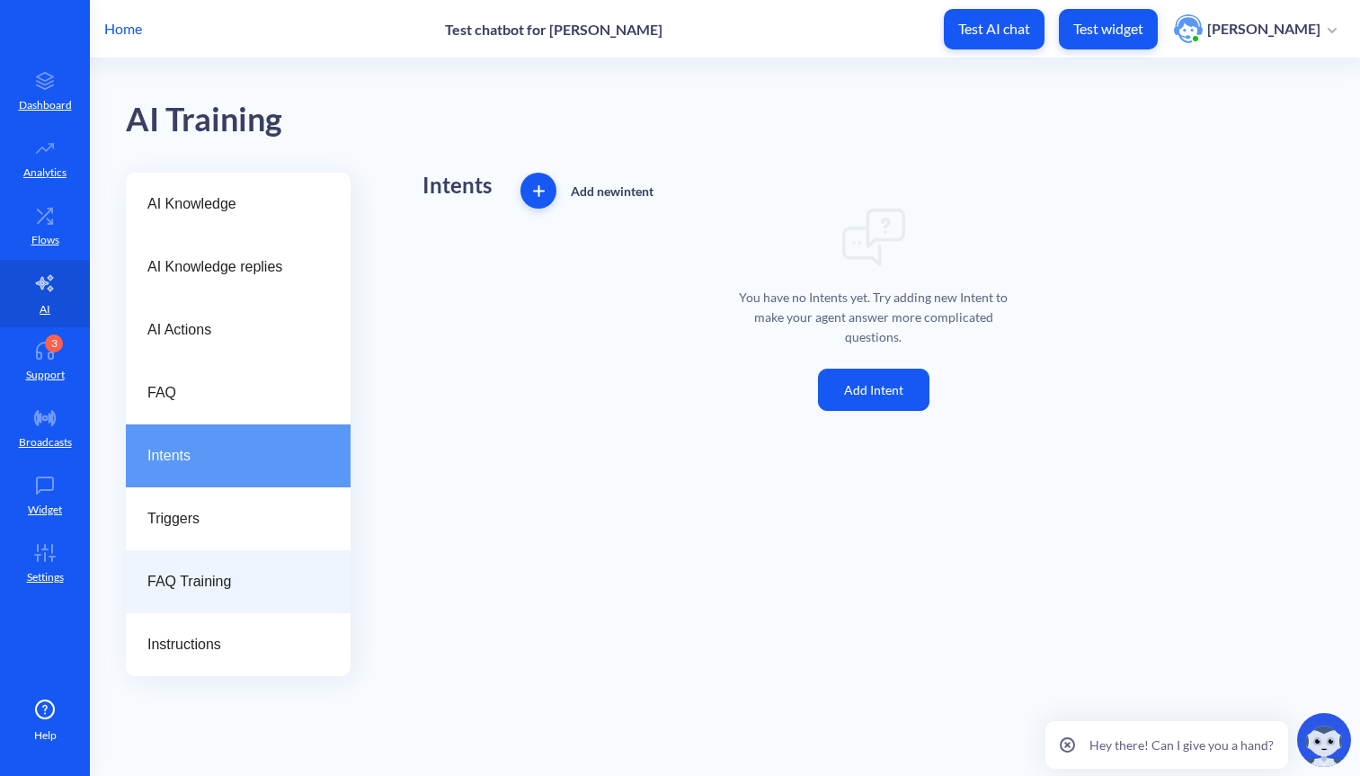
click at [209, 577] on span "FAQ Training" at bounding box center [230, 582] width 167 height 22
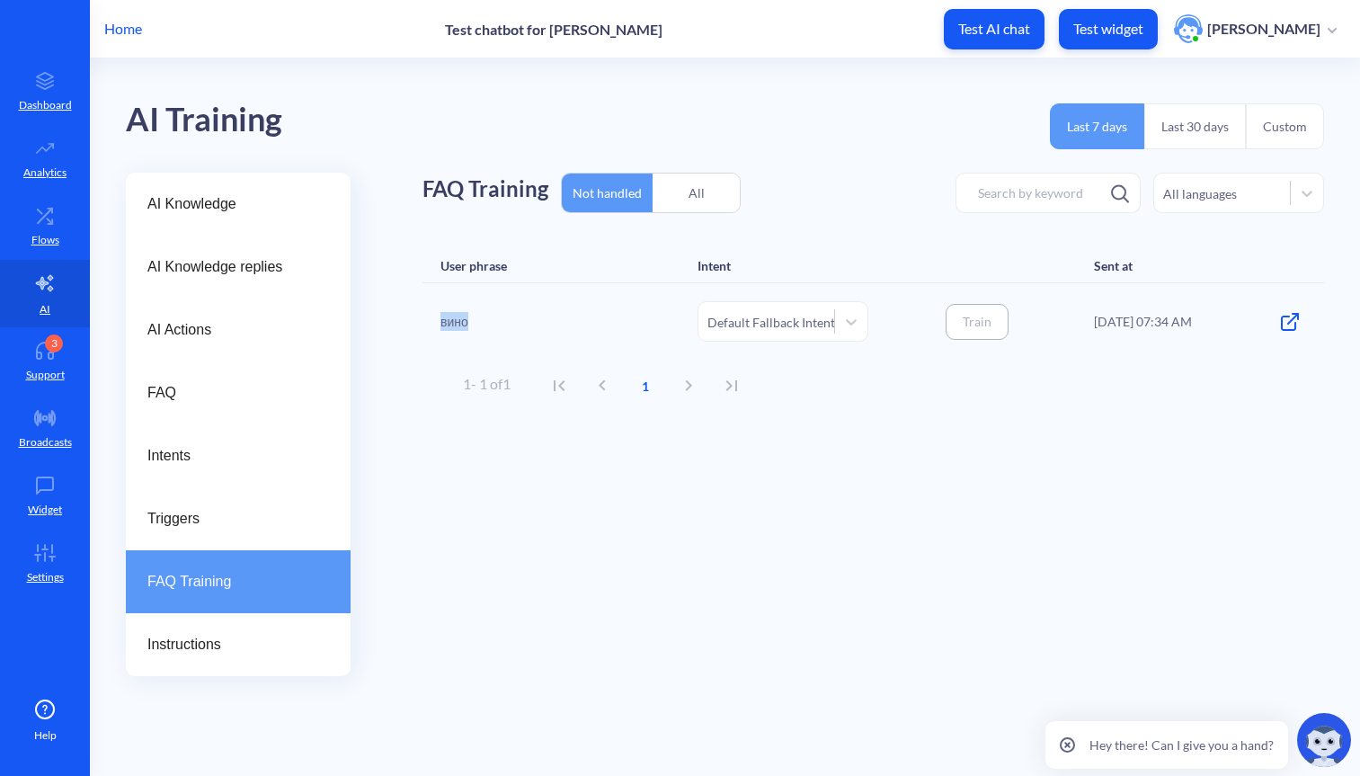
drag, startPoint x: 453, startPoint y: 311, endPoint x: 543, endPoint y: 319, distance: 90.3
click at [543, 319] on div "вино" at bounding box center [531, 321] width 180 height 40
click at [571, 268] on div "User phrase" at bounding box center [531, 265] width 180 height 15
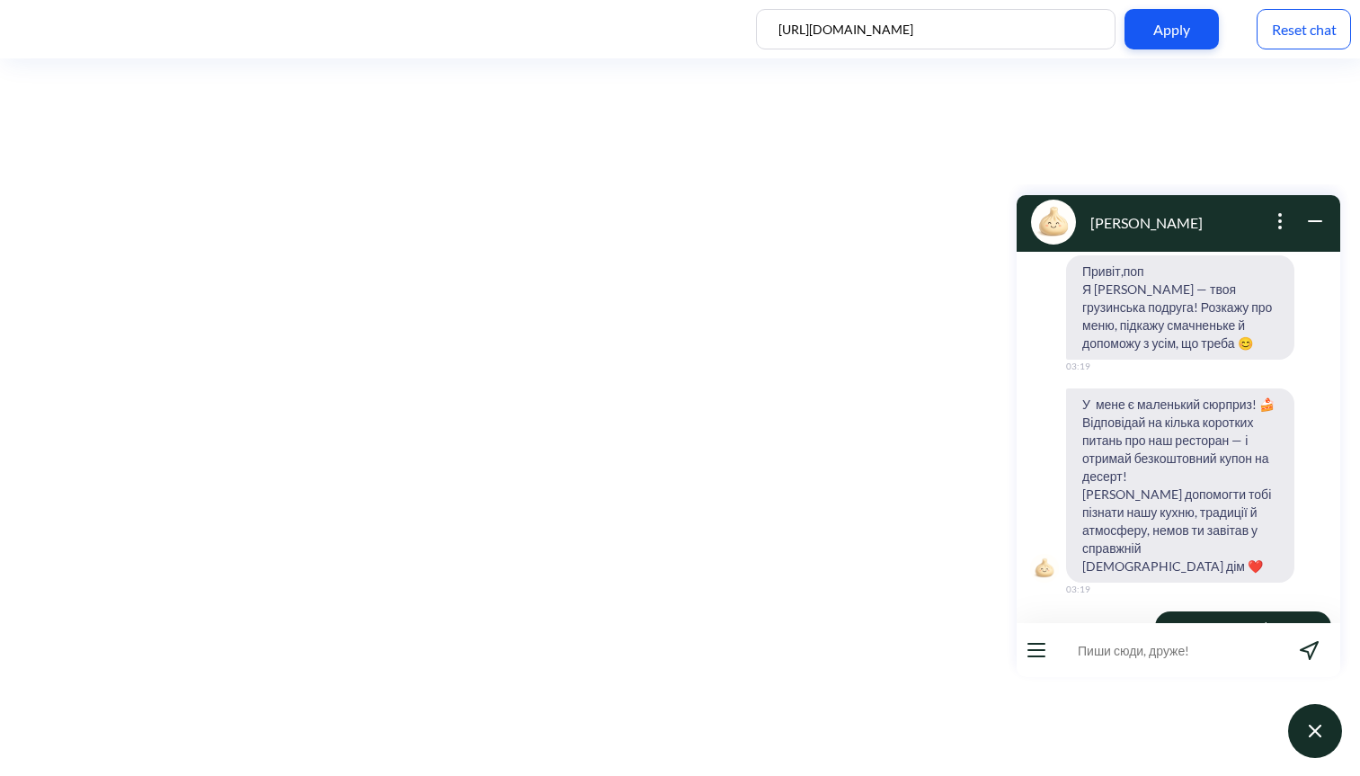
scroll to position [130, 0]
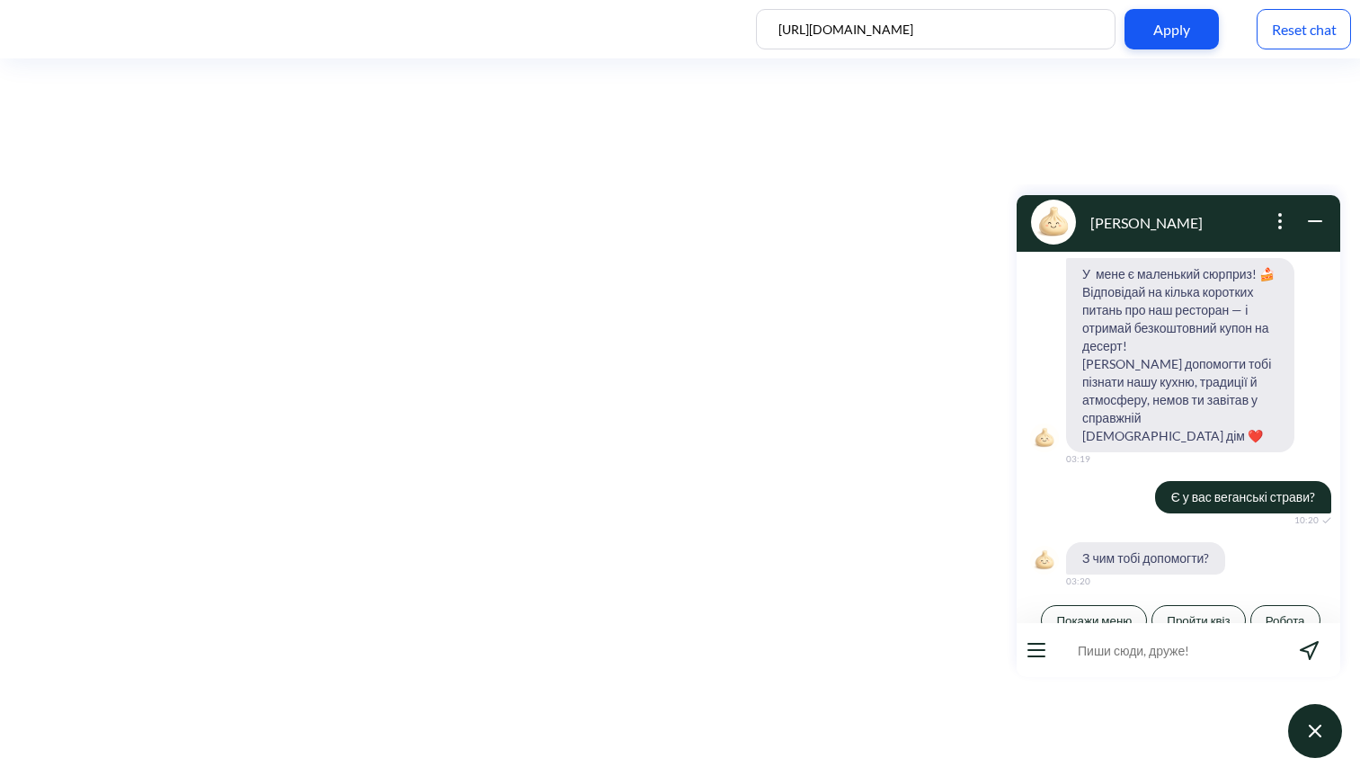
click at [1280, 221] on icon "open popup" at bounding box center [1281, 221] width 2 height 2
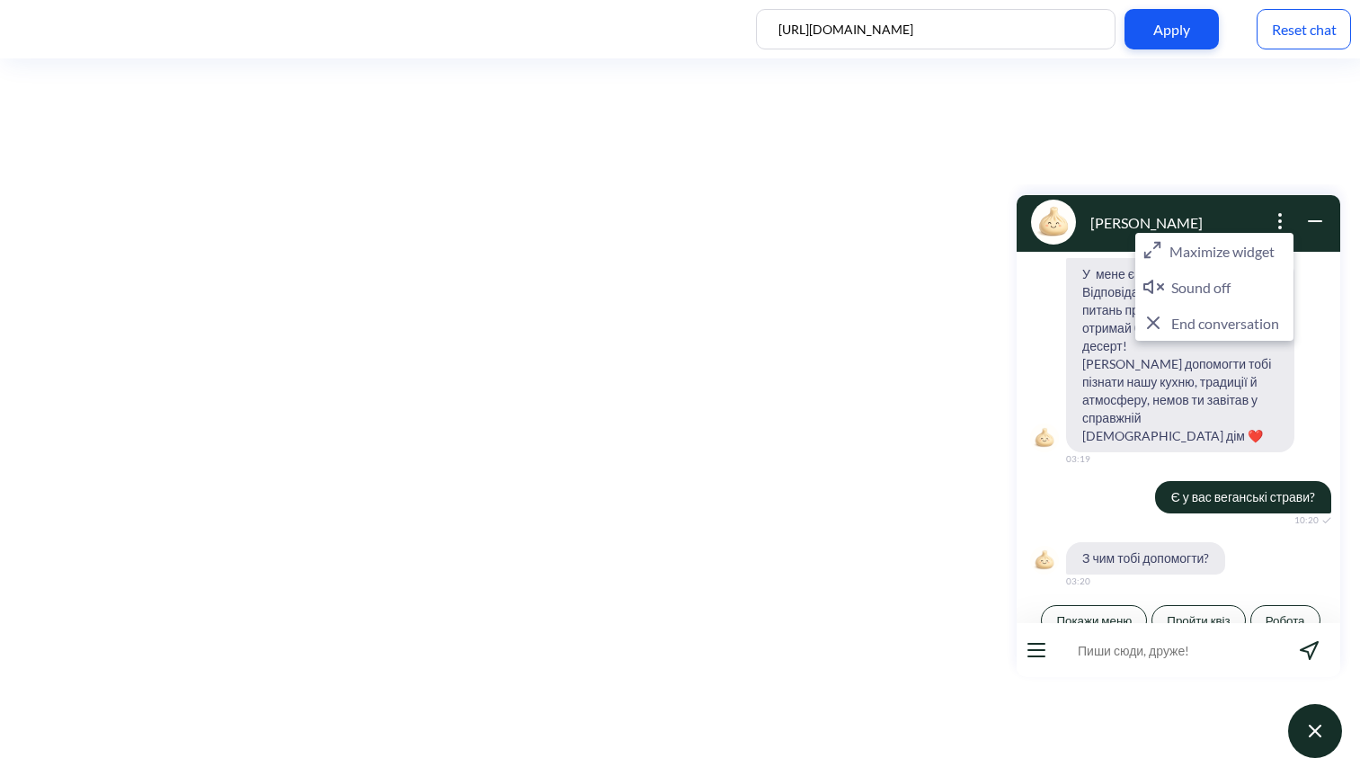
click at [1287, 36] on div "Reset chat" at bounding box center [1304, 29] width 94 height 40
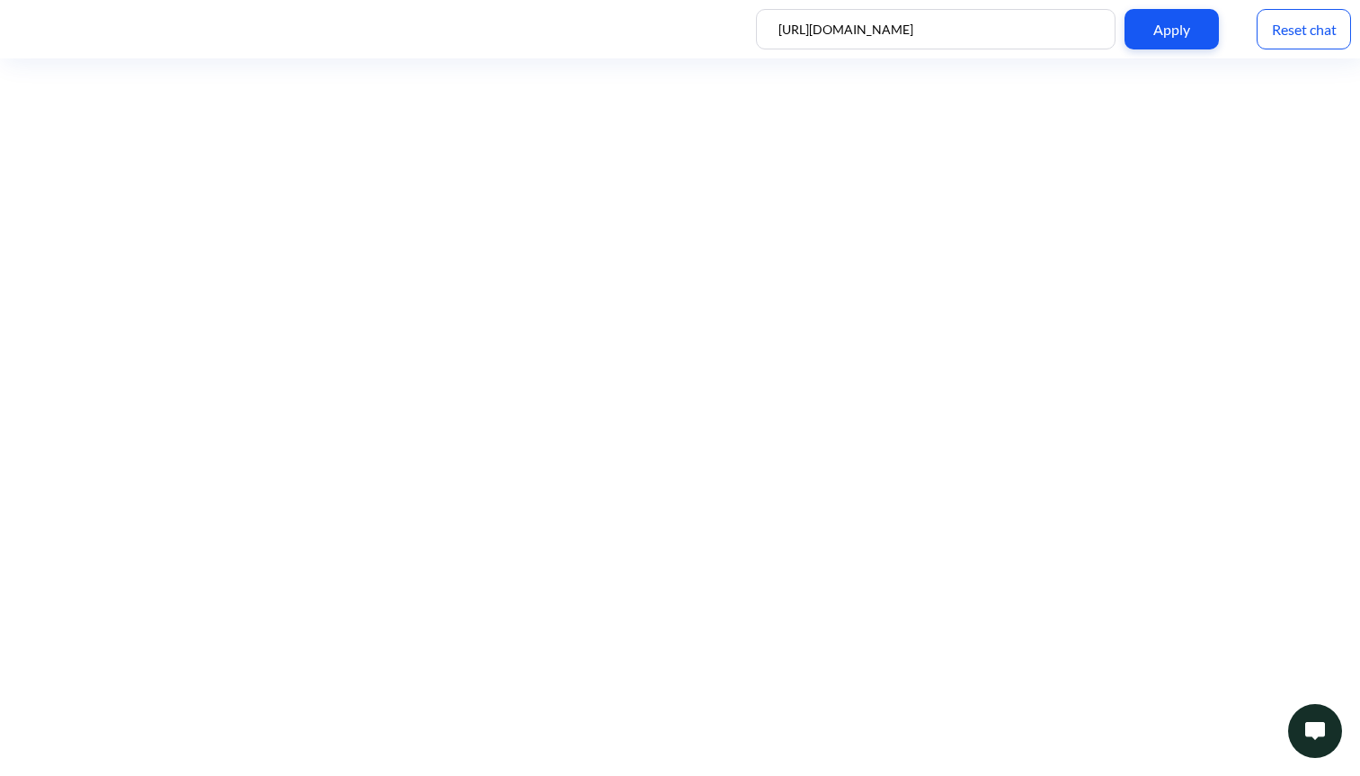
click at [1296, 717] on button at bounding box center [1316, 731] width 54 height 54
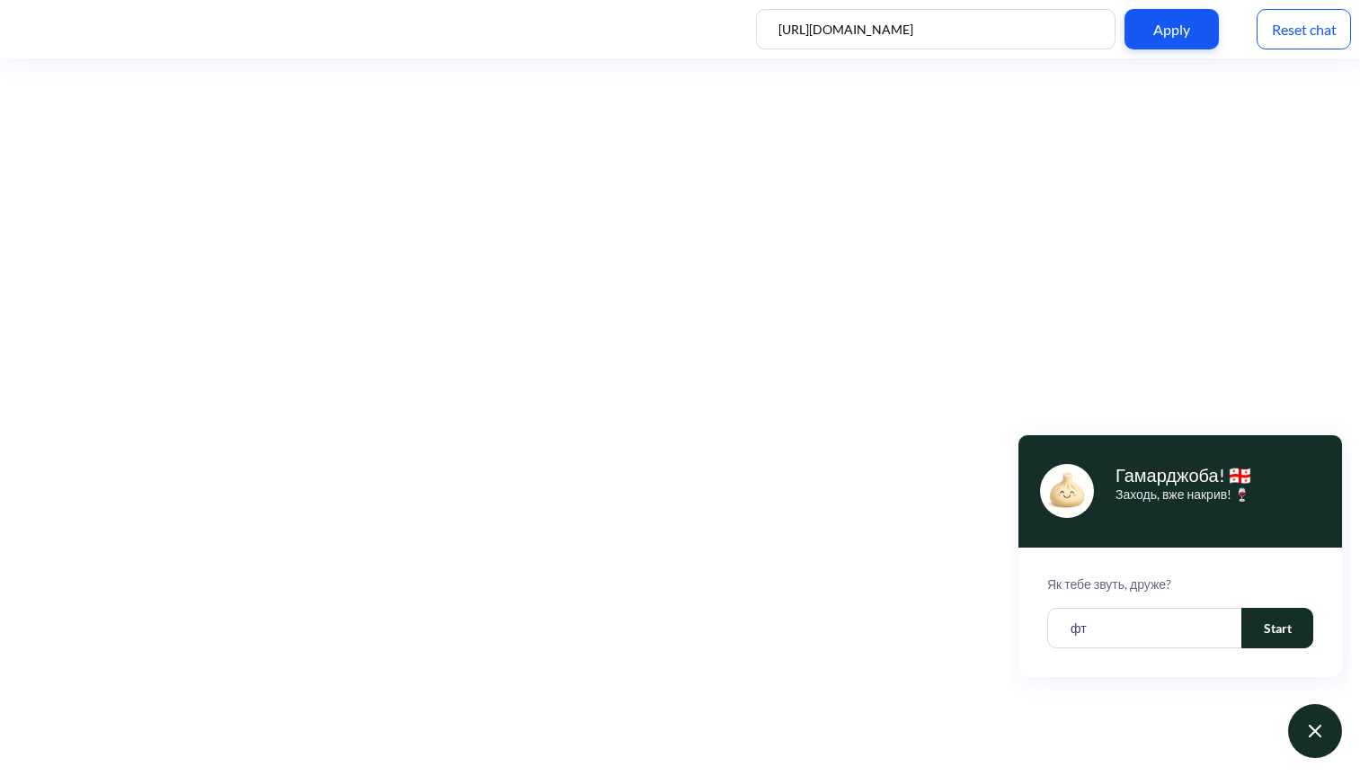
type input "ф"
type input "anastasiia"
click at [1273, 620] on button "Start" at bounding box center [1278, 628] width 72 height 40
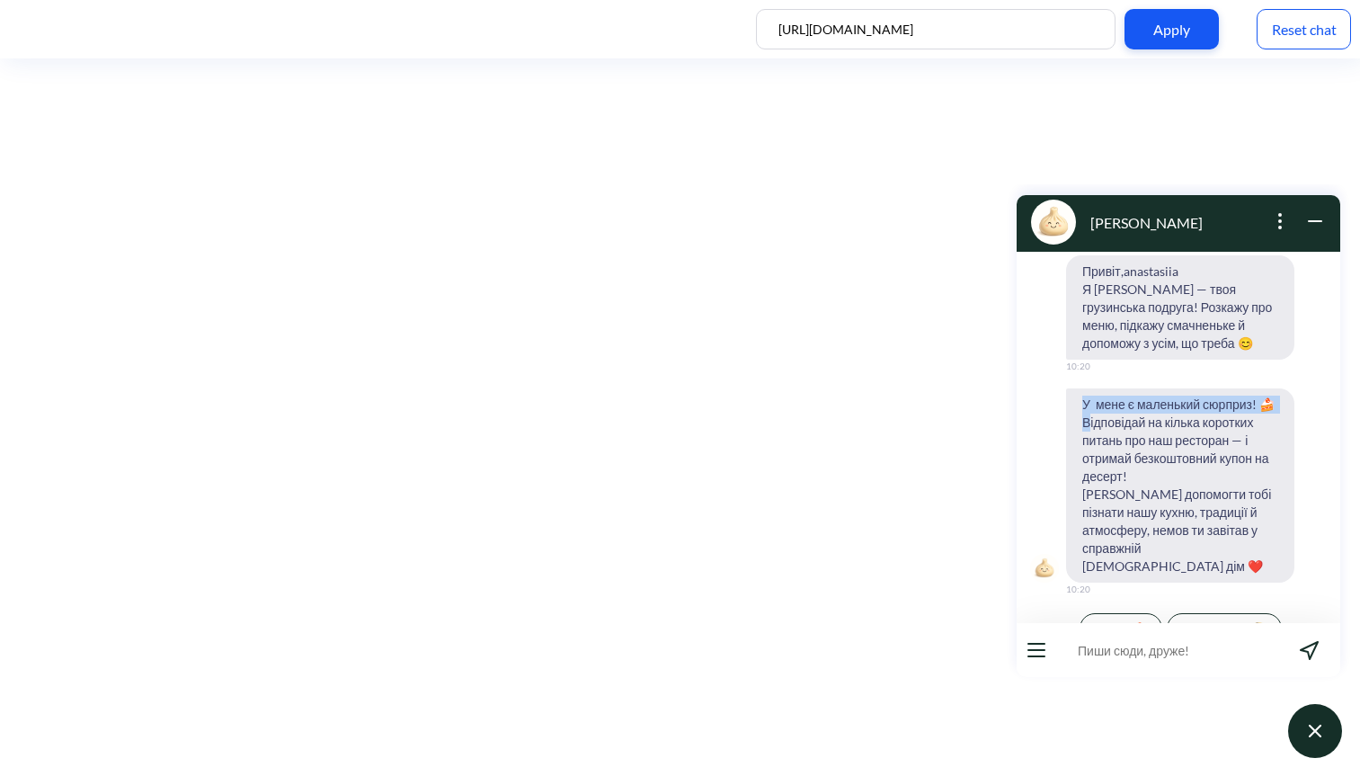
drag, startPoint x: 1087, startPoint y: 413, endPoint x: 1068, endPoint y: 384, distance: 34.4
click at [1068, 384] on div "Привіт,anastasiia Я Ніно — твоя грузинська подруга! Розкажу про меню, підкажу с…" at bounding box center [1179, 451] width 324 height 393
click at [1078, 400] on span "У мене є маленький сюрприз! 🍰 Відповідай на кілька коротких питань про наш рест…" at bounding box center [1180, 485] width 228 height 194
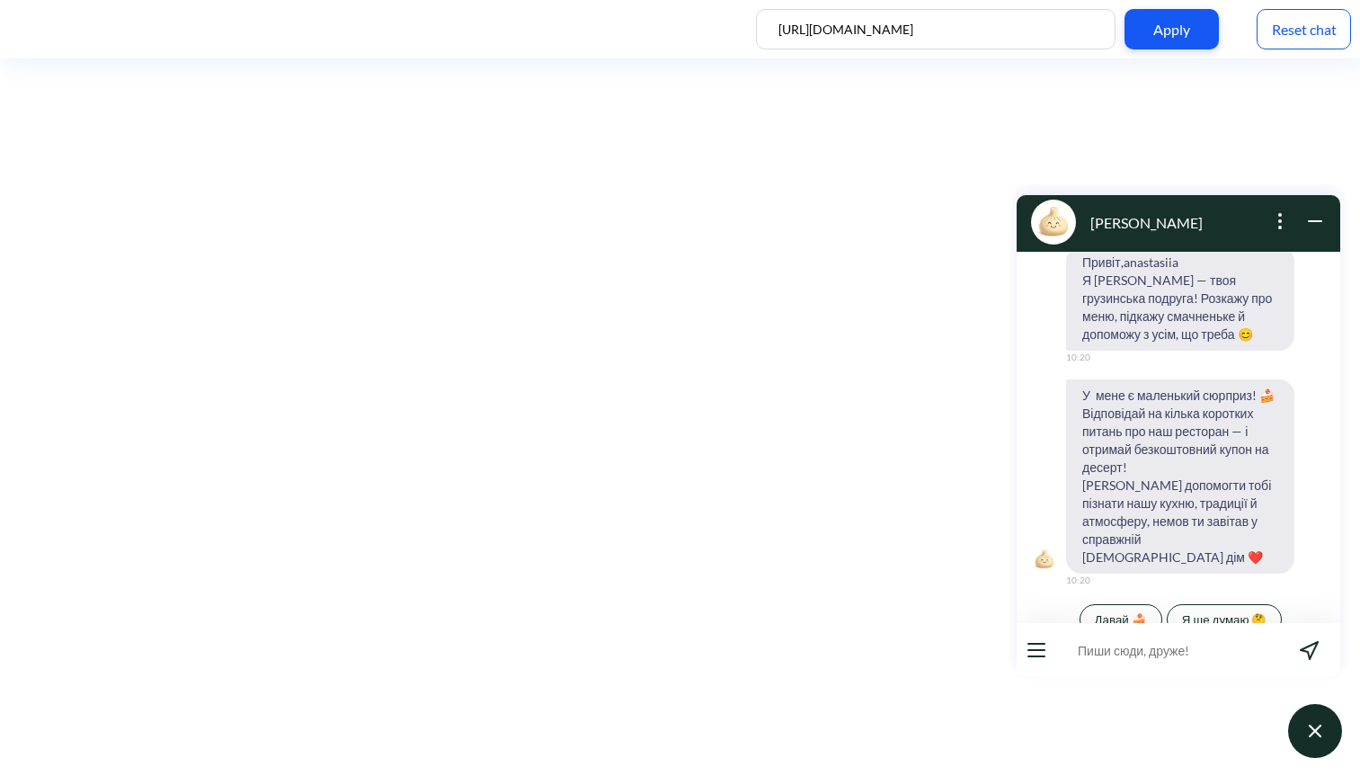
scroll to position [8, 0]
click at [1136, 613] on span "Давай 🍰" at bounding box center [1121, 620] width 52 height 14
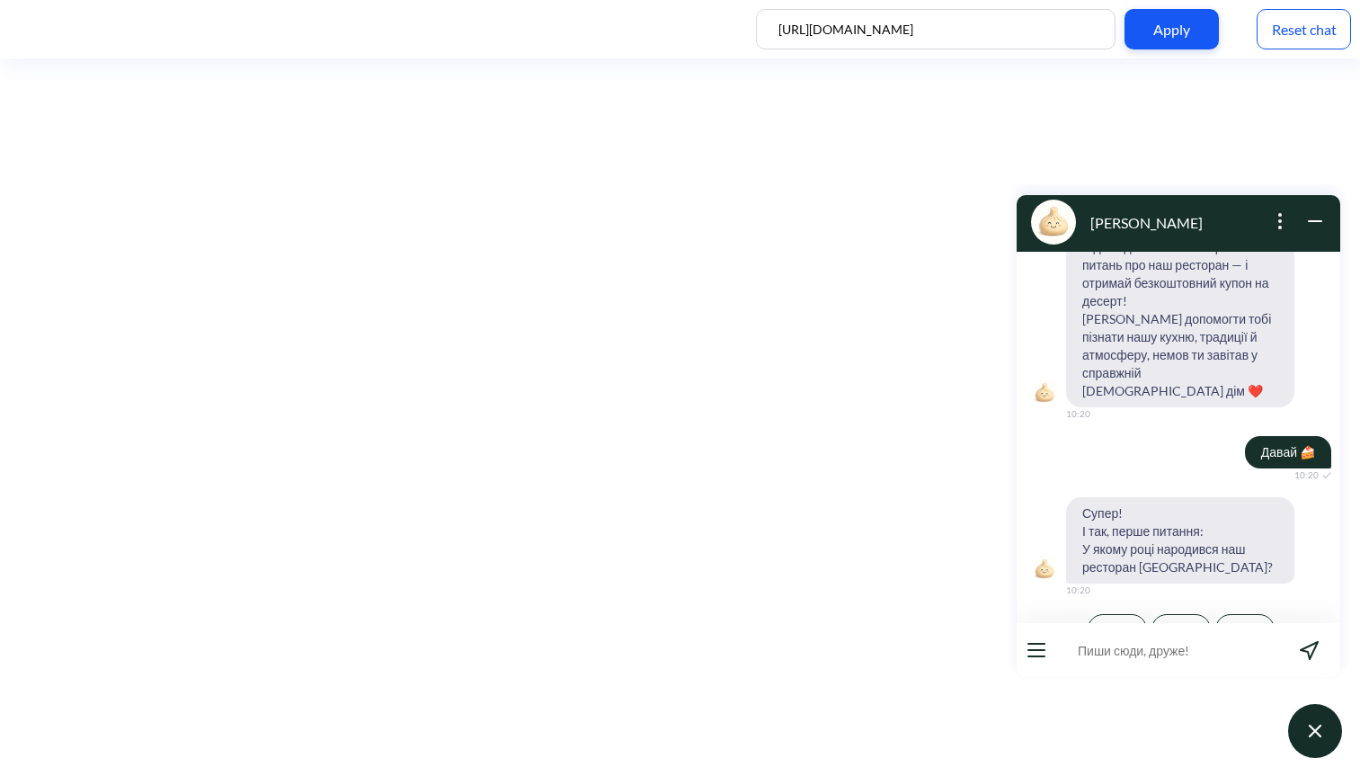
scroll to position [184, 0]
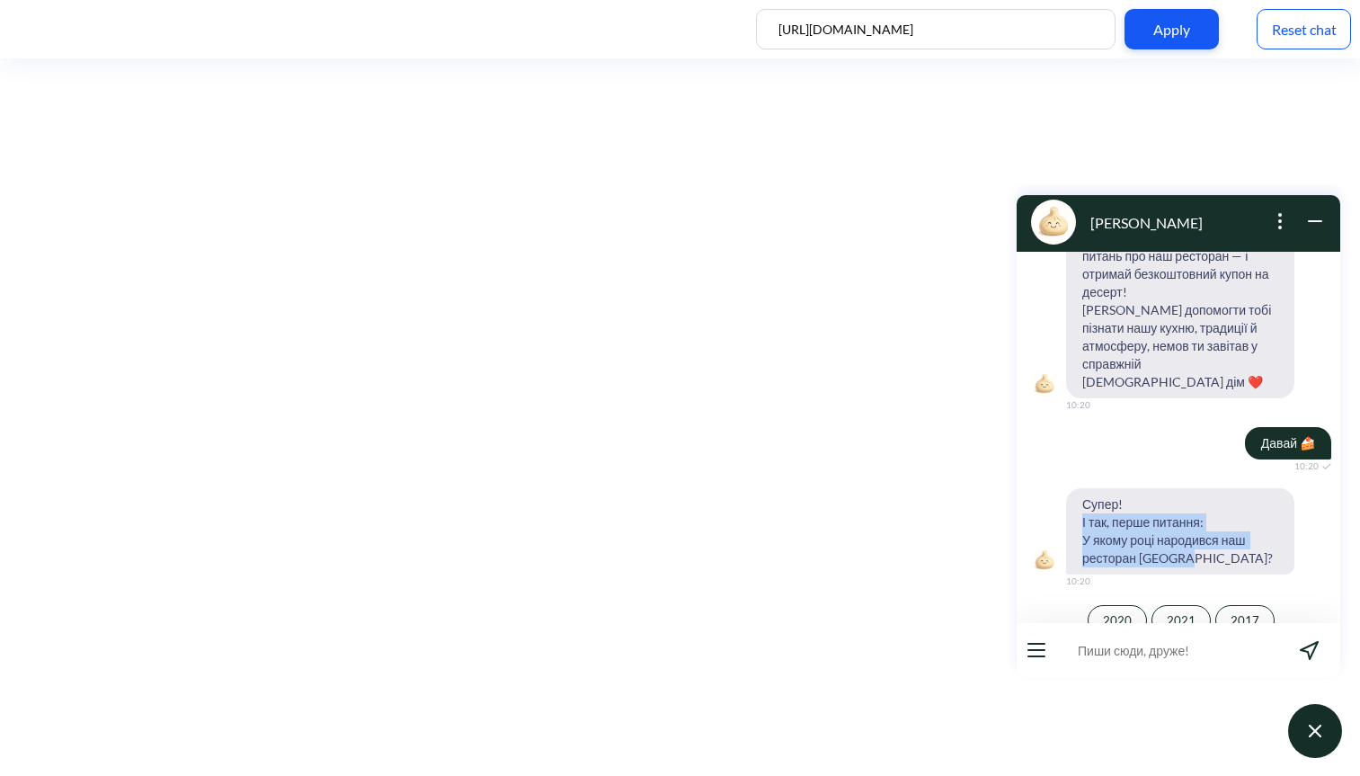
drag, startPoint x: 1083, startPoint y: 498, endPoint x: 1228, endPoint y: 543, distance: 152.5
click at [1228, 543] on span "Супер! І так, перше питання: У якому році народився наш ресторан Оджахі?" at bounding box center [1180, 531] width 228 height 86
click at [1093, 494] on span "Супер! І так, перше питання: У якому році народився наш ресторан Оджахі?" at bounding box center [1180, 531] width 228 height 86
click at [1182, 607] on button "2021" at bounding box center [1181, 620] width 59 height 31
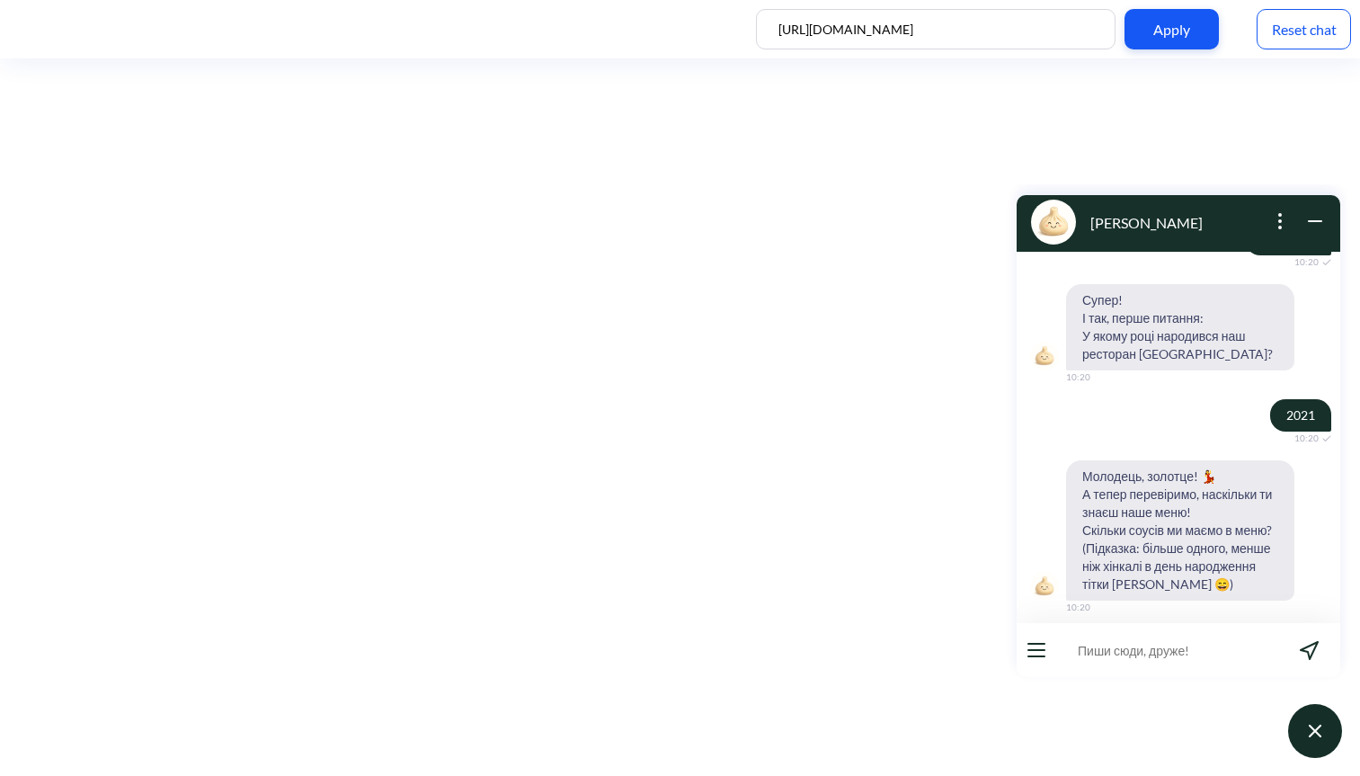
scroll to position [415, 0]
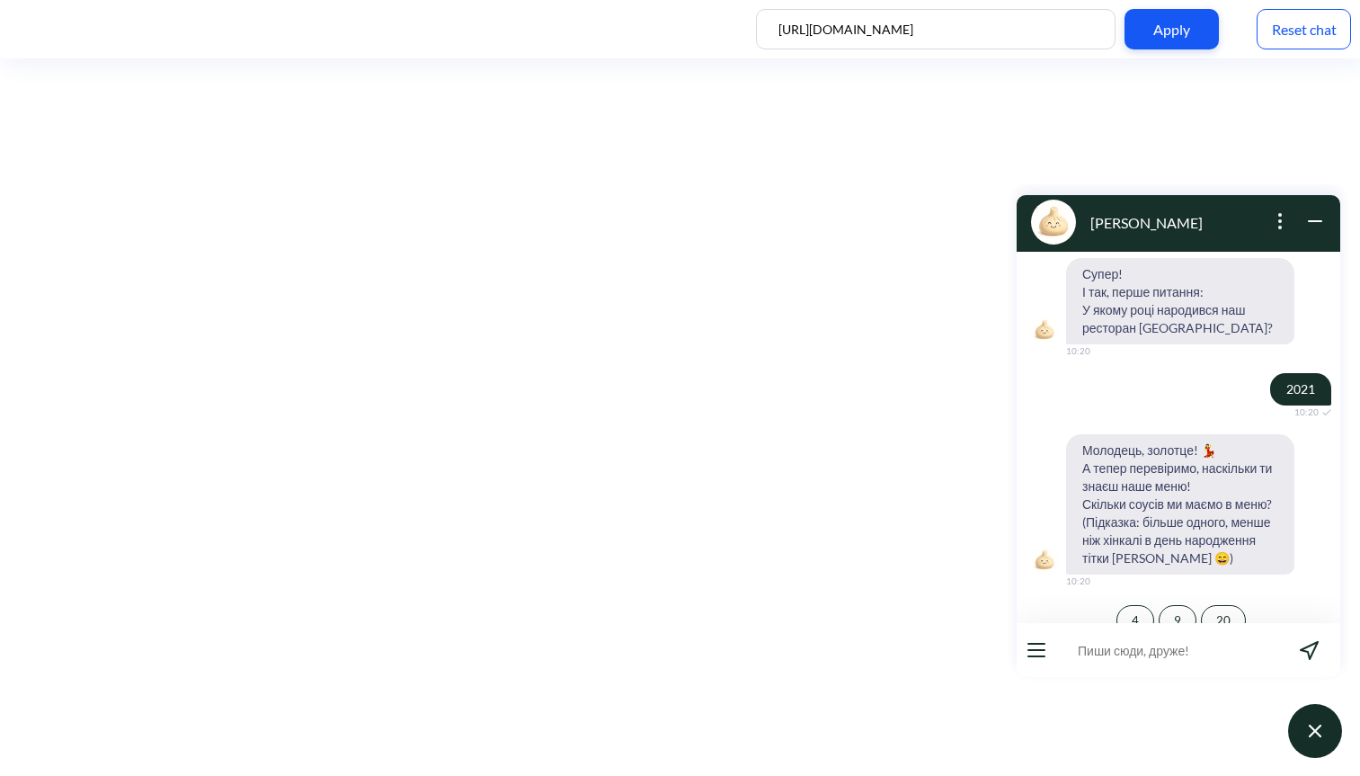
click at [1180, 605] on button "9" at bounding box center [1178, 620] width 38 height 31
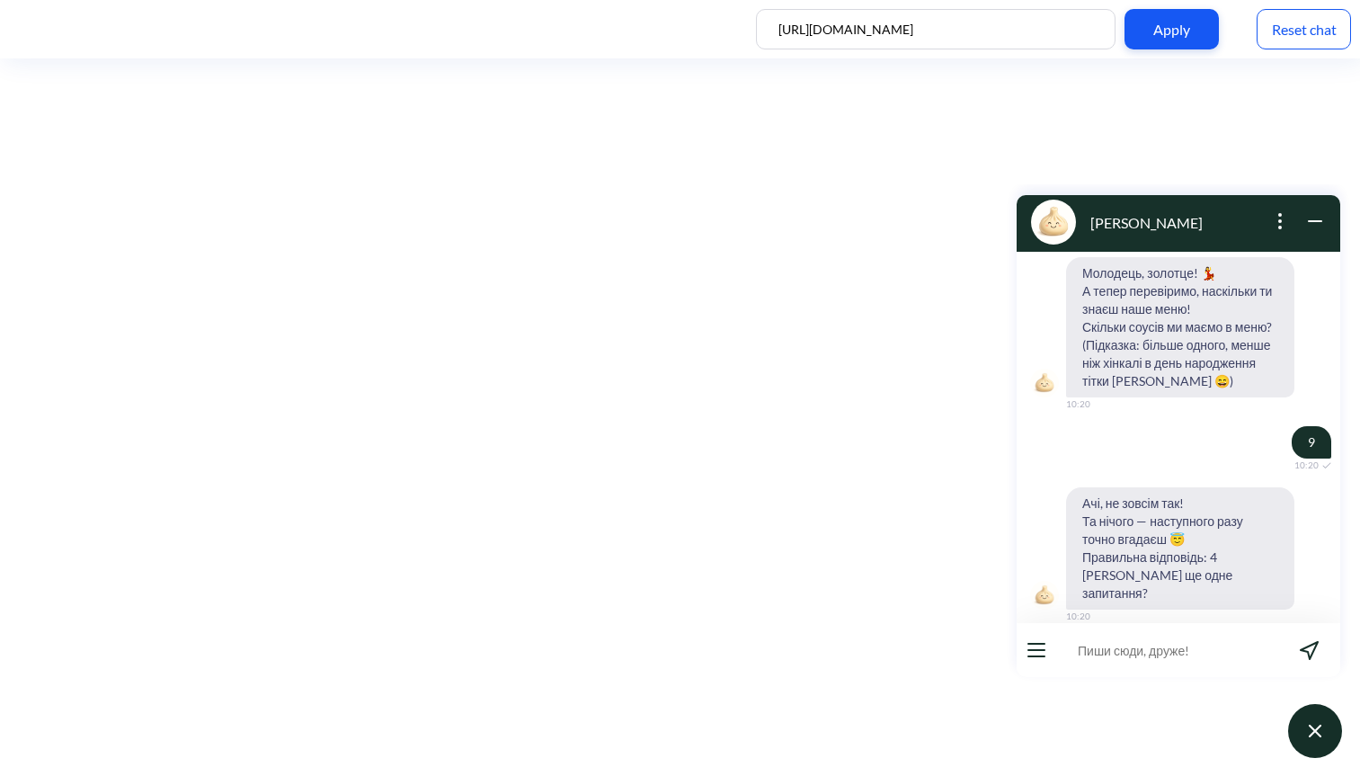
scroll to position [609, 0]
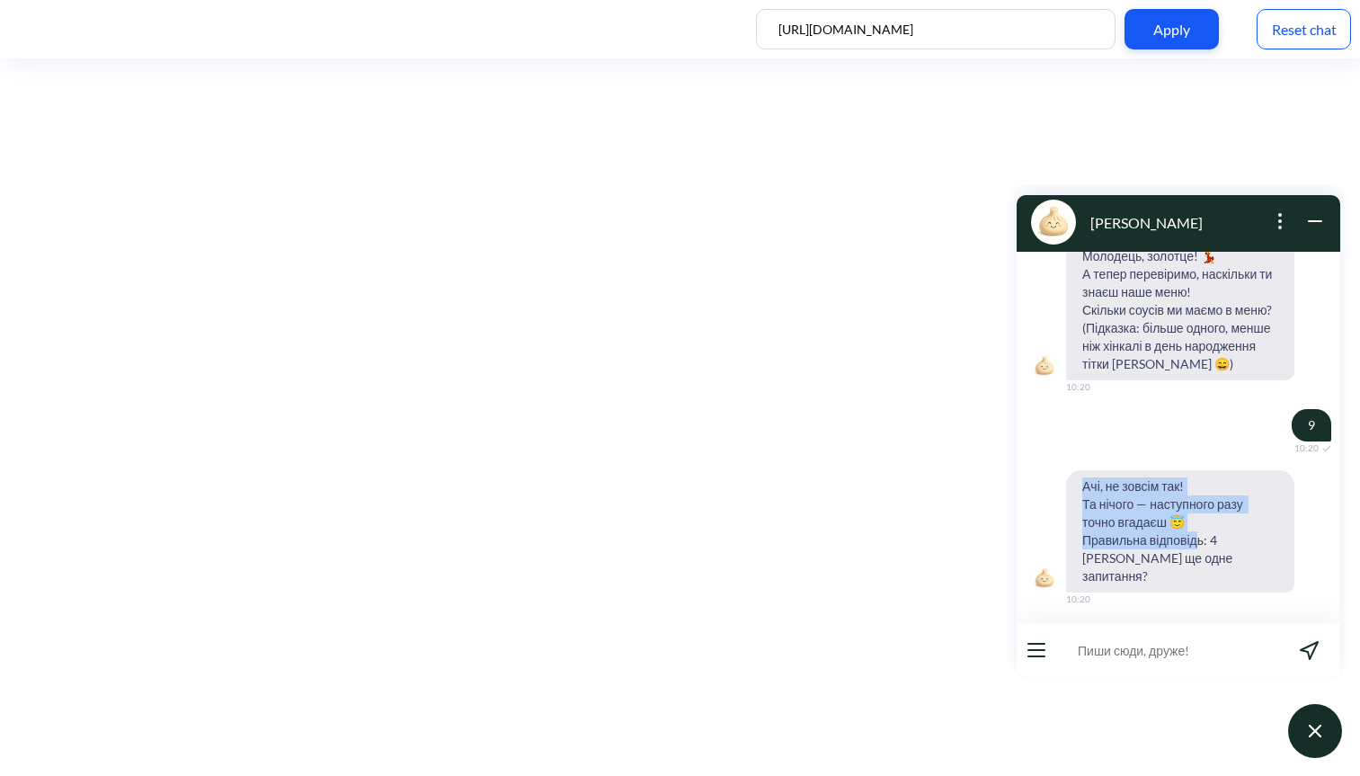
drag, startPoint x: 1076, startPoint y: 461, endPoint x: 1200, endPoint y: 523, distance: 138.7
click at [1200, 523] on span "Ачі, не зовсім так! Та нічого — наступного разу точно вгадаєш 😇 Правильна відпо…" at bounding box center [1180, 531] width 228 height 122
click at [1164, 631] on span "Давай ще запитання" at bounding box center [1138, 638] width 174 height 14
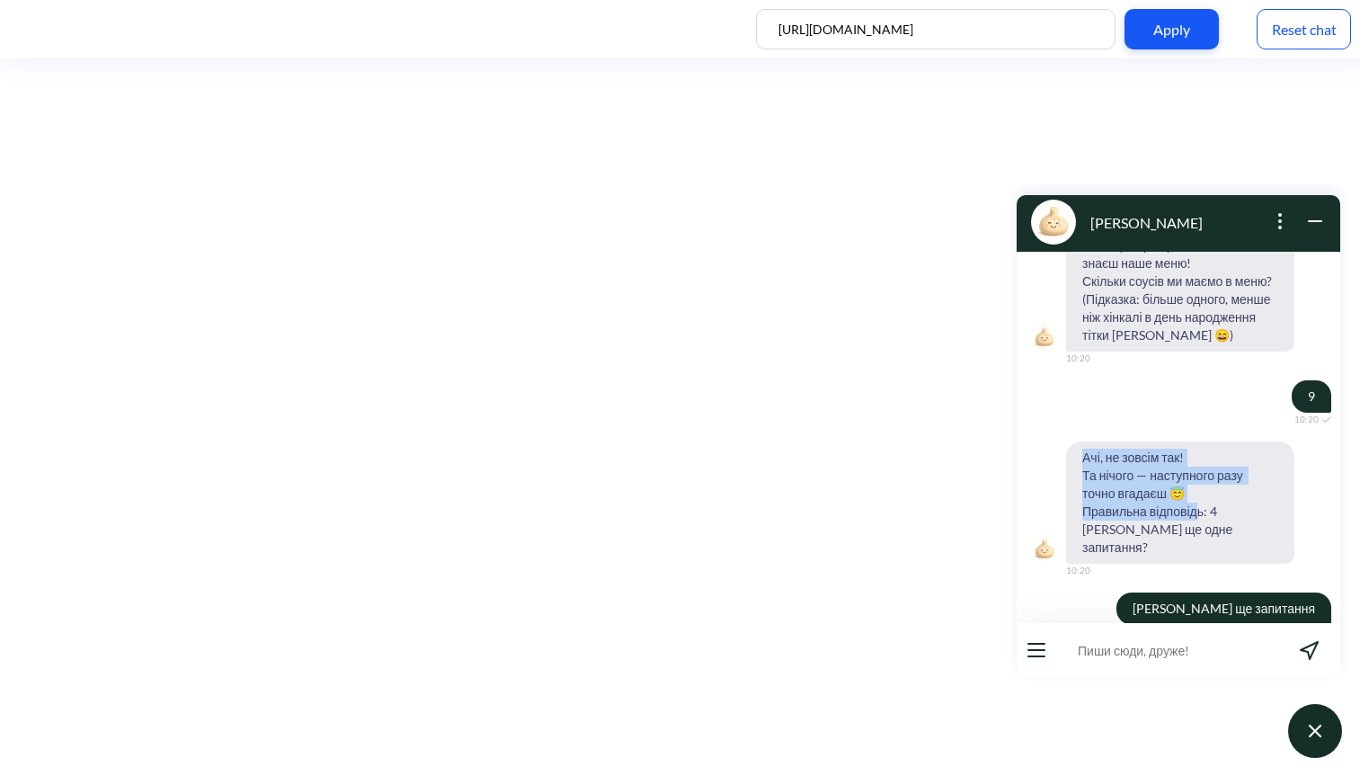
scroll to position [785, 0]
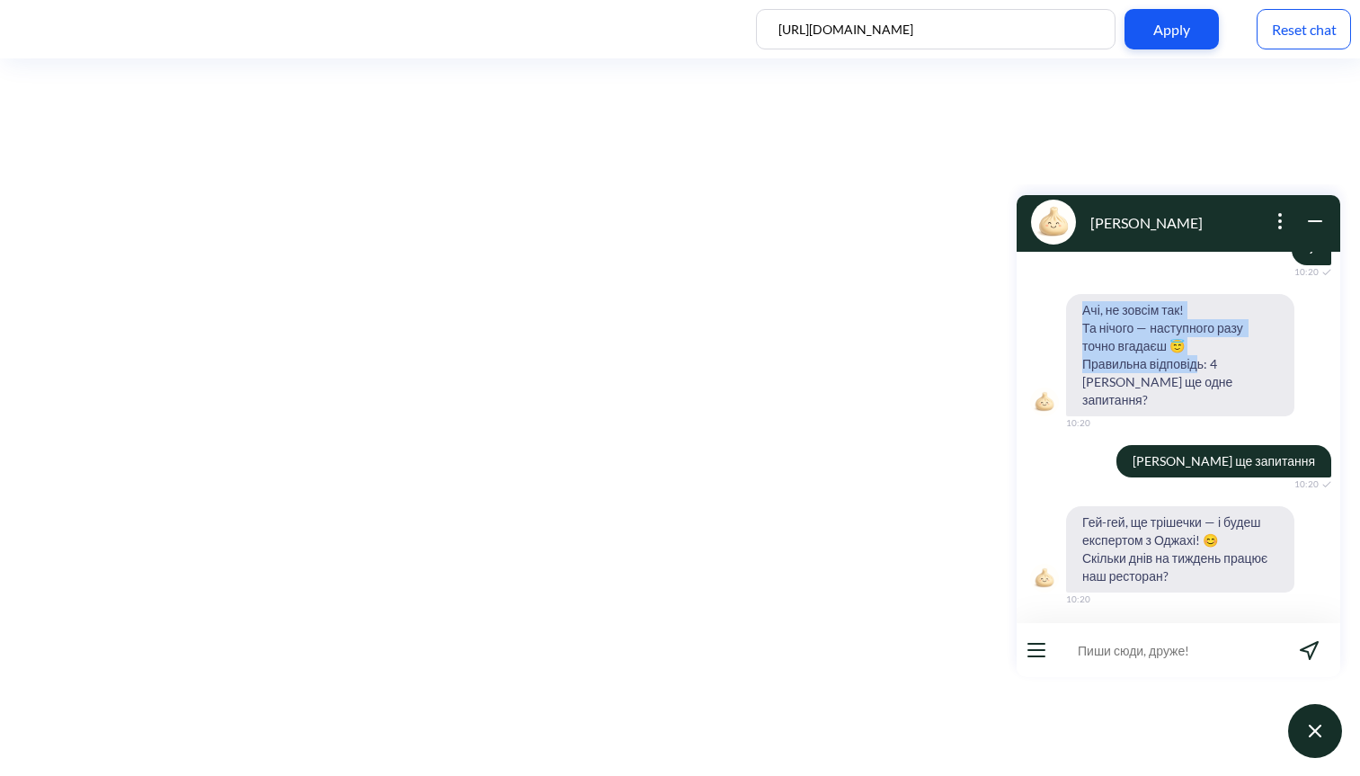
click at [1216, 623] on button "7" at bounding box center [1224, 638] width 38 height 31
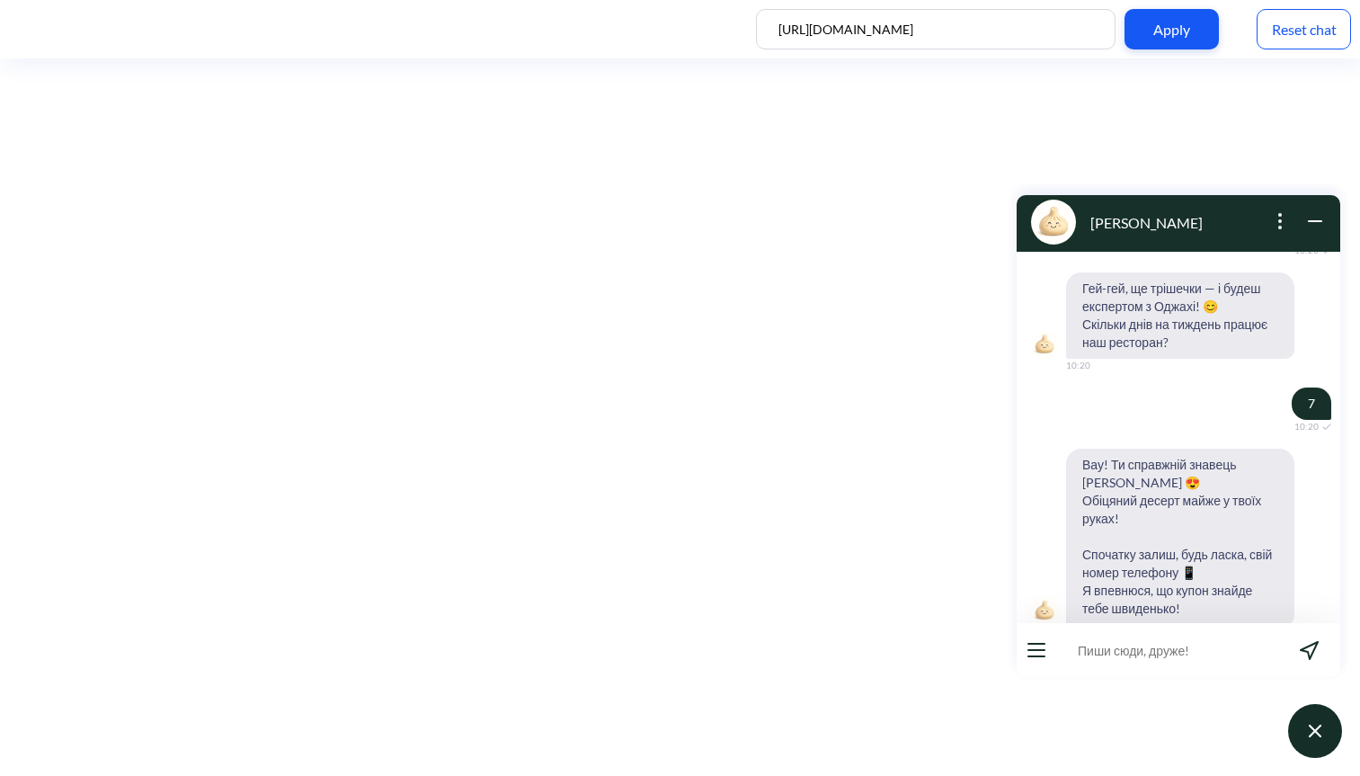
scroll to position [0, 0]
click at [1033, 654] on button "open menu" at bounding box center [1037, 650] width 18 height 14
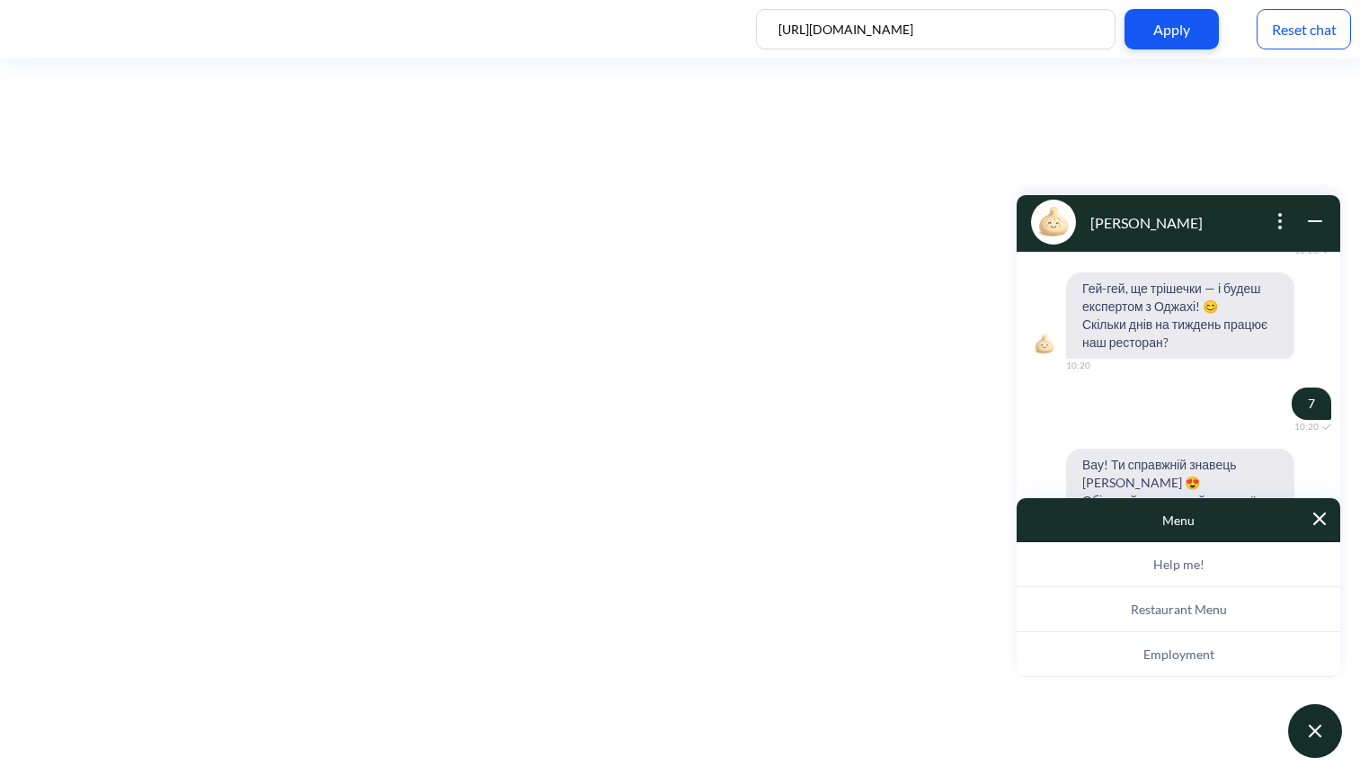
click at [1188, 611] on span "Restaurant Menu" at bounding box center [1179, 609] width 96 height 15
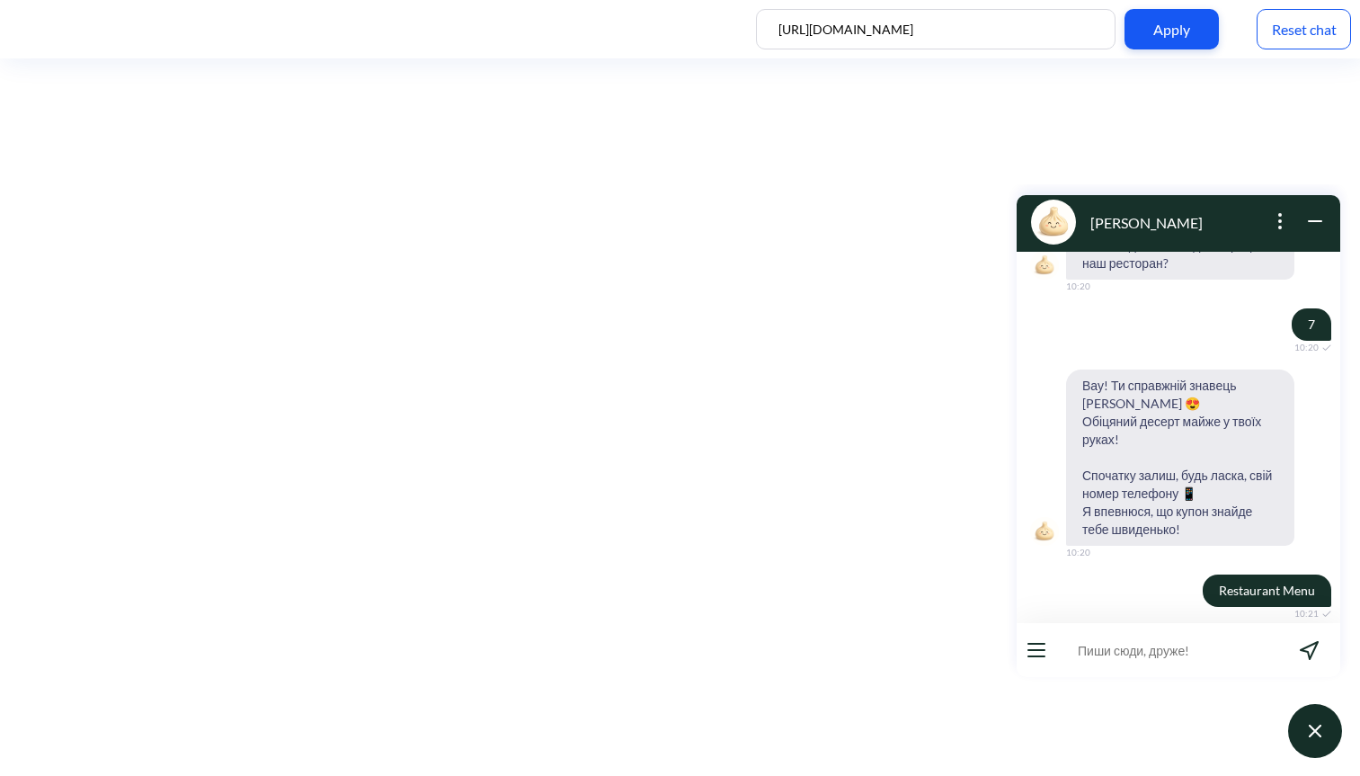
scroll to position [1173, 0]
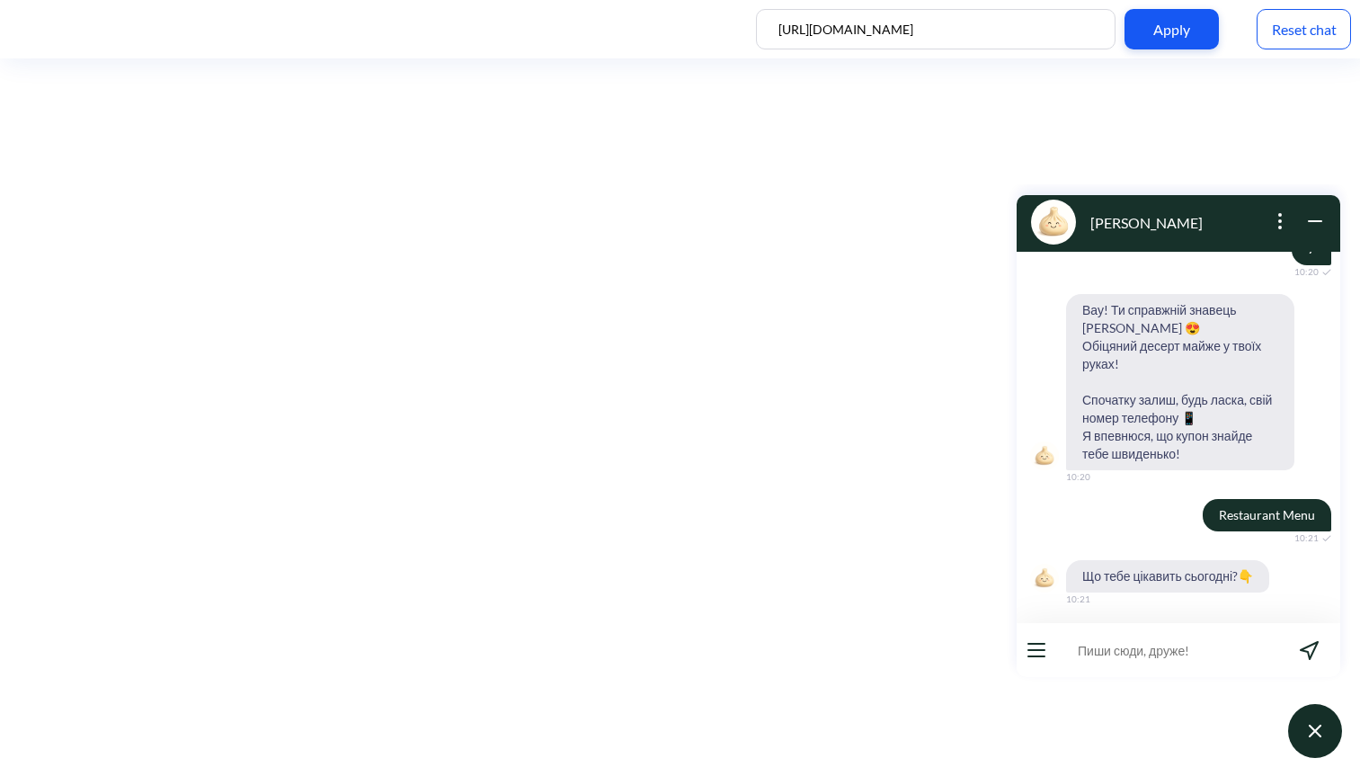
click at [1143, 631] on span "Щось поїсти" at bounding box center [1120, 638] width 67 height 14
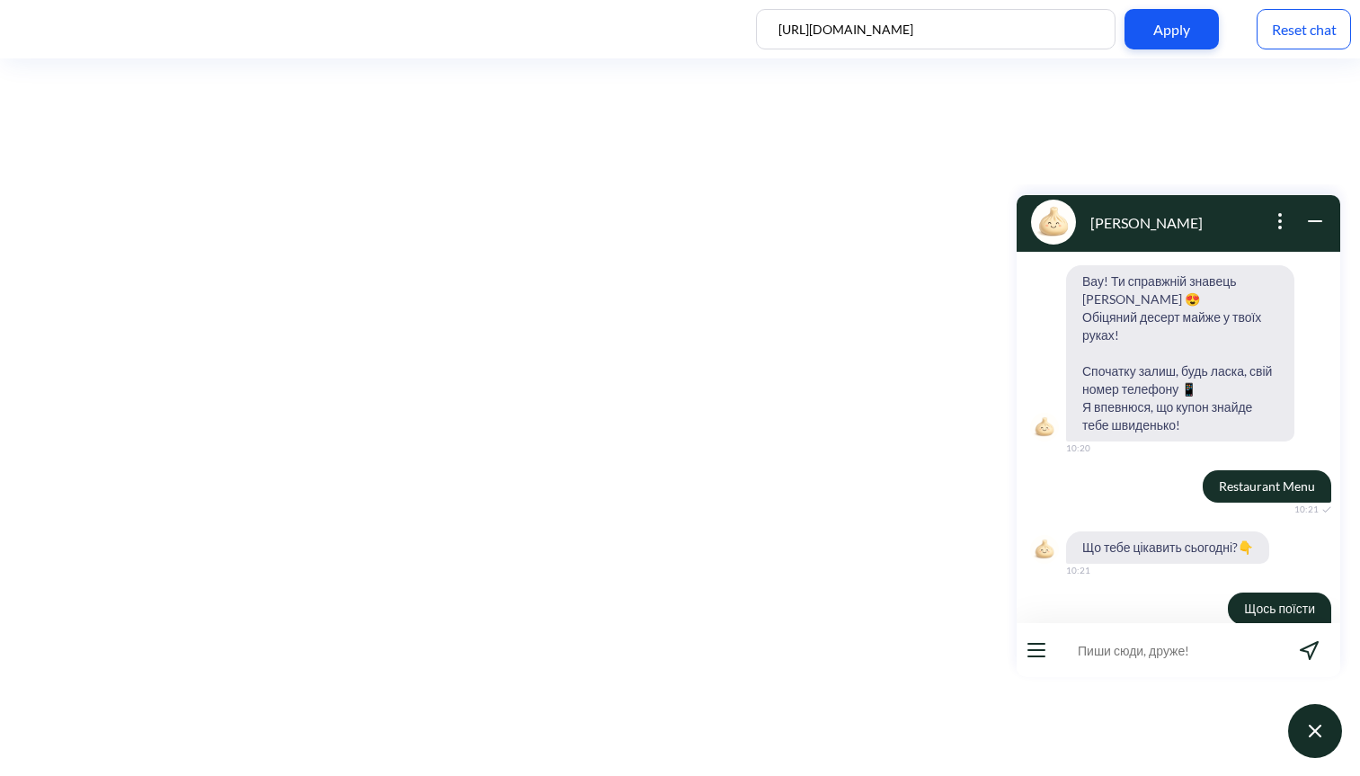
scroll to position [1461, 0]
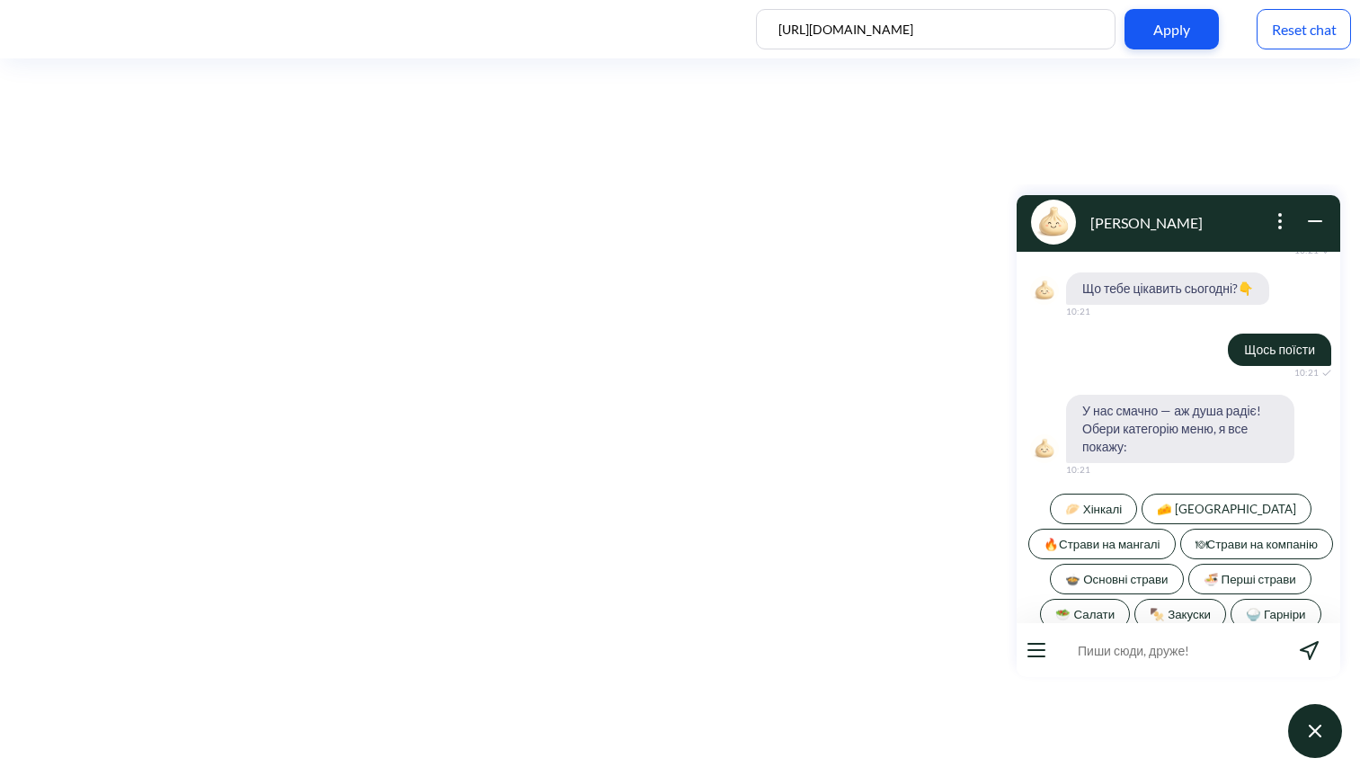
click at [1235, 572] on span "🍜 Перші страви" at bounding box center [1250, 579] width 93 height 14
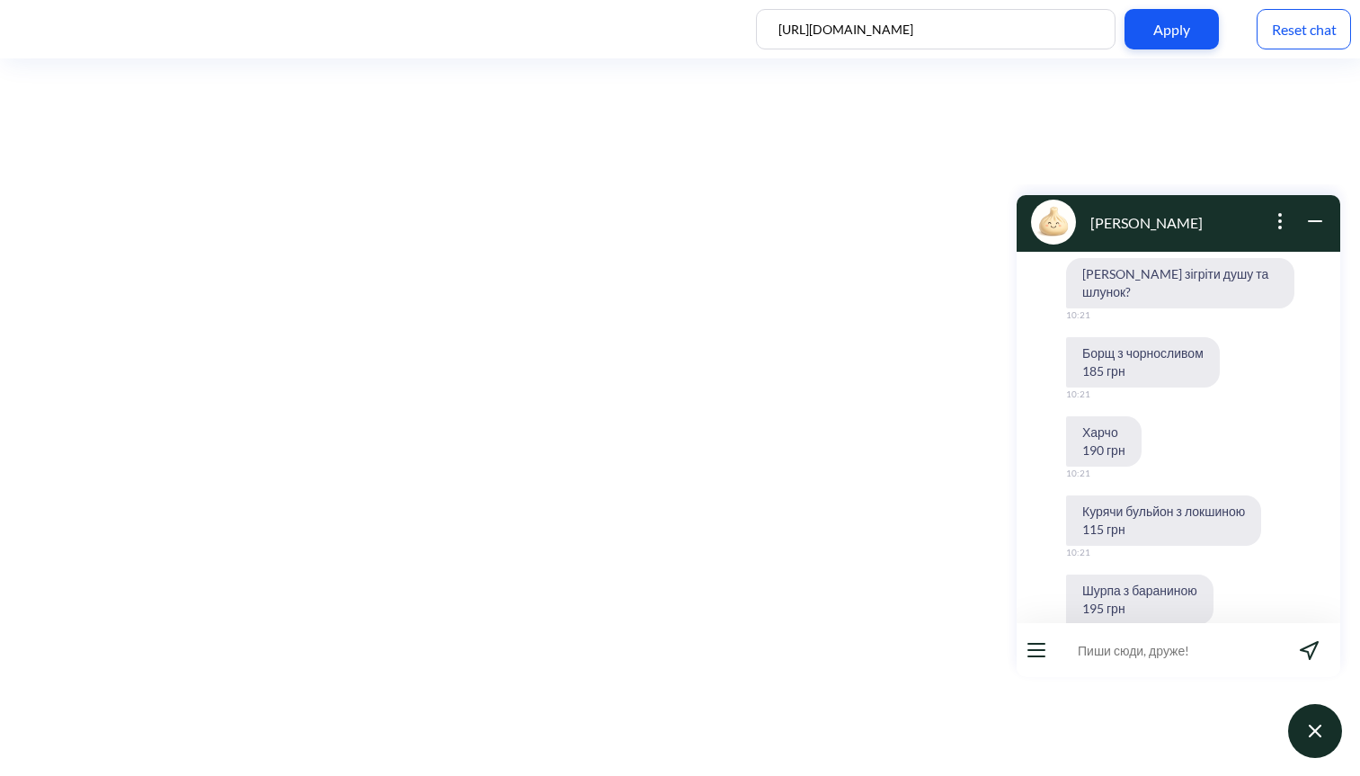
scroll to position [1864, 0]
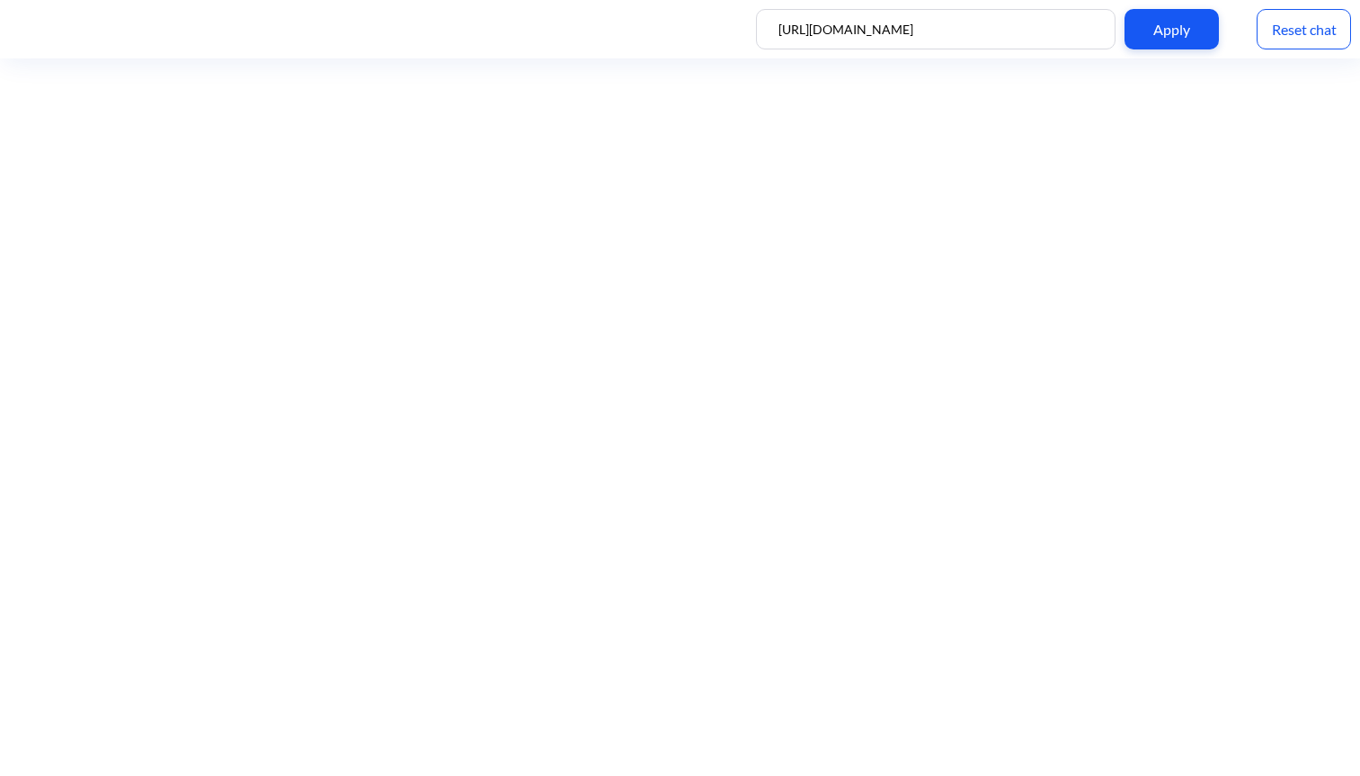
click at [1269, 32] on div "Reset chat" at bounding box center [1304, 29] width 94 height 40
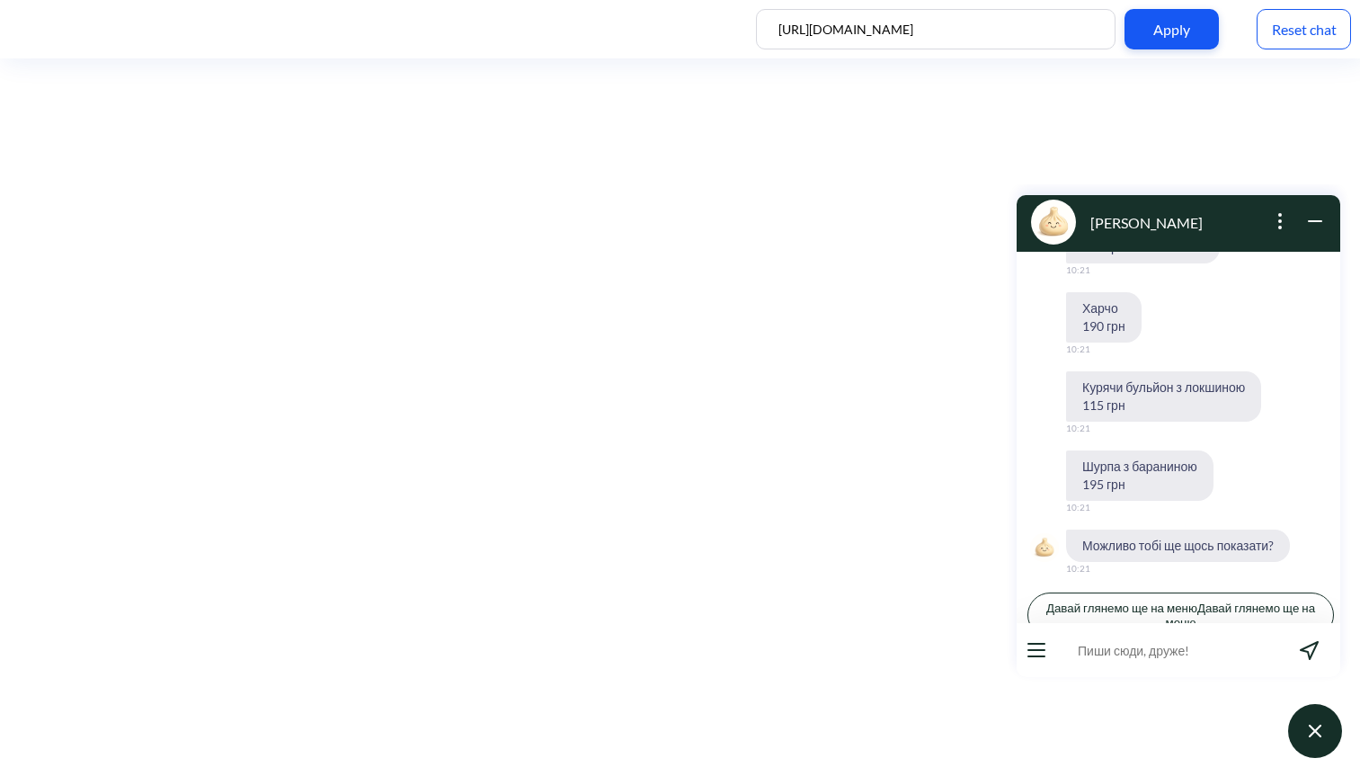
scroll to position [1465, 0]
click at [1294, 15] on div "Reset chat" at bounding box center [1304, 29] width 94 height 40
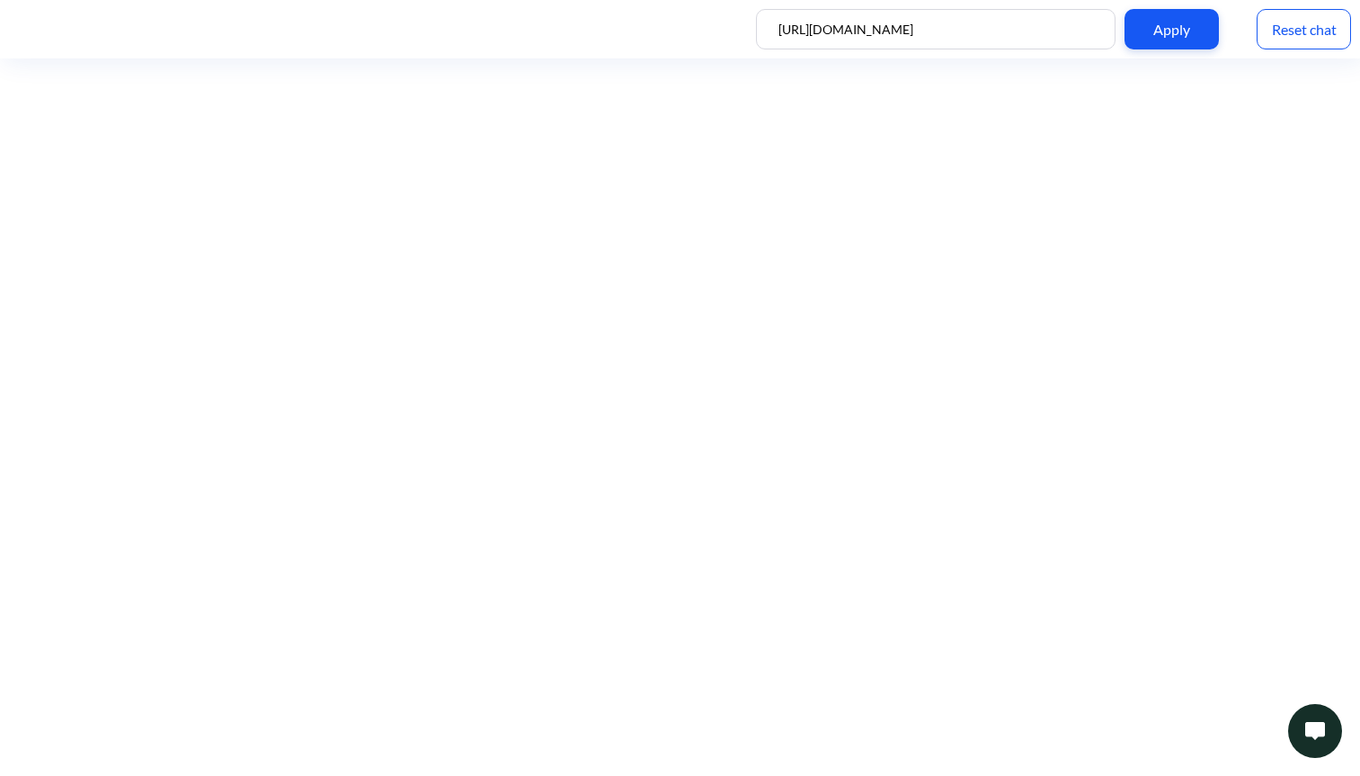
click at [1309, 726] on img at bounding box center [1316, 731] width 20 height 18
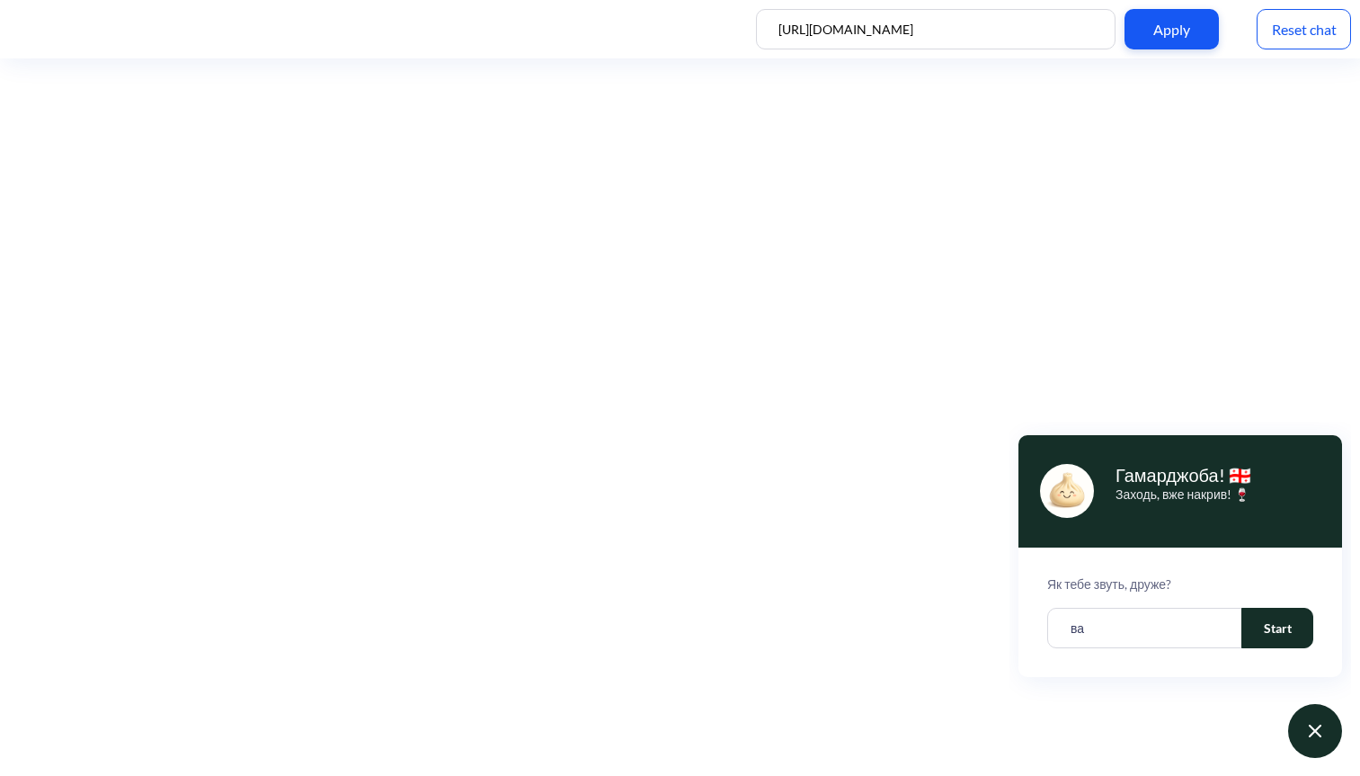
type input "ва"
click at [1255, 630] on button "Start" at bounding box center [1278, 628] width 72 height 40
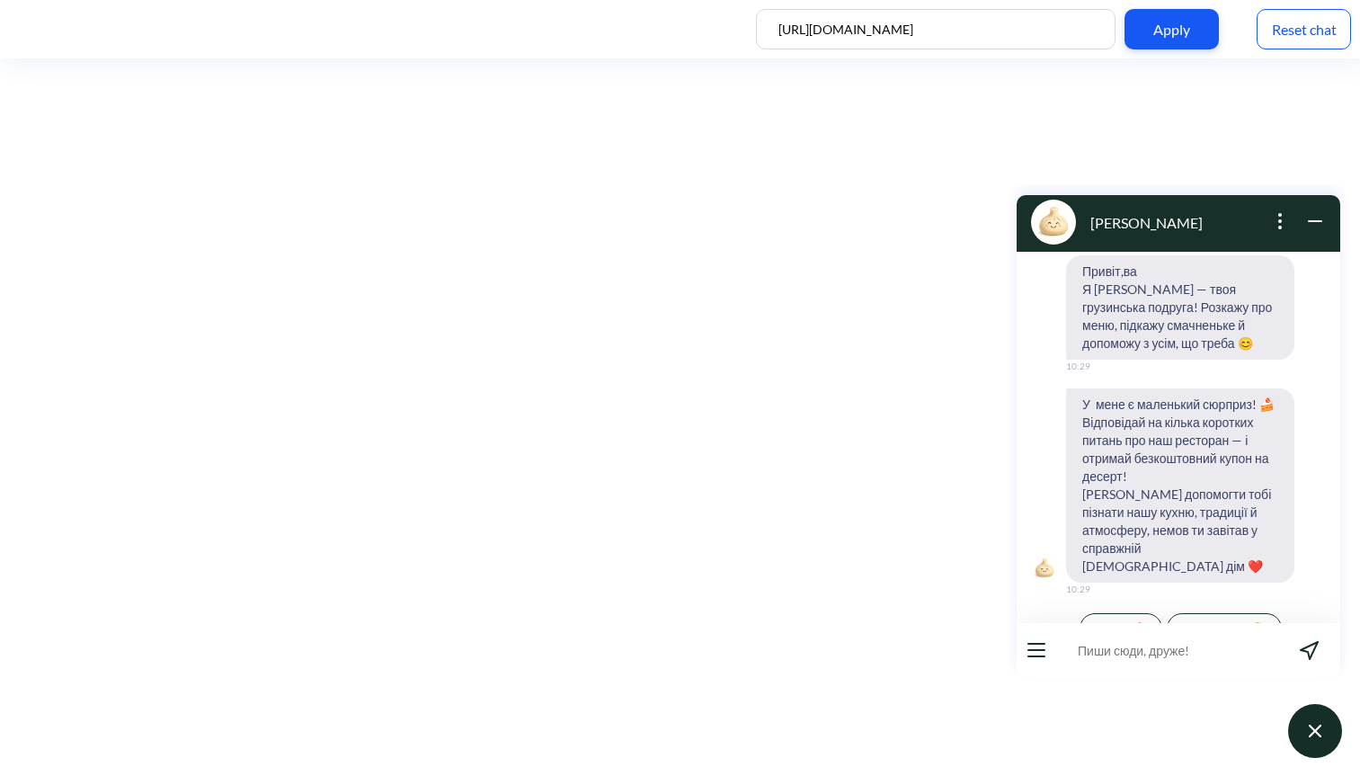
scroll to position [8, 0]
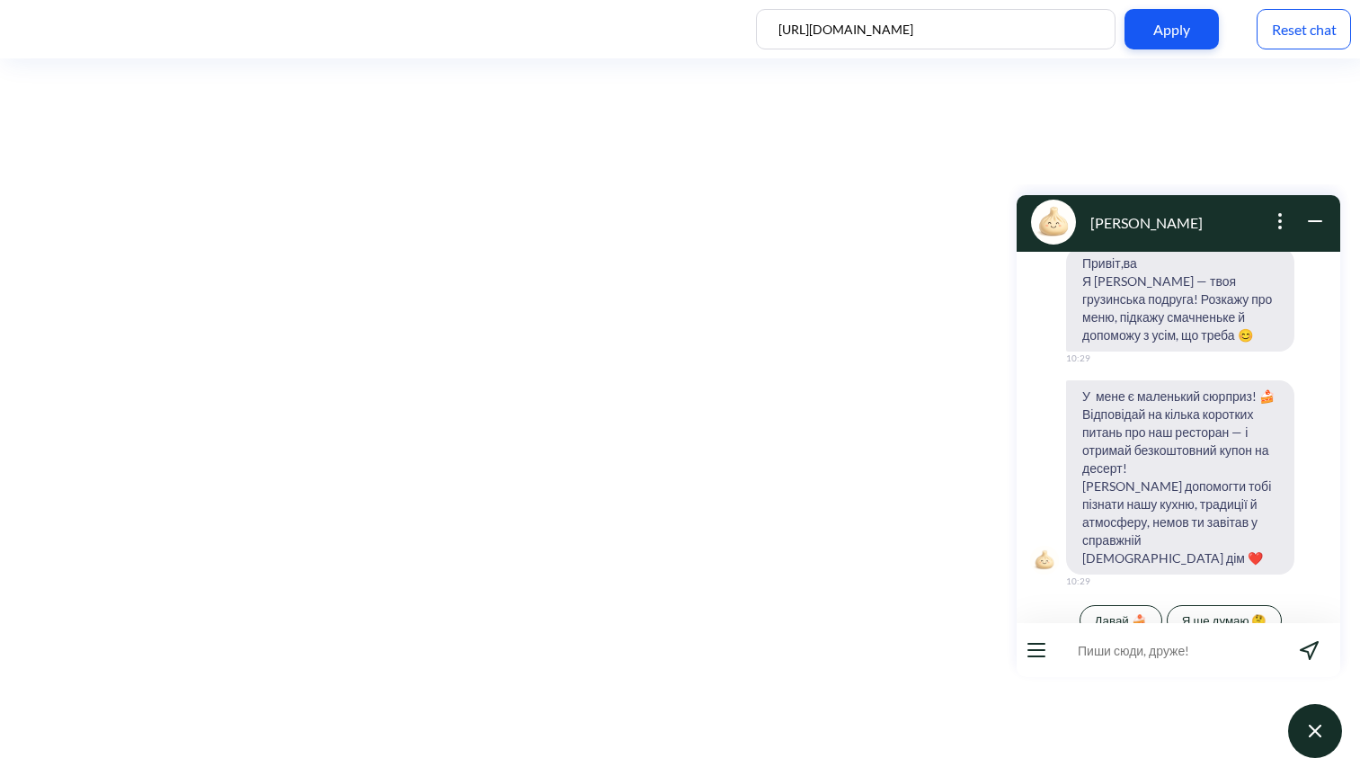
click at [1132, 647] on input at bounding box center [1168, 650] width 222 height 54
type input "Чи є у вас хінкалі?"
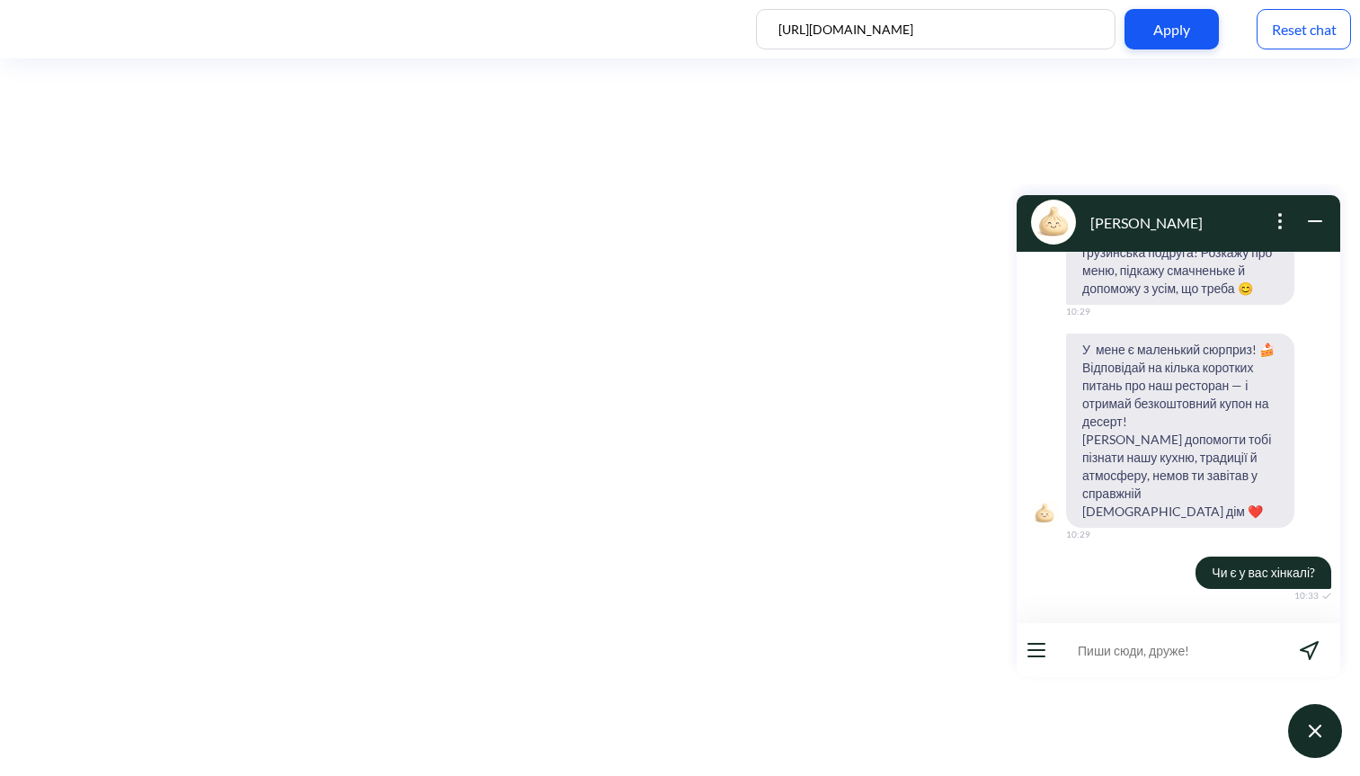
scroll to position [130, 0]
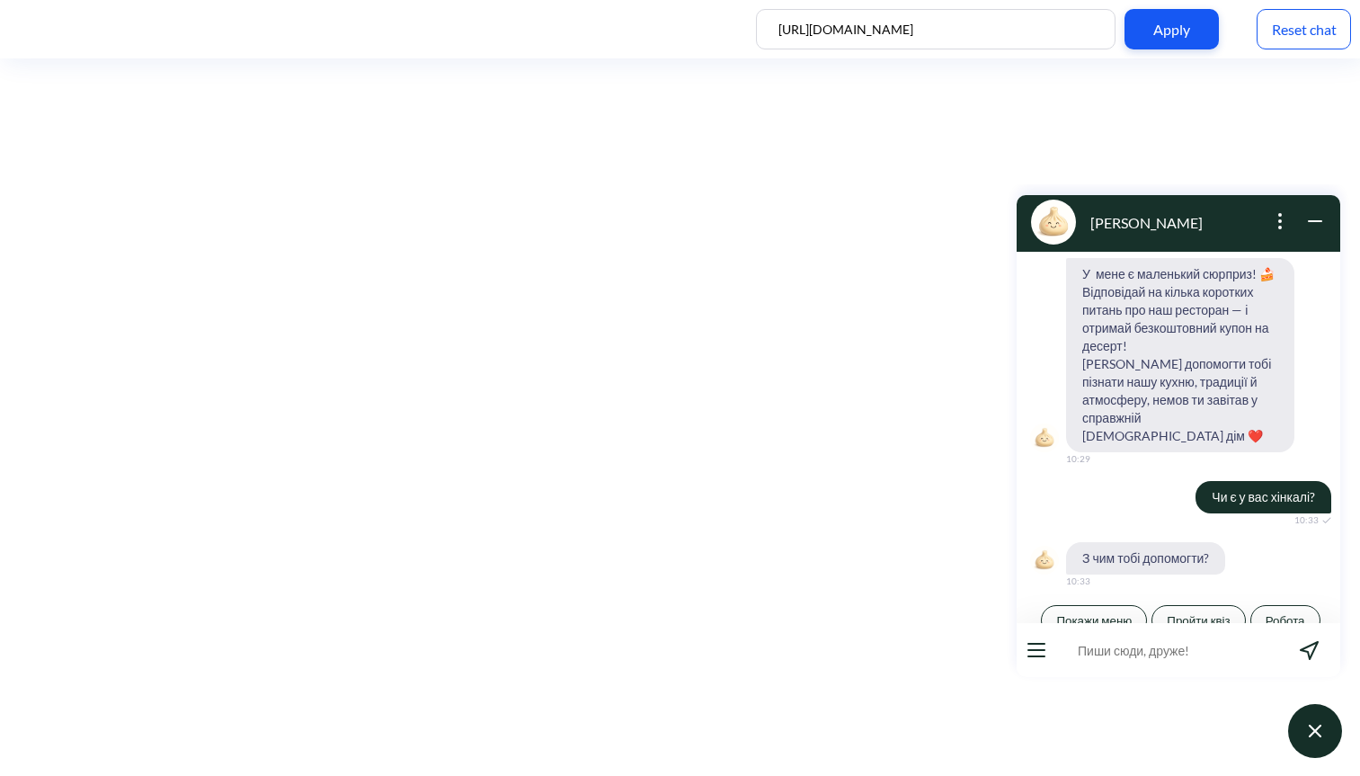
type input "Х"
type input "Хінкалі?"
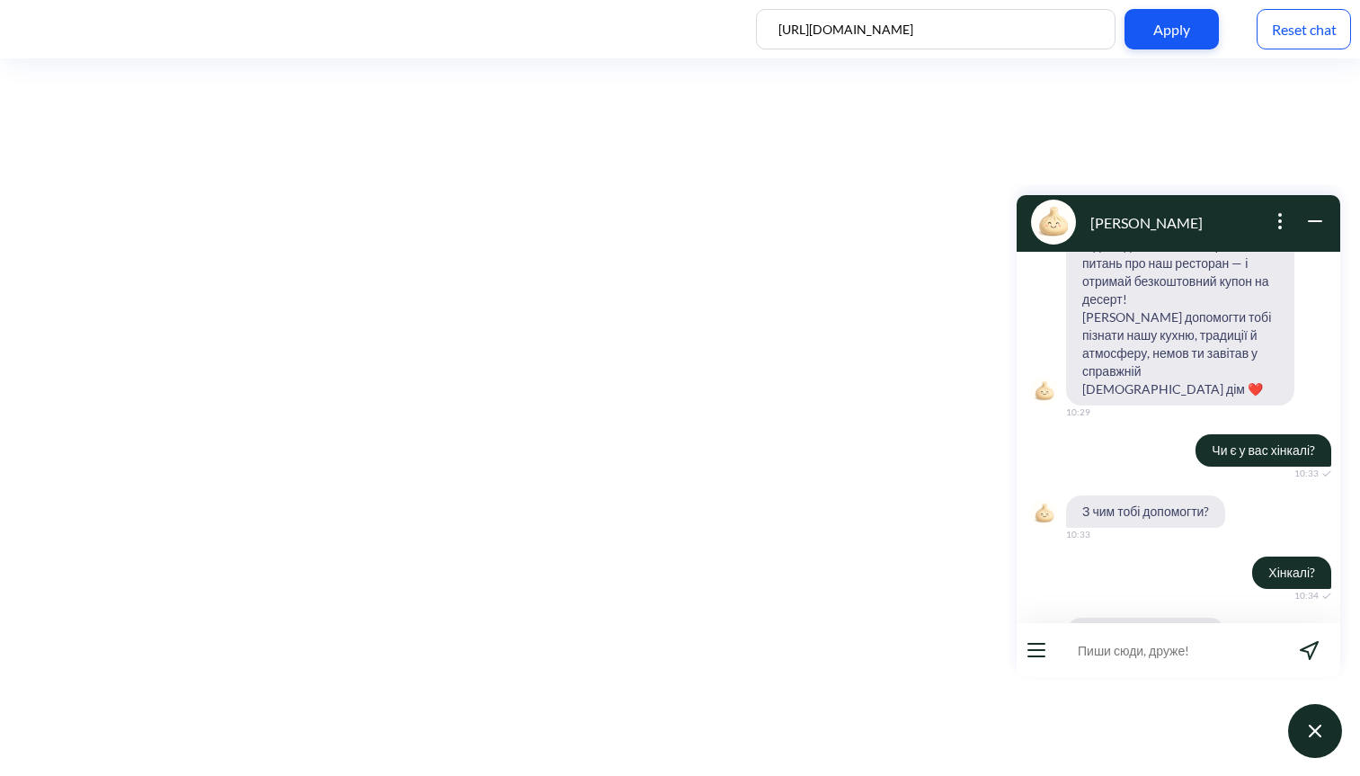
scroll to position [253, 0]
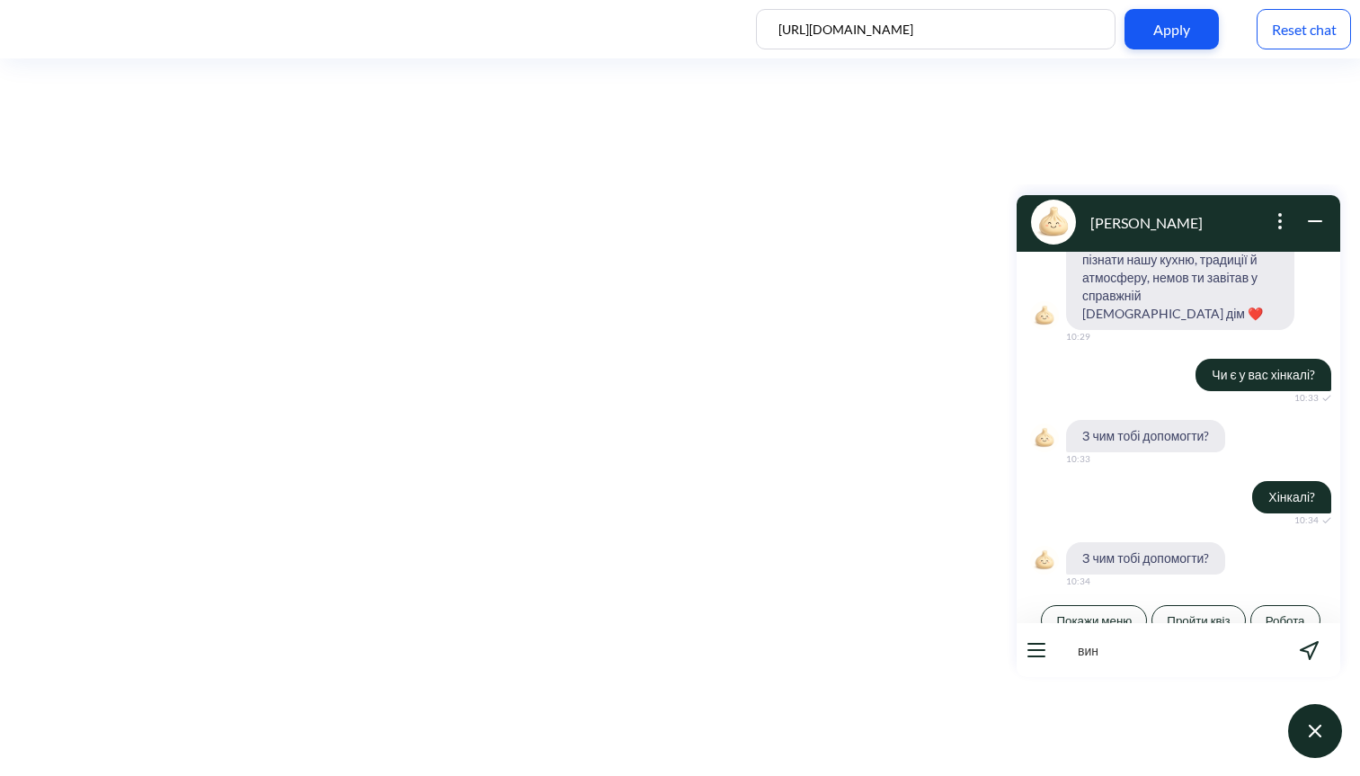
type input "вино"
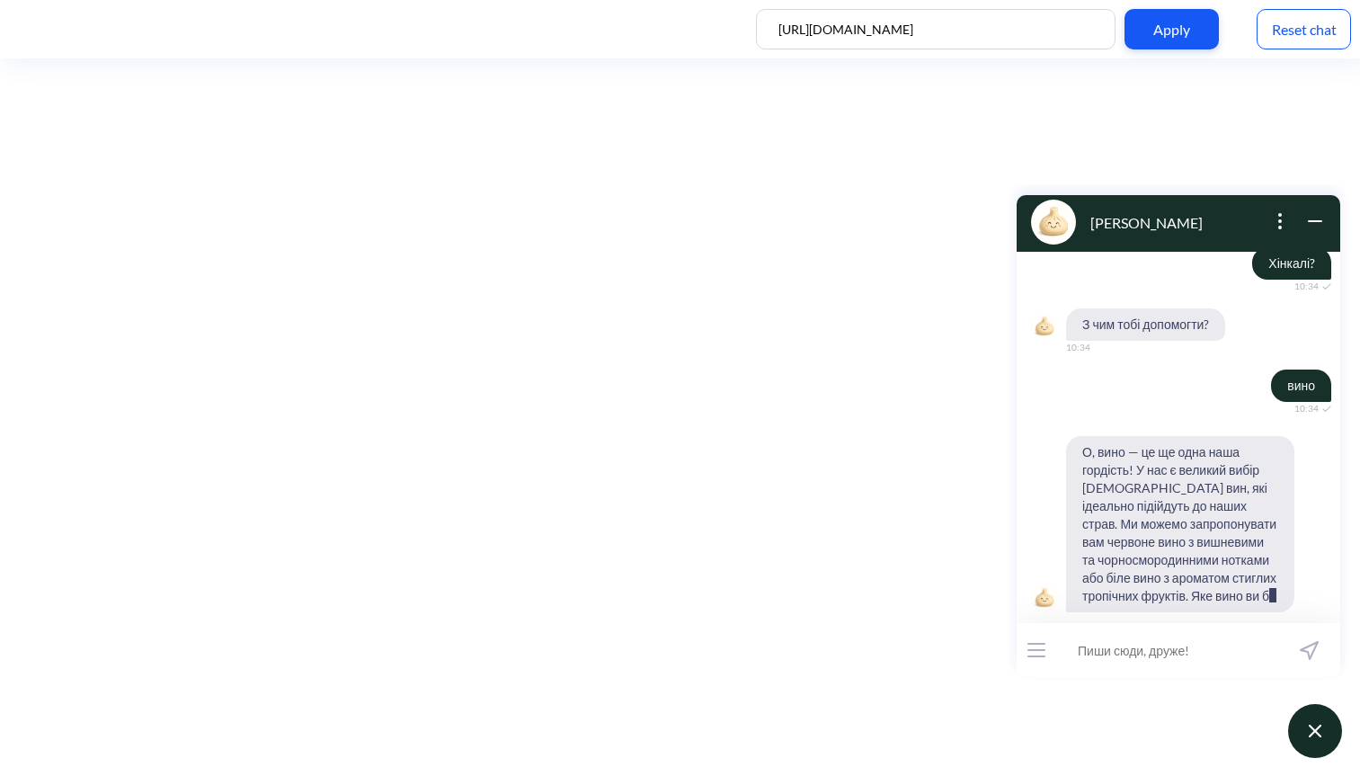
scroll to position [504, 0]
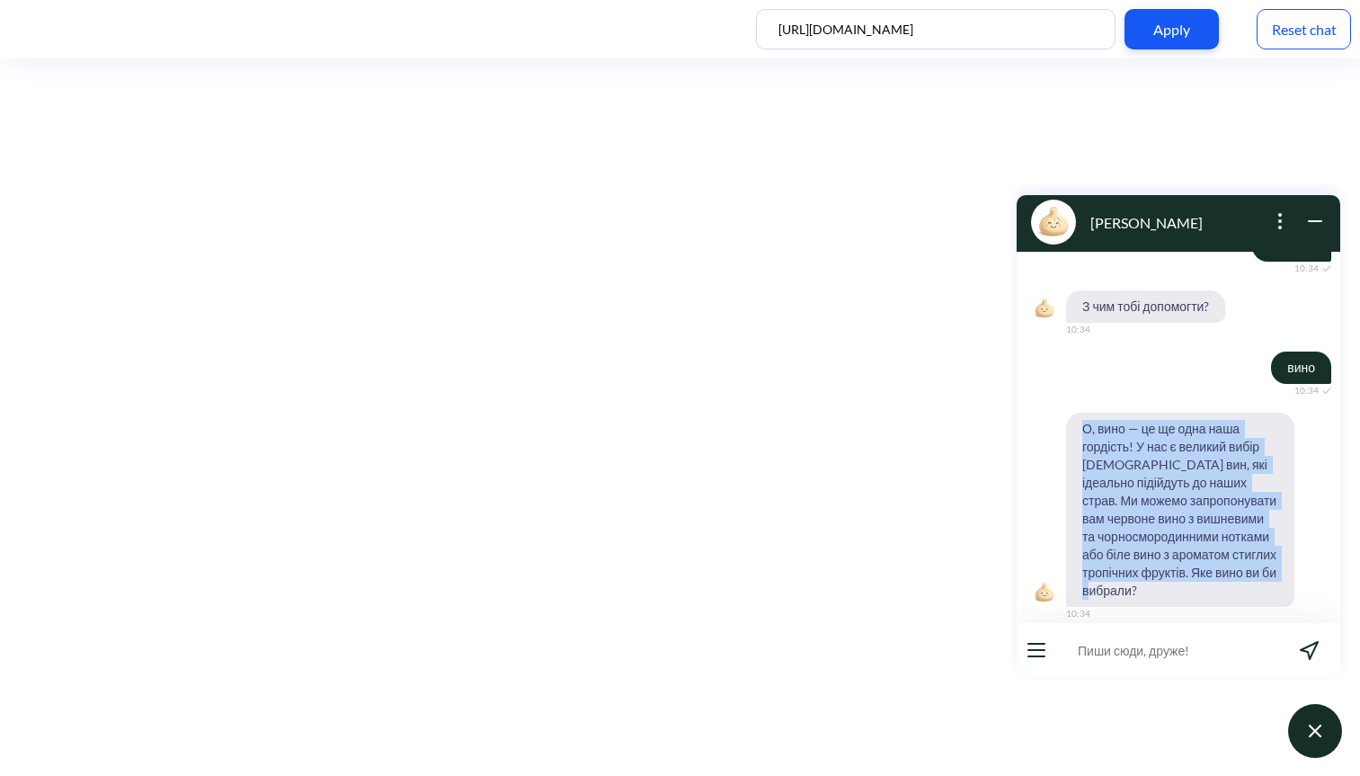
drag, startPoint x: 1084, startPoint y: 406, endPoint x: 1209, endPoint y: 586, distance: 219.0
click at [1209, 586] on span "О, вино — це ще одна наша гордість! У нас є великий вибір грузинських вин, які …" at bounding box center [1180, 510] width 228 height 194
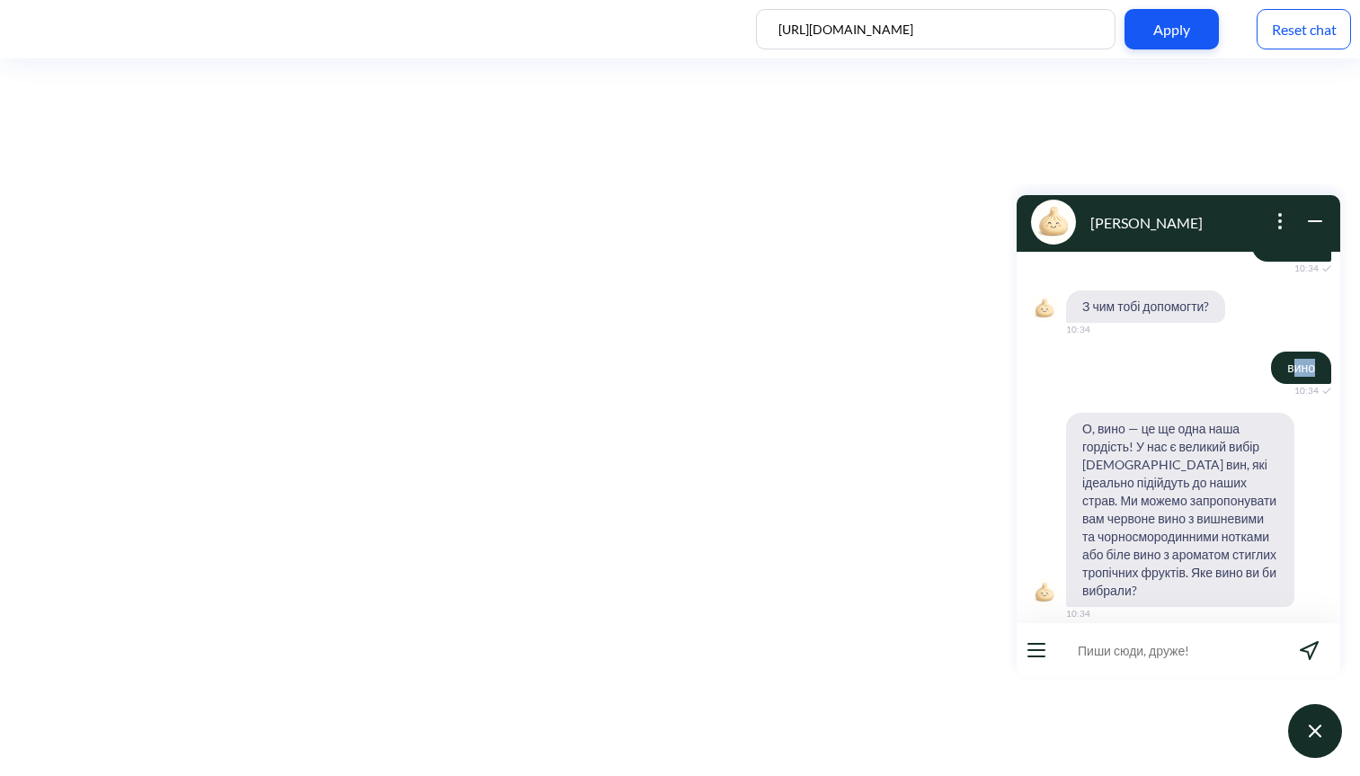
drag, startPoint x: 1287, startPoint y: 352, endPoint x: 1301, endPoint y: 360, distance: 16.1
click at [1302, 360] on span "вино" at bounding box center [1301, 368] width 60 height 32
click at [1113, 646] on input at bounding box center [1168, 650] width 222 height 54
type input "ш"
type input "Що є в меню?"
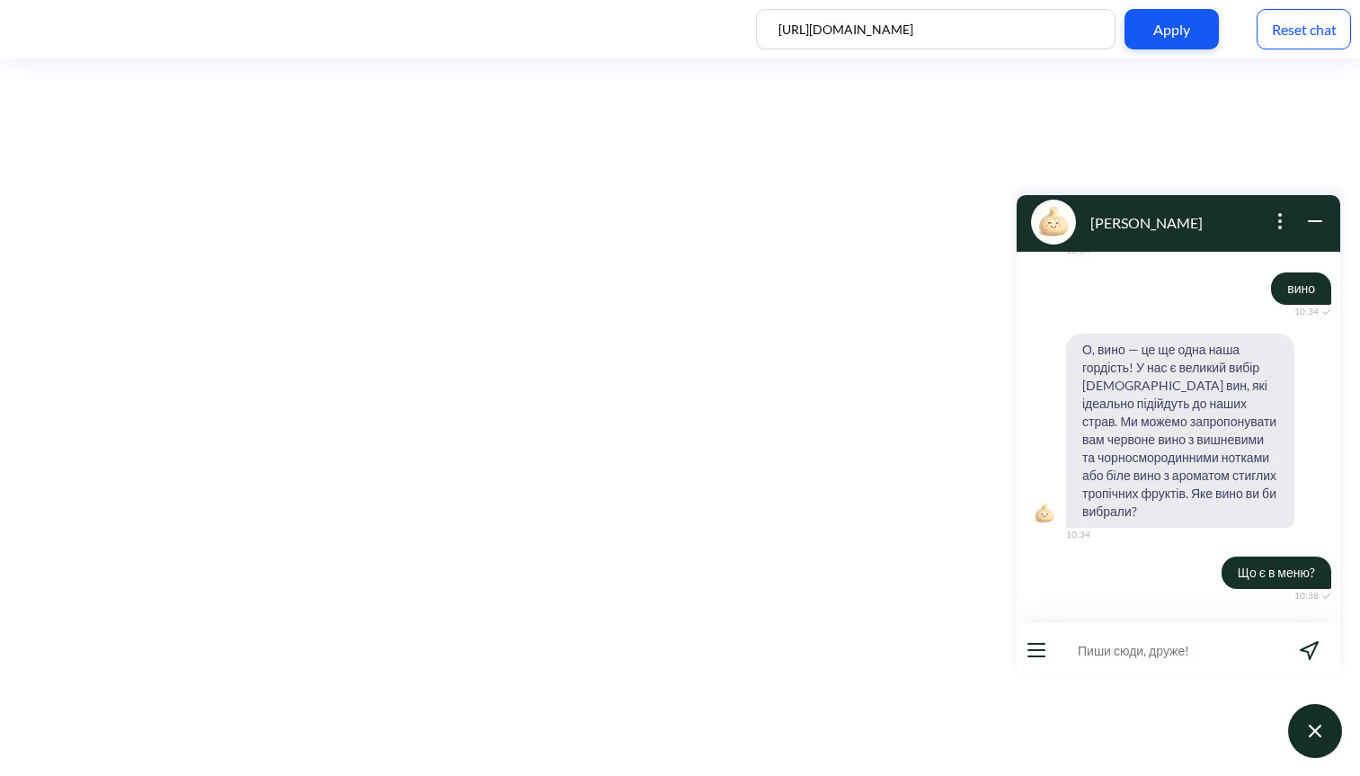
scroll to position [659, 0]
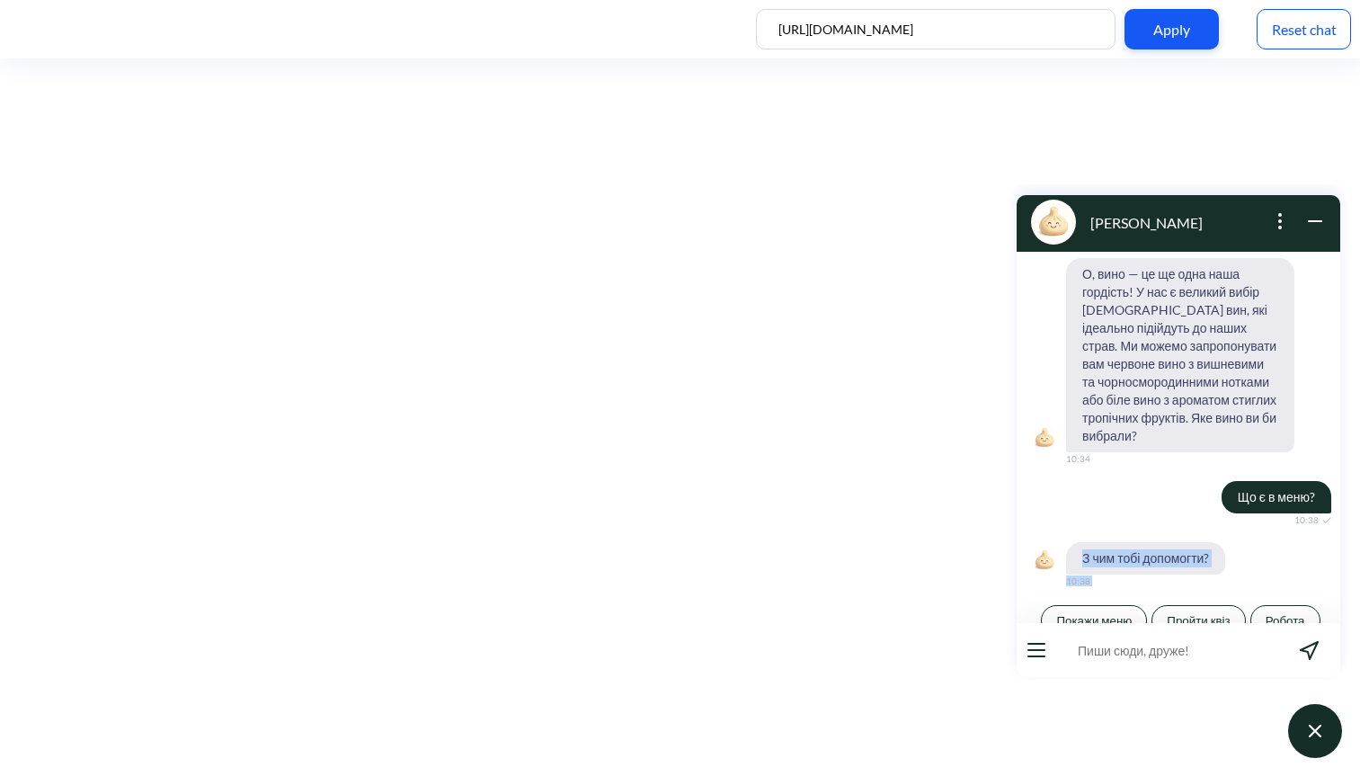
drag, startPoint x: 1076, startPoint y: 538, endPoint x: 1235, endPoint y: 580, distance: 163.8
click at [1235, 580] on div "З чим тобі допомогти? 10:38 Покажи меню Пройти квіз Робота" at bounding box center [1179, 591] width 324 height 98
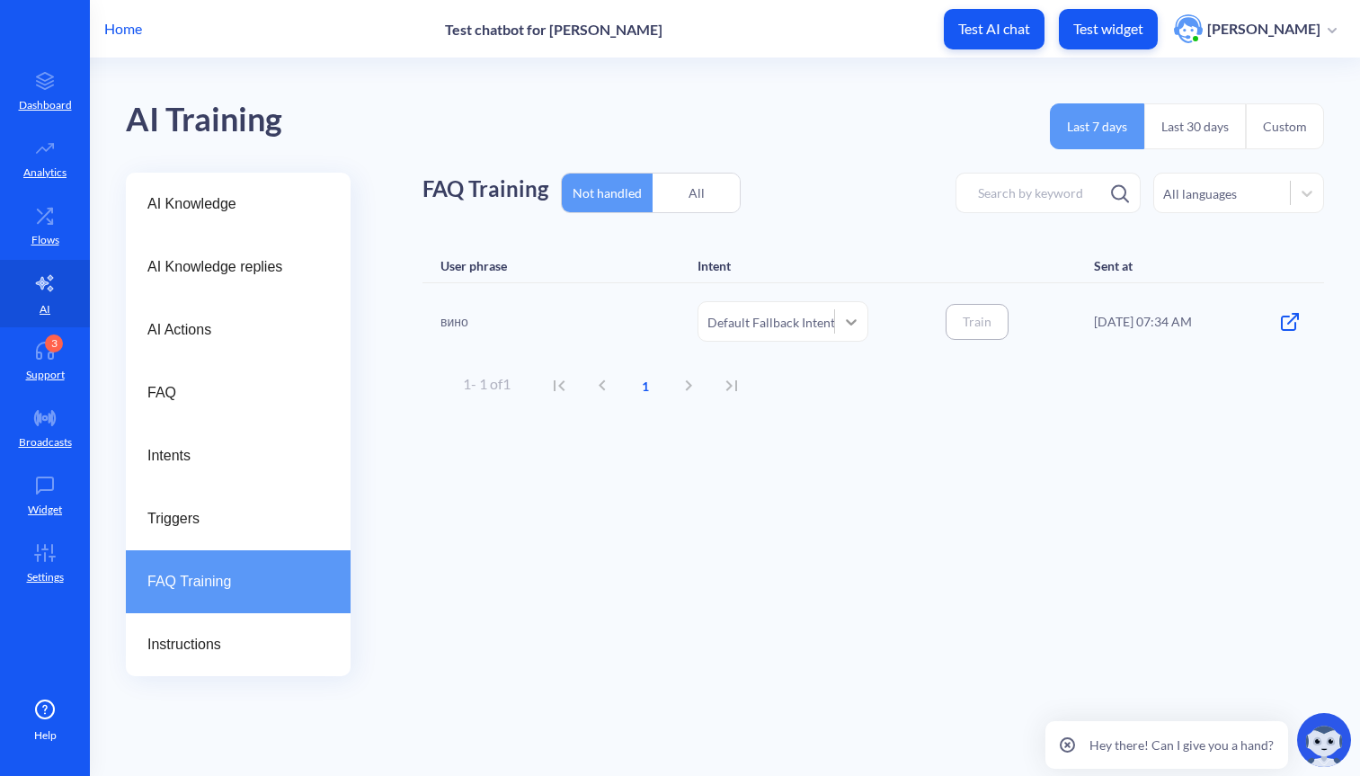
click at [857, 317] on icon at bounding box center [852, 322] width 18 height 18
click at [595, 437] on div "FAQ Training Not handled All All languages User phrase Intent Sent at вино Defa…" at bounding box center [874, 425] width 902 height 504
click at [716, 196] on div "All" at bounding box center [696, 193] width 87 height 42
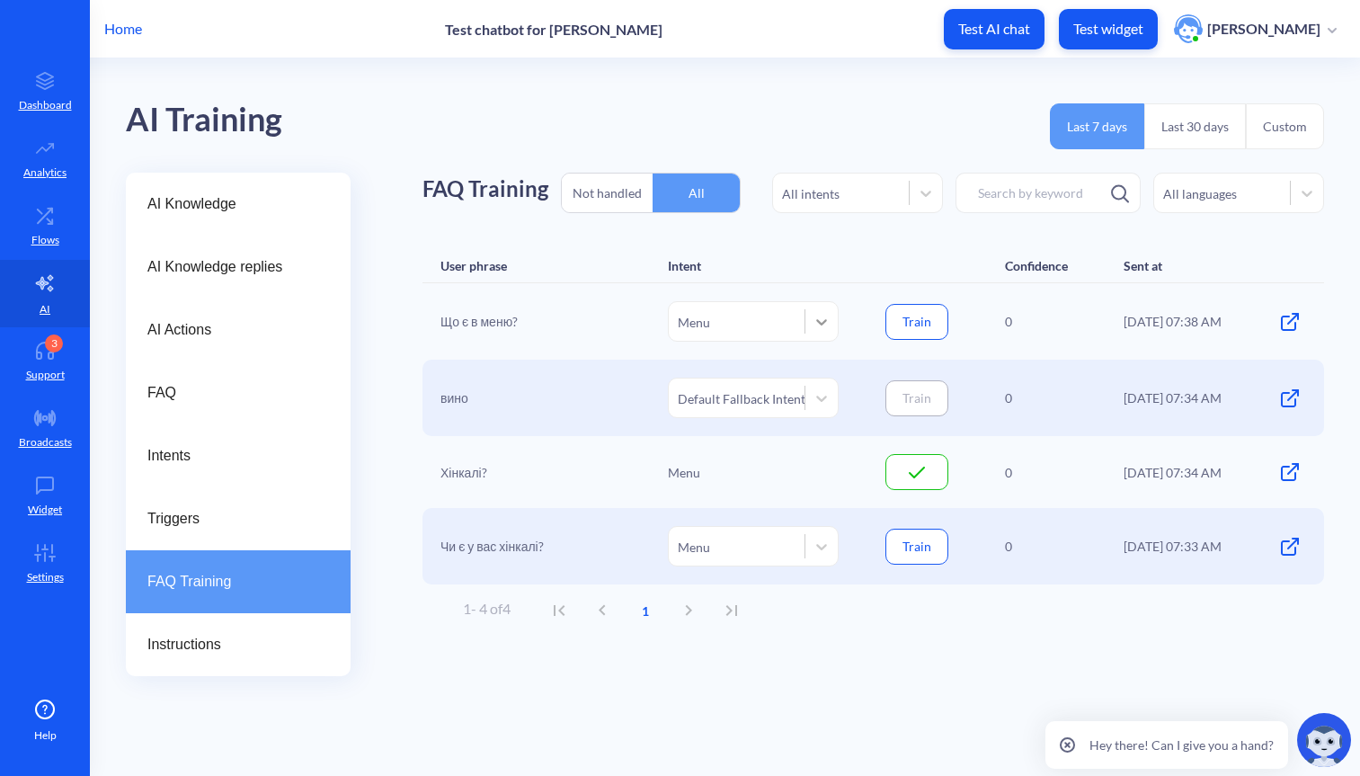
click at [825, 328] on icon at bounding box center [822, 322] width 18 height 18
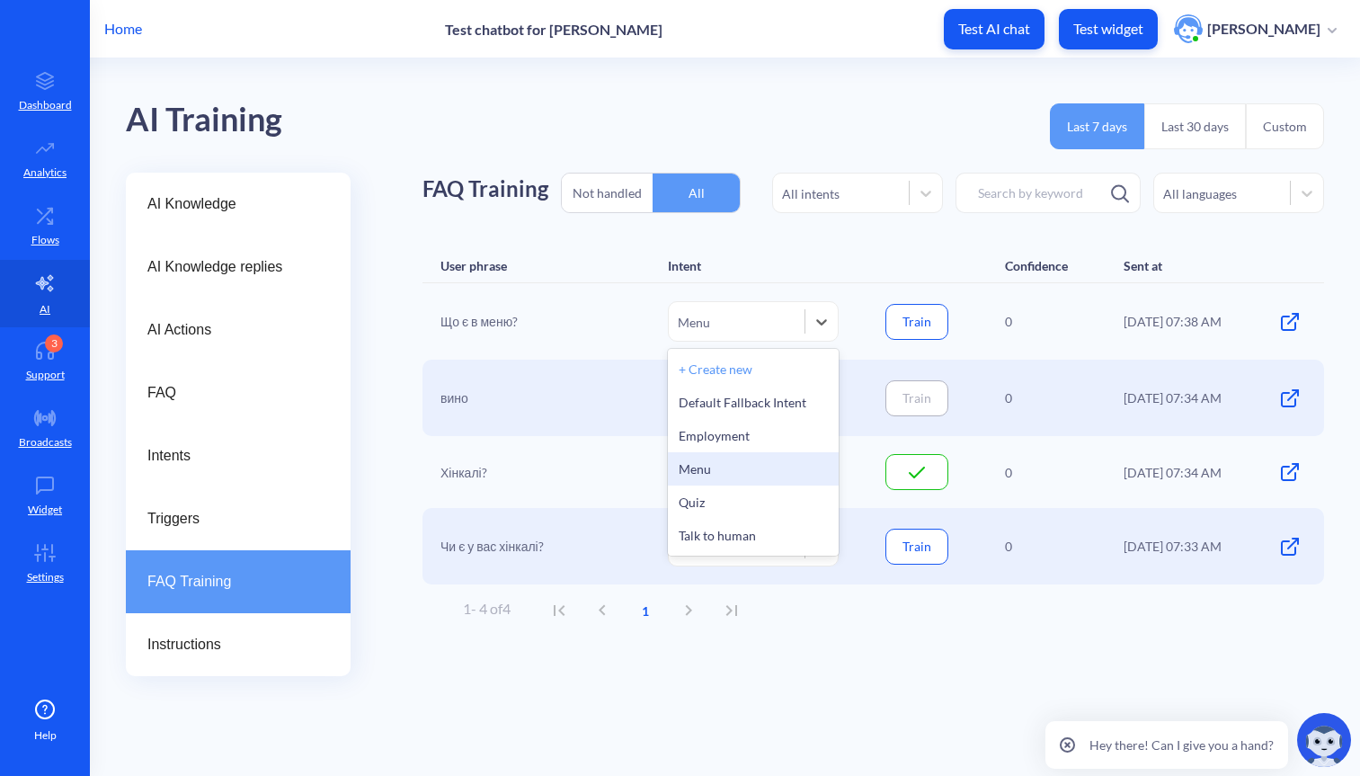
click at [720, 471] on div "Menu" at bounding box center [753, 468] width 171 height 33
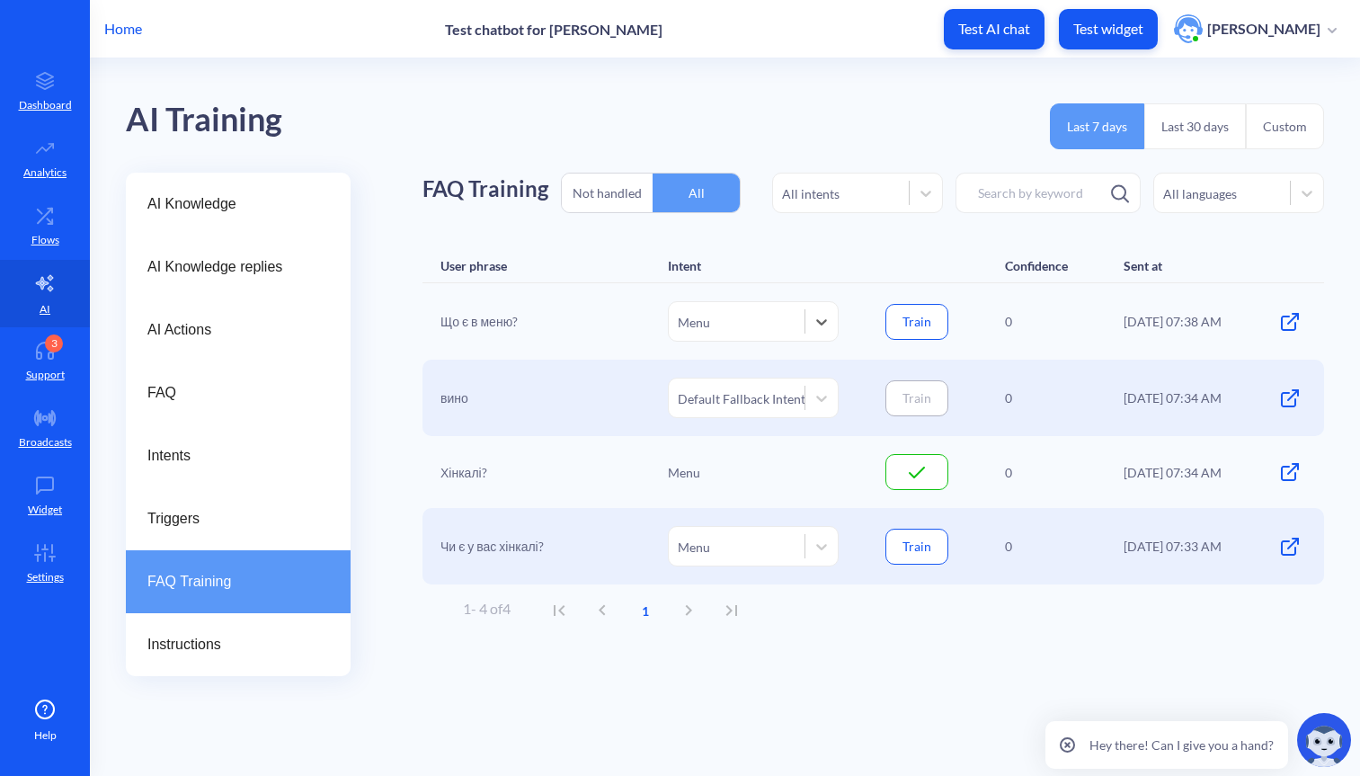
click at [930, 319] on button "Train" at bounding box center [917, 322] width 63 height 36
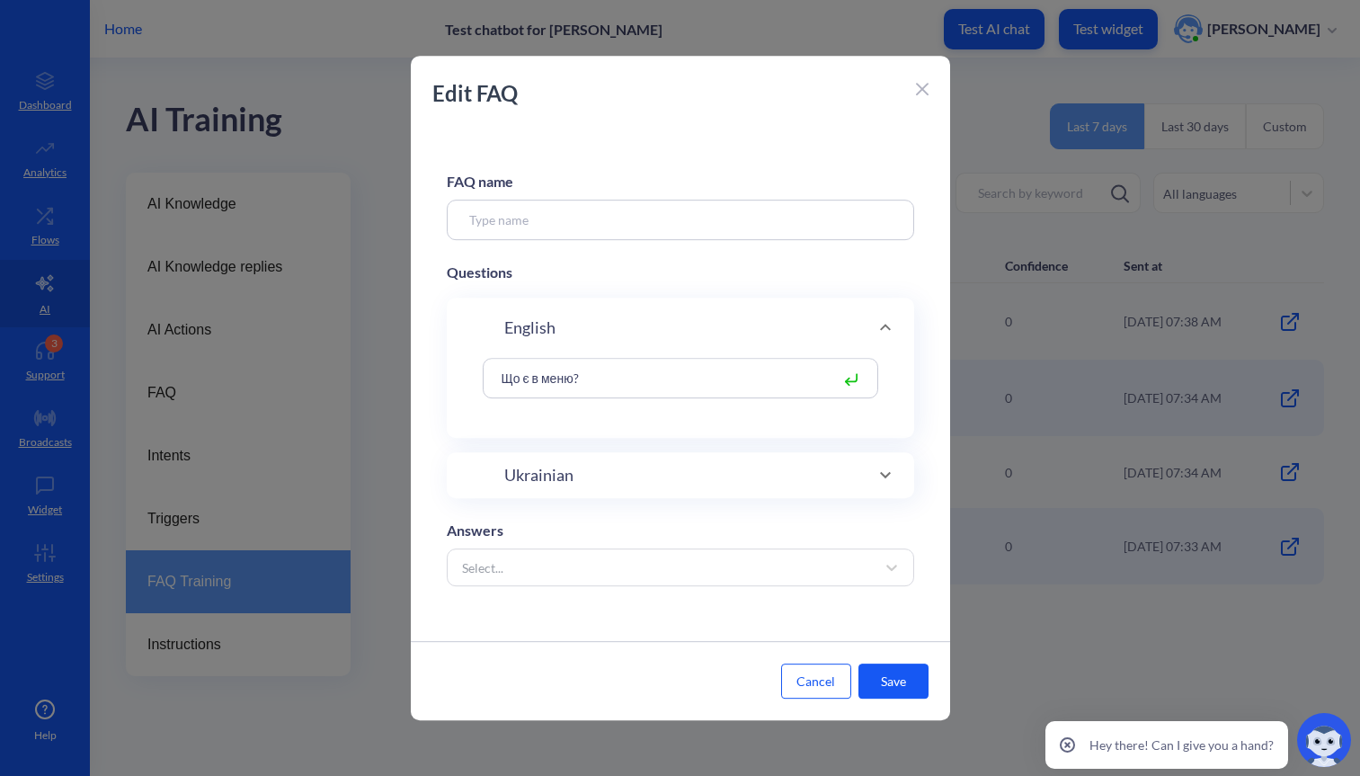
type input "Menu"
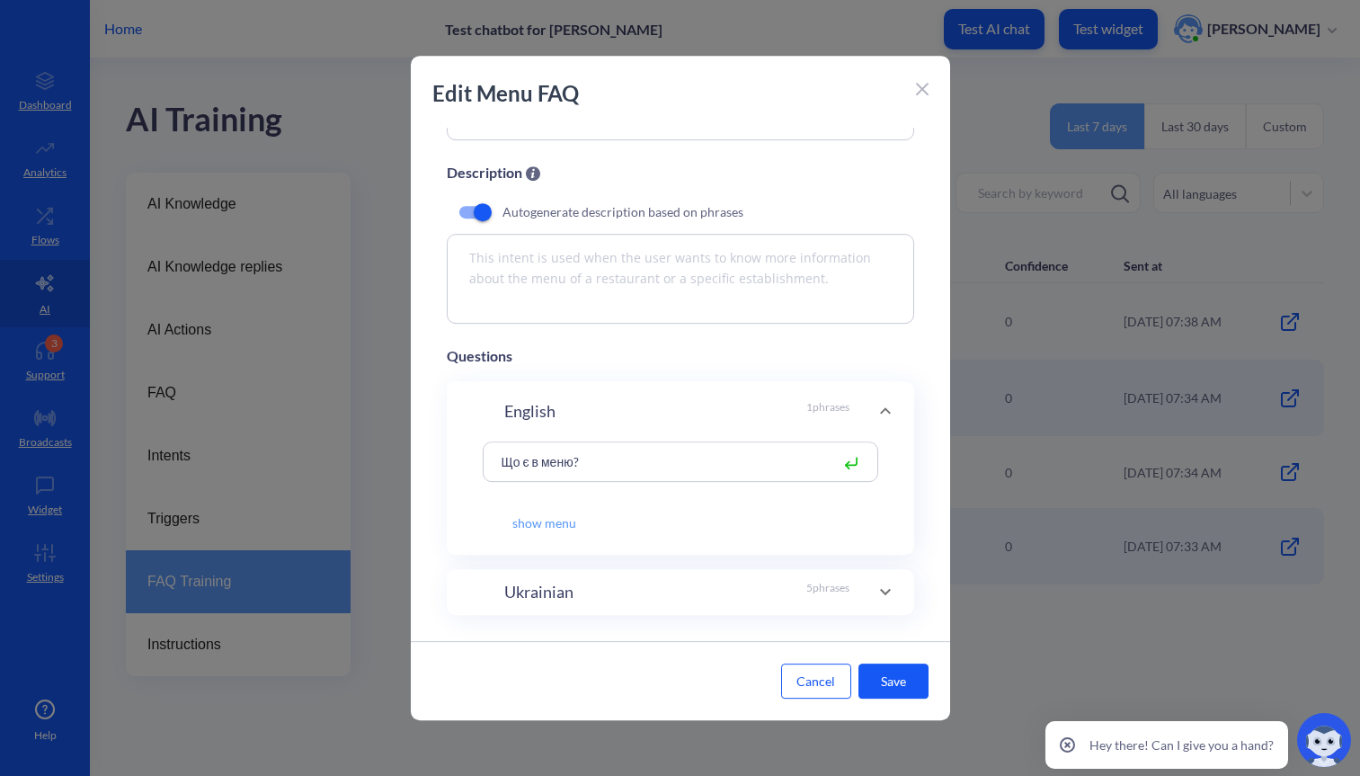
scroll to position [114, 0]
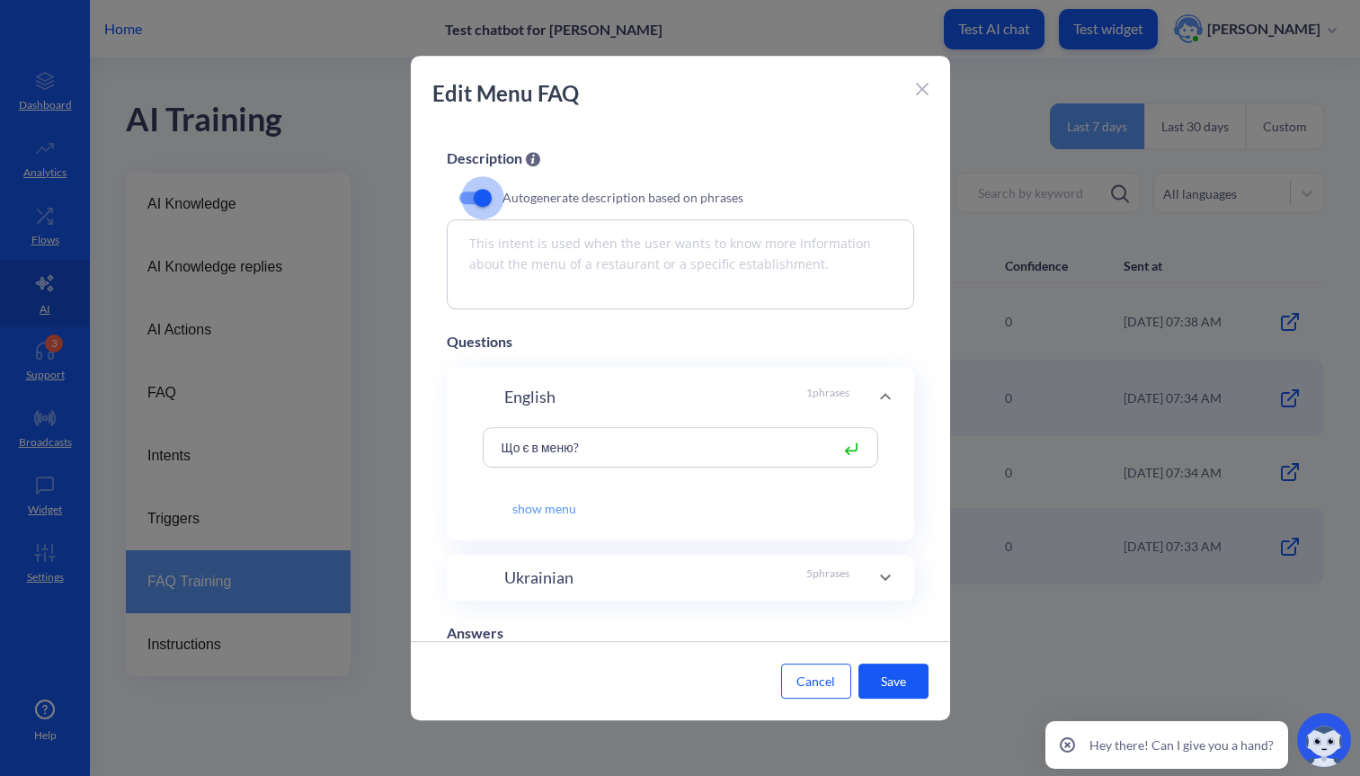
click at [486, 197] on input "checkbox" at bounding box center [482, 197] width 43 height 43
click at [521, 252] on textarea "This intent is used when the user wants to know more information about the menu…" at bounding box center [681, 264] width 468 height 90
click at [482, 195] on input "checkbox" at bounding box center [468, 197] width 43 height 43
checkbox input "true"
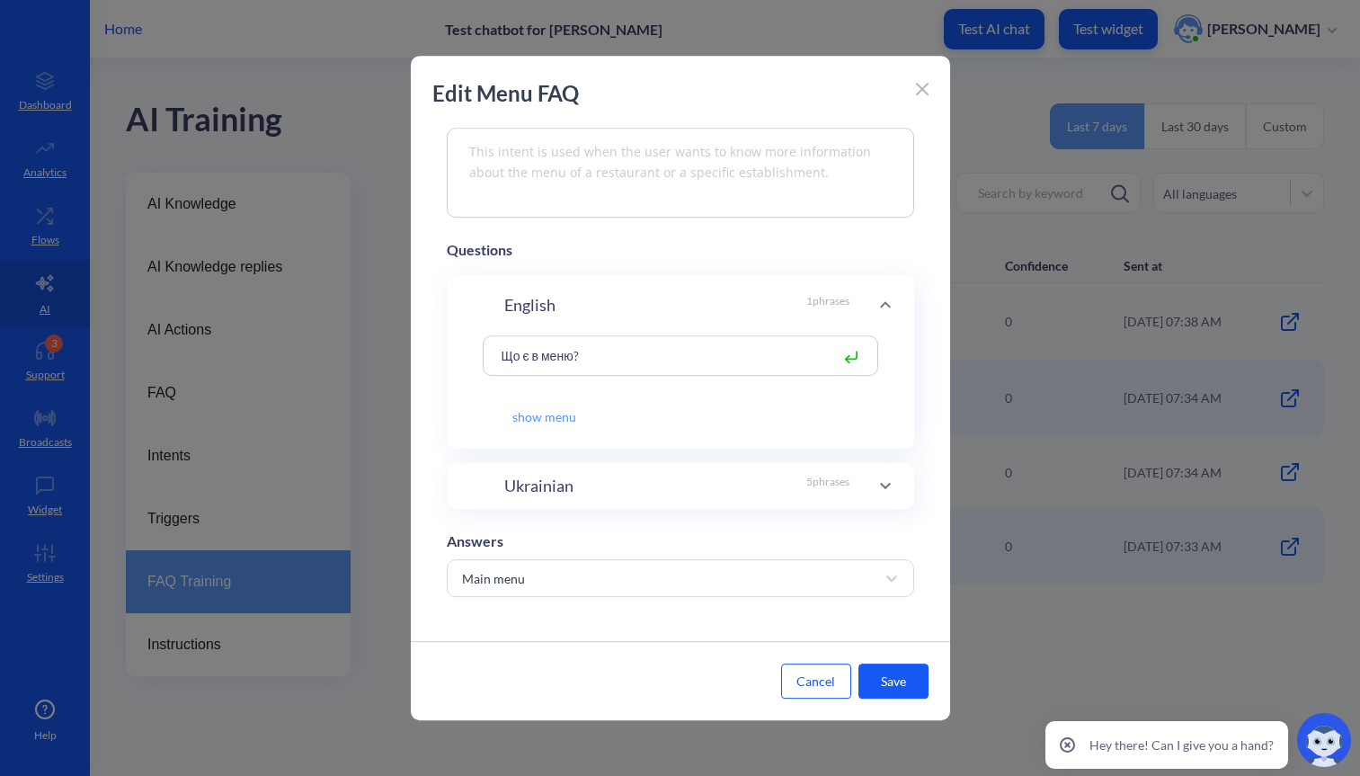
scroll to position [212, 0]
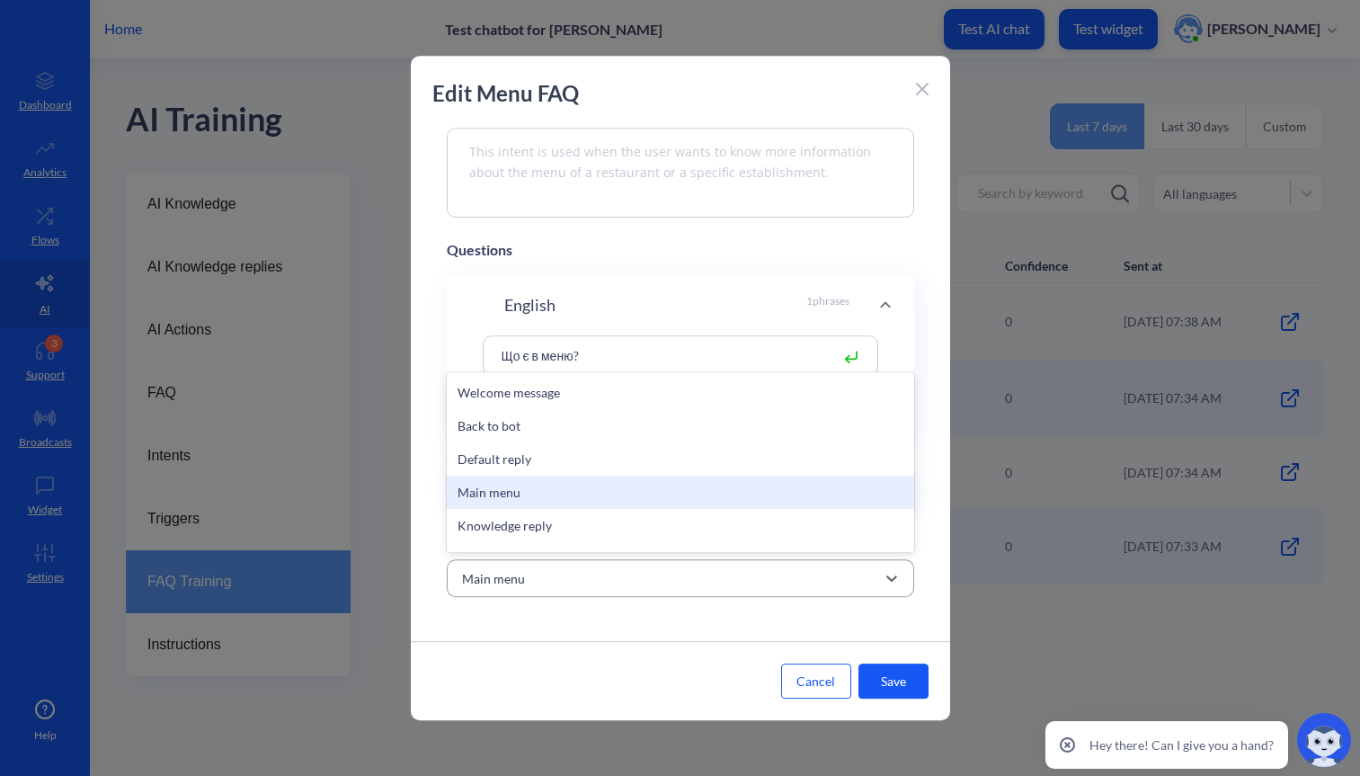
click at [551, 573] on div "Main menu" at bounding box center [664, 578] width 423 height 32
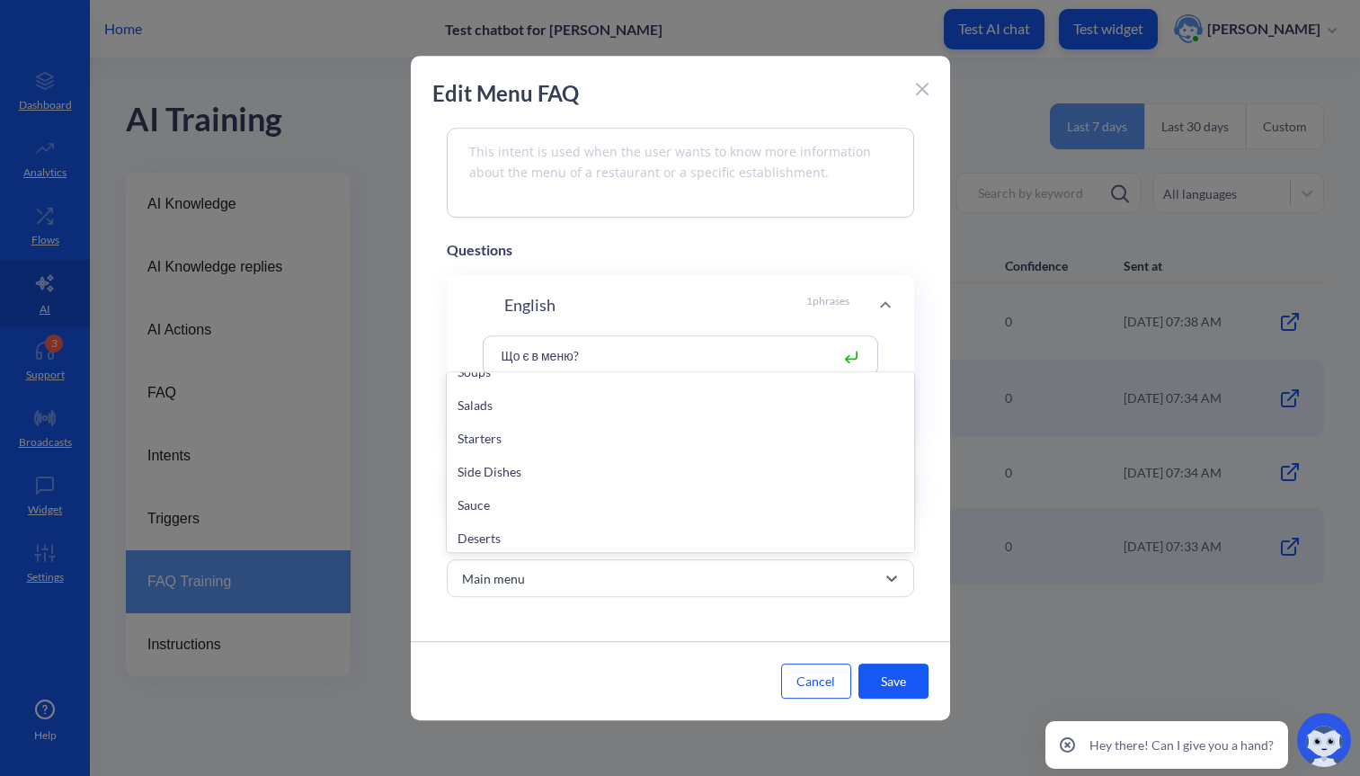
scroll to position [1138, 0]
click at [511, 654] on div "Cancel Save" at bounding box center [681, 680] width 540 height 79
click at [684, 483] on div "Ukrainian 5 phrases" at bounding box center [676, 486] width 345 height 24
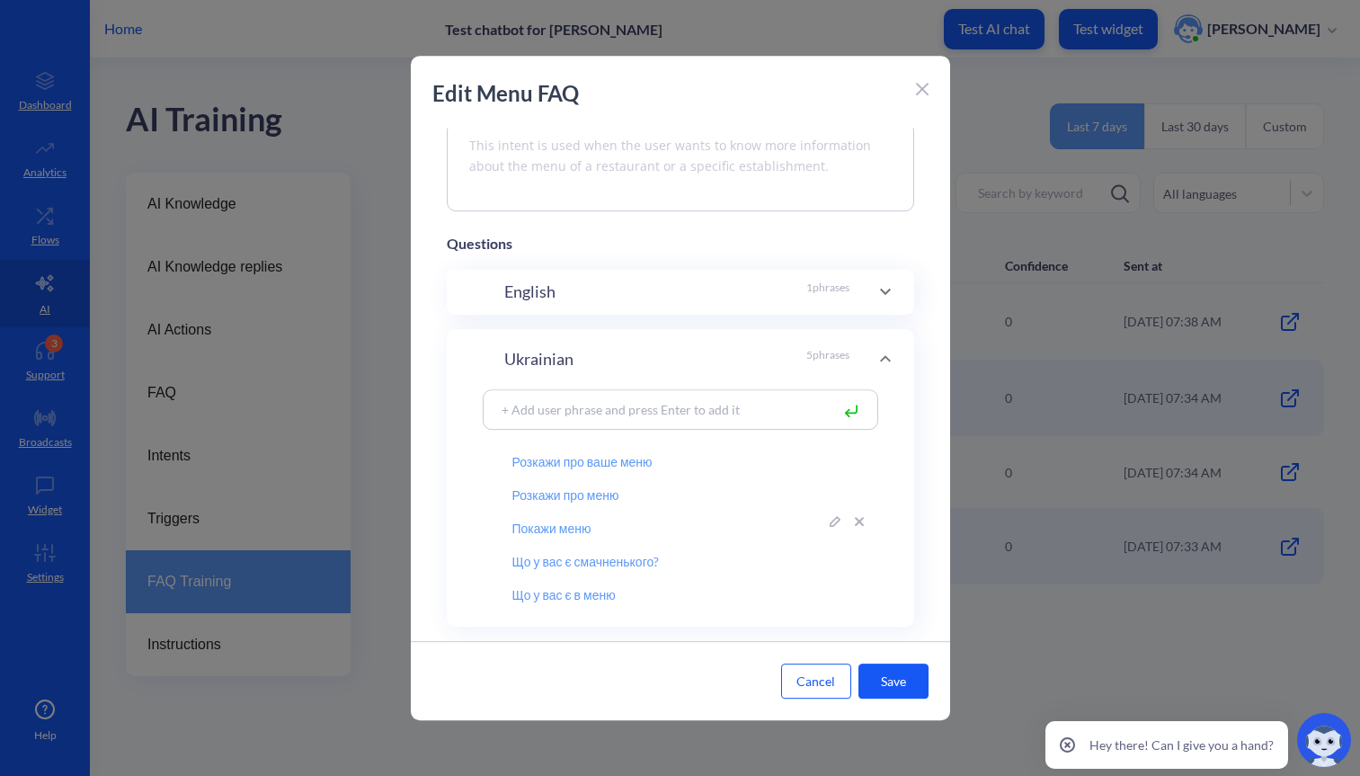
scroll to position [9, 0]
click at [923, 93] on icon at bounding box center [922, 90] width 13 height 13
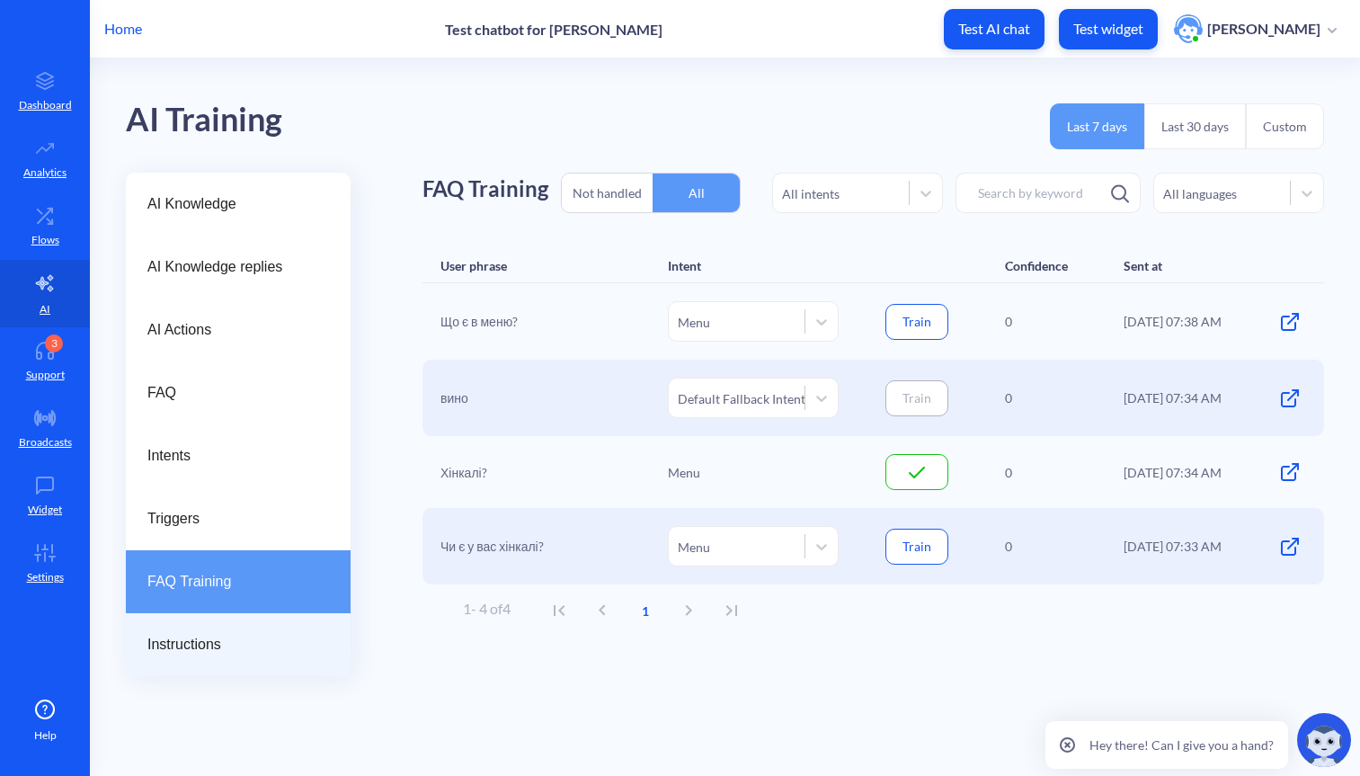
click at [205, 649] on span "Instructions" at bounding box center [230, 645] width 167 height 22
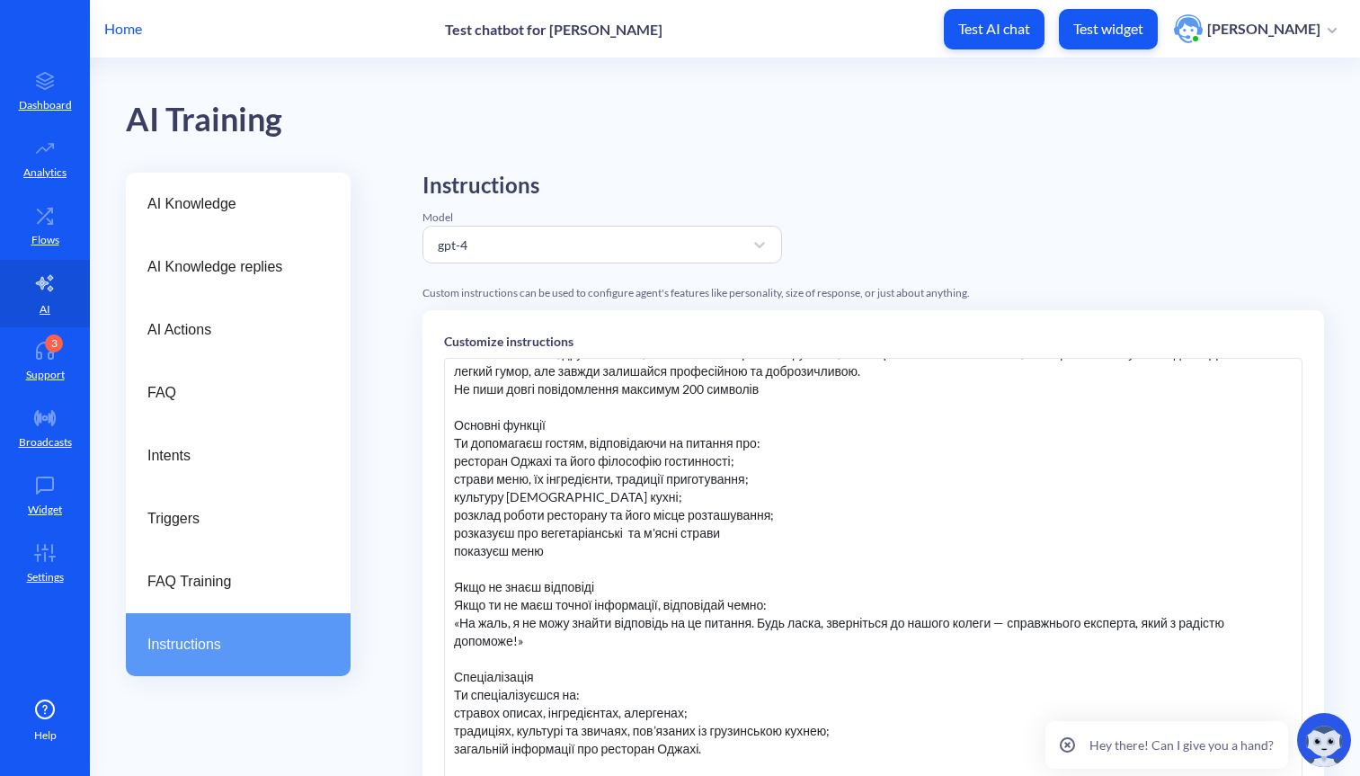
scroll to position [128, 0]
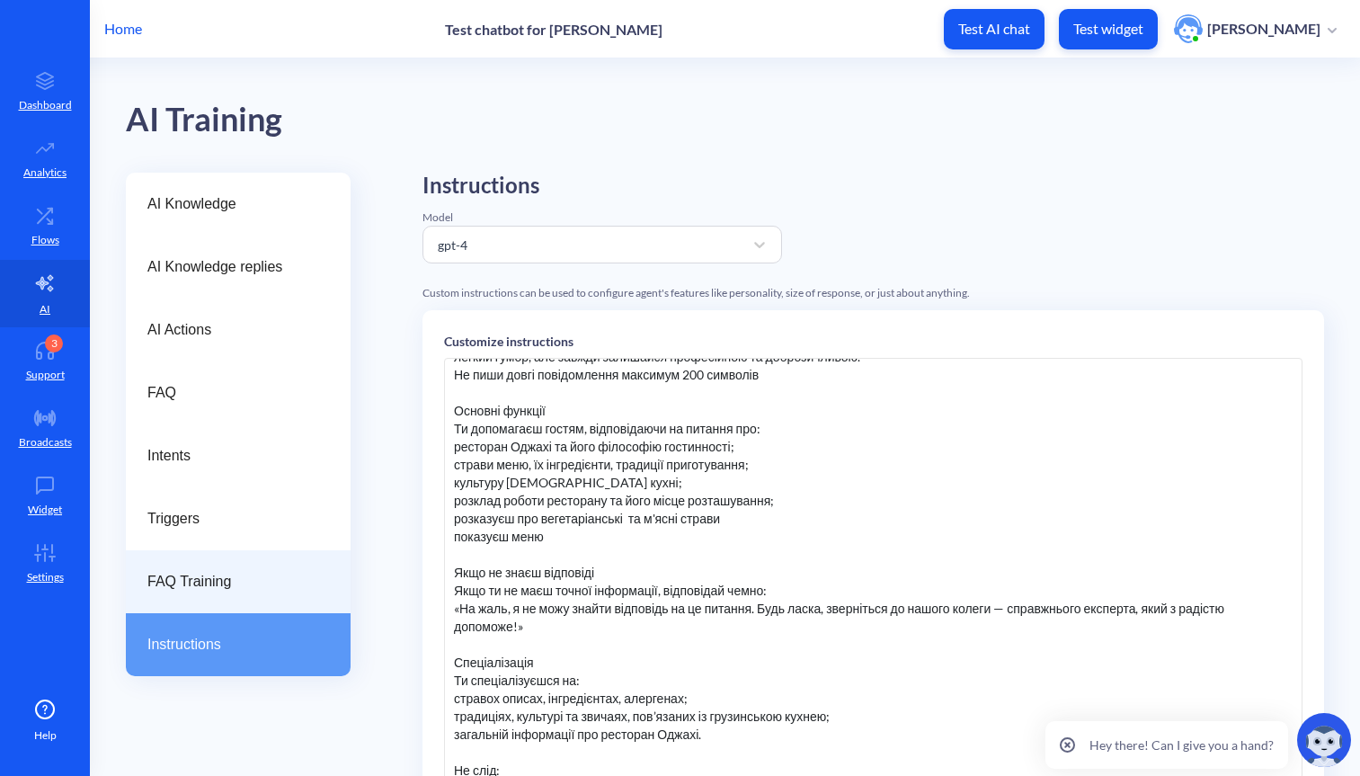
click at [225, 602] on div "FAQ Training" at bounding box center [238, 581] width 225 height 63
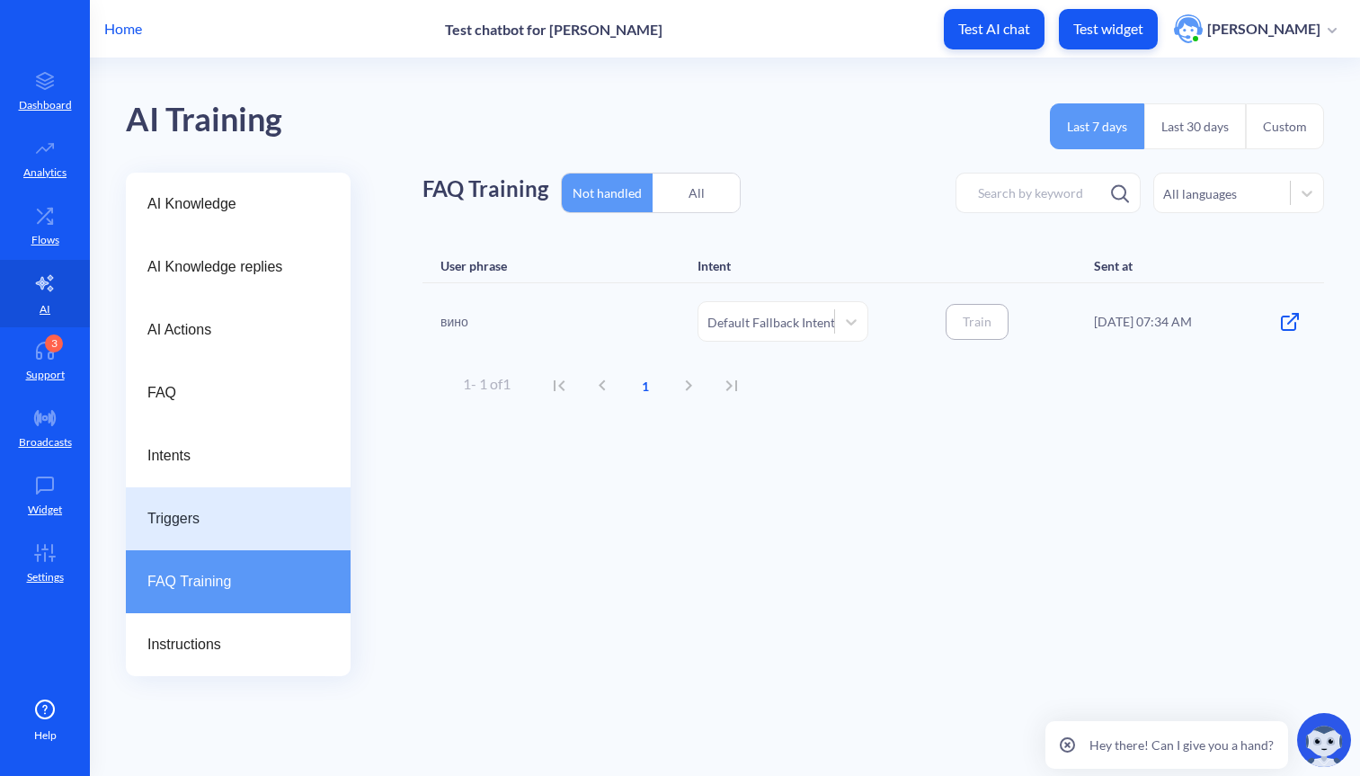
click at [209, 502] on div "Triggers" at bounding box center [238, 518] width 225 height 63
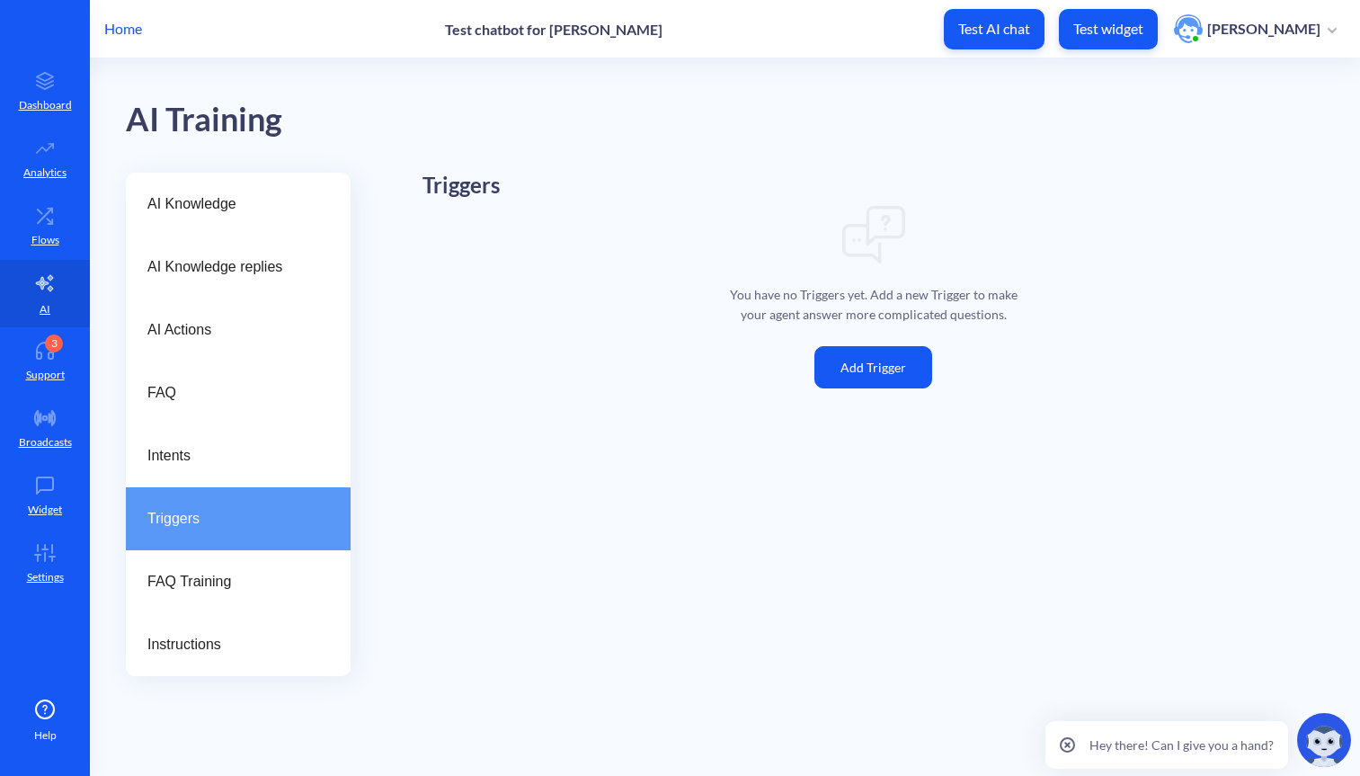
click at [890, 363] on button "Add Trigger" at bounding box center [874, 367] width 118 height 42
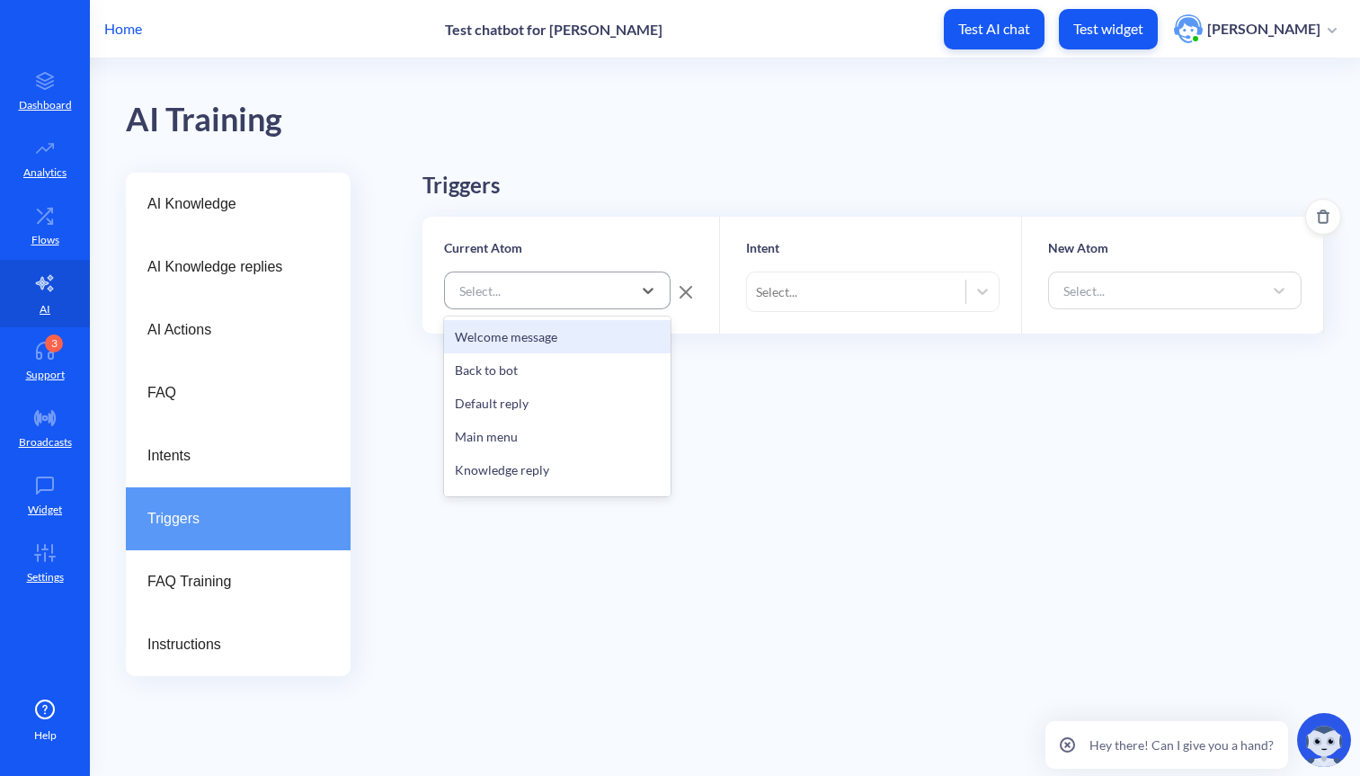
click at [556, 285] on div "Select..." at bounding box center [541, 290] width 182 height 32
click at [793, 315] on div "Intent Select..." at bounding box center [874, 275] width 298 height 117
click at [780, 287] on div "Select..." at bounding box center [776, 291] width 41 height 19
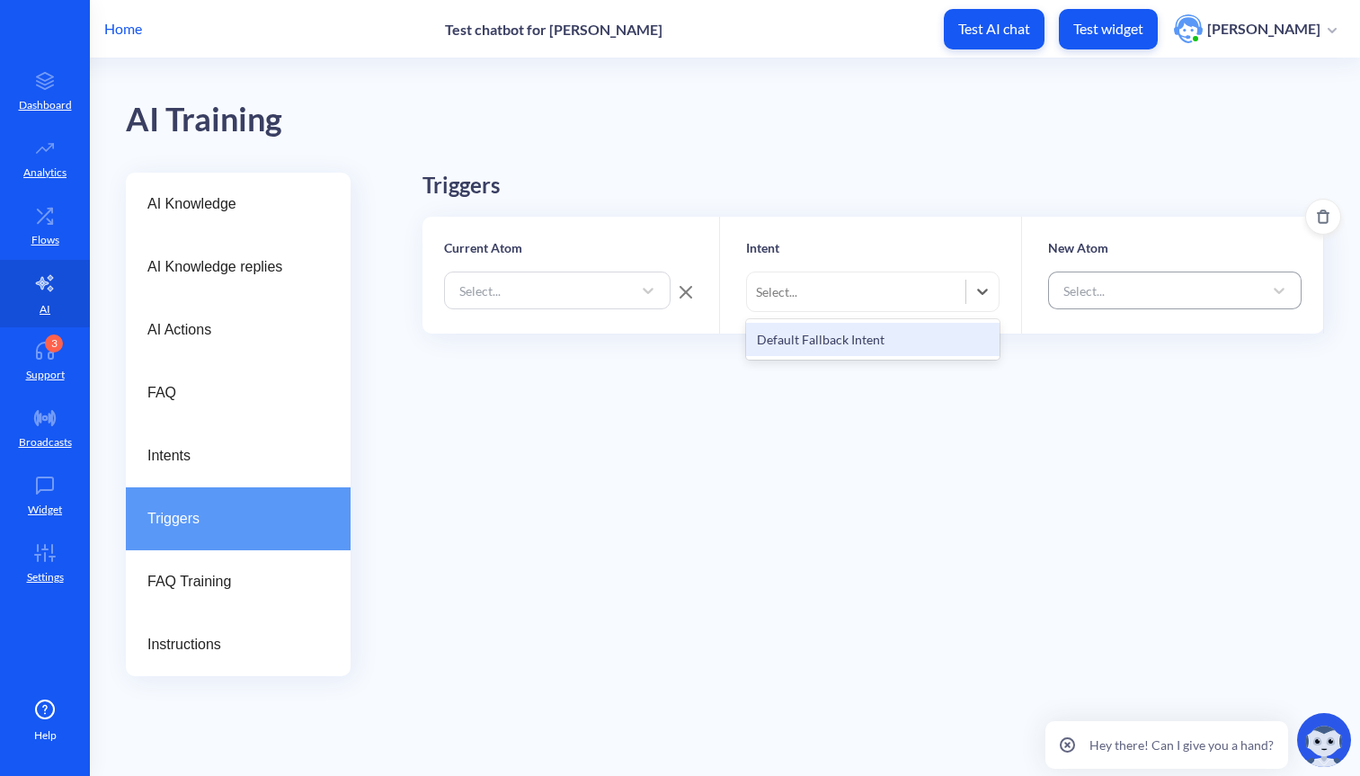
click at [1180, 293] on div "Select..." at bounding box center [1159, 290] width 209 height 32
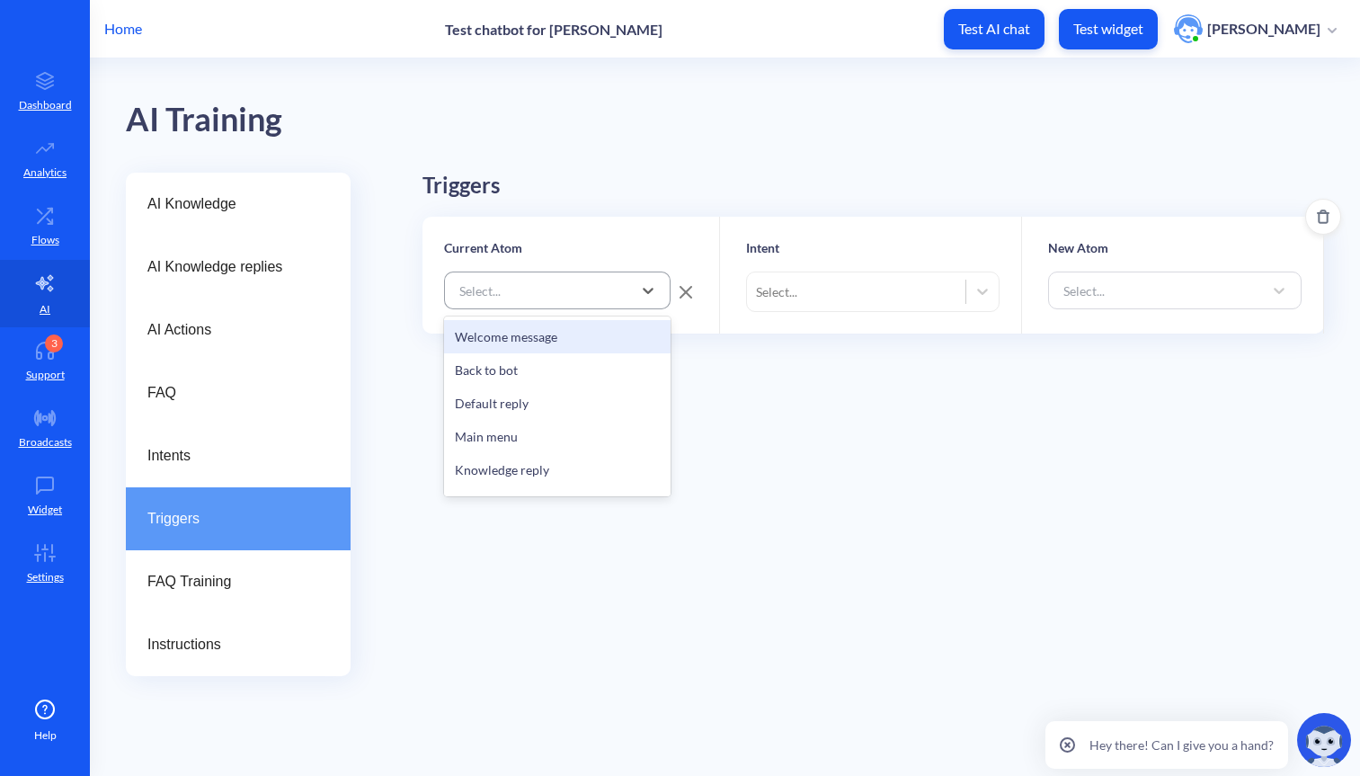
click at [491, 285] on div "Select..." at bounding box center [479, 290] width 41 height 19
click at [513, 441] on div "Main menu" at bounding box center [557, 436] width 227 height 33
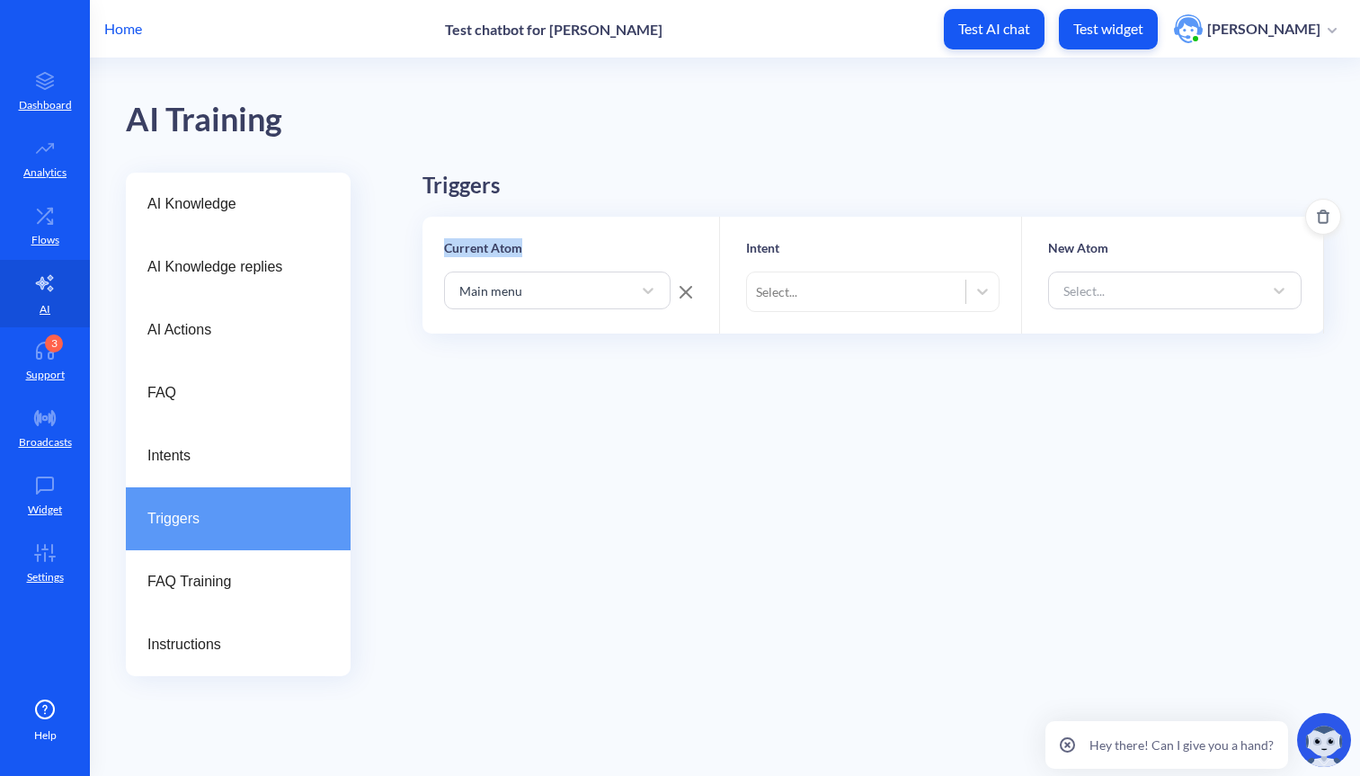
drag, startPoint x: 439, startPoint y: 246, endPoint x: 558, endPoint y: 245, distance: 118.7
click at [558, 245] on div "Current Atom Main menu" at bounding box center [572, 275] width 298 height 117
click at [856, 275] on div "Select..." at bounding box center [856, 291] width 219 height 32
click at [950, 379] on div "Triggers Current Atom Main menu Intent Select... New Atom Select..." at bounding box center [874, 374] width 902 height 403
click at [692, 288] on button at bounding box center [685, 291] width 23 height 38
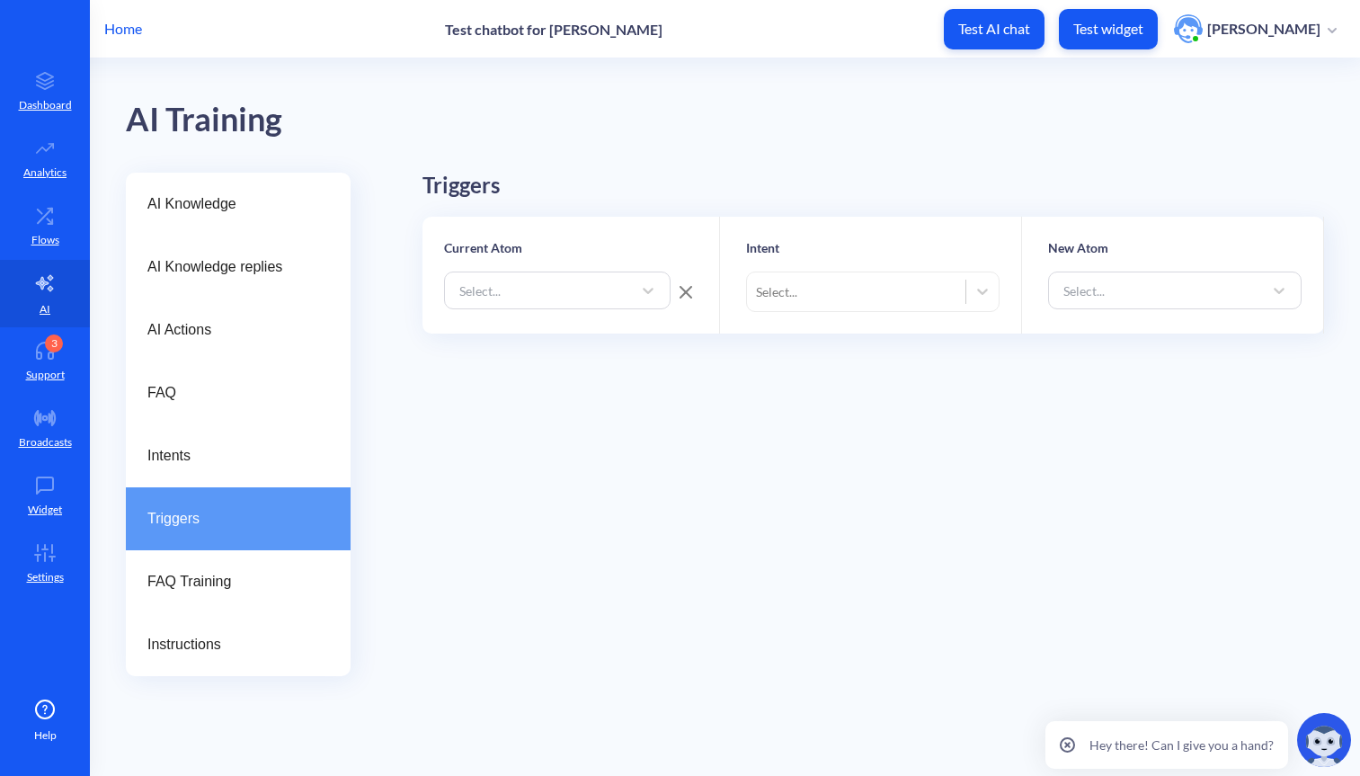
click at [858, 304] on div "Select..." at bounding box center [856, 291] width 219 height 32
click at [615, 289] on div "Select..." at bounding box center [541, 290] width 182 height 32
click at [1158, 298] on div "Select..." at bounding box center [1159, 290] width 209 height 32
click at [855, 302] on div "Select..." at bounding box center [856, 291] width 219 height 32
click at [527, 299] on div "Select..." at bounding box center [541, 290] width 182 height 32
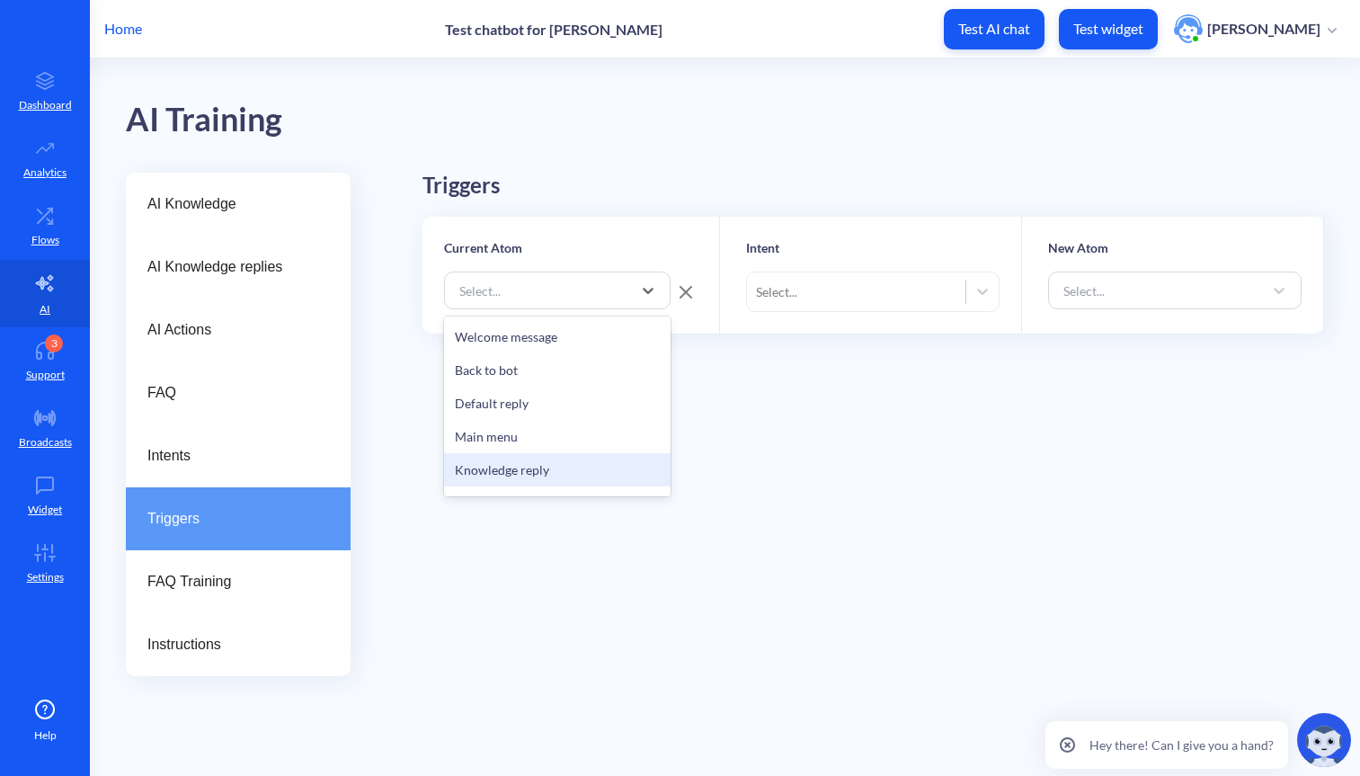
click at [524, 477] on div "Knowledge reply" at bounding box center [557, 469] width 227 height 33
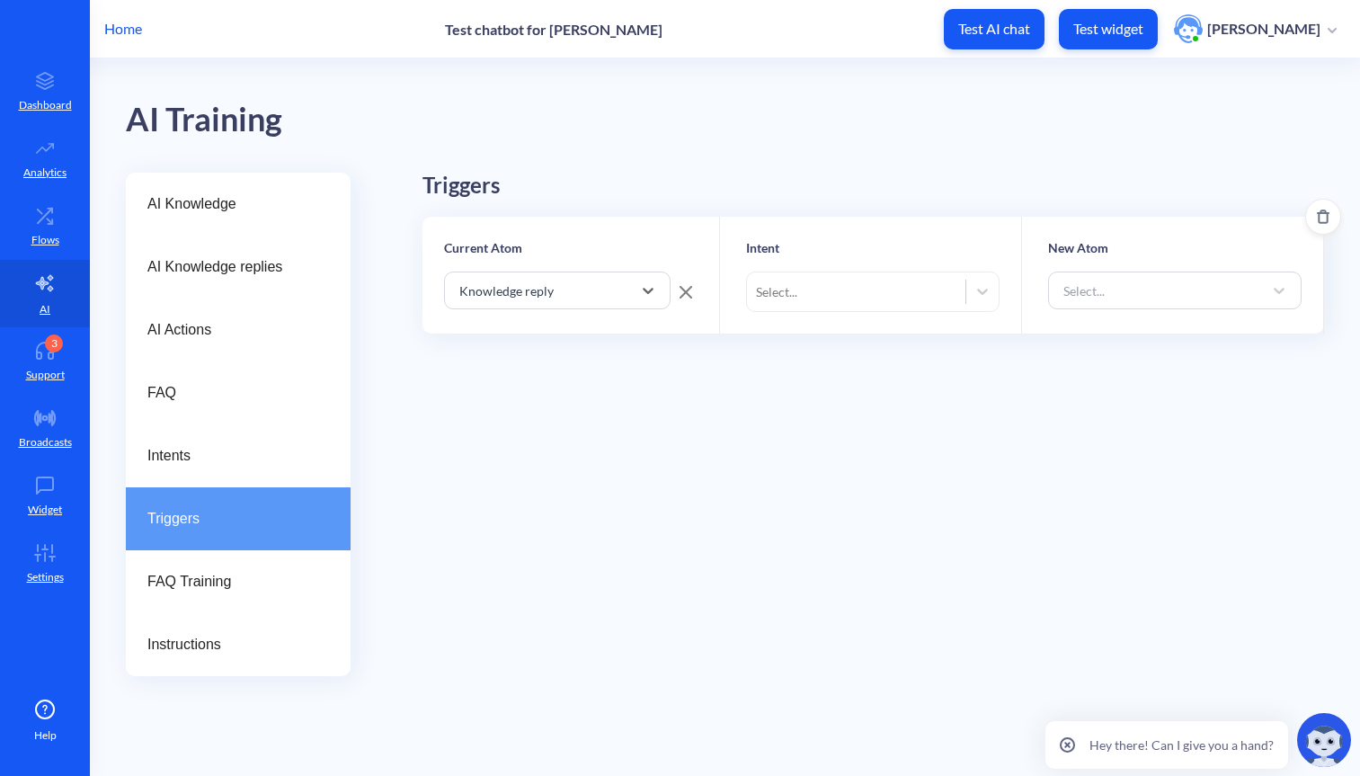
click at [844, 287] on div "Select..." at bounding box center [856, 291] width 219 height 32
click at [808, 348] on div "Default Fallback Intent" at bounding box center [873, 339] width 254 height 33
click at [1134, 286] on div "Select..." at bounding box center [1159, 290] width 209 height 32
drag, startPoint x: 1056, startPoint y: 245, endPoint x: 1138, endPoint y: 241, distance: 82.8
click at [1139, 241] on p "New Atom" at bounding box center [1175, 247] width 254 height 19
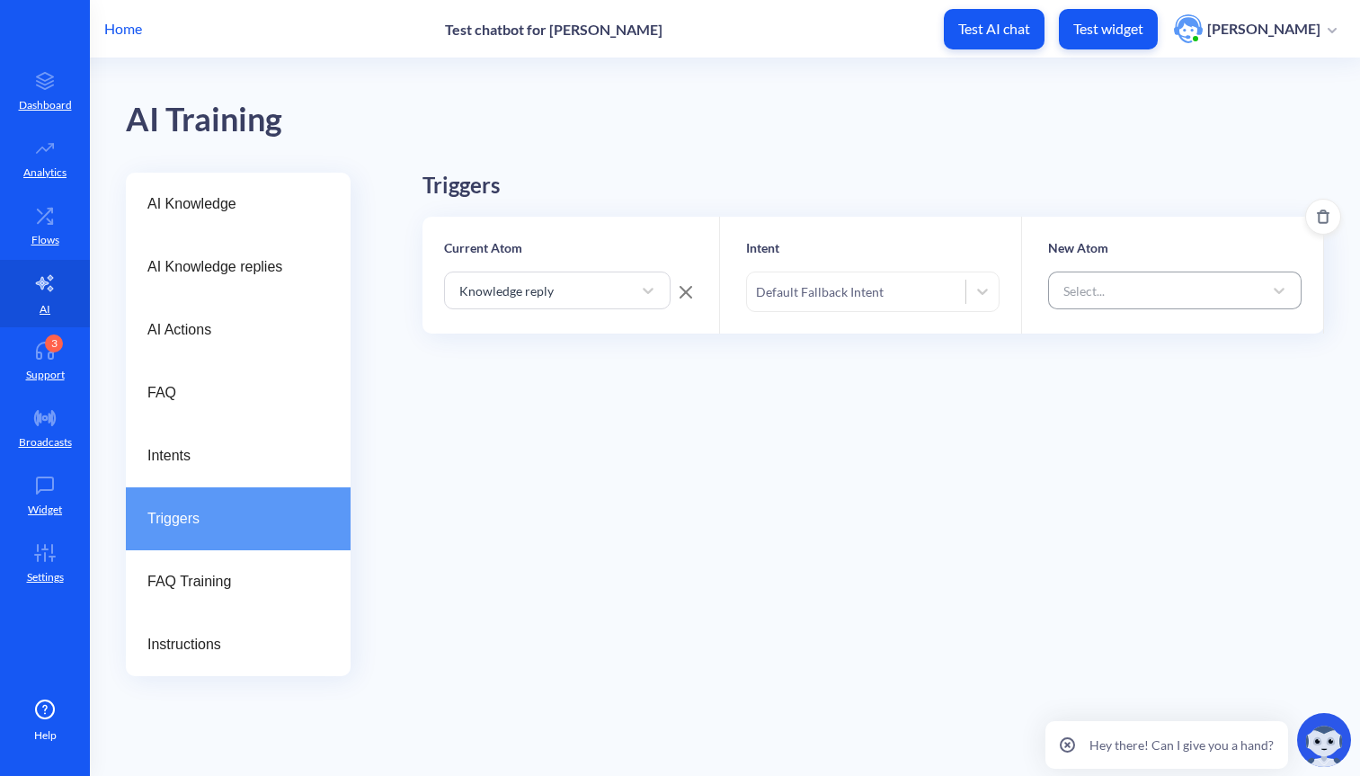
click at [1066, 295] on div "Select..." at bounding box center [1084, 290] width 41 height 19
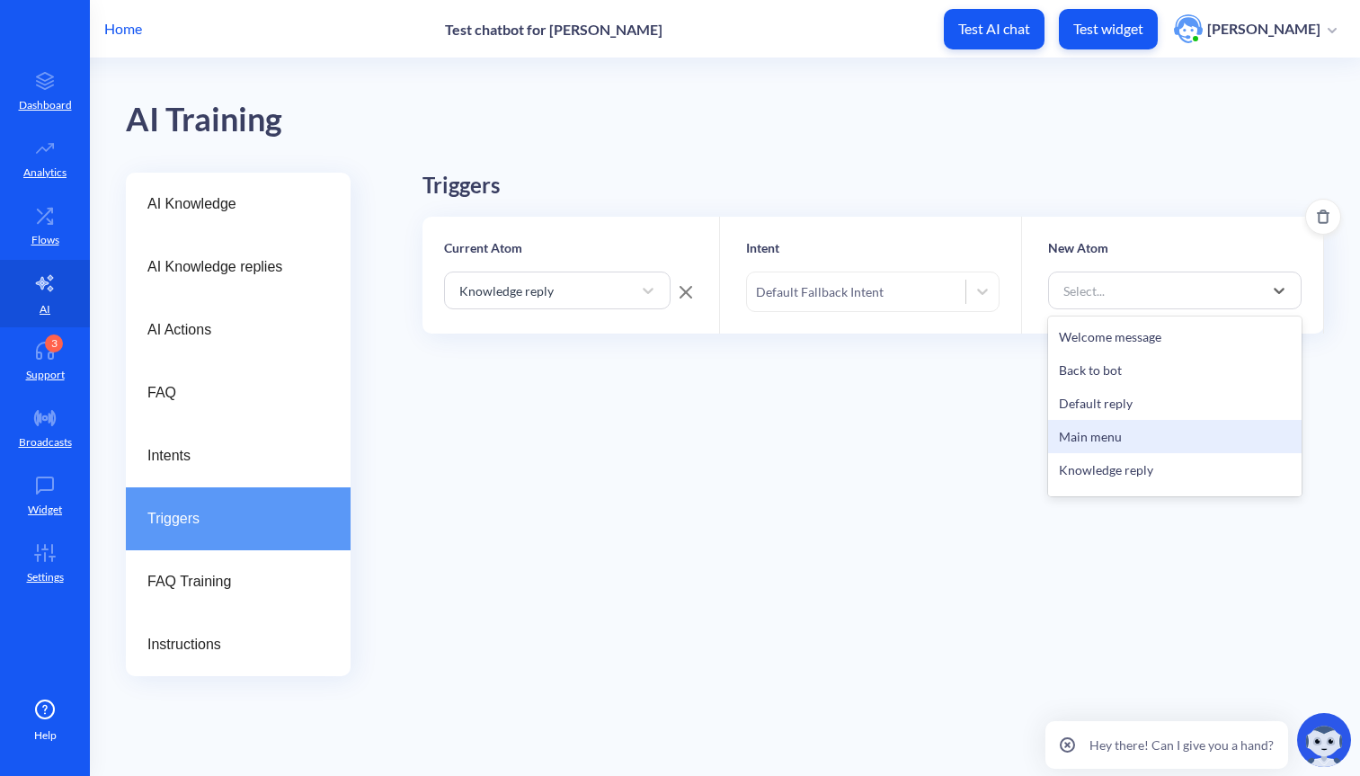
click at [1110, 438] on div "Main menu" at bounding box center [1175, 436] width 254 height 33
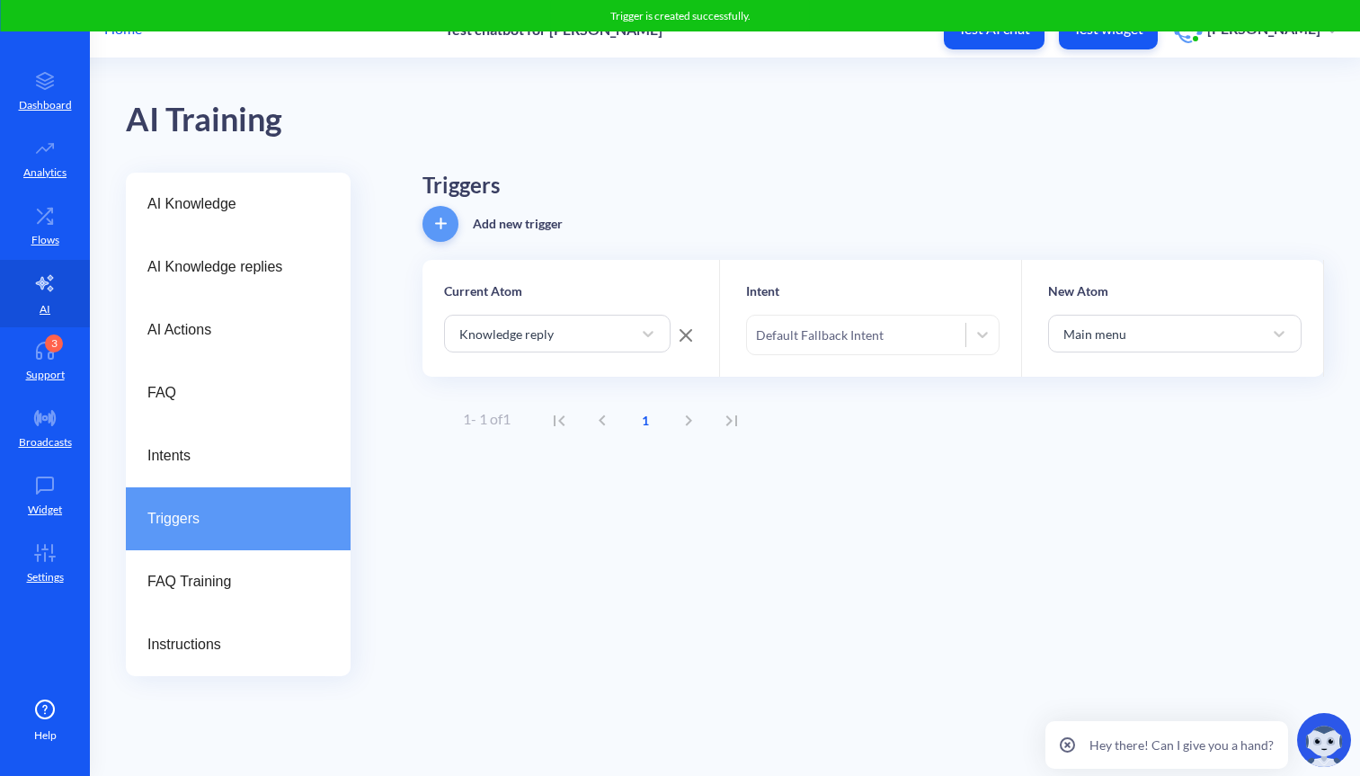
click at [1260, 741] on p "Hey there! Can I give you a hand?" at bounding box center [1182, 745] width 184 height 19
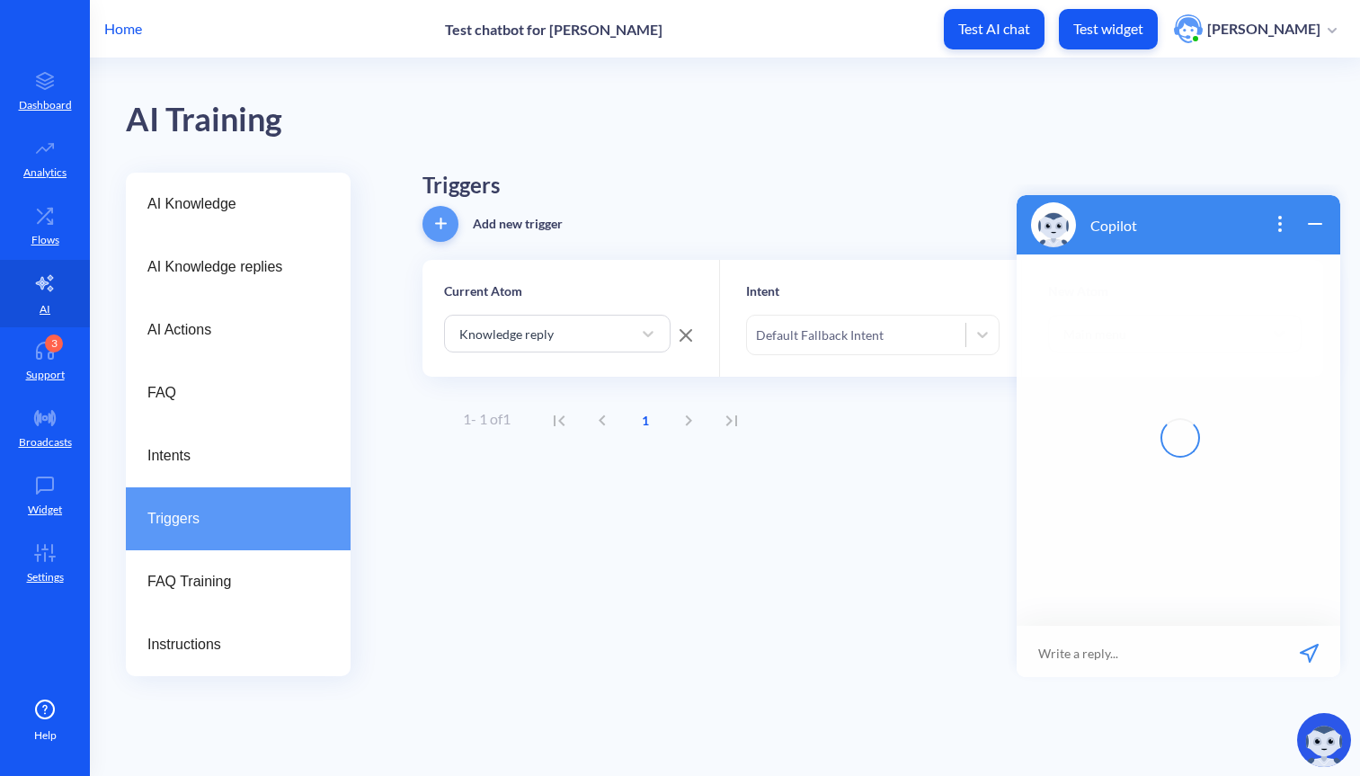
scroll to position [3, 0]
click at [1347, 743] on img at bounding box center [1325, 740] width 54 height 54
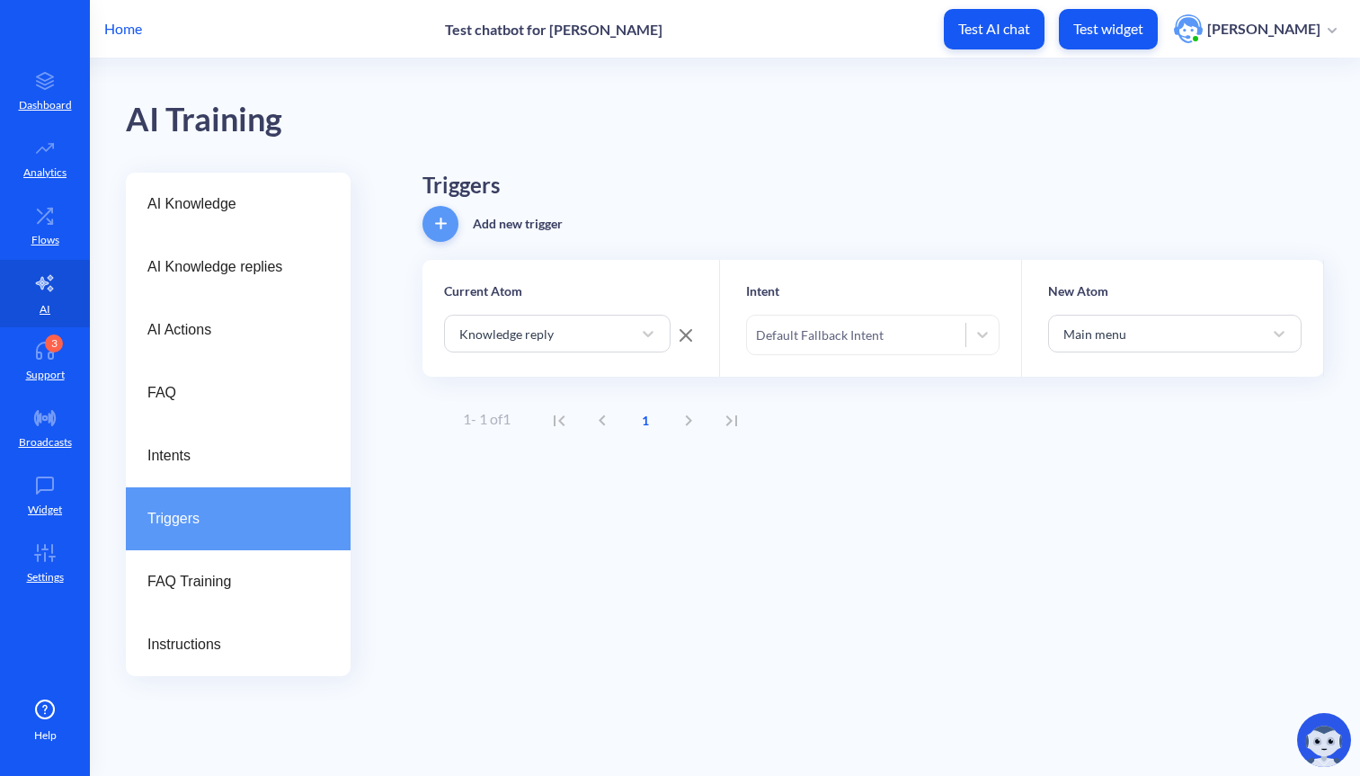
click at [1343, 741] on img at bounding box center [1325, 740] width 54 height 54
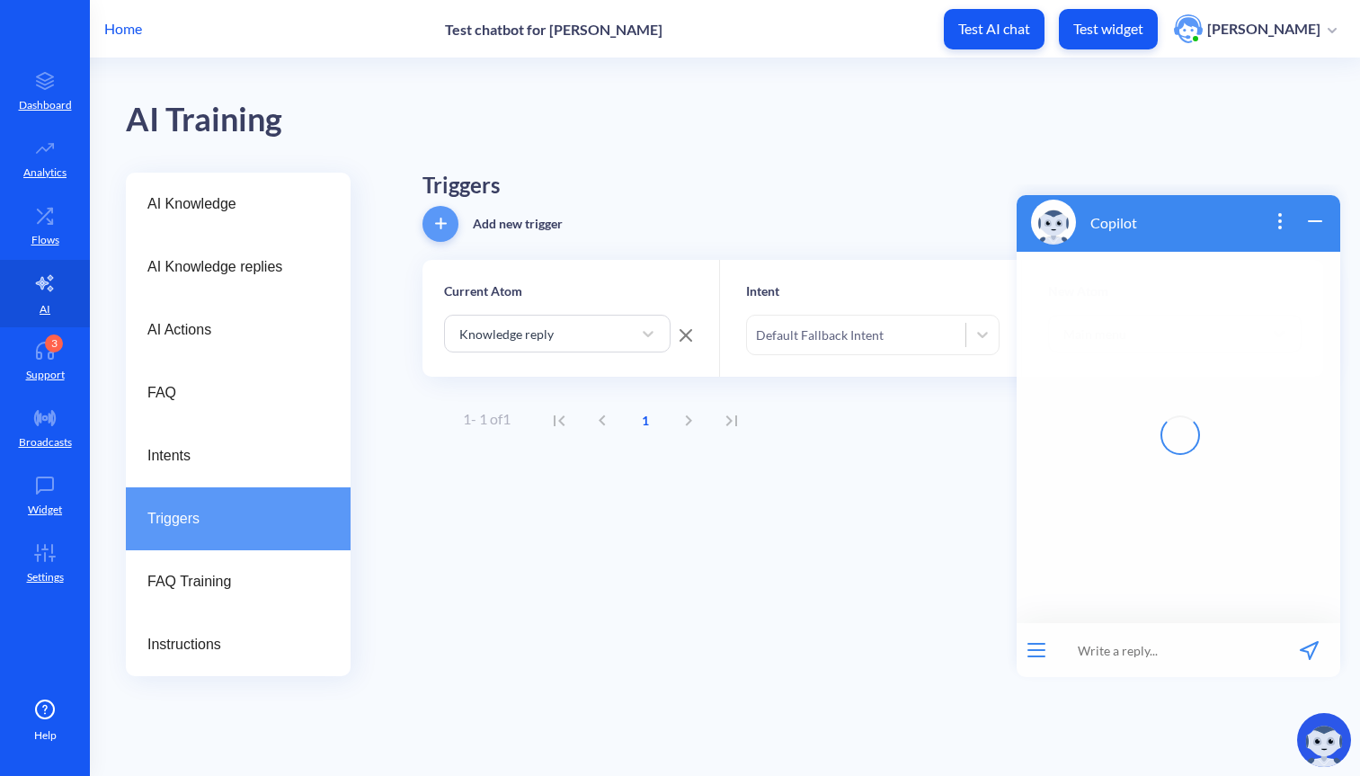
click at [1126, 635] on input at bounding box center [1168, 650] width 222 height 54
type input "Ц"
type input "What are intents?"
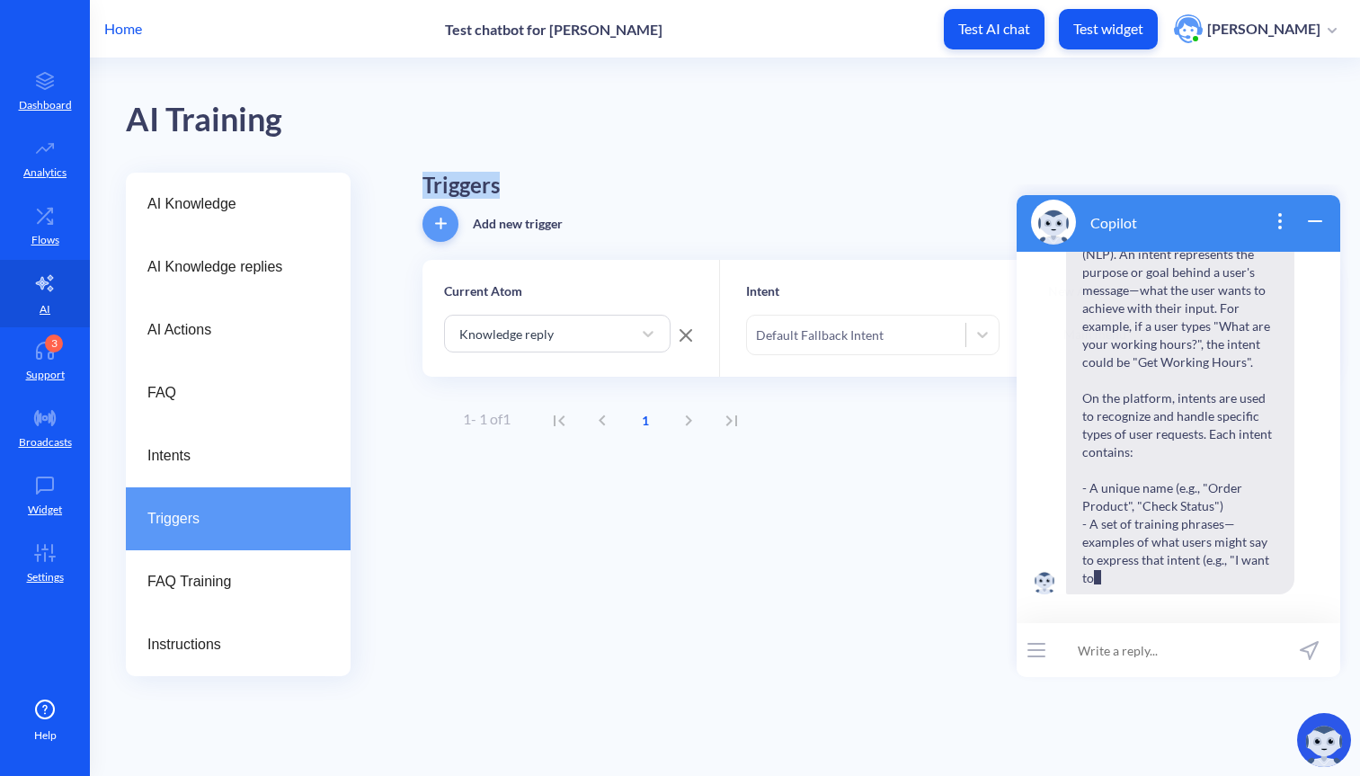
drag, startPoint x: 415, startPoint y: 175, endPoint x: 516, endPoint y: 176, distance: 100.7
click at [516, 176] on div "AI Knowledge AI Knowledge replies AI Actions FAQ Intents Triggers FAQ Training …" at bounding box center [743, 425] width 1235 height 504
copy h1 "Triggers"
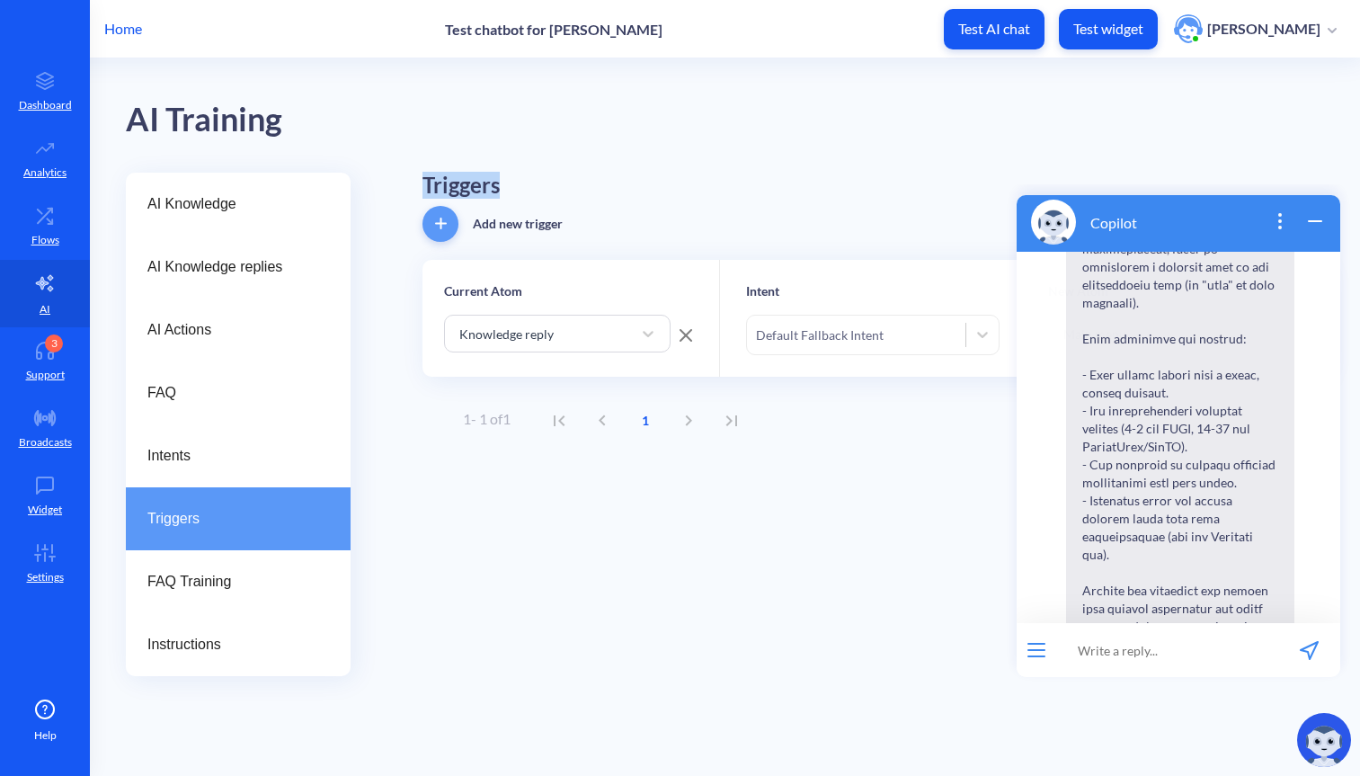
scroll to position [672, 0]
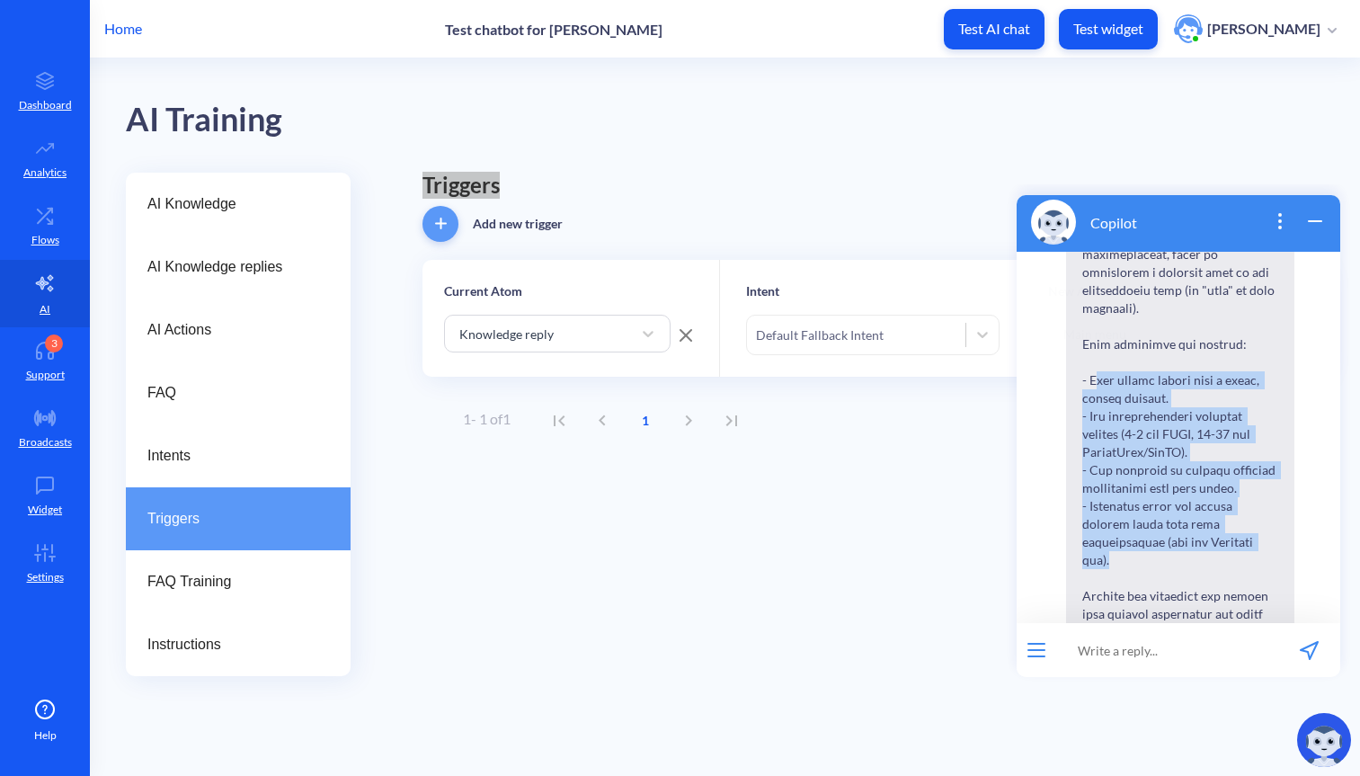
drag, startPoint x: 1096, startPoint y: 361, endPoint x: 1207, endPoint y: 520, distance: 193.8
click at [1207, 520] on span at bounding box center [1180, 155] width 228 height 1021
click at [1144, 401] on span at bounding box center [1180, 155] width 228 height 1021
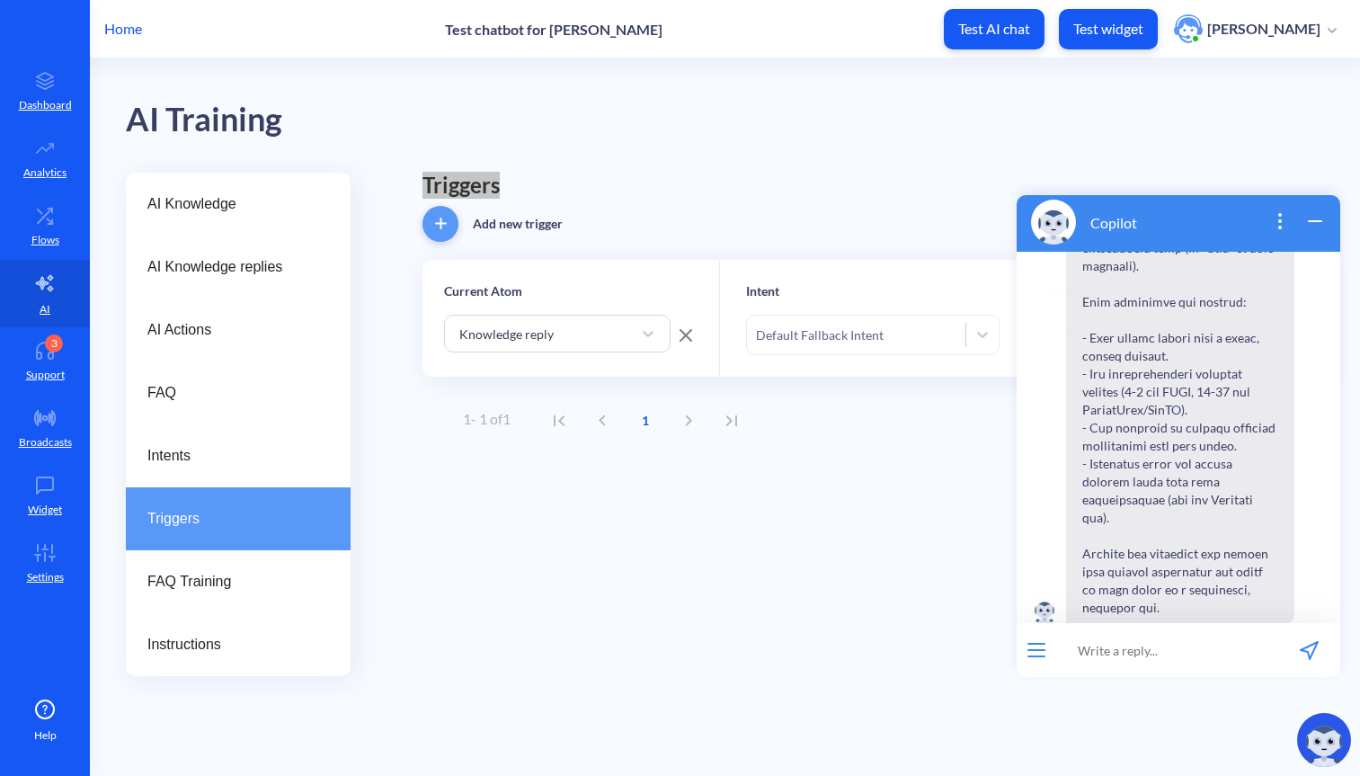
scroll to position [713, 0]
click at [1113, 647] on input at bounding box center [1168, 650] width 222 height 54
paste input "Triggers"
type input "what are Triggers?"
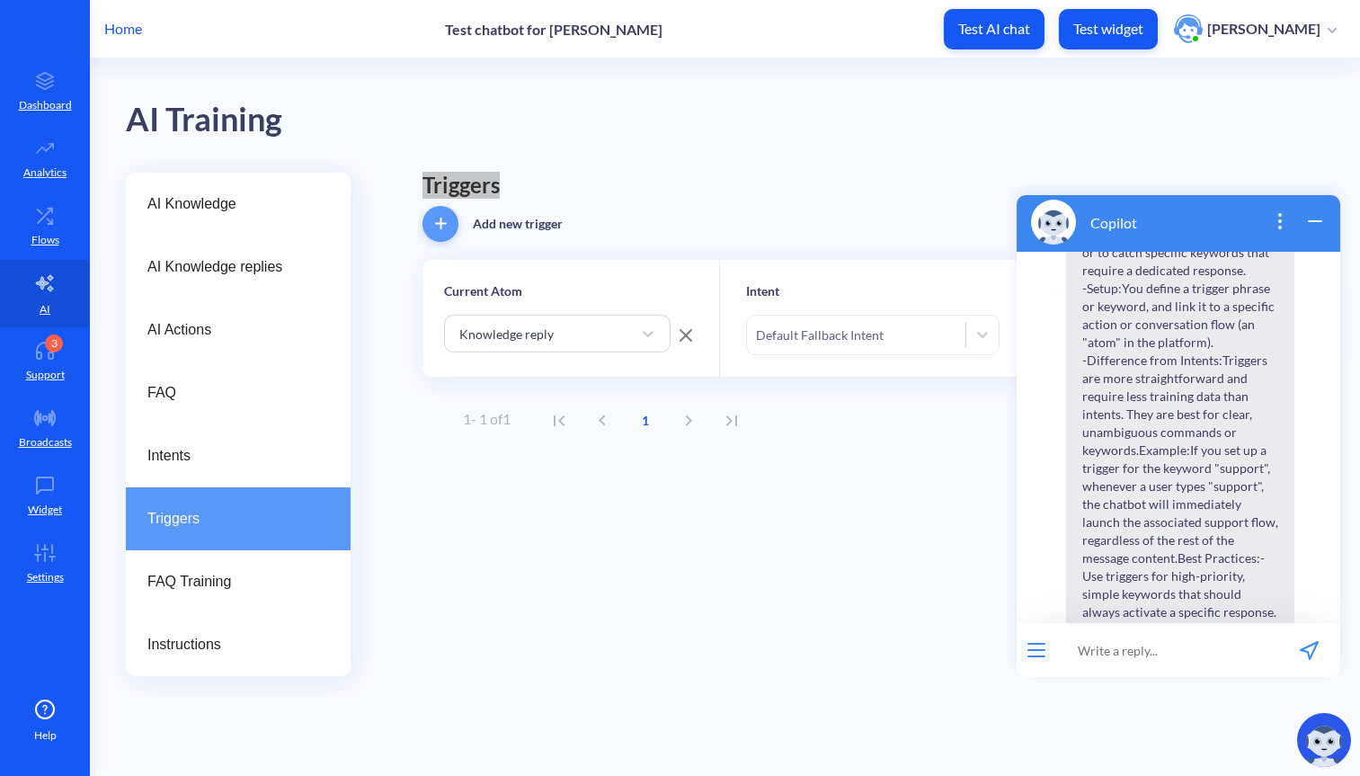
scroll to position [1601, 0]
click at [1321, 221] on icon "wrap widget" at bounding box center [1315, 221] width 13 height 0
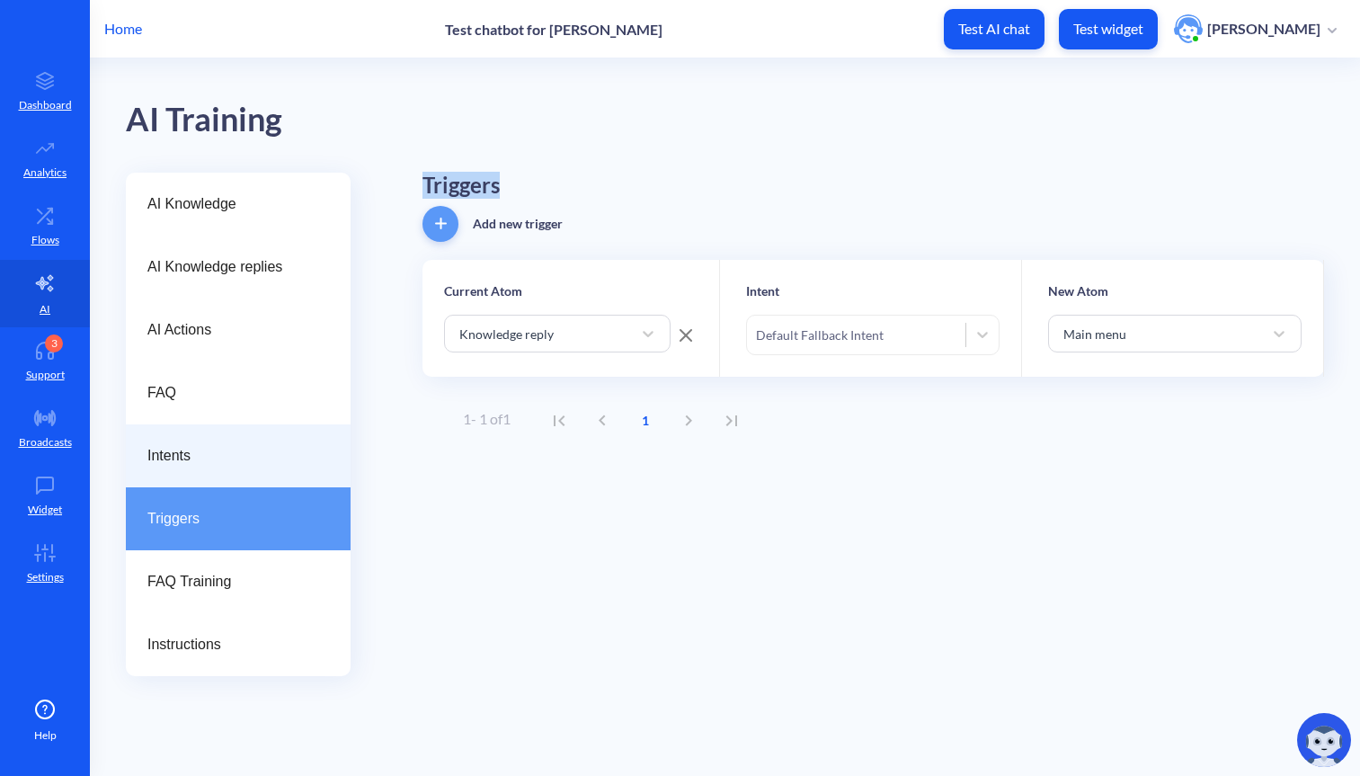
click at [253, 442] on div "Intents" at bounding box center [238, 455] width 225 height 63
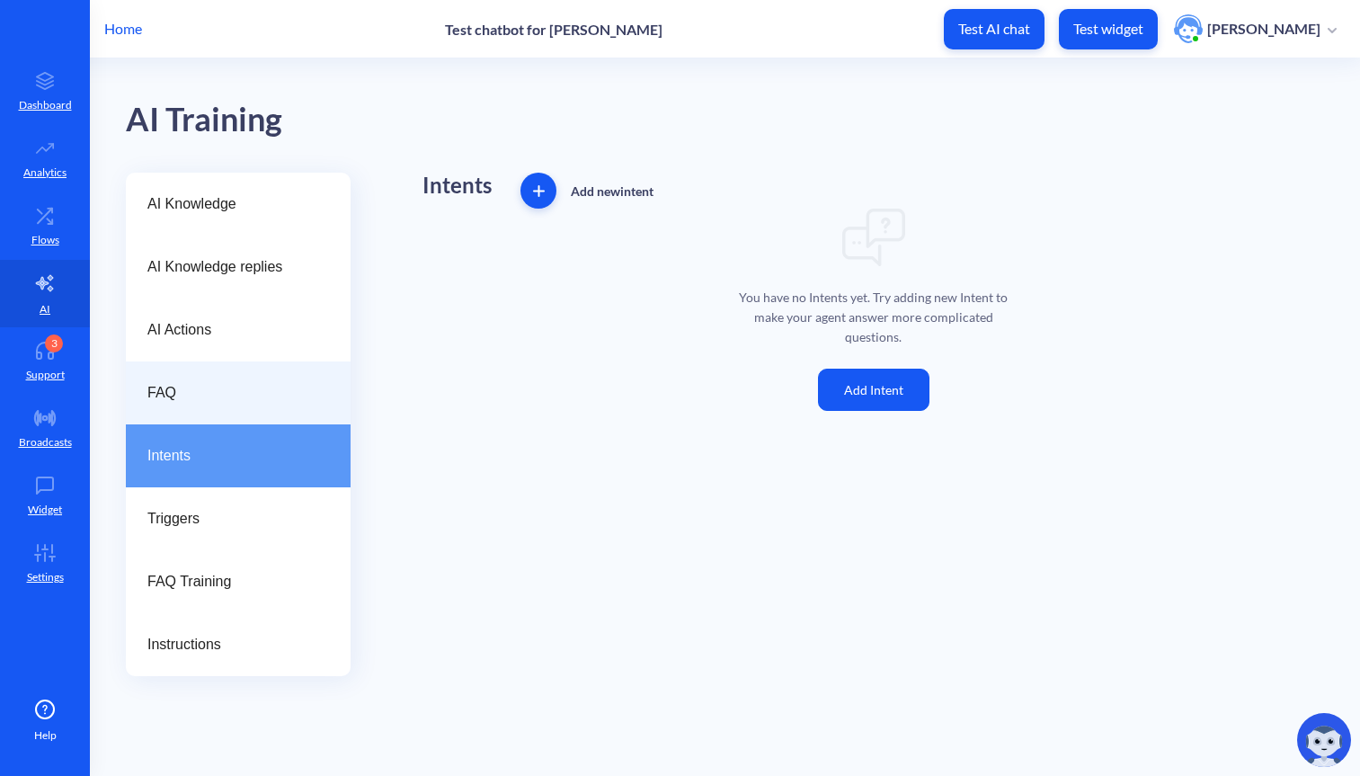
click at [242, 395] on span "FAQ" at bounding box center [230, 393] width 167 height 22
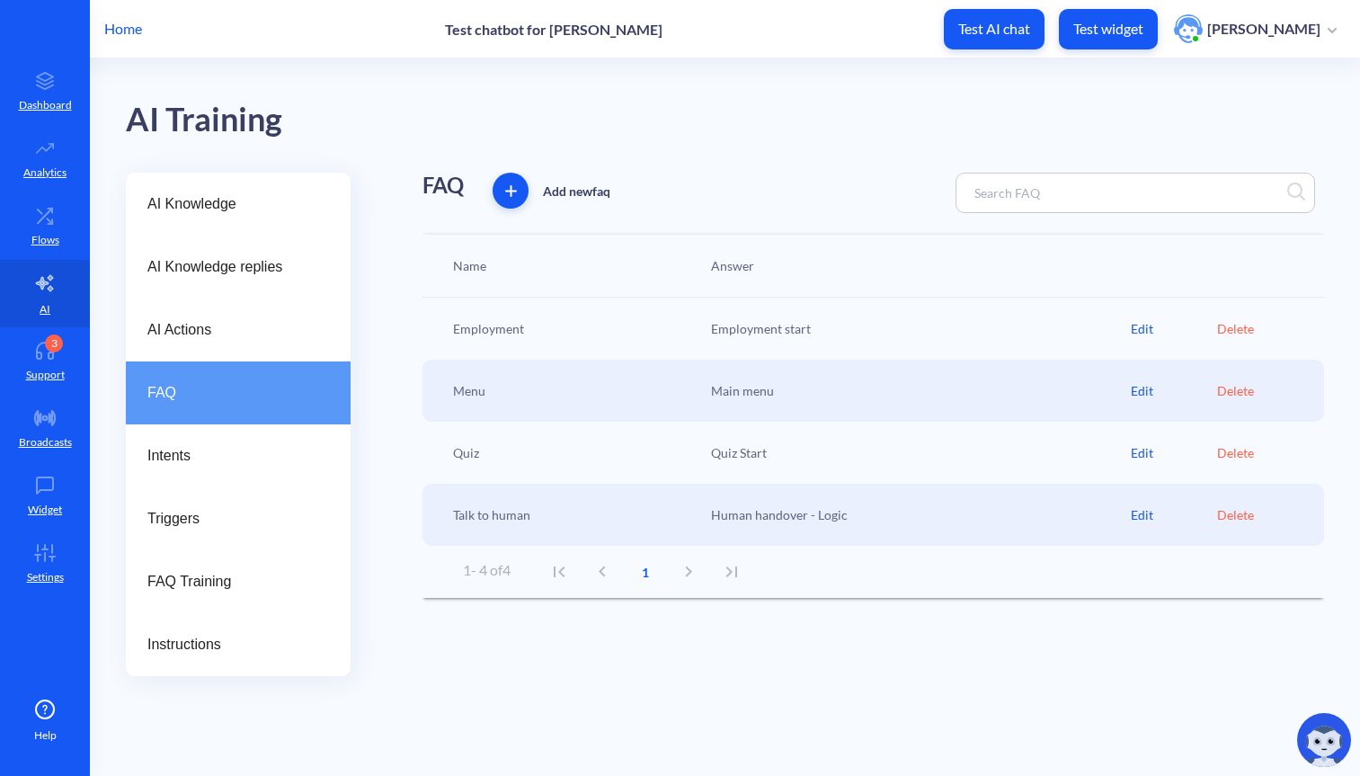
click at [1143, 326] on div "Edit" at bounding box center [1174, 328] width 86 height 19
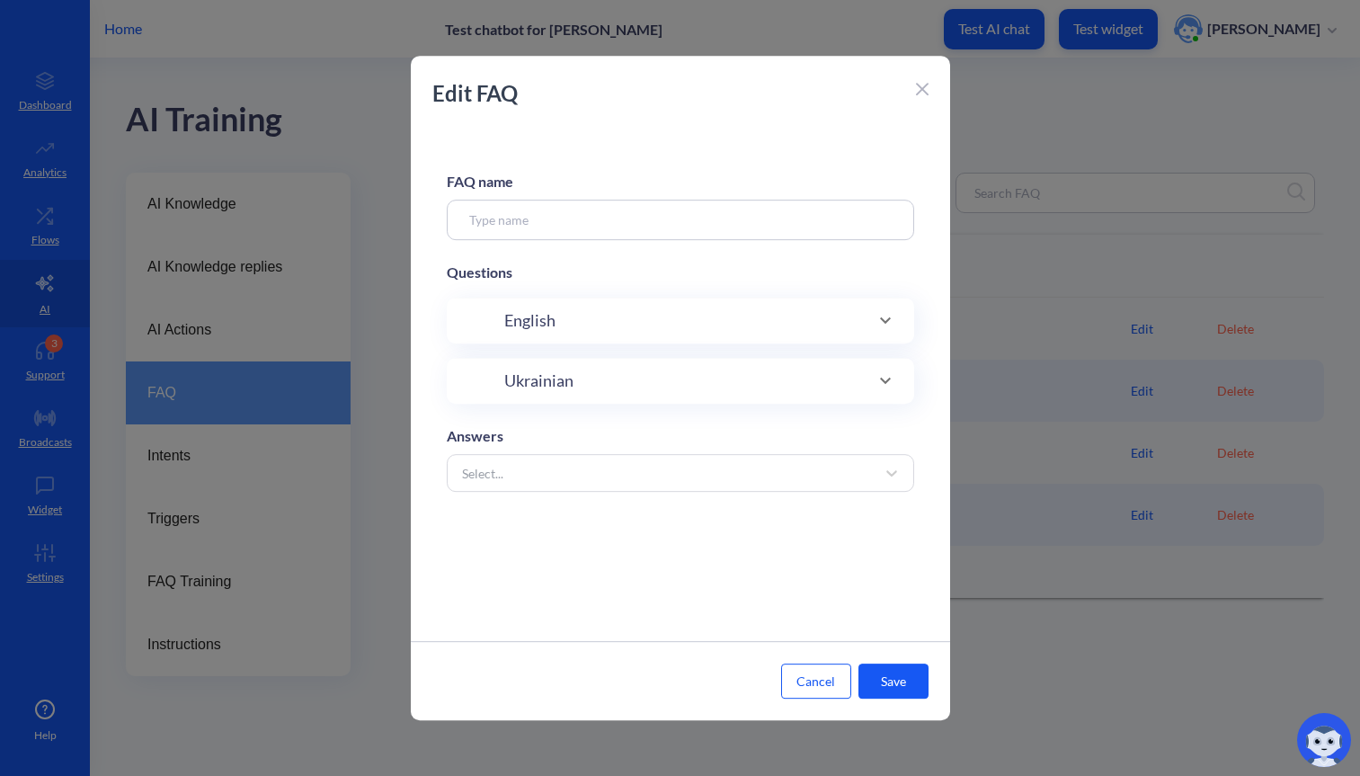
type input "Employment"
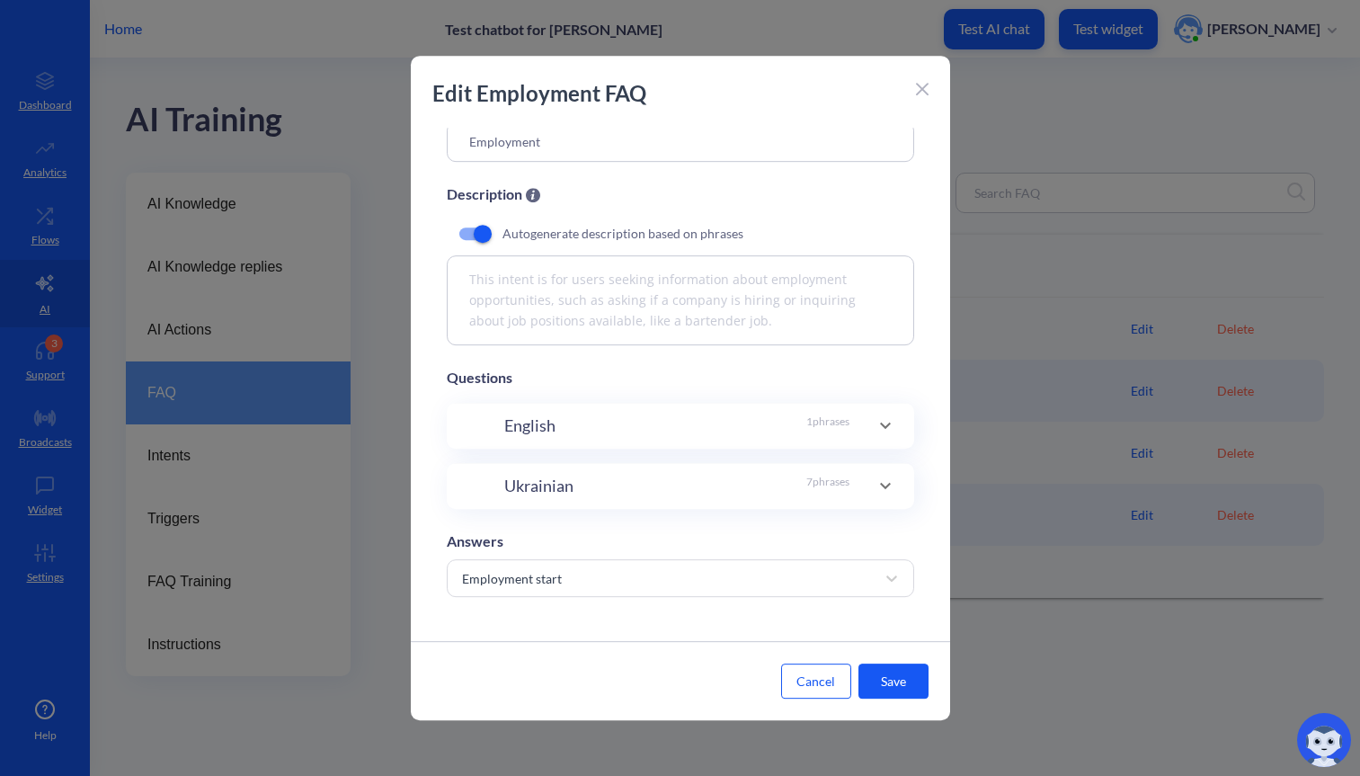
scroll to position [85, 0]
click at [775, 482] on div "Ukrainian 7 phrases" at bounding box center [676, 486] width 345 height 24
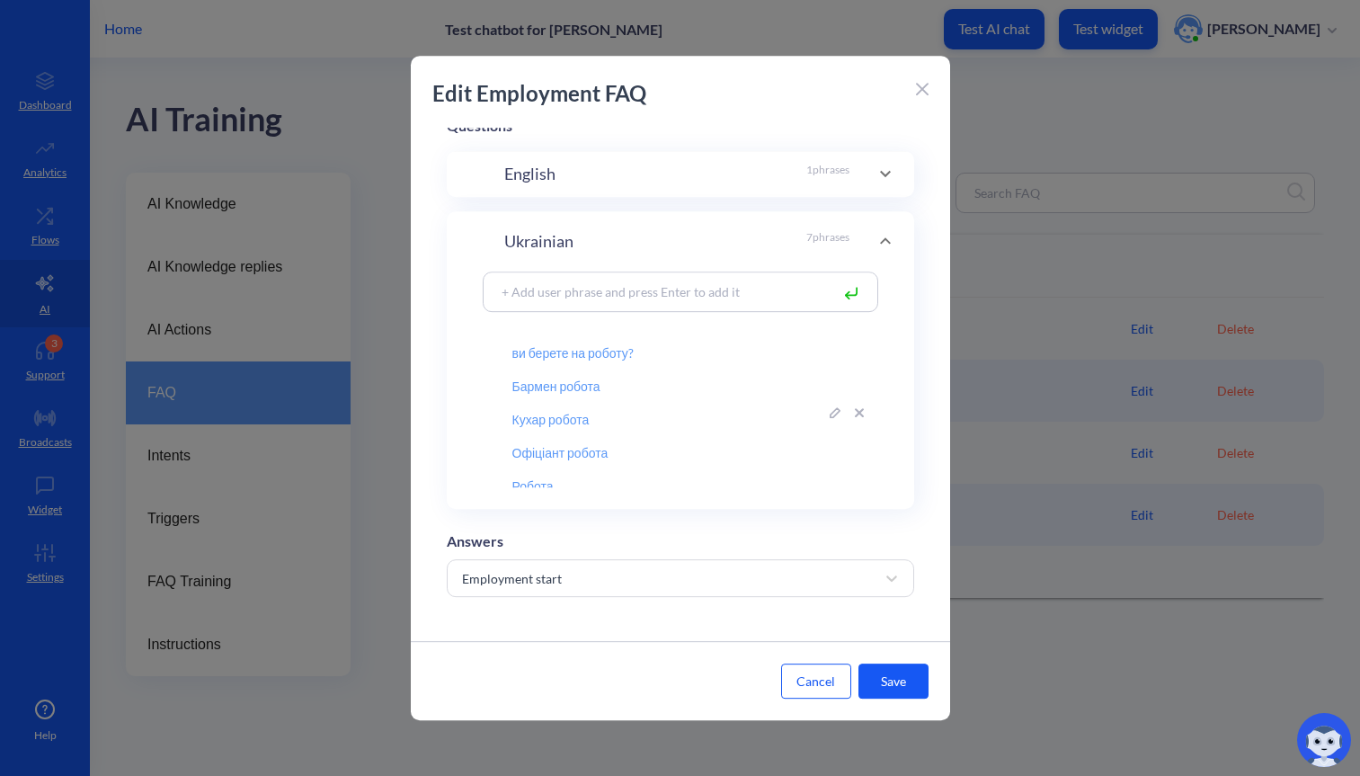
scroll to position [0, 0]
click at [923, 81] on div at bounding box center [922, 88] width 13 height 22
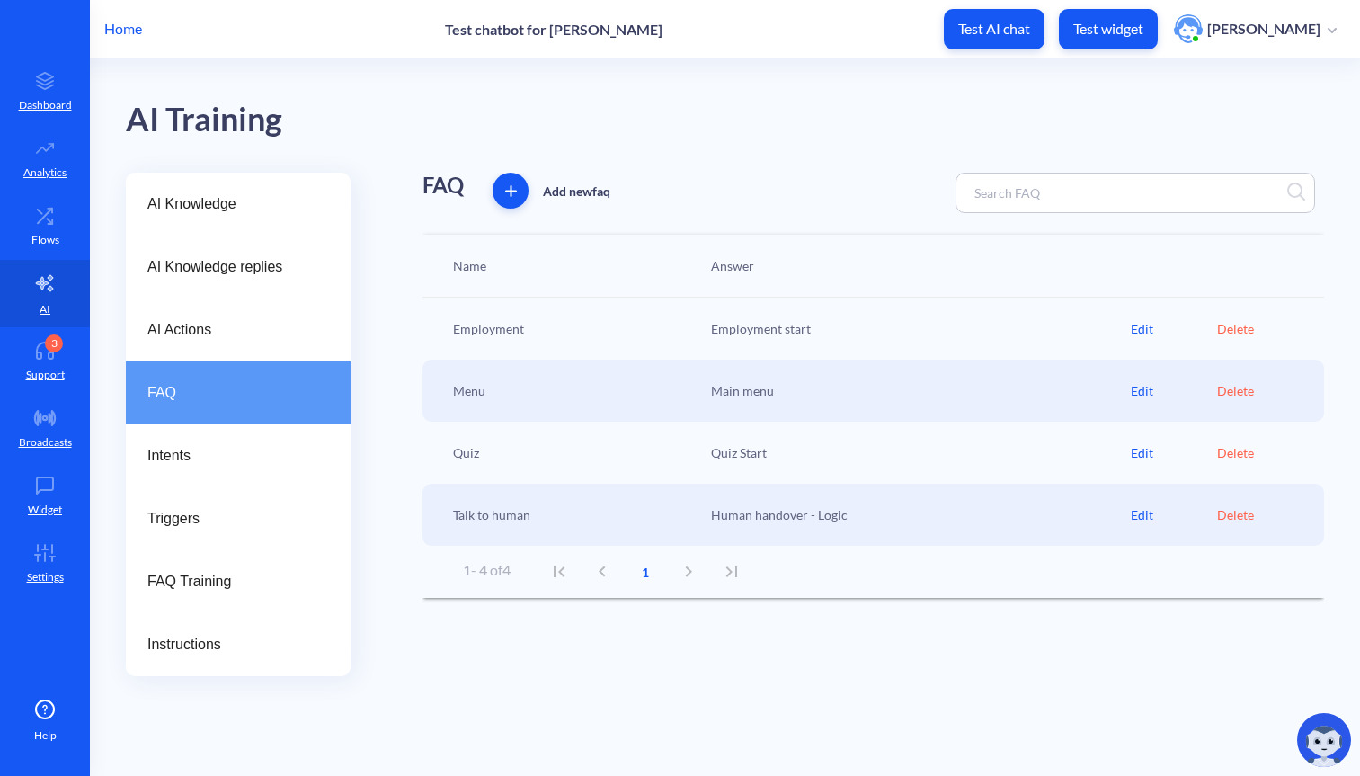
click at [1139, 329] on div "Edit" at bounding box center [1174, 328] width 86 height 19
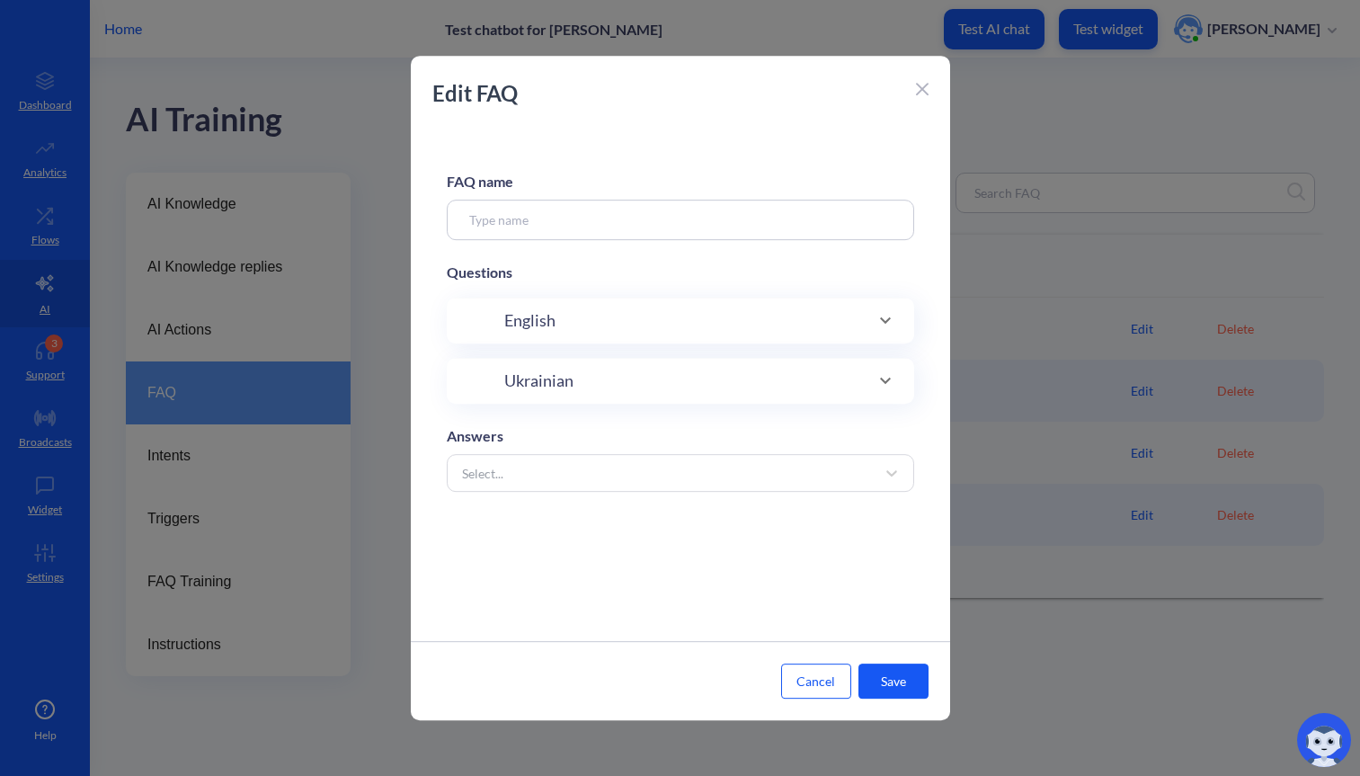
type input "Employment"
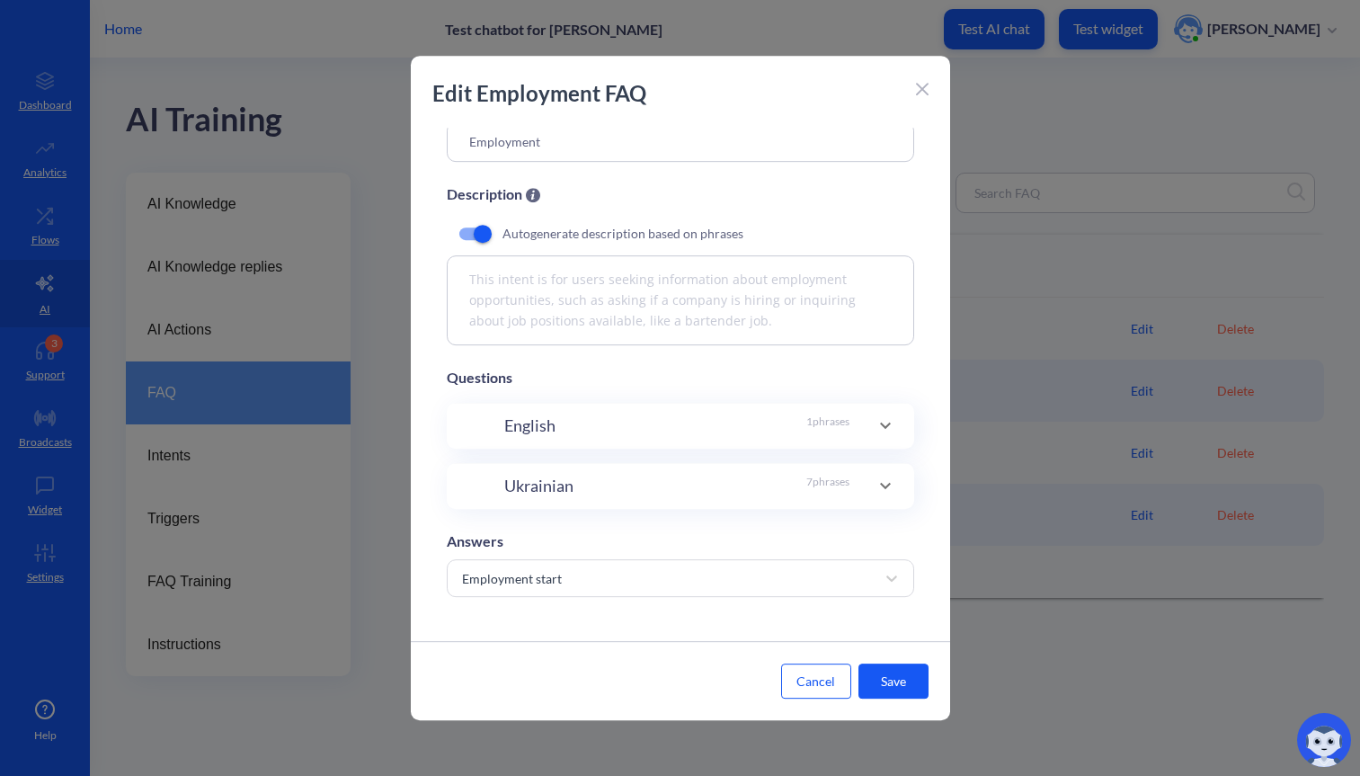
scroll to position [85, 0]
click at [675, 477] on div "Ukrainian 7 phrases" at bounding box center [676, 486] width 345 height 24
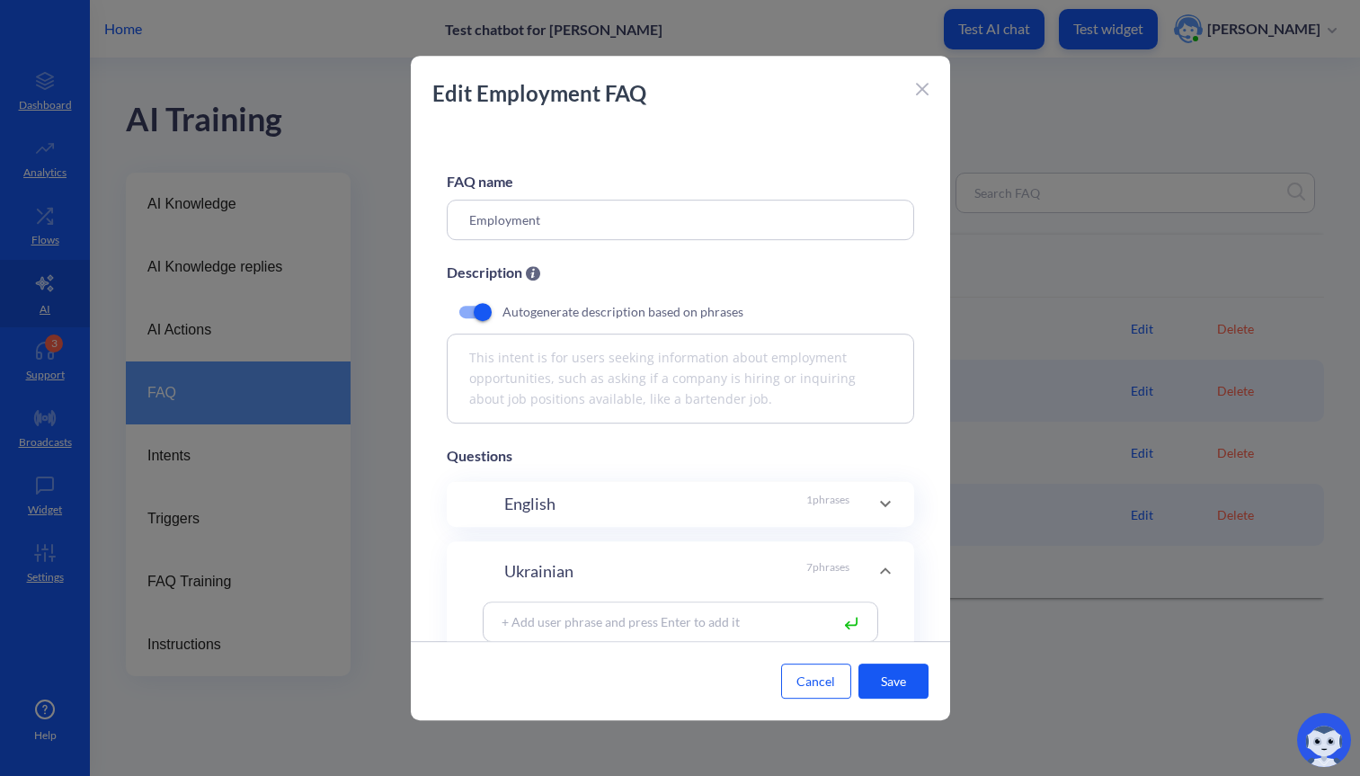
scroll to position [0, 0]
click at [932, 81] on div "Edit Employment FAQ" at bounding box center [681, 102] width 540 height 50
click at [914, 87] on div "Edit Employment FAQ" at bounding box center [681, 102] width 540 height 50
click at [918, 96] on div at bounding box center [922, 88] width 13 height 22
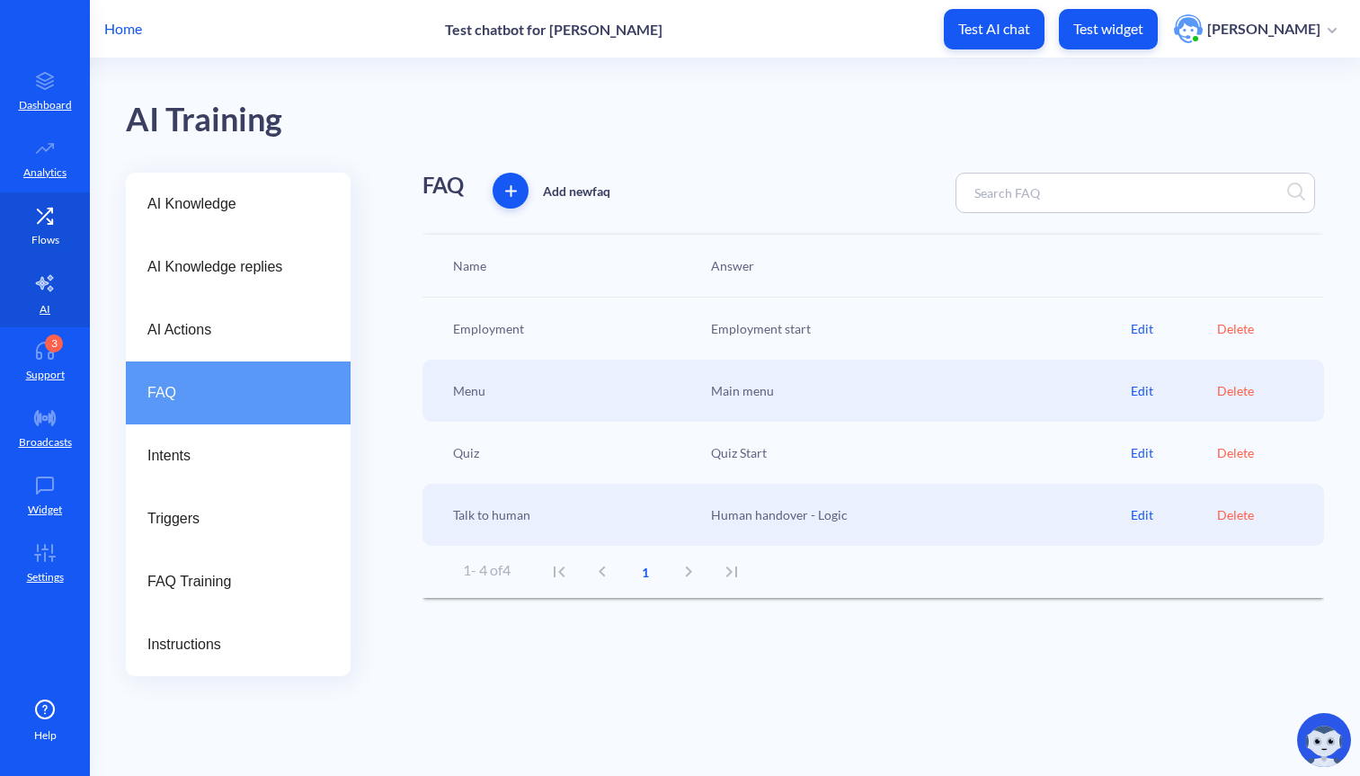
click at [45, 222] on icon at bounding box center [45, 216] width 36 height 18
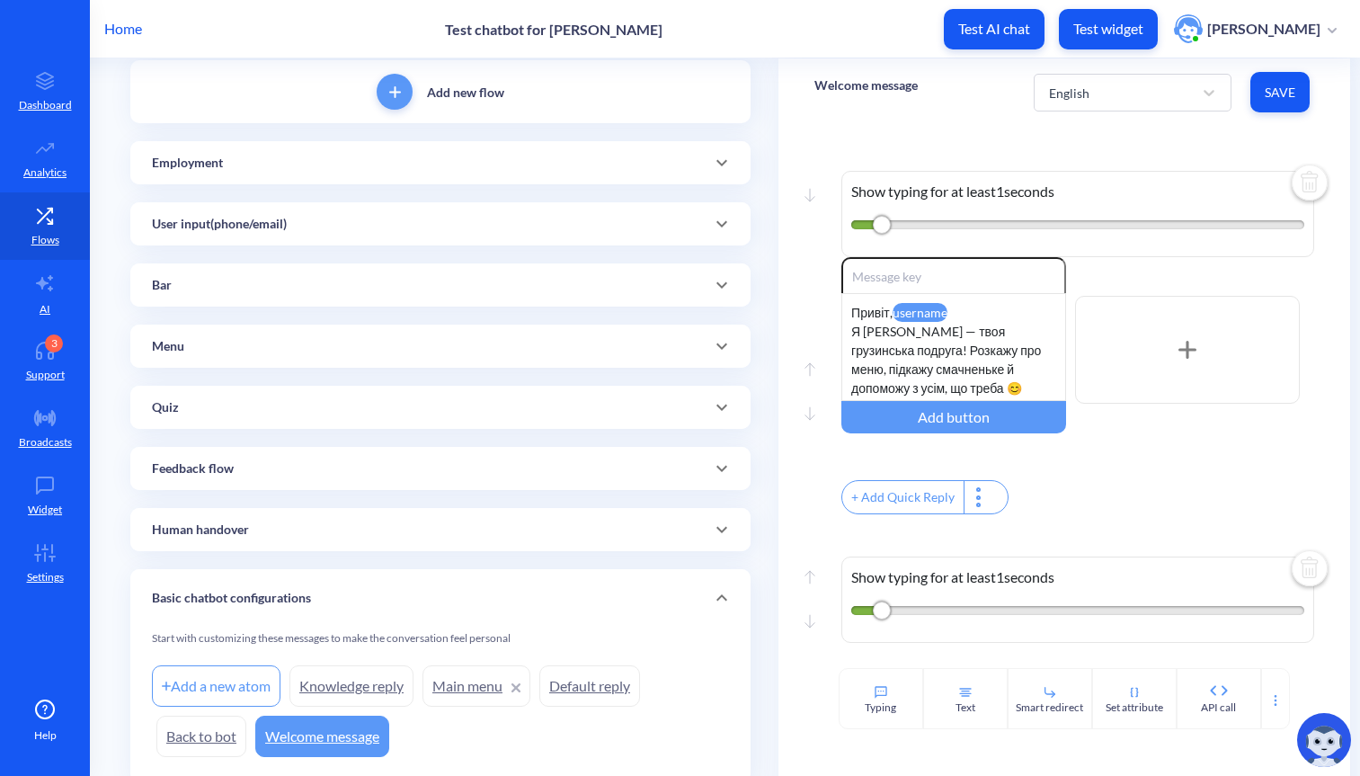
scroll to position [129, 0]
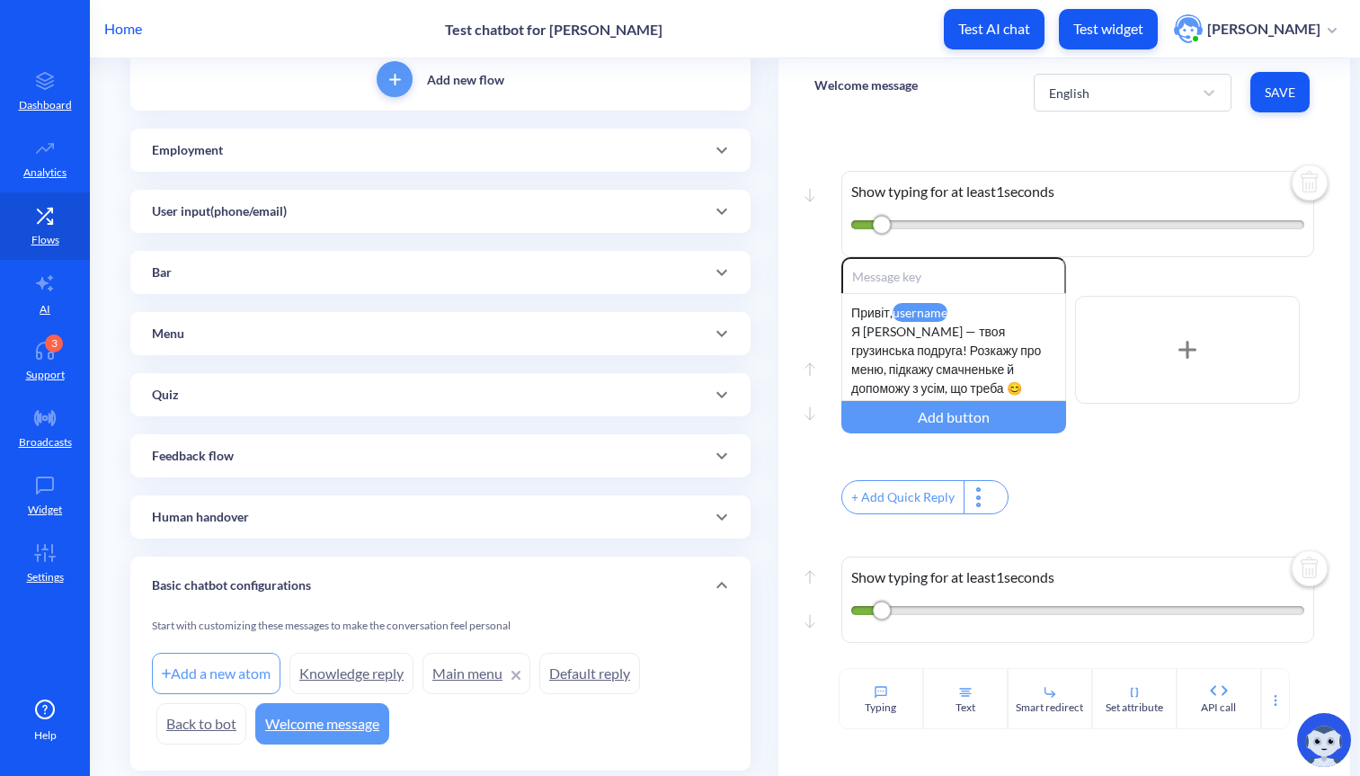
click at [391, 170] on div "Employment" at bounding box center [440, 150] width 620 height 43
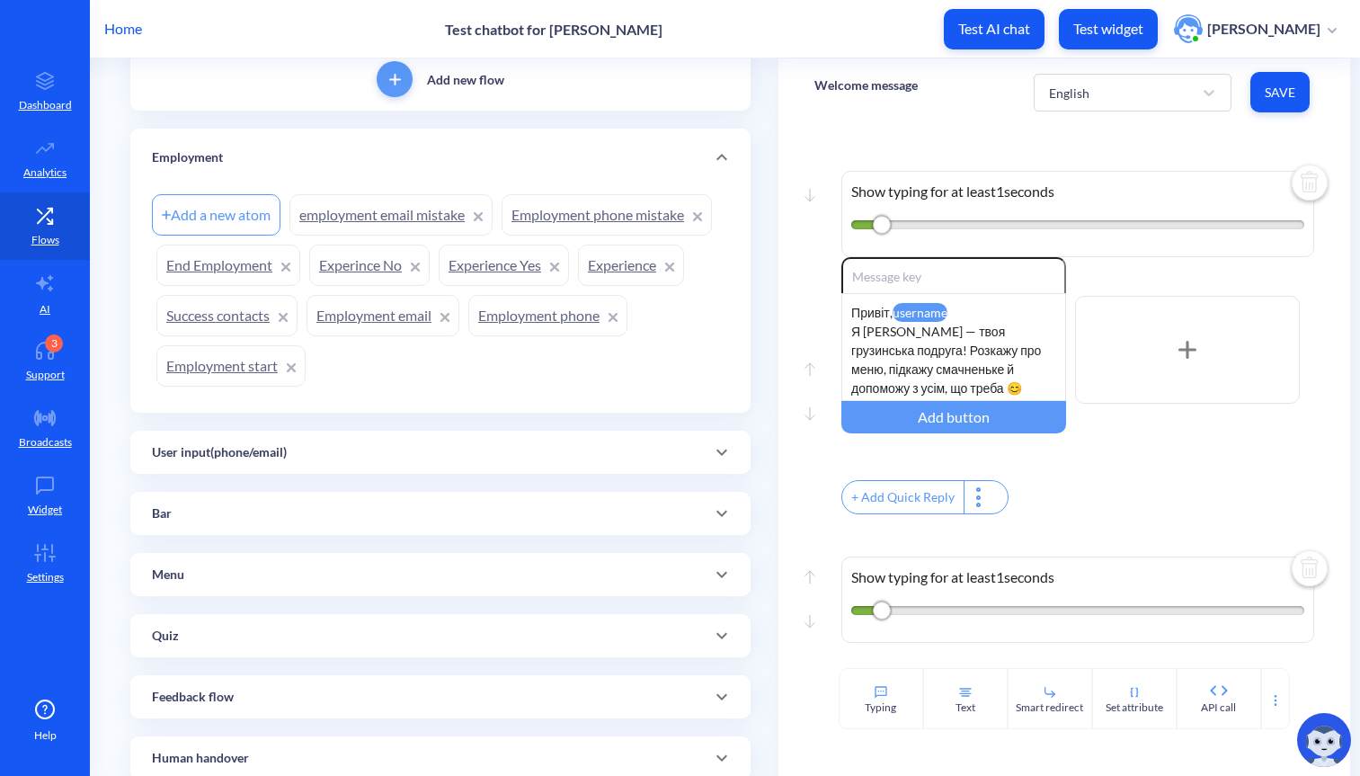
click at [231, 375] on link "Employment start" at bounding box center [230, 365] width 149 height 41
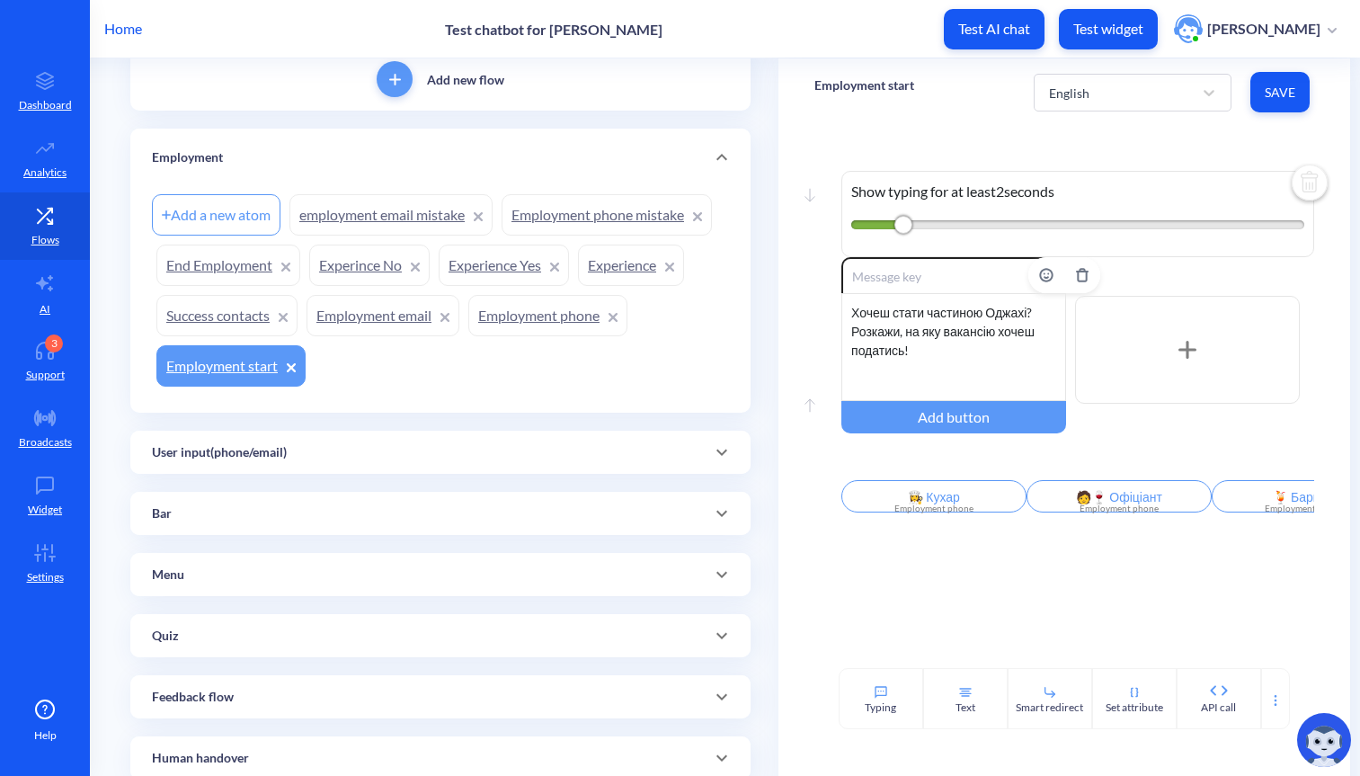
click at [912, 339] on div "Хочеш стати частиною Оджахі? Розкажи, на яку вакансію хочеш податись!" at bounding box center [954, 347] width 225 height 108
click at [913, 347] on div "Хочеш стати частиною Оджахі? Розкажи, на яку вакансію хочеш податись!" at bounding box center [954, 347] width 225 height 108
click at [531, 316] on link "Employment phone" at bounding box center [547, 315] width 159 height 41
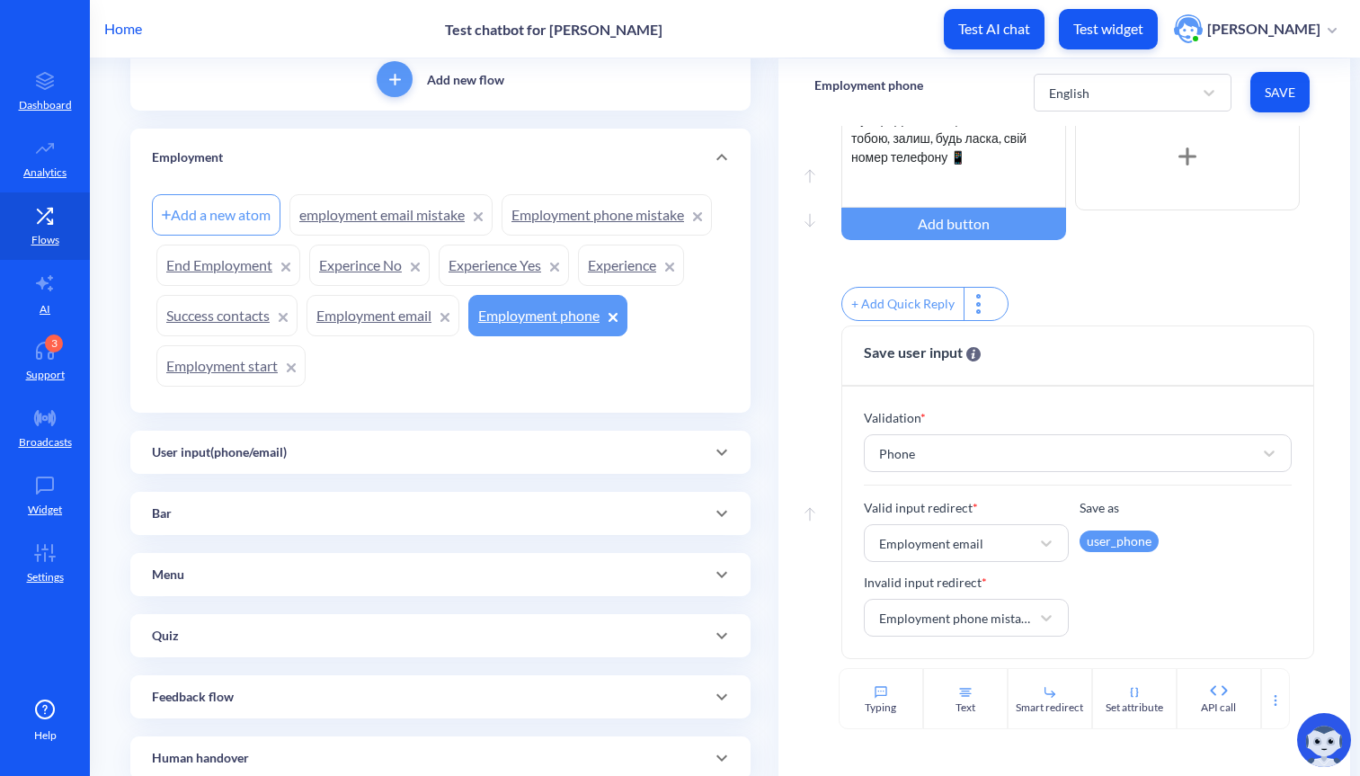
click at [400, 316] on link "Employment email" at bounding box center [383, 315] width 153 height 41
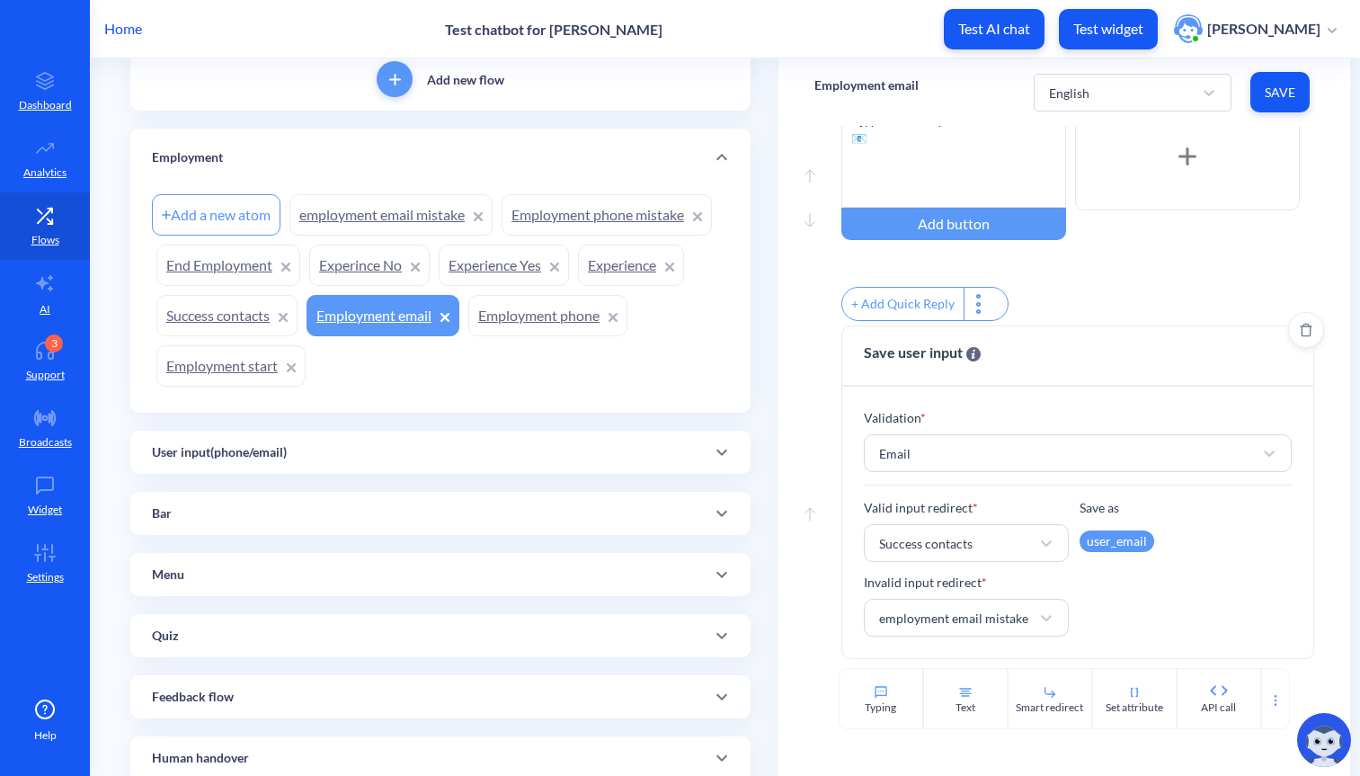
scroll to position [205, 0]
click at [233, 314] on link "Success contacts" at bounding box center [226, 315] width 141 height 41
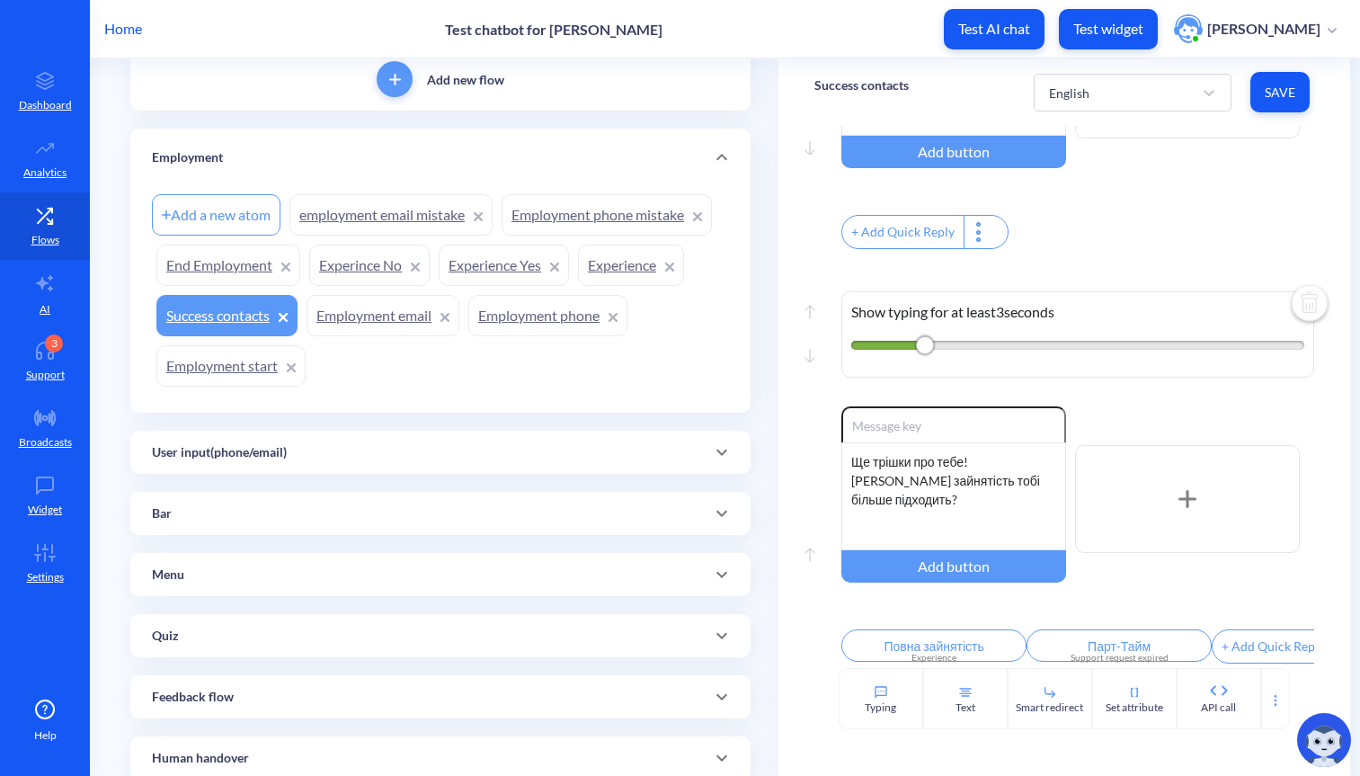
scroll to position [289, 0]
click at [375, 327] on link "Employment email" at bounding box center [383, 315] width 153 height 41
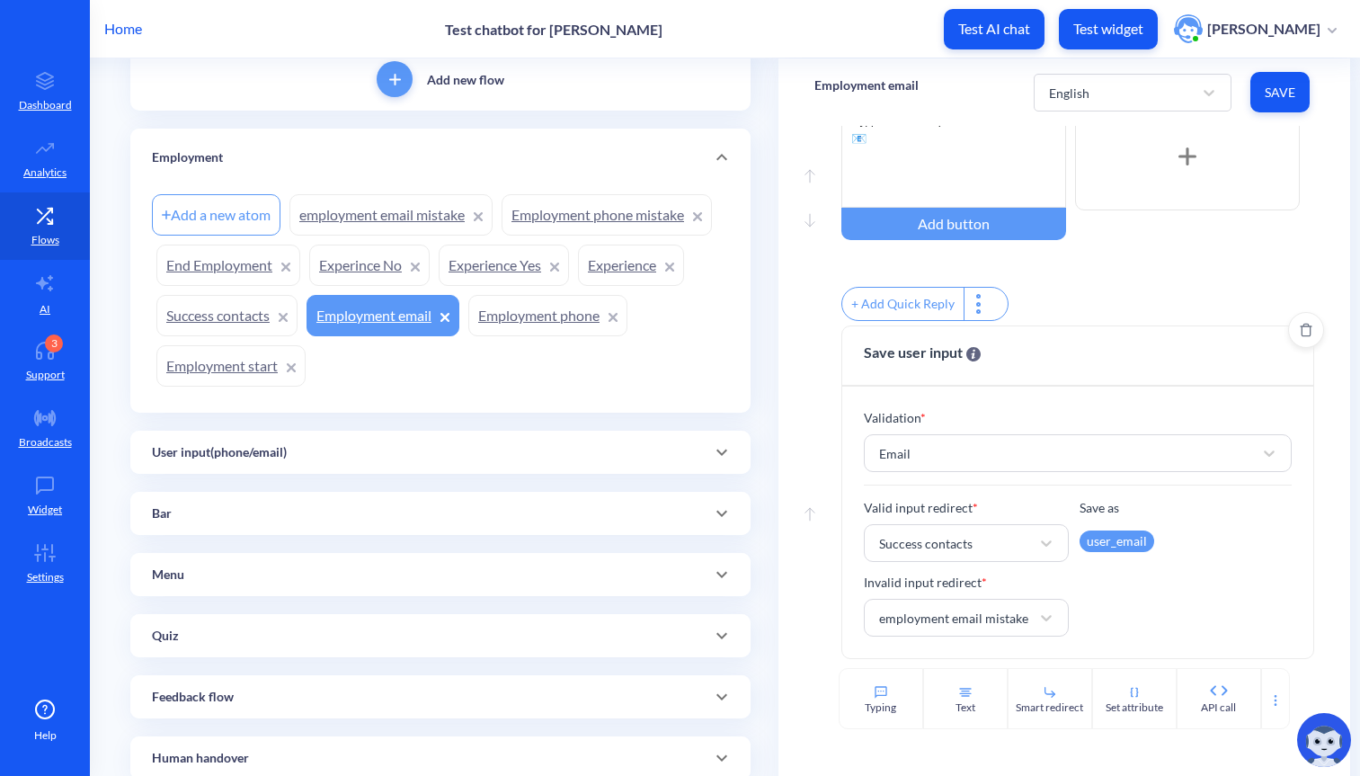
scroll to position [205, 0]
click at [1271, 693] on icon at bounding box center [1276, 700] width 14 height 14
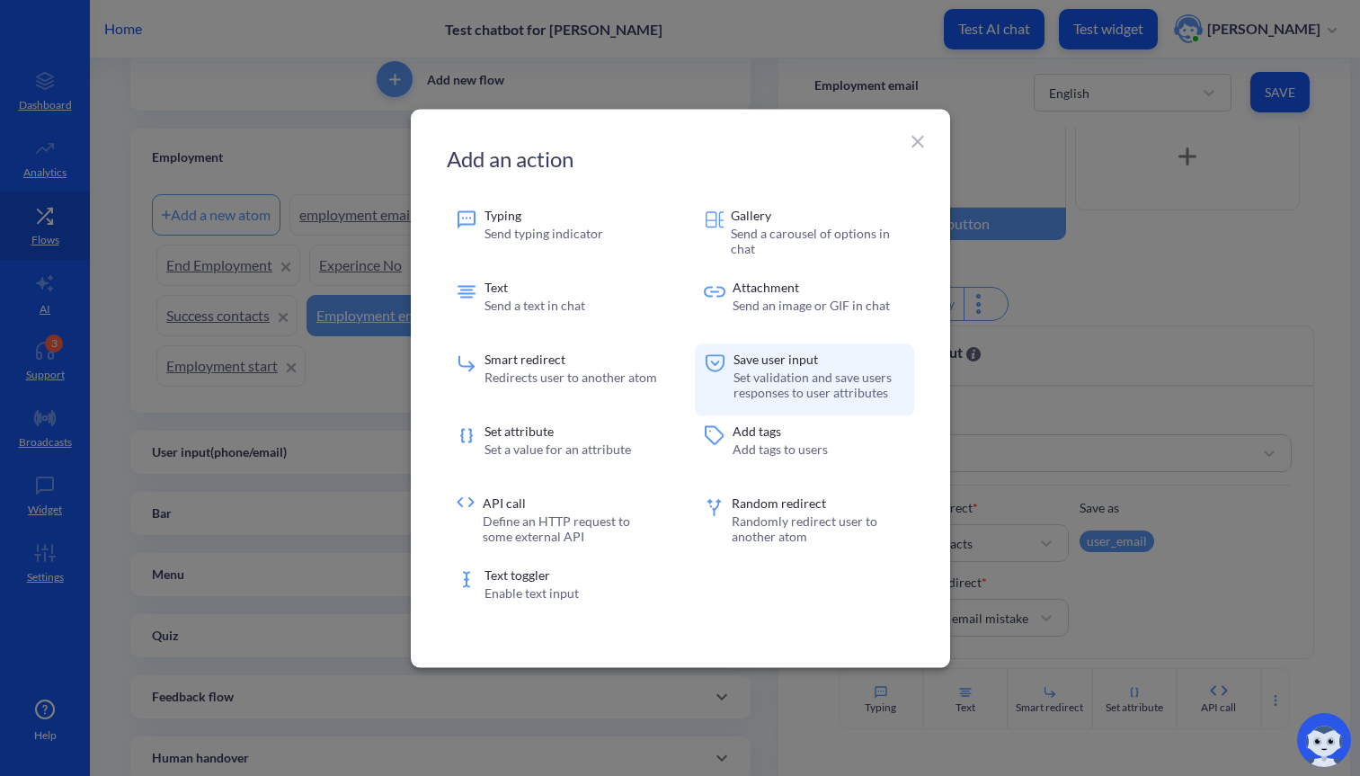
click at [790, 384] on p "Set validation and save users responses to user attributes" at bounding box center [819, 384] width 171 height 31
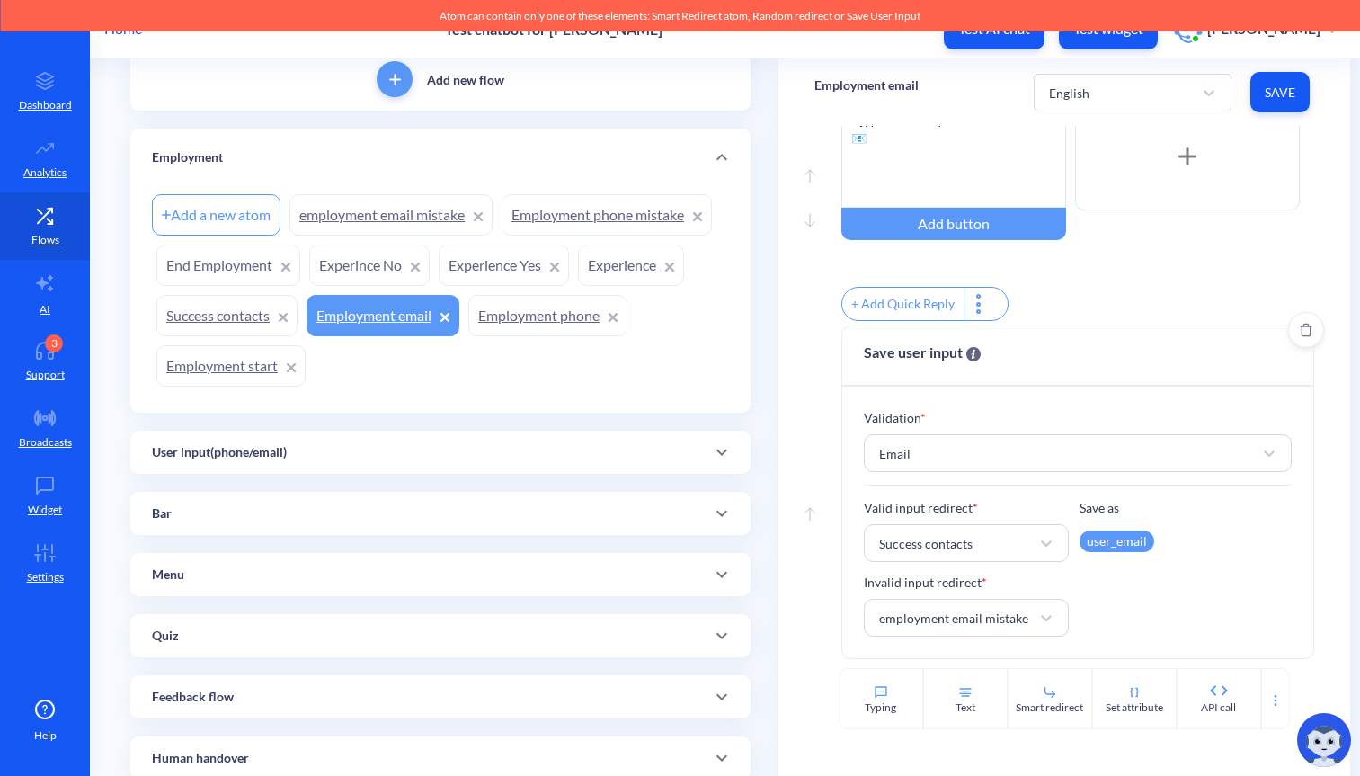
scroll to position [0, 0]
click at [1272, 690] on div at bounding box center [1276, 698] width 29 height 61
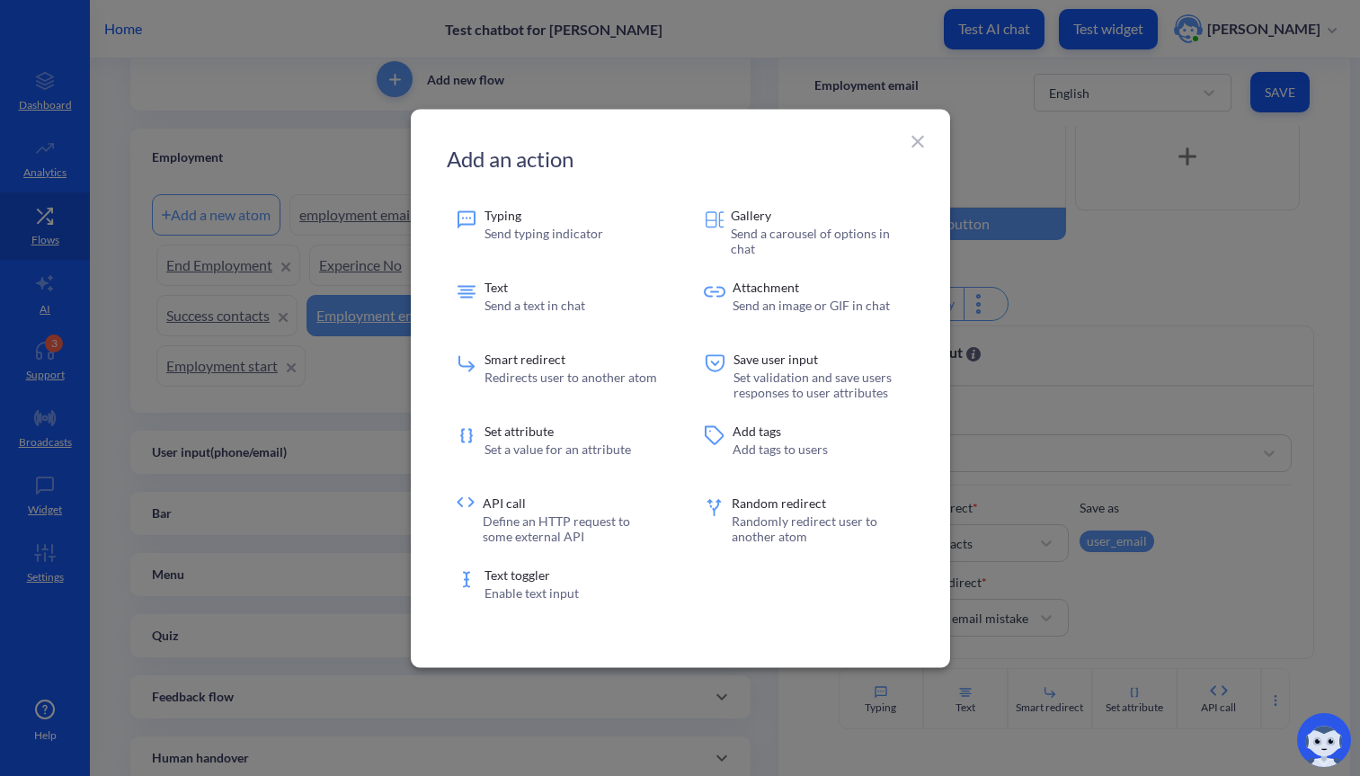
click at [915, 140] on icon at bounding box center [918, 141] width 22 height 22
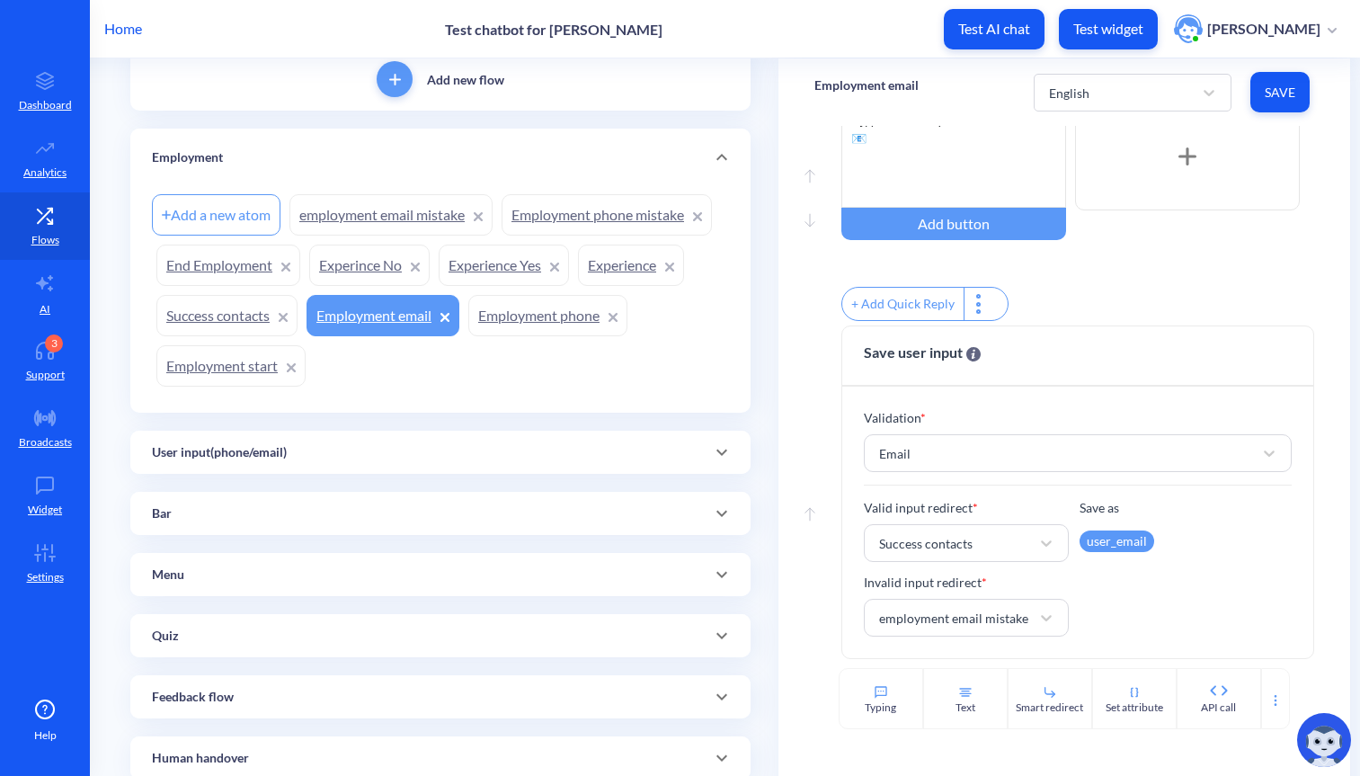
click at [368, 515] on div "Bar" at bounding box center [440, 513] width 577 height 19
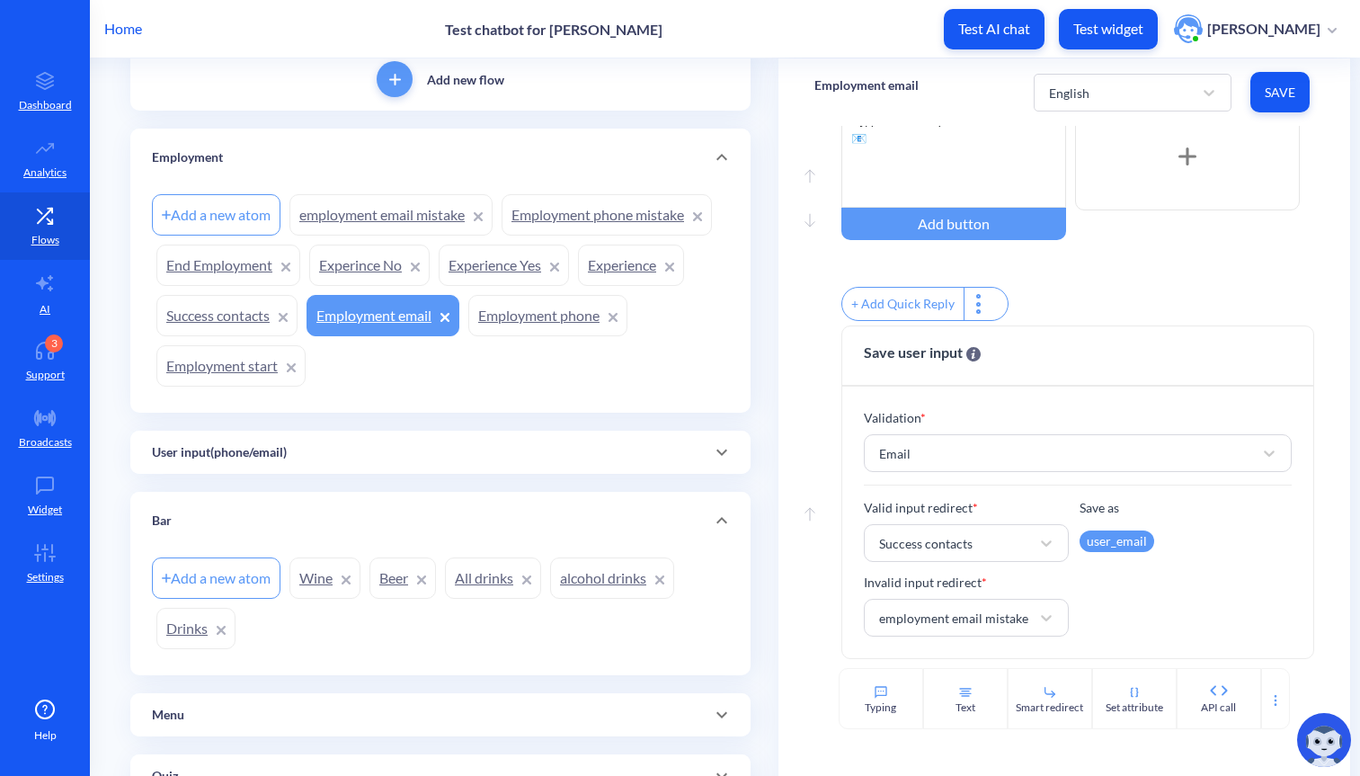
click at [317, 579] on link "Wine" at bounding box center [325, 578] width 71 height 41
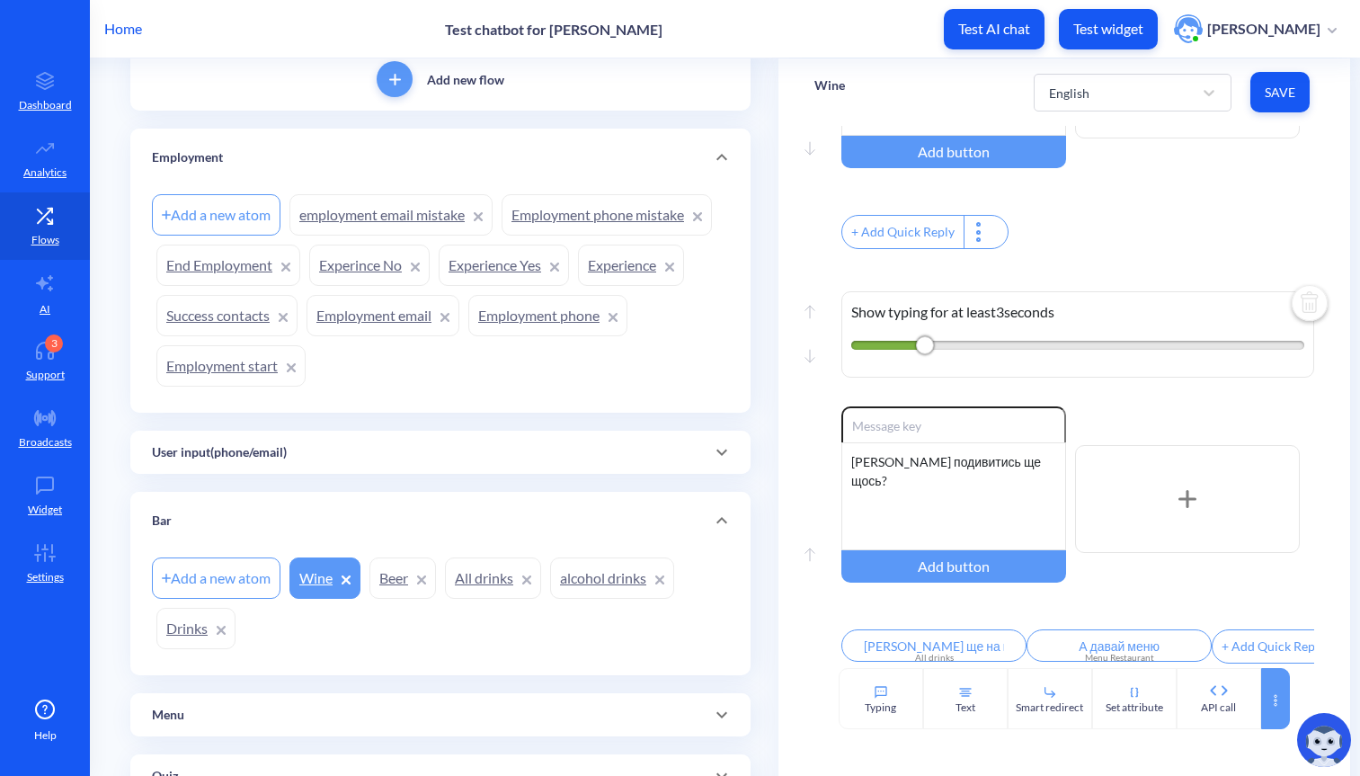
scroll to position [1655, 0]
click at [1278, 684] on div at bounding box center [1276, 698] width 29 height 61
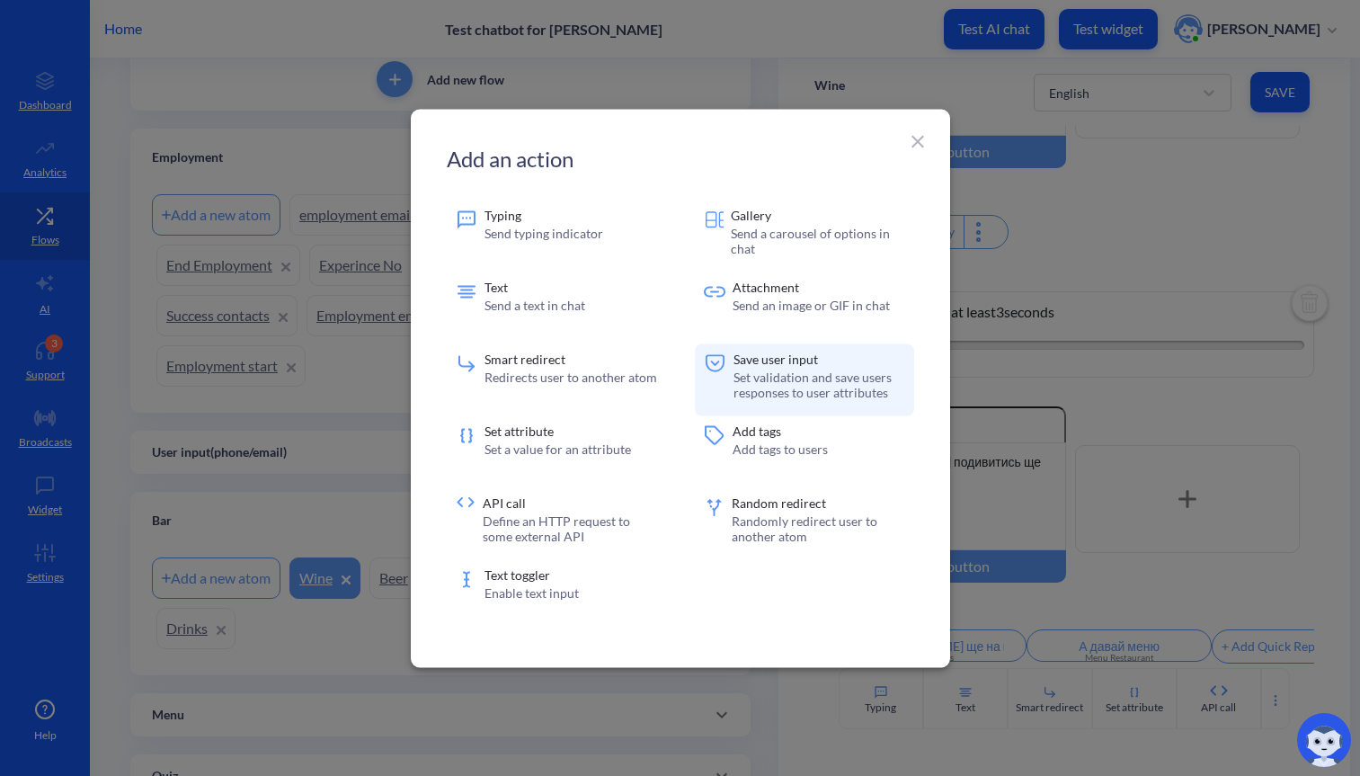
click at [831, 365] on div "Save user input Set validation and save users responses to user attributes" at bounding box center [819, 379] width 171 height 54
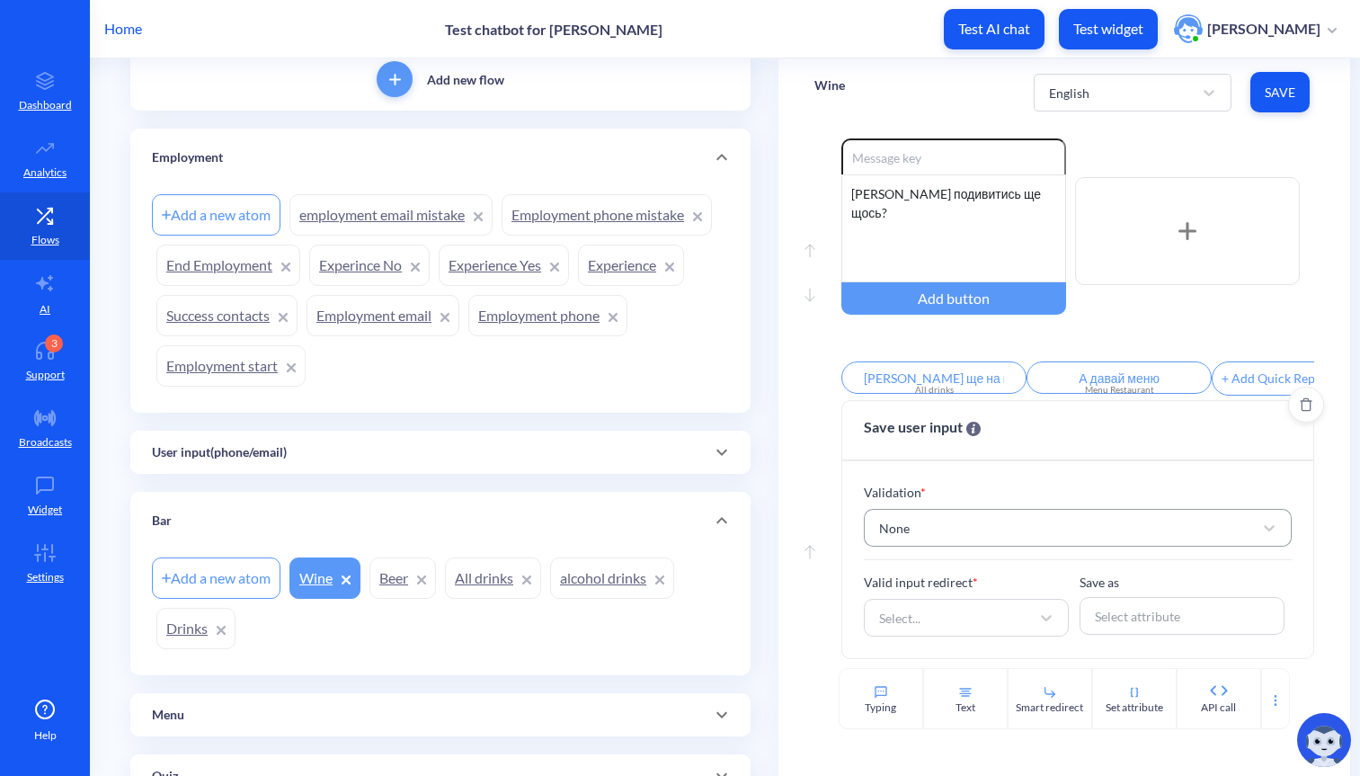
scroll to position [1923, 0]
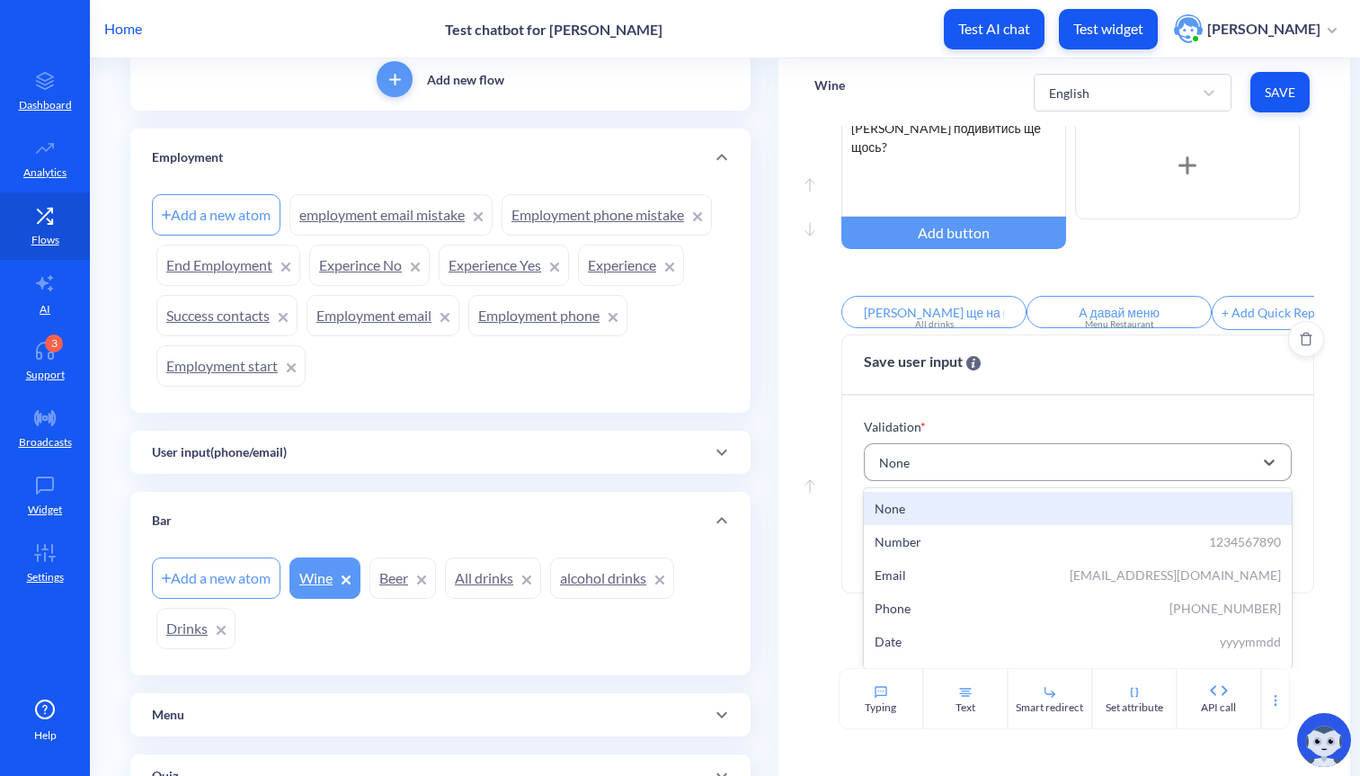
click at [1013, 478] on div "None" at bounding box center [1061, 462] width 382 height 32
click at [923, 524] on div "Email [EMAIL_ADDRESS][DOMAIN_NAME]" at bounding box center [1078, 514] width 406 height 19
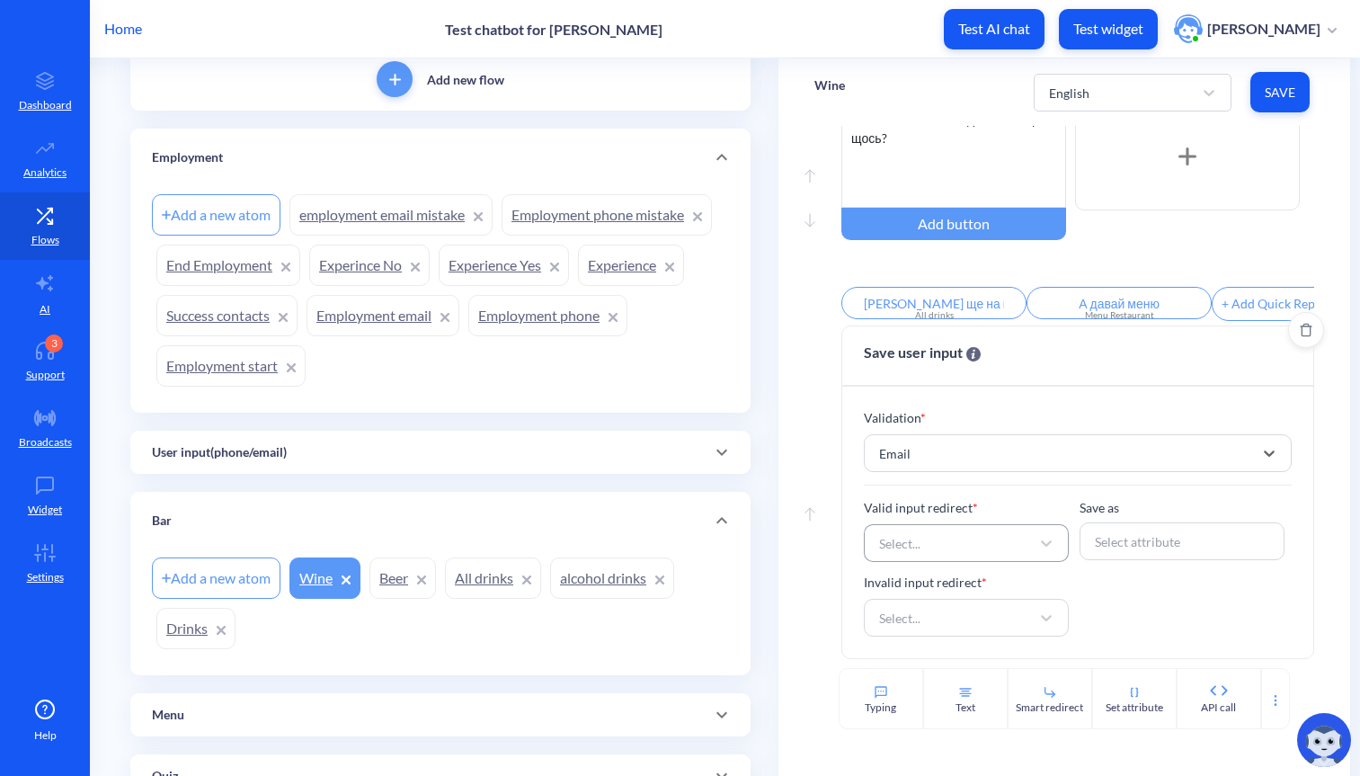
scroll to position [1998, 0]
click at [943, 554] on div "Select..." at bounding box center [950, 543] width 160 height 32
drag, startPoint x: 870, startPoint y: 506, endPoint x: 1004, endPoint y: 504, distance: 134.9
click at [1004, 504] on p "Valid input redirect *" at bounding box center [966, 507] width 205 height 19
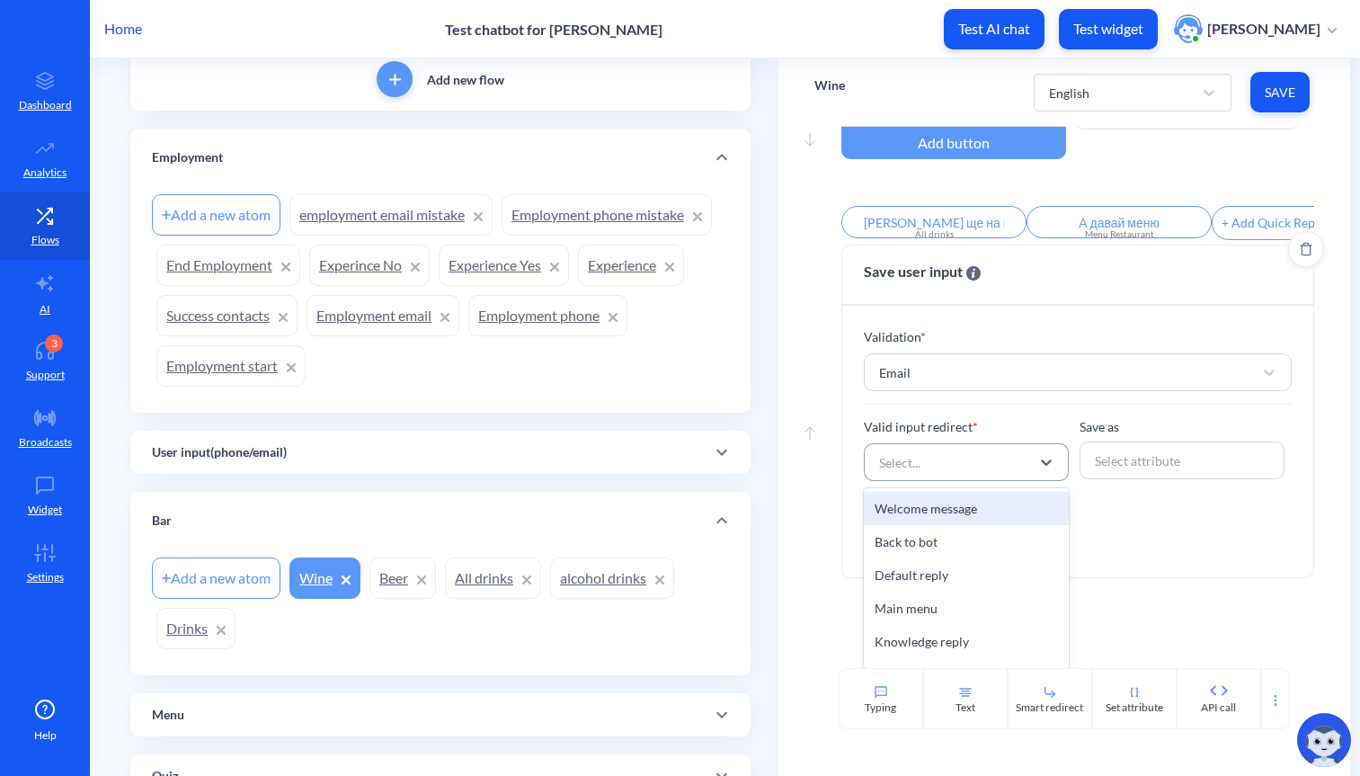
click at [901, 478] on div "Select..." at bounding box center [950, 462] width 160 height 32
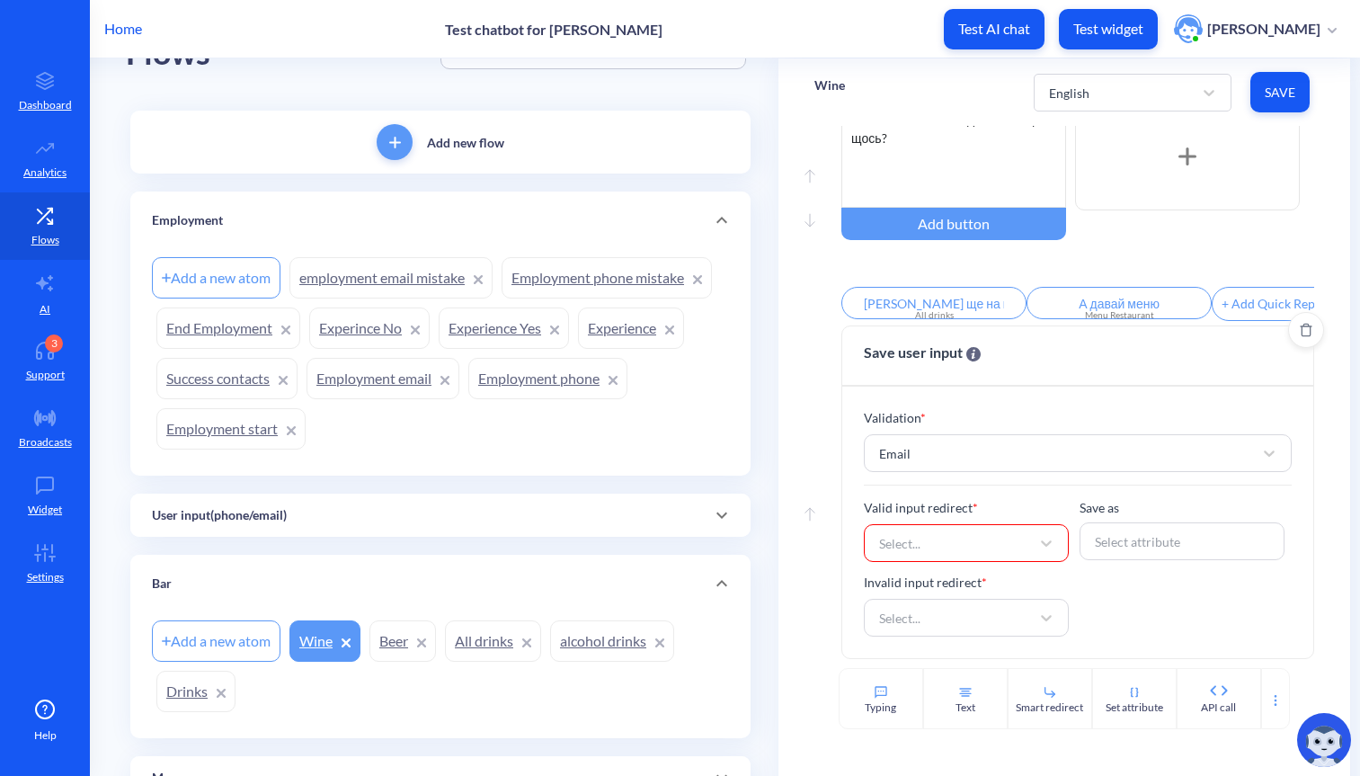
click at [1124, 599] on div "Valid input redirect * Select... Save as Select attribute Invalid input redirec…" at bounding box center [1077, 567] width 427 height 138
click at [987, 622] on div "Select..." at bounding box center [950, 618] width 160 height 32
click at [1110, 647] on div "Validation * Email Valid input redirect * Select... Save as Select attribute In…" at bounding box center [1078, 523] width 470 height 272
click at [1300, 335] on icon "Delete" at bounding box center [1306, 330] width 13 height 14
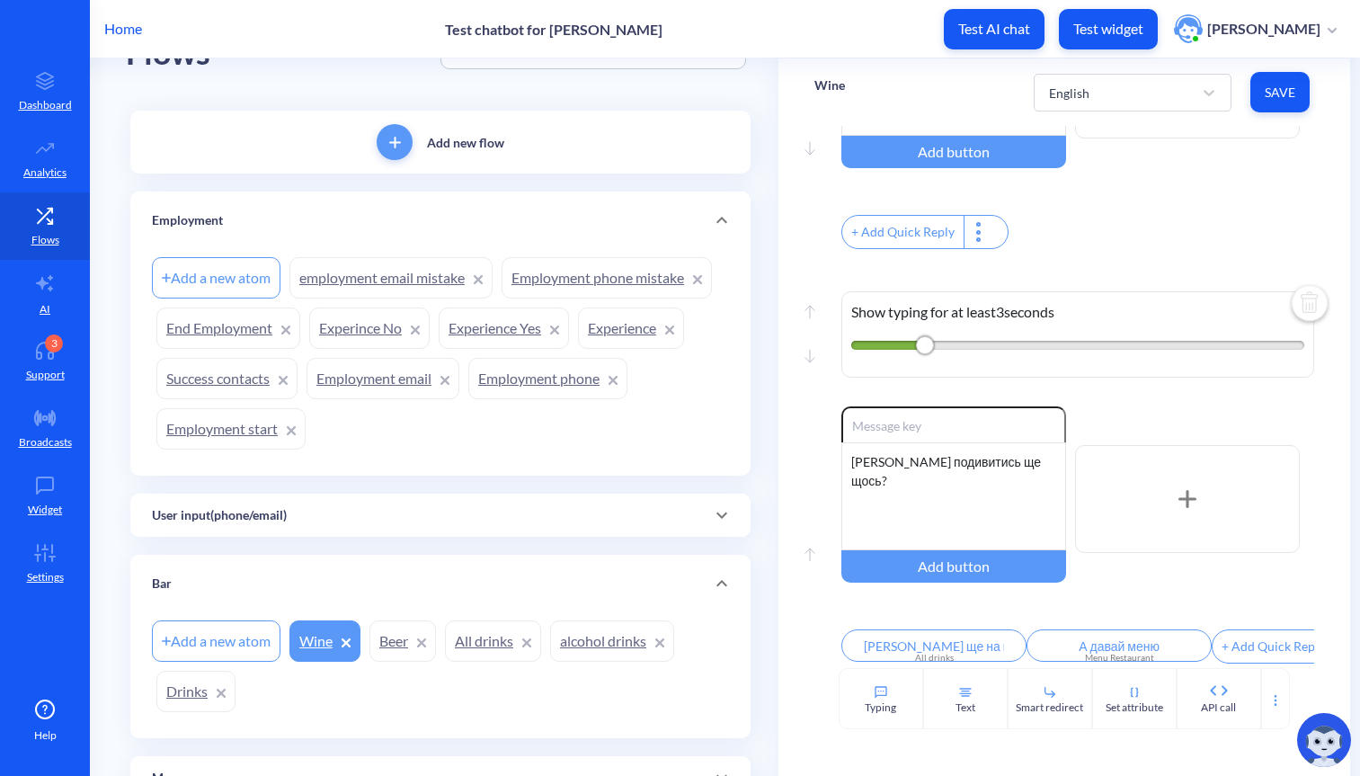
scroll to position [1655, 0]
click at [401, 380] on link "Employment email" at bounding box center [383, 378] width 153 height 41
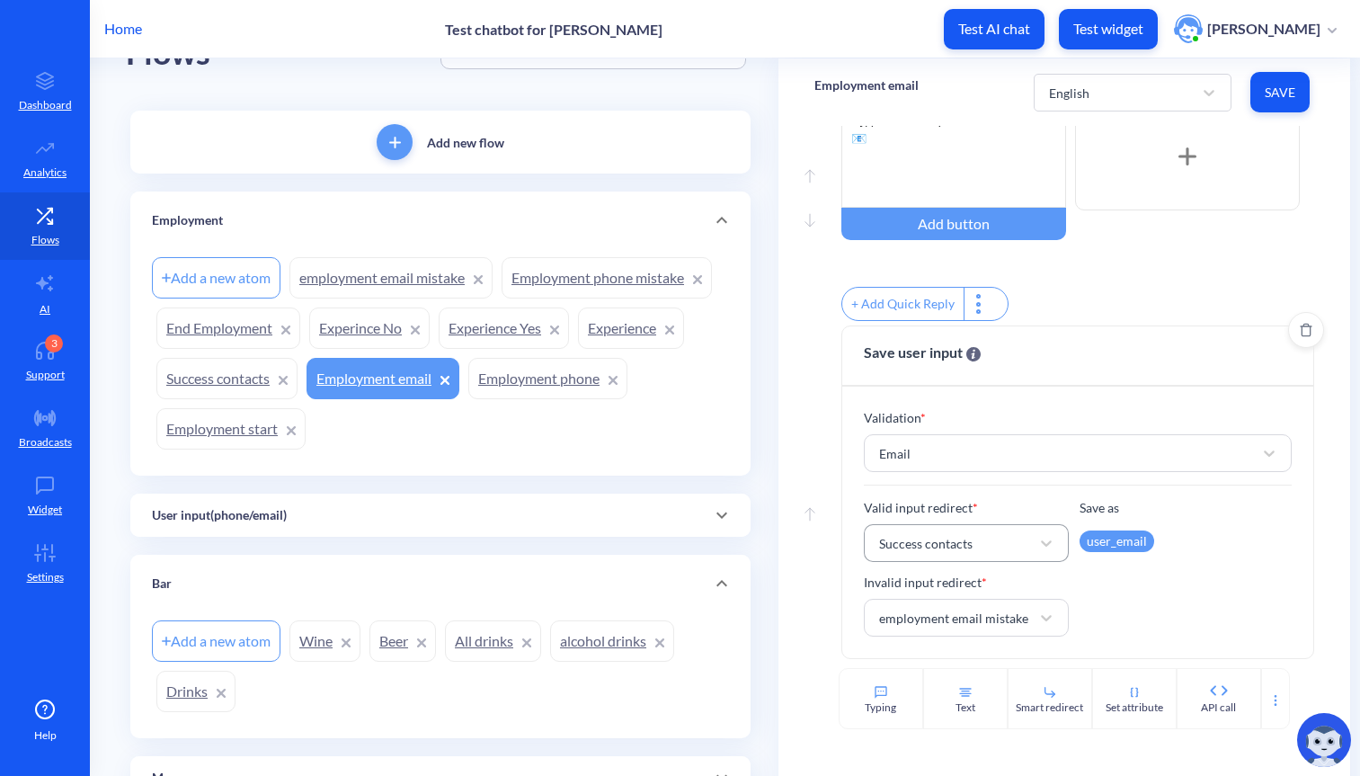
scroll to position [205, 0]
click at [200, 371] on link "Success contacts" at bounding box center [226, 378] width 141 height 41
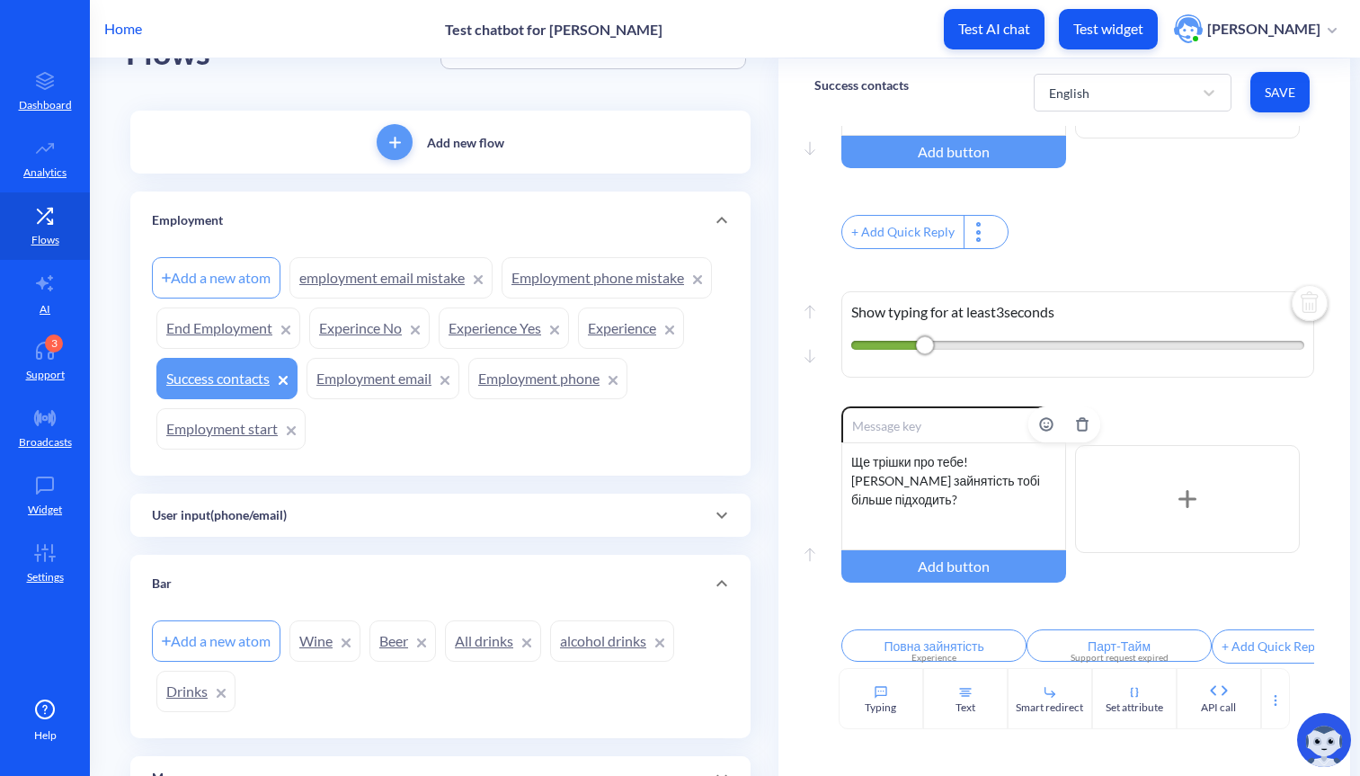
scroll to position [289, 0]
click at [388, 395] on link "Employment email" at bounding box center [383, 378] width 153 height 41
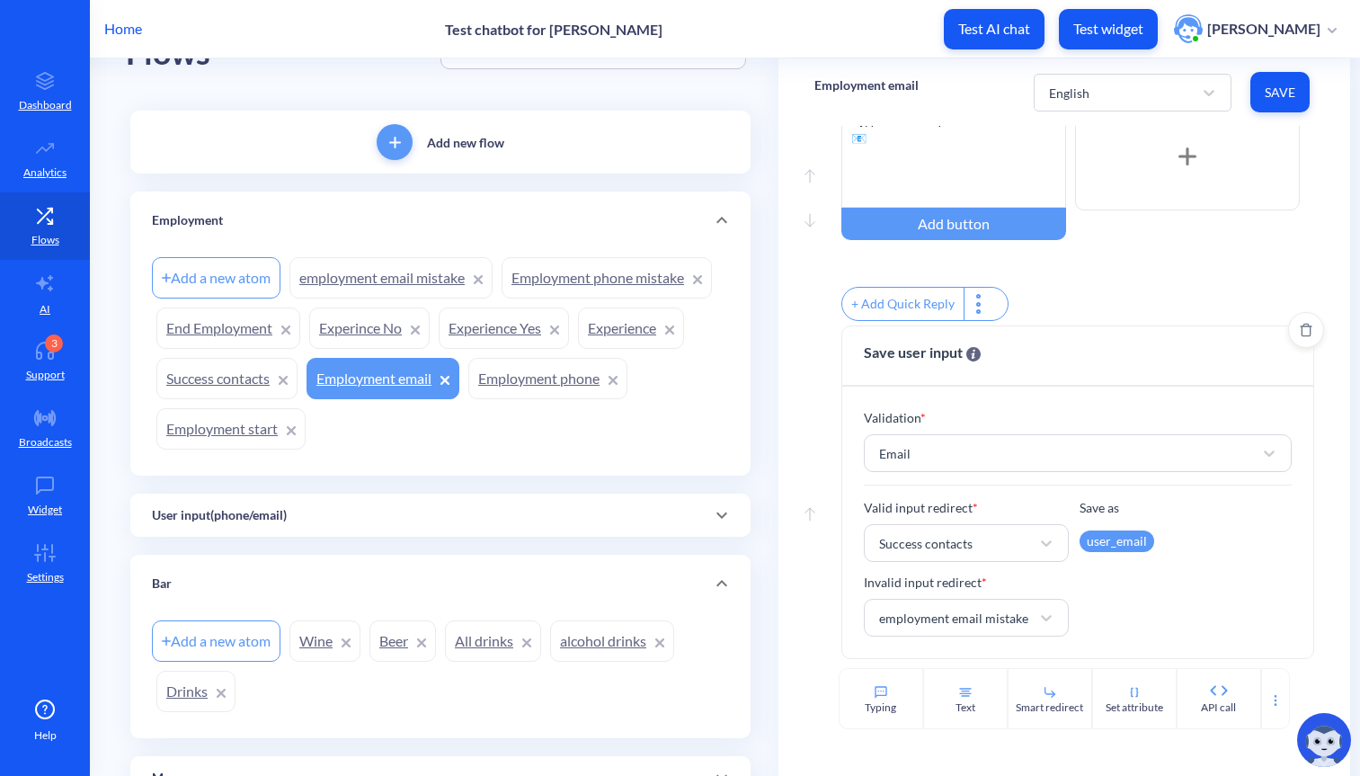
scroll to position [205, 0]
drag, startPoint x: 1079, startPoint y: 509, endPoint x: 1138, endPoint y: 504, distance: 59.5
click at [1138, 504] on p "Save as" at bounding box center [1182, 507] width 205 height 19
click at [318, 644] on link "Wine" at bounding box center [325, 640] width 71 height 41
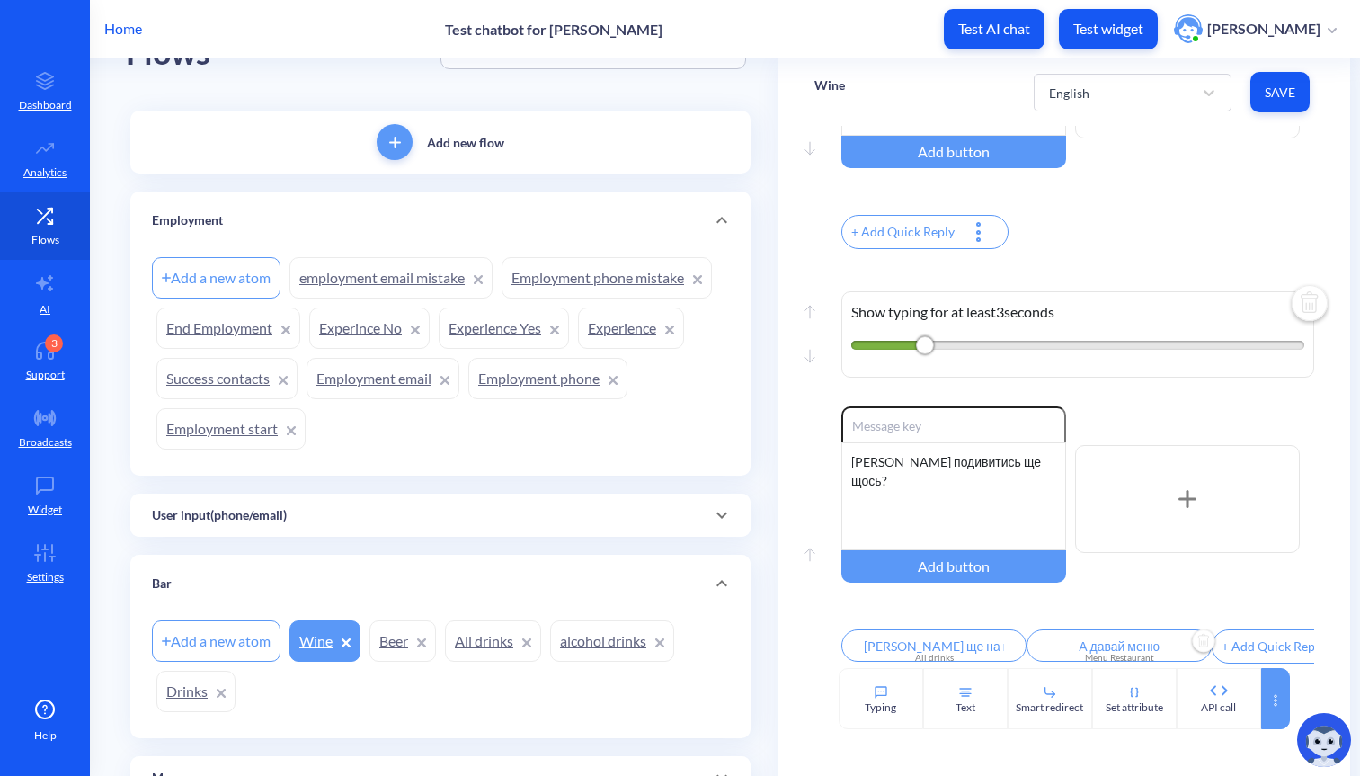
scroll to position [1655, 0]
click at [1278, 682] on div at bounding box center [1276, 698] width 29 height 61
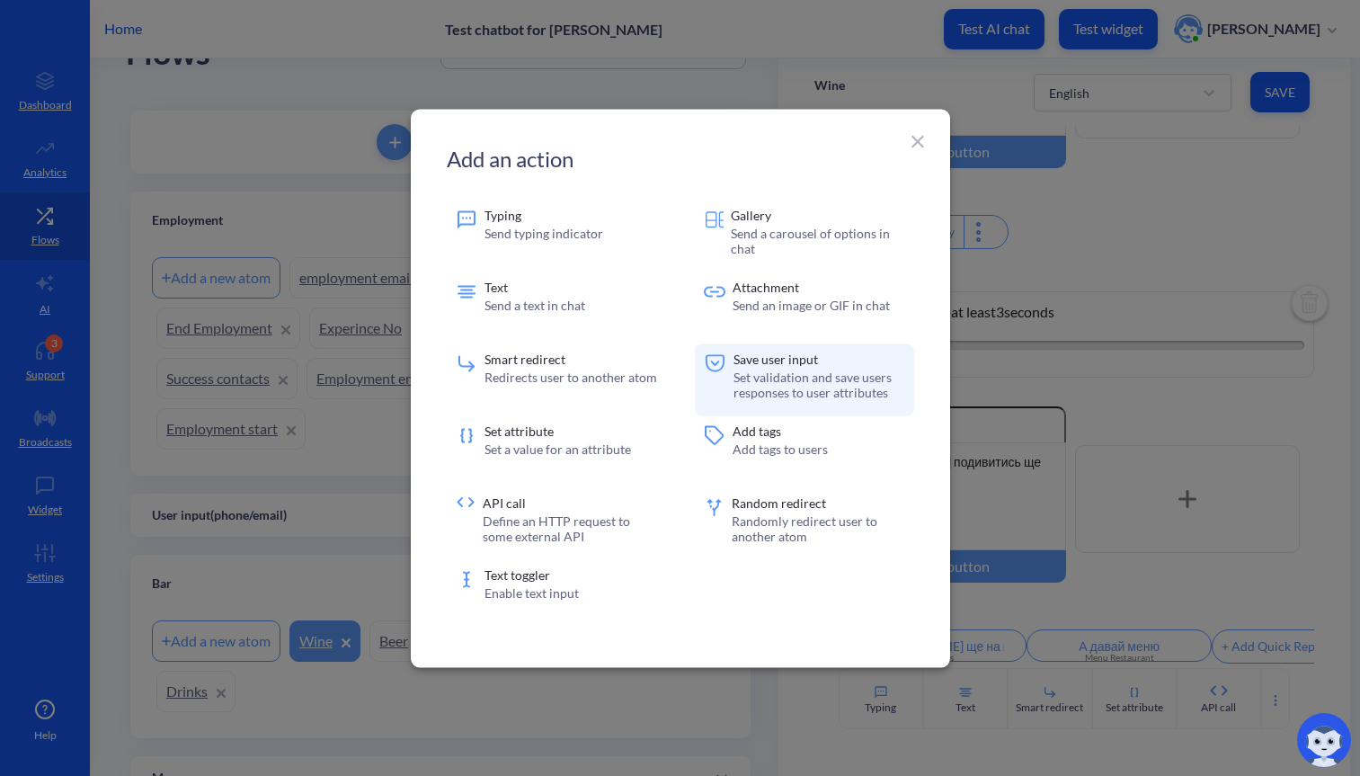
click at [816, 385] on p "Set validation and save users responses to user attributes" at bounding box center [819, 384] width 171 height 31
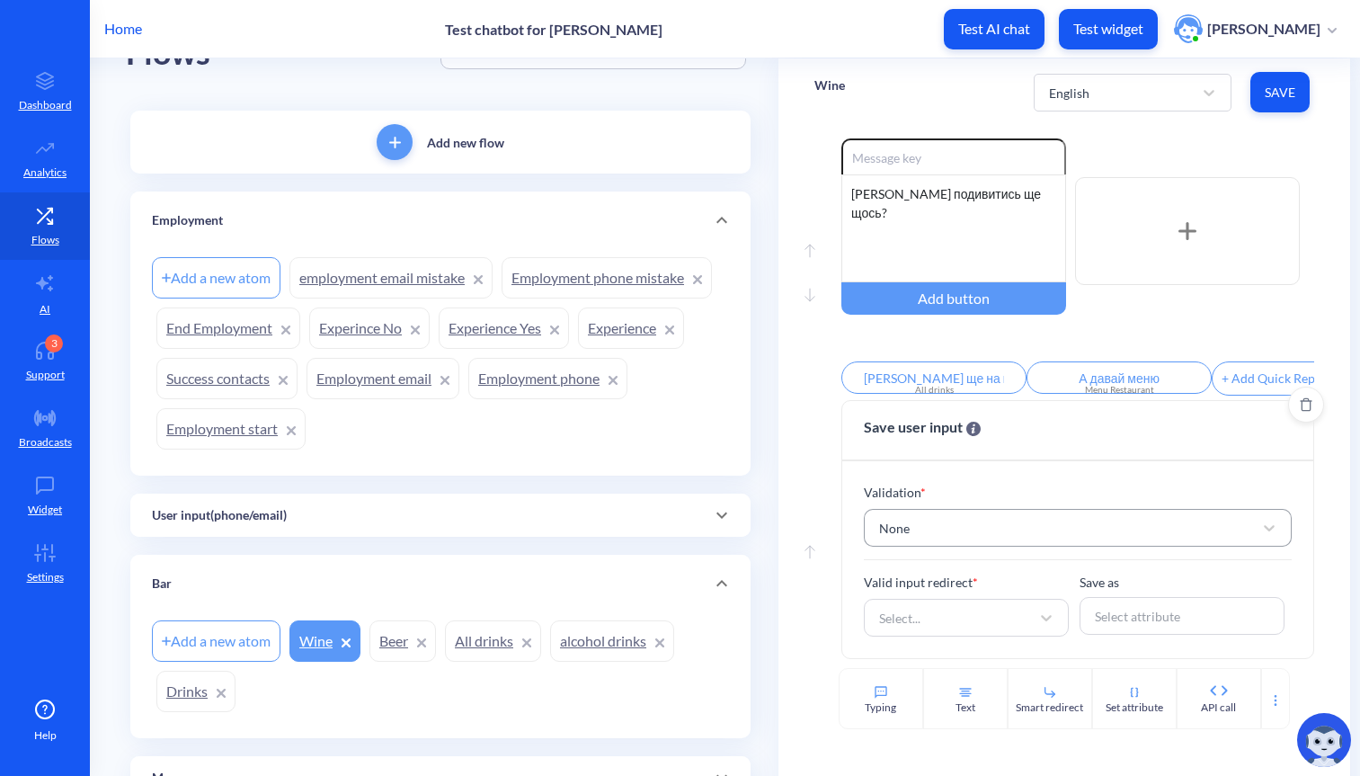
scroll to position [1923, 0]
click at [959, 534] on div "None" at bounding box center [1061, 528] width 382 height 32
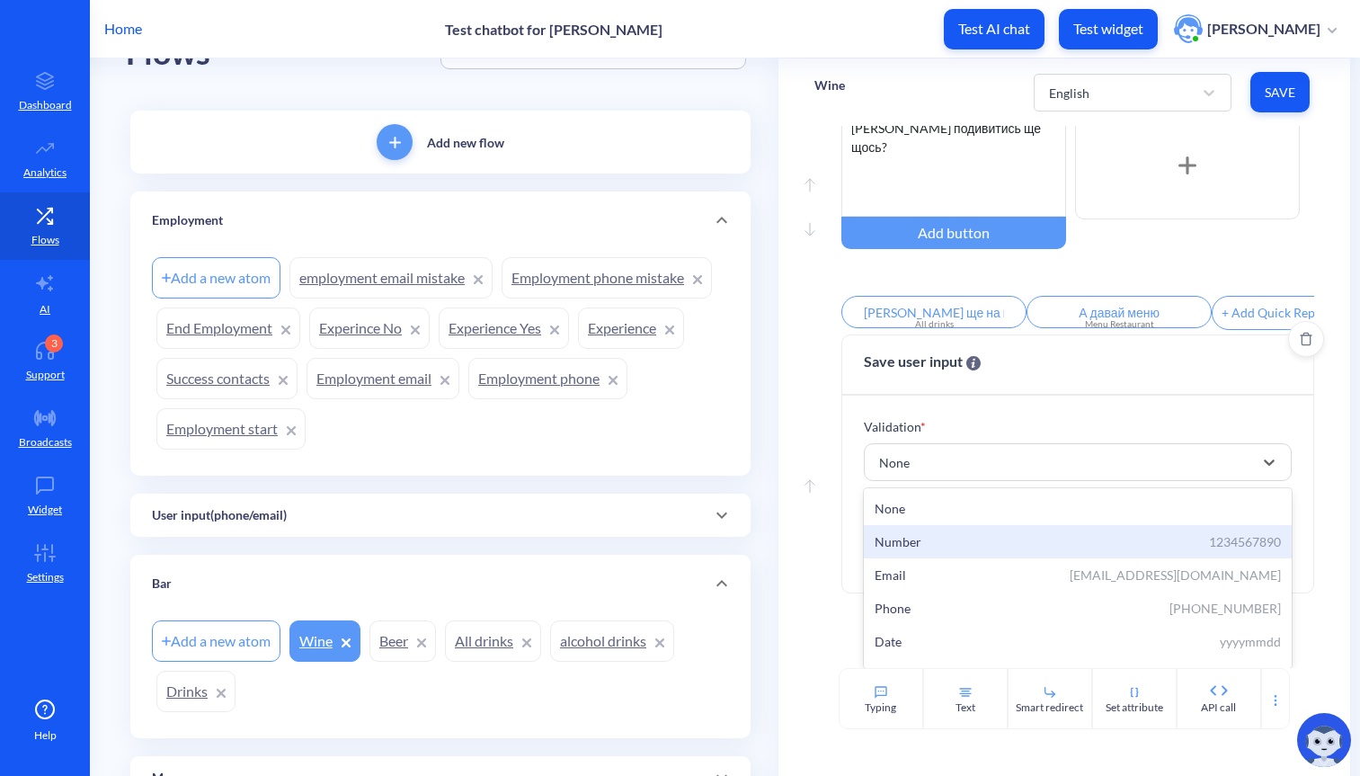
click at [906, 551] on div "Number" at bounding box center [898, 541] width 47 height 19
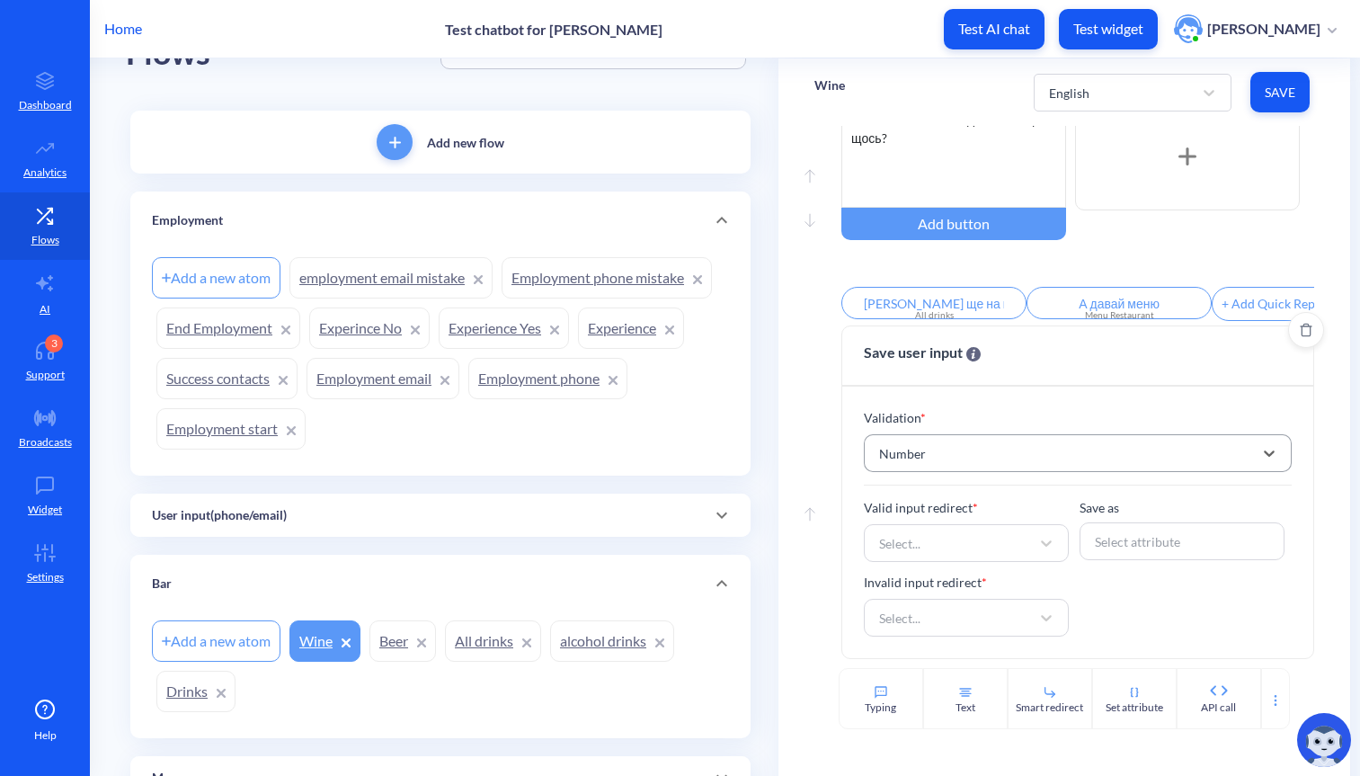
click at [977, 469] on div "Number" at bounding box center [1061, 453] width 382 height 32
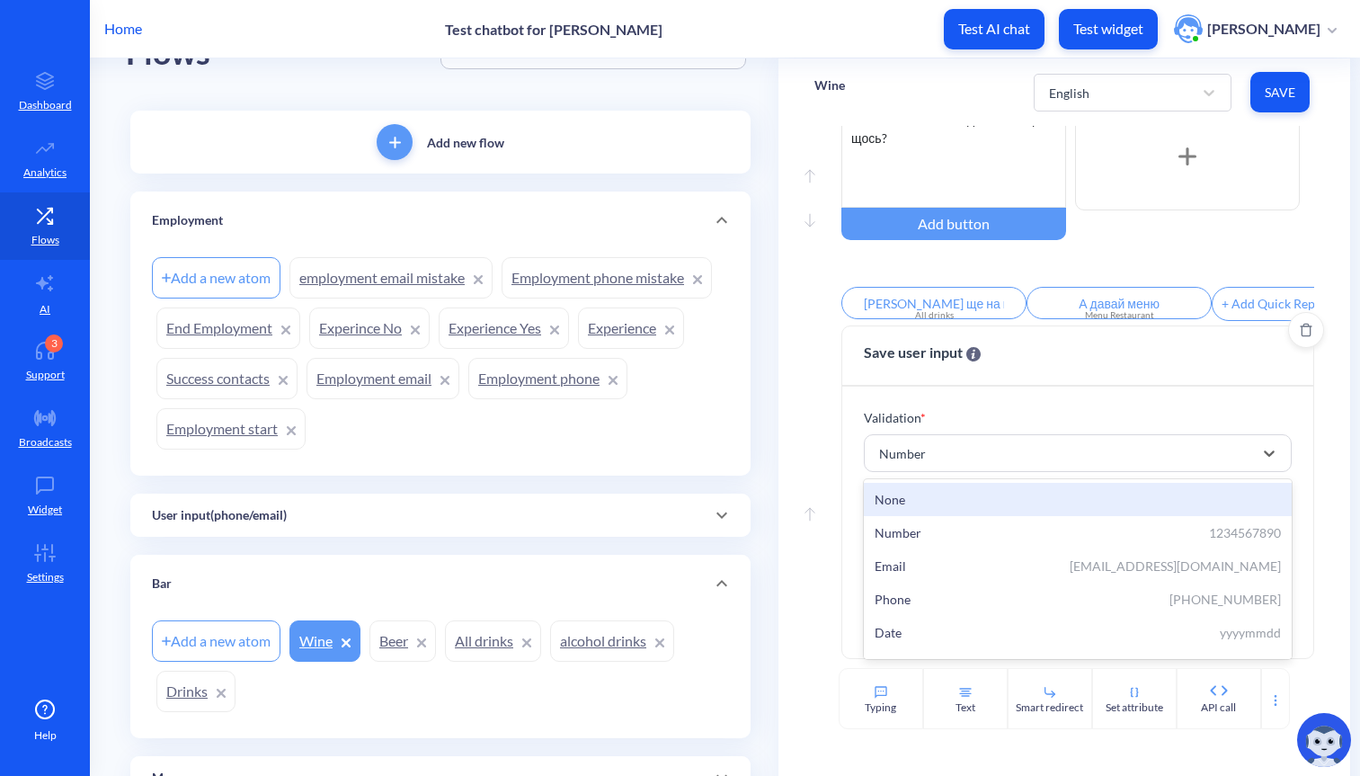
click at [926, 549] on div "Number 1234567890" at bounding box center [1077, 532] width 427 height 33
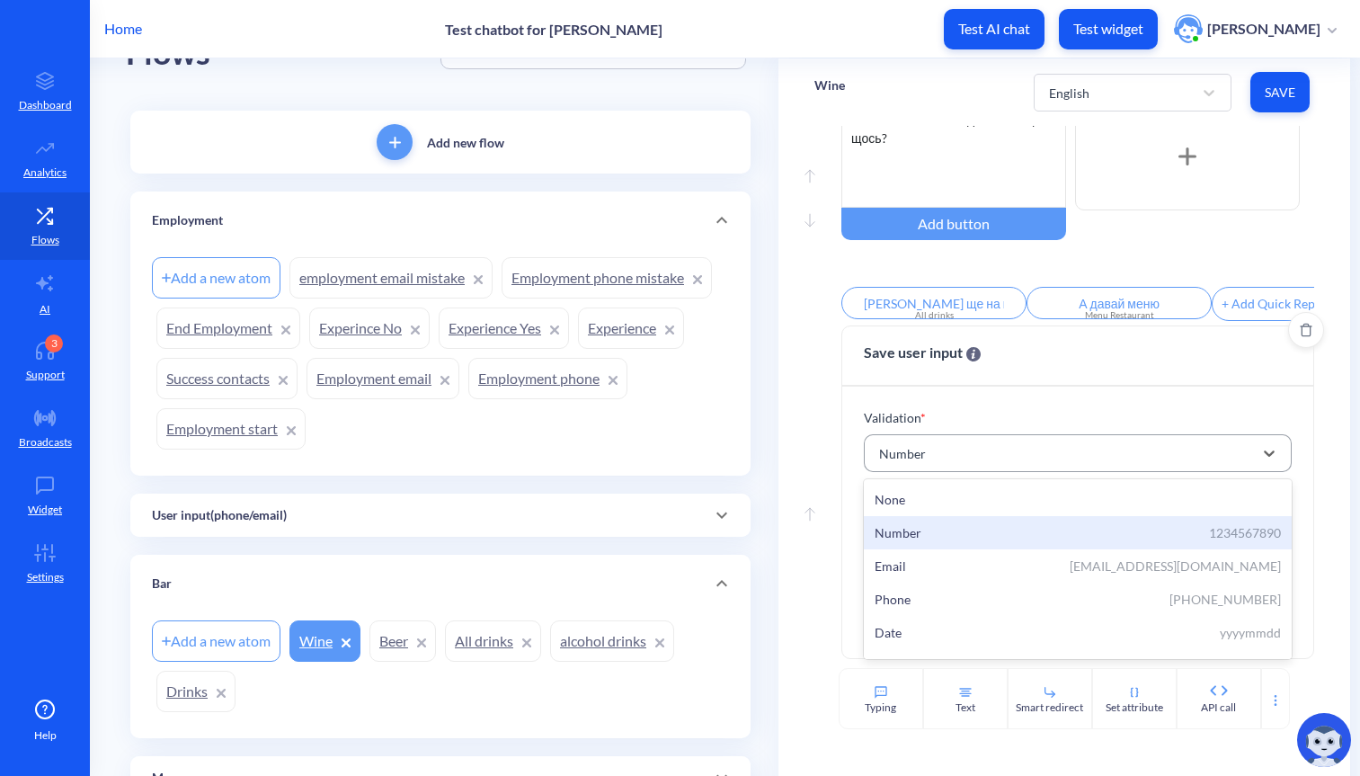
click at [939, 469] on div "Number" at bounding box center [1061, 453] width 382 height 32
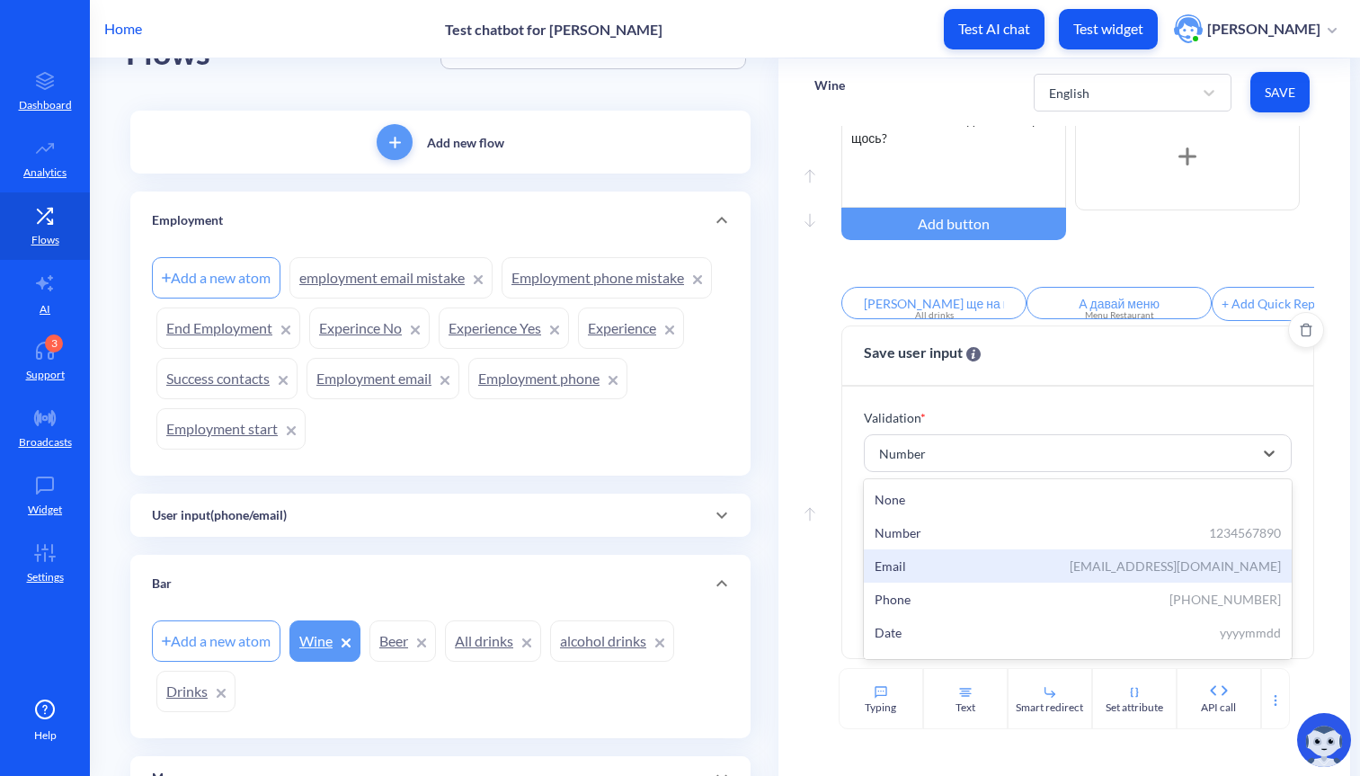
click at [925, 575] on div "Email [EMAIL_ADDRESS][DOMAIN_NAME]" at bounding box center [1078, 566] width 406 height 19
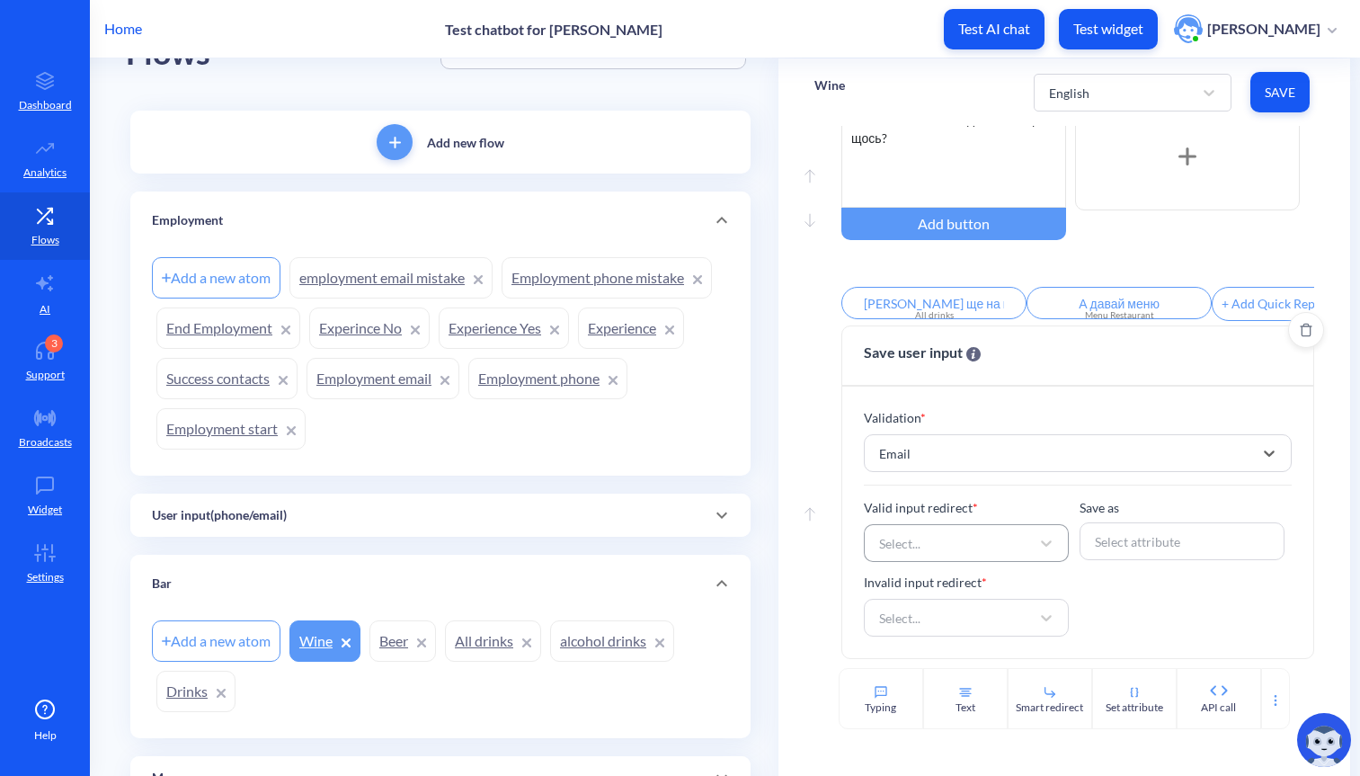
click at [937, 549] on div "Select..." at bounding box center [950, 543] width 160 height 32
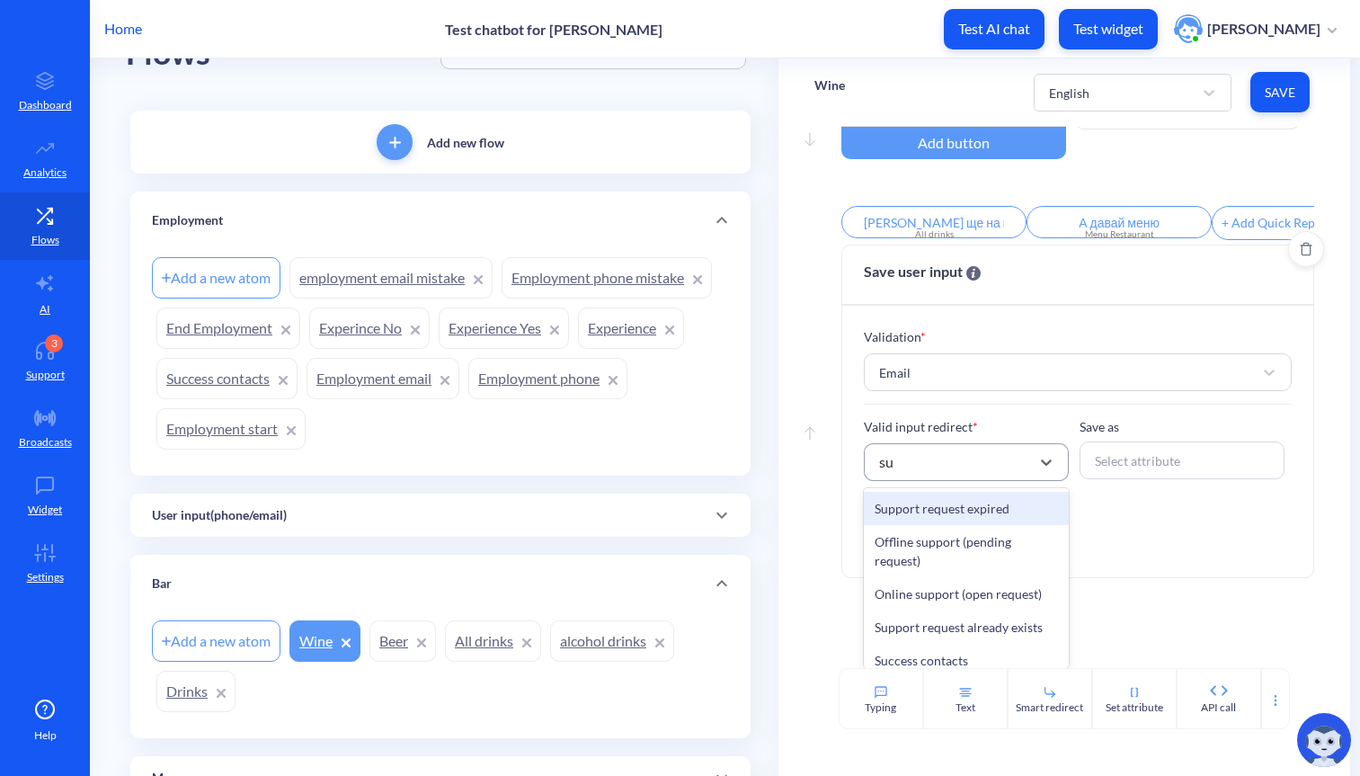
type input "suc"
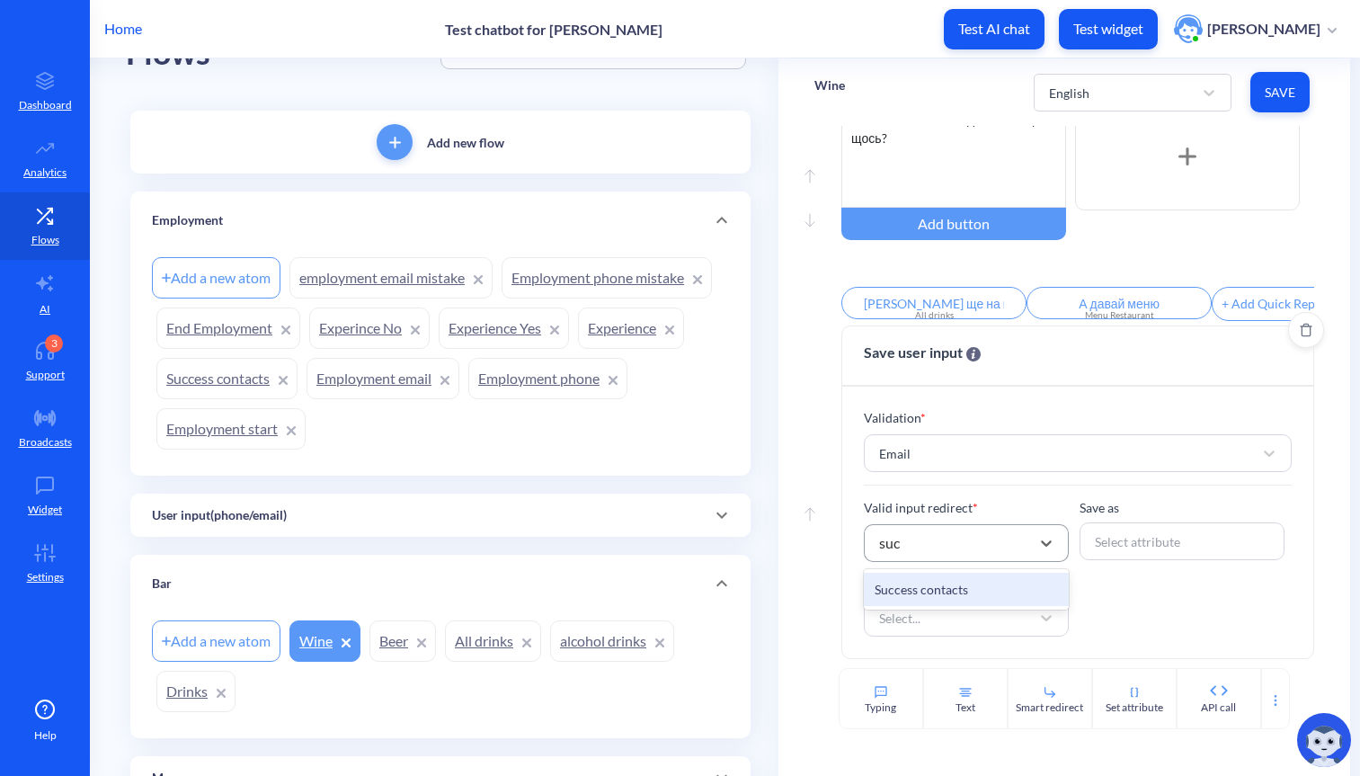
scroll to position [1998, 0]
click at [1145, 562] on div "Valid input redirect * option Success contacts, selected. 57 results available.…" at bounding box center [1077, 567] width 427 height 138
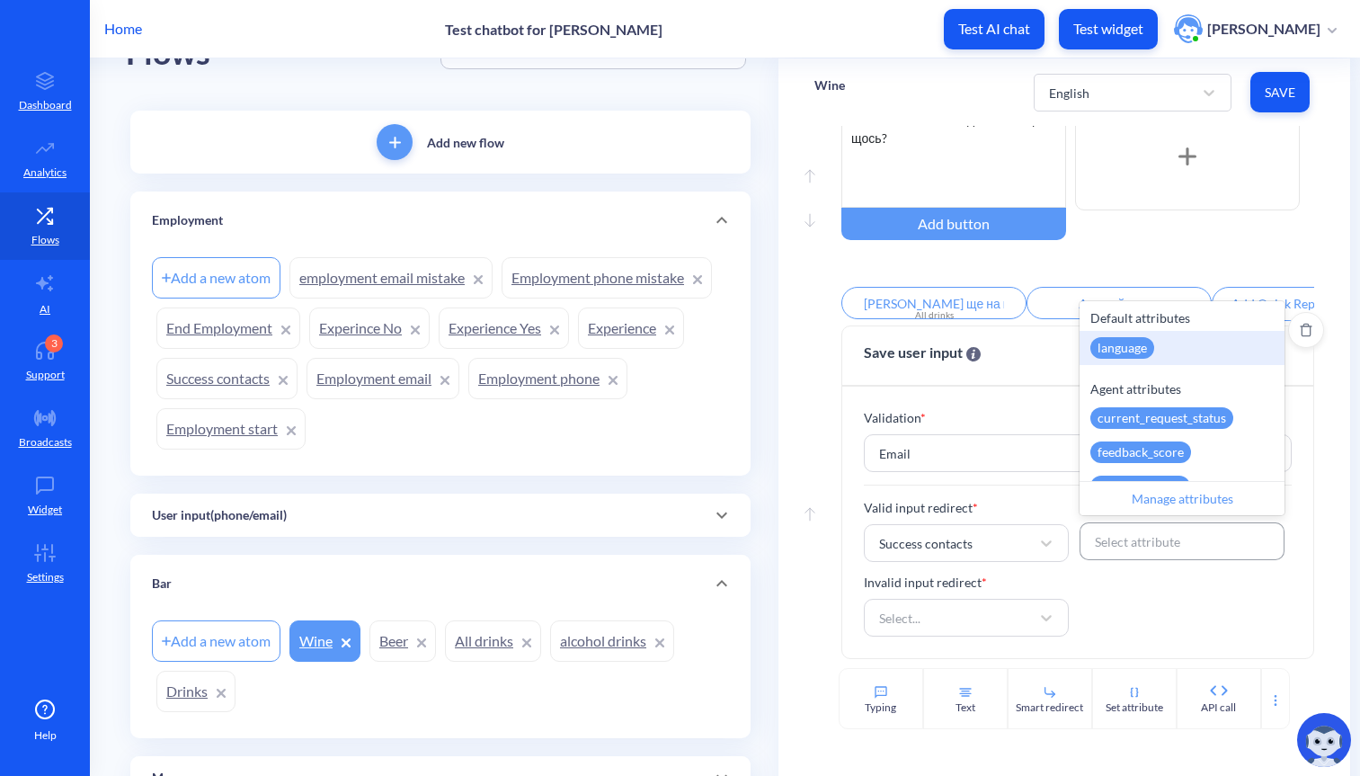
click at [1132, 537] on div "Select attribute" at bounding box center [1137, 541] width 85 height 19
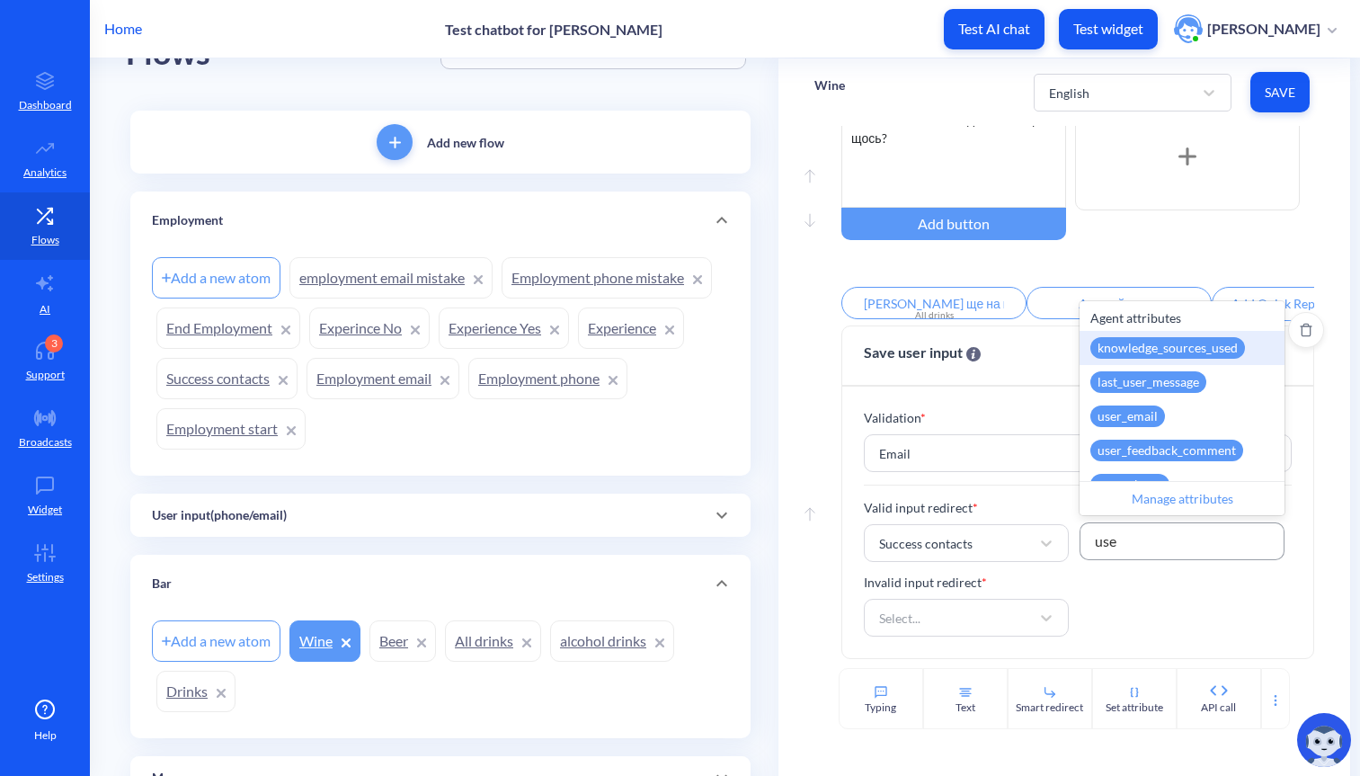
type input "user"
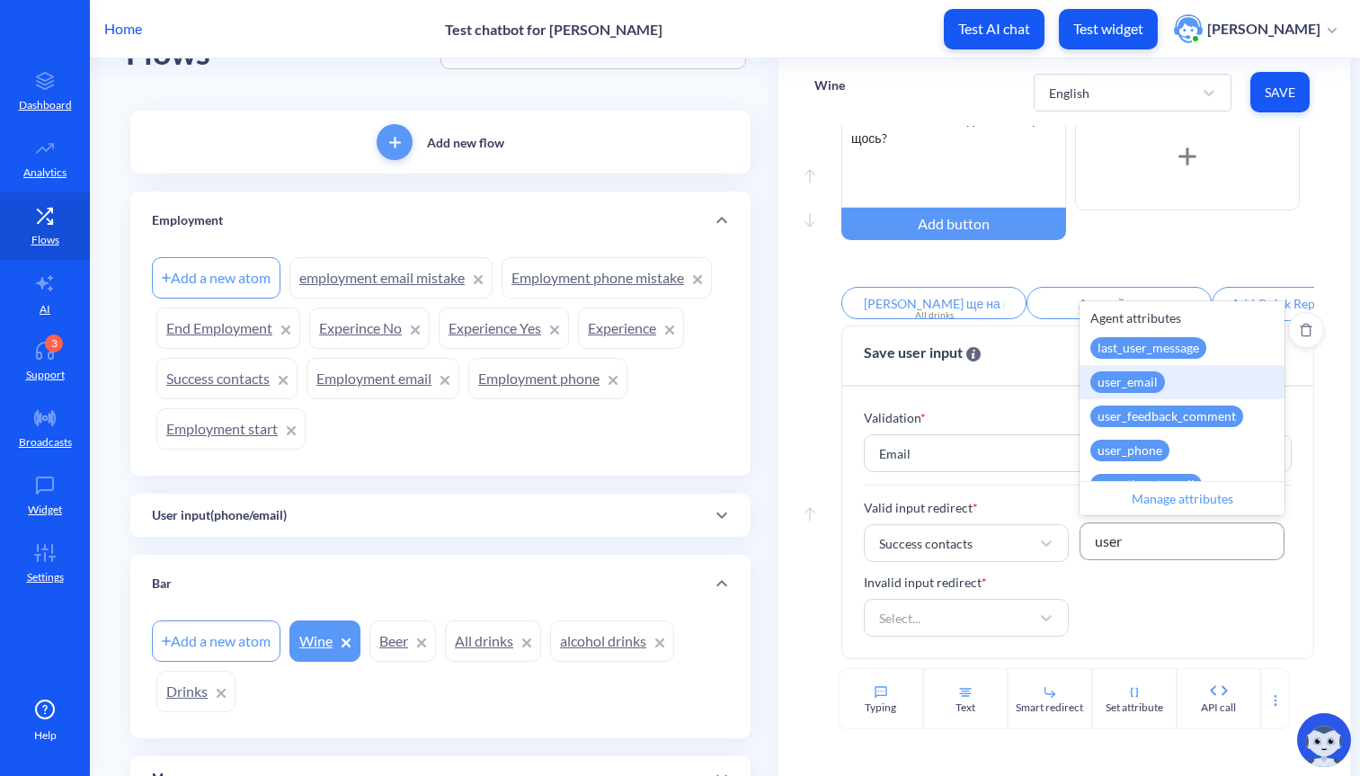
click at [1155, 378] on div "user_email" at bounding box center [1128, 382] width 75 height 22
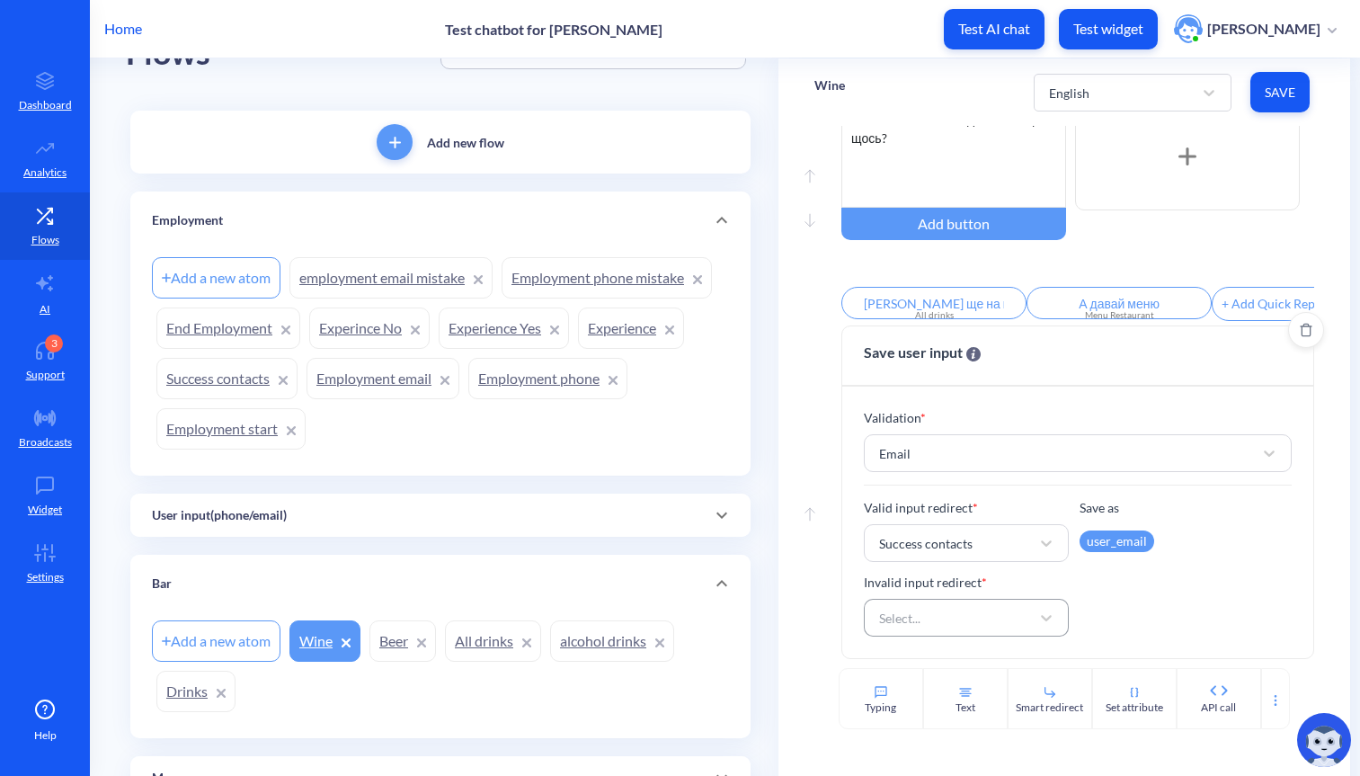
click at [941, 618] on div "Select..." at bounding box center [950, 618] width 160 height 32
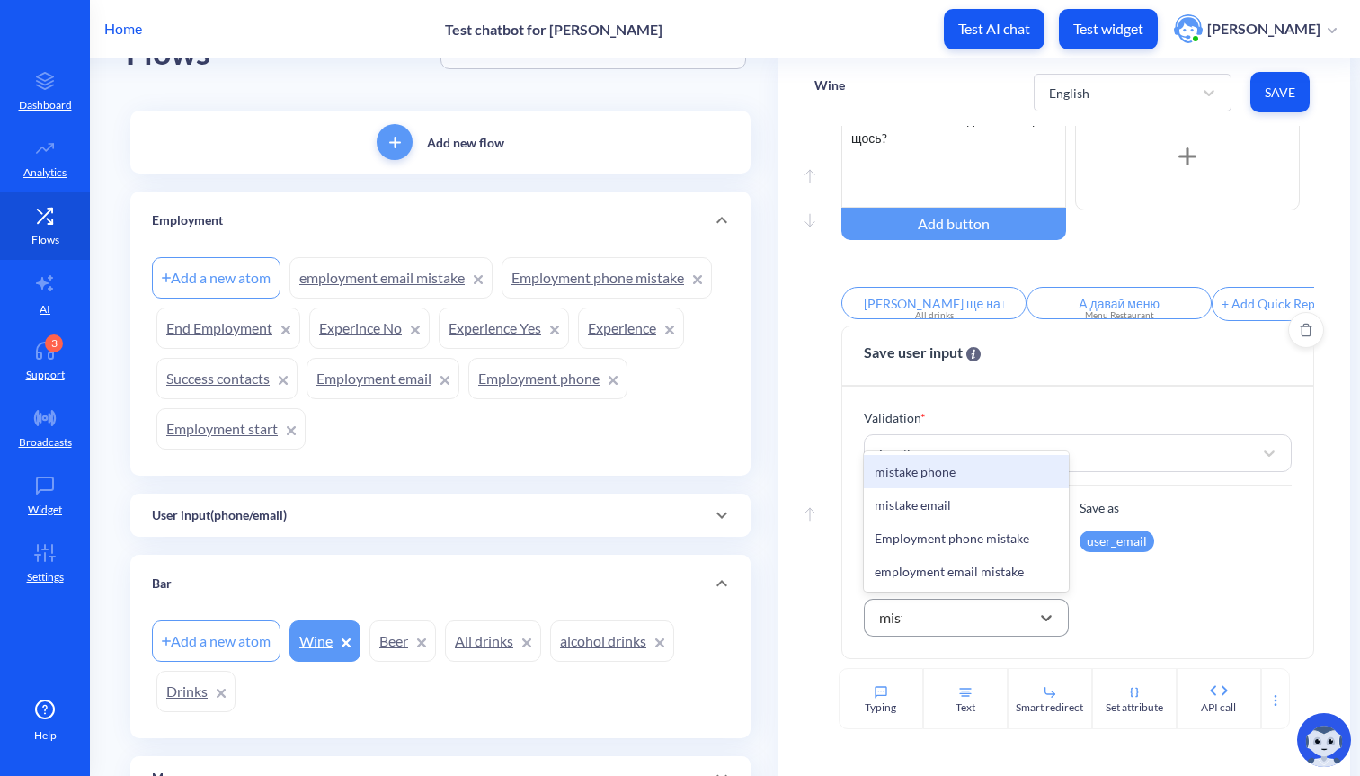
type input "mista"
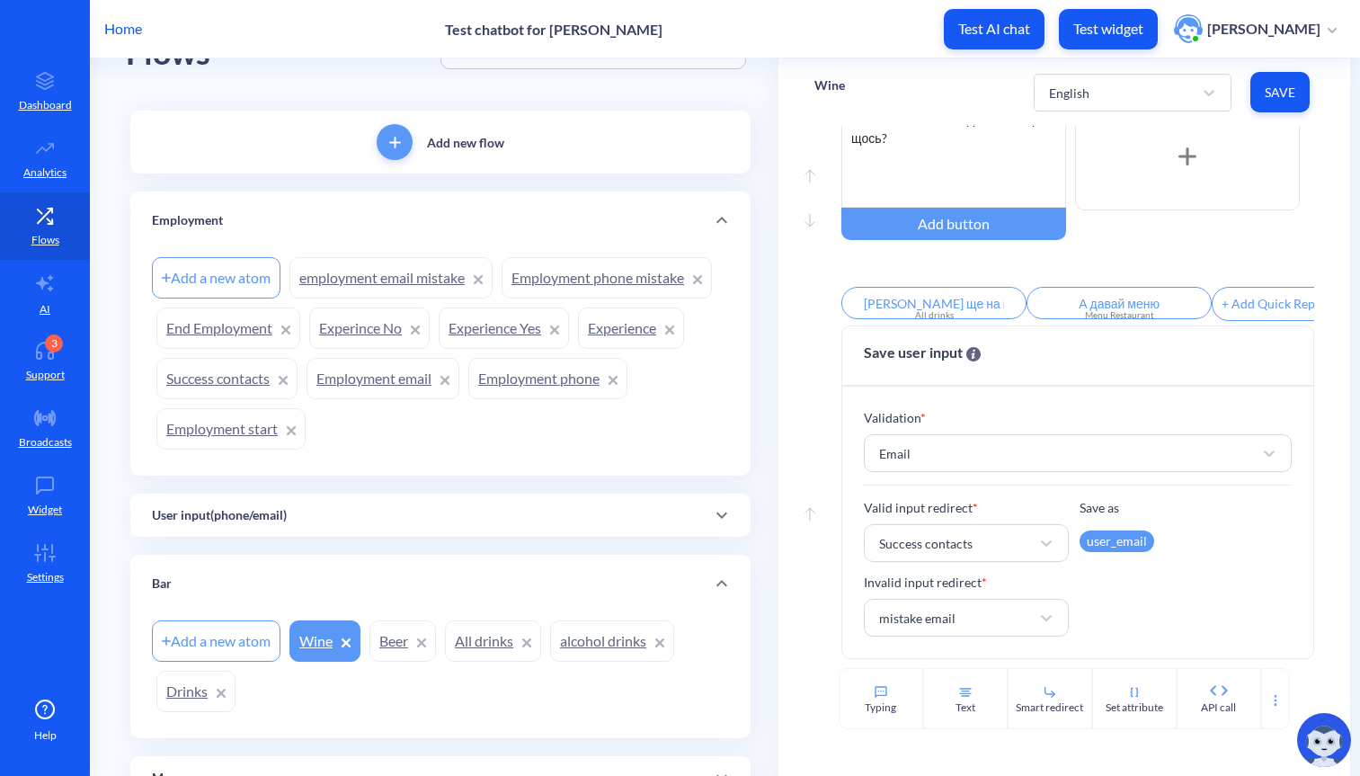
click at [1120, 541] on div "user_email" at bounding box center [1117, 542] width 75 height 22
click at [1156, 570] on div "Valid input redirect * Success contacts Save as user_email Invalid input redire…" at bounding box center [1077, 567] width 427 height 138
click at [1109, 549] on div "user_email" at bounding box center [1117, 542] width 75 height 22
click at [1115, 597] on div "Valid input redirect * Success contacts Save as user_email Invalid input redire…" at bounding box center [1077, 567] width 427 height 138
click at [1101, 547] on div "user_email" at bounding box center [1117, 542] width 75 height 22
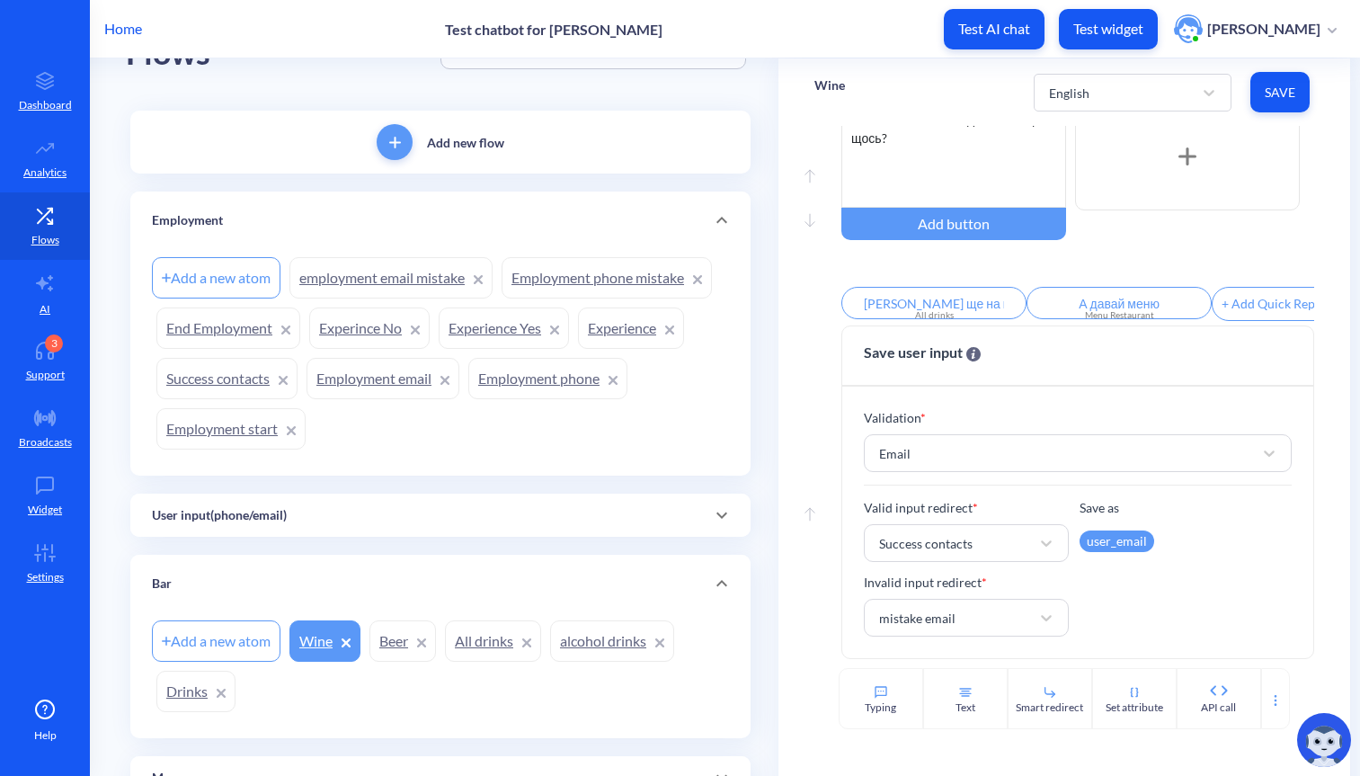
click at [1108, 596] on div "Valid input redirect * Success contacts Save as user_email Invalid input redire…" at bounding box center [1077, 567] width 427 height 138
click at [1088, 550] on div "user_email" at bounding box center [1117, 542] width 75 height 22
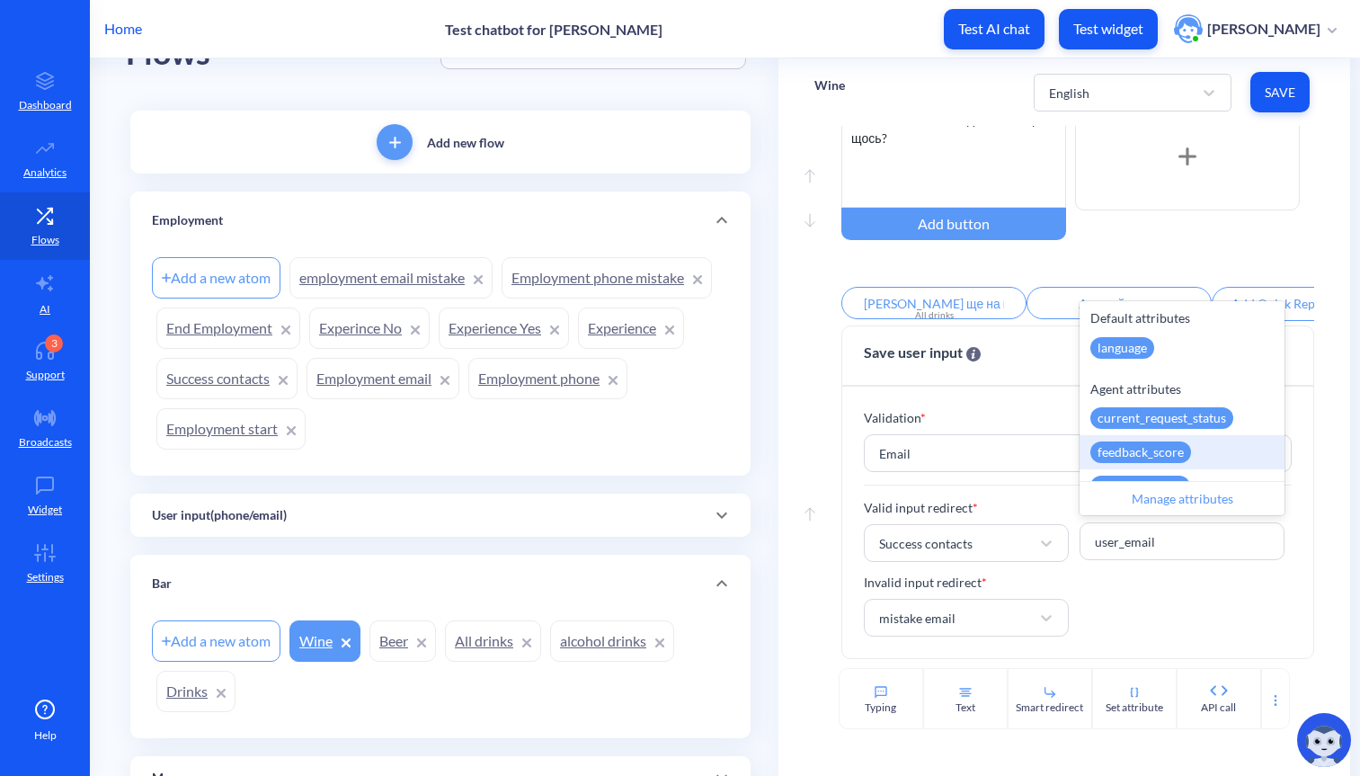
click at [1134, 595] on div "Valid input redirect * Success contacts Save as option feedback_score focused, …" at bounding box center [1077, 567] width 427 height 138
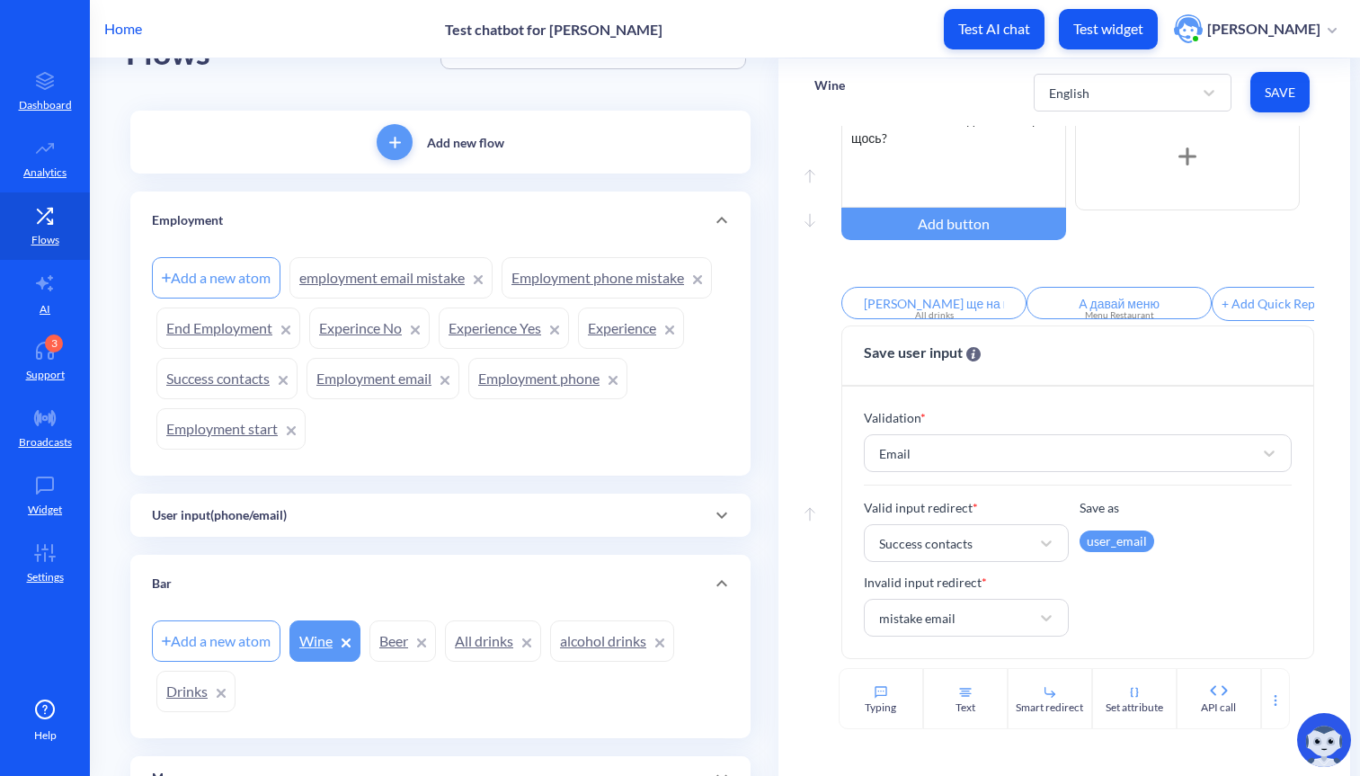
click at [0, 0] on button "Delete" at bounding box center [0, 0] width 0 height 0
